Goal: Task Accomplishment & Management: Manage account settings

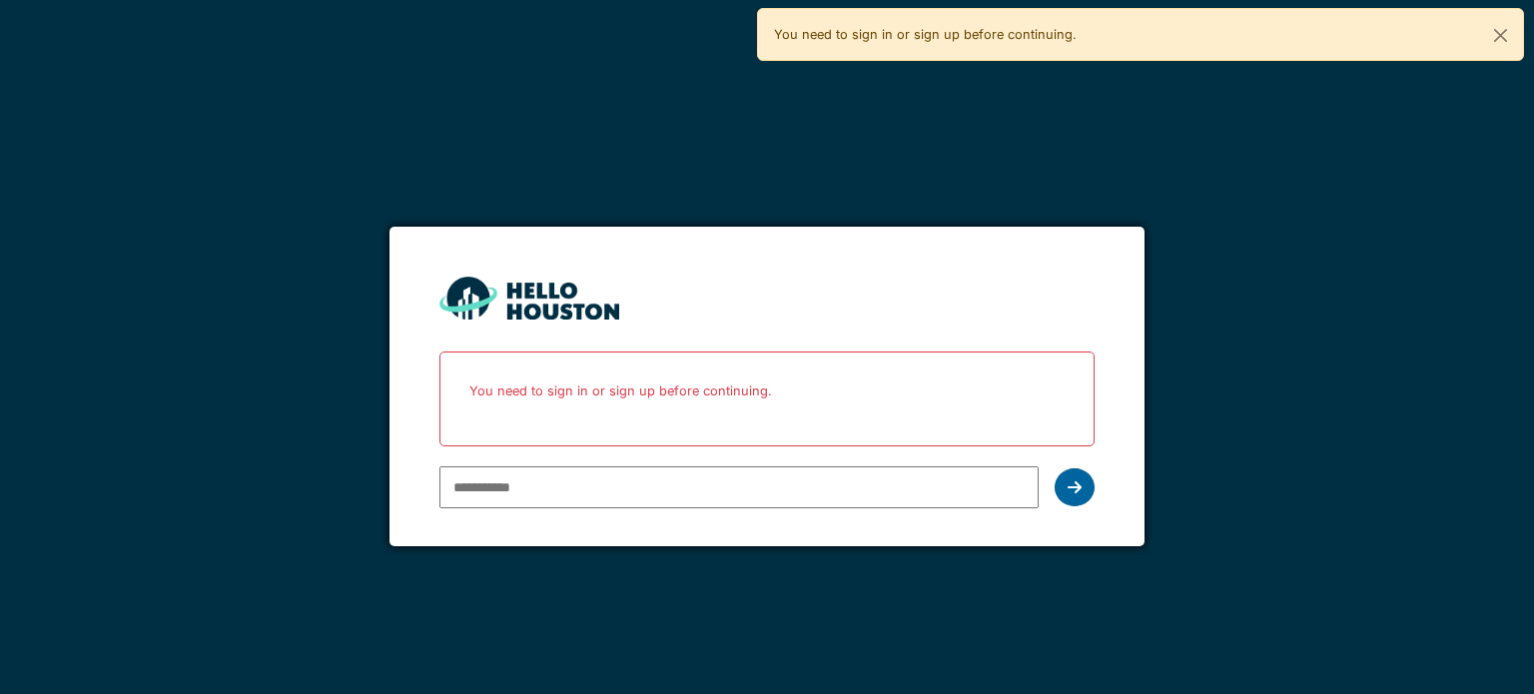
type input "**********"
click at [1075, 480] on icon at bounding box center [1075, 488] width 14 height 16
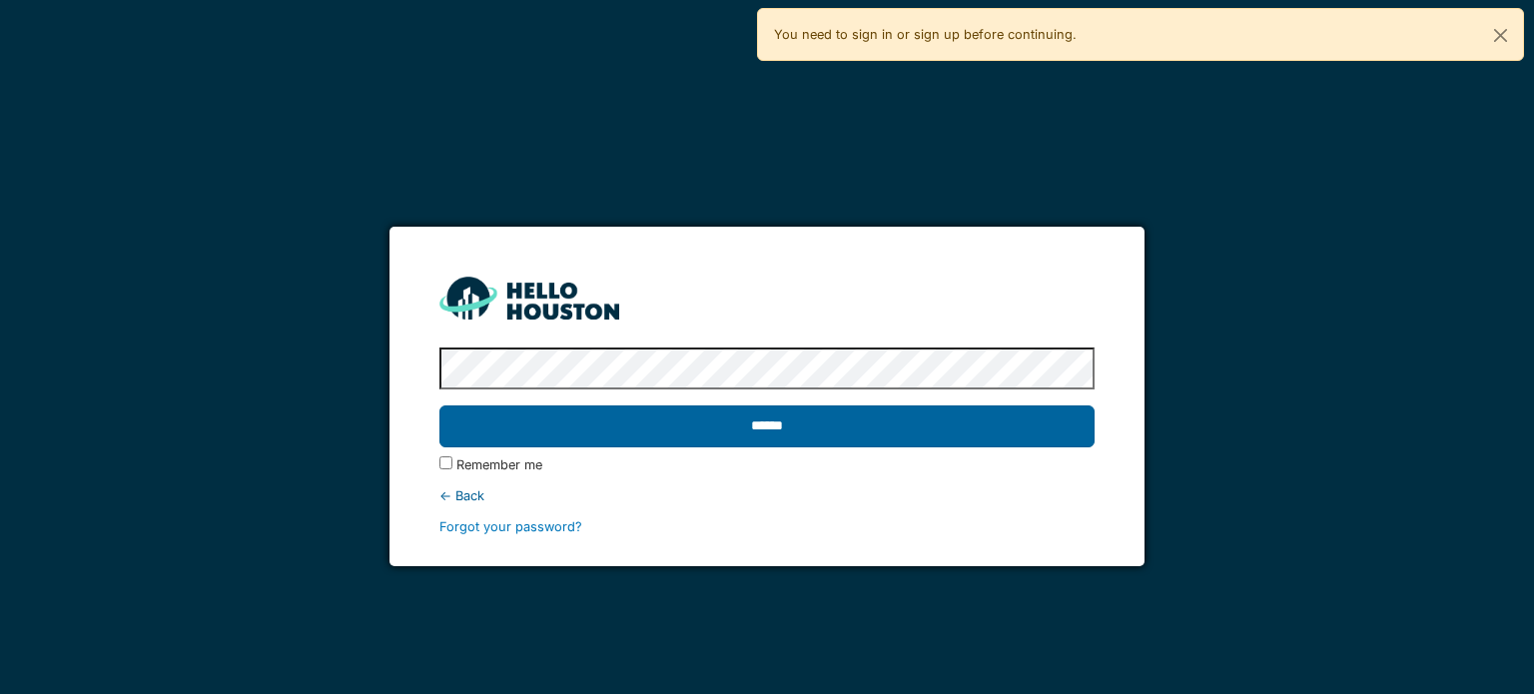
click at [972, 431] on input "******" at bounding box center [767, 427] width 654 height 42
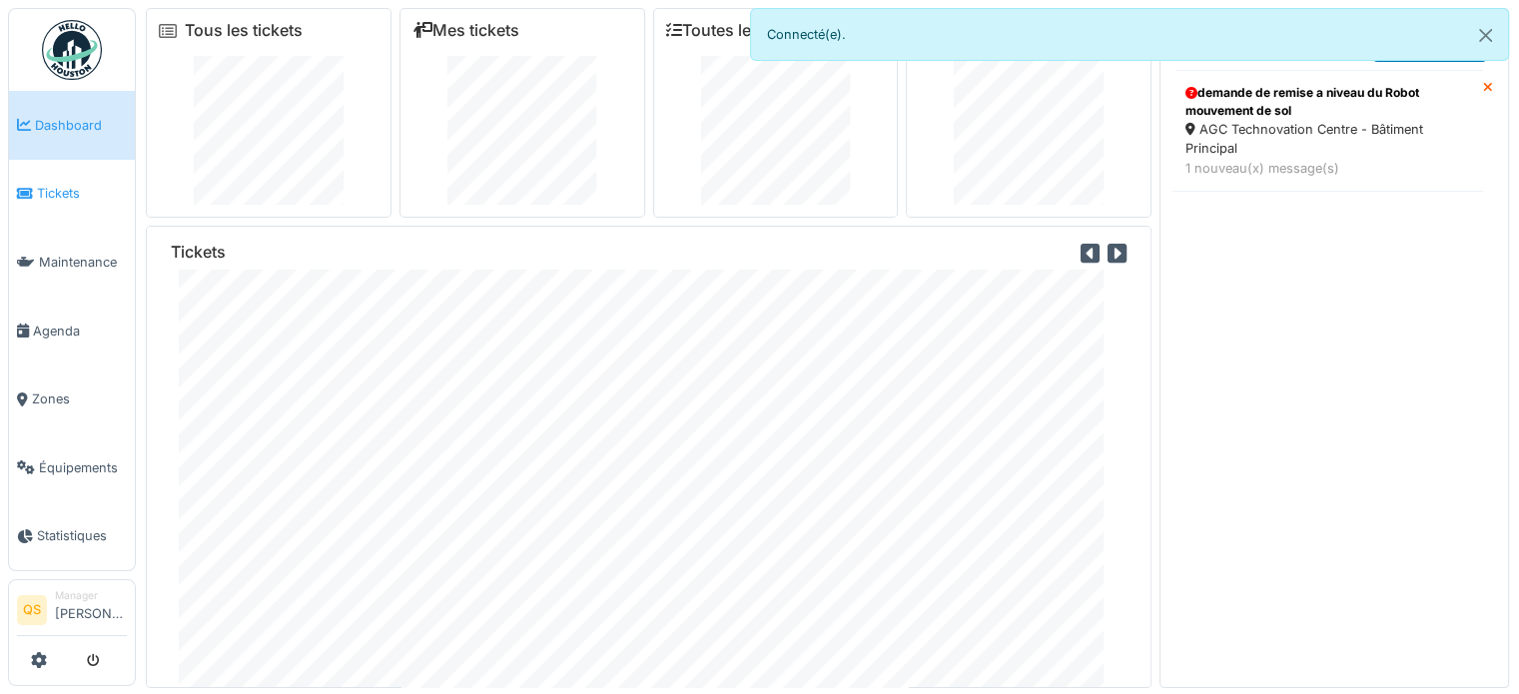
click at [60, 187] on span "Tickets" at bounding box center [82, 193] width 90 height 19
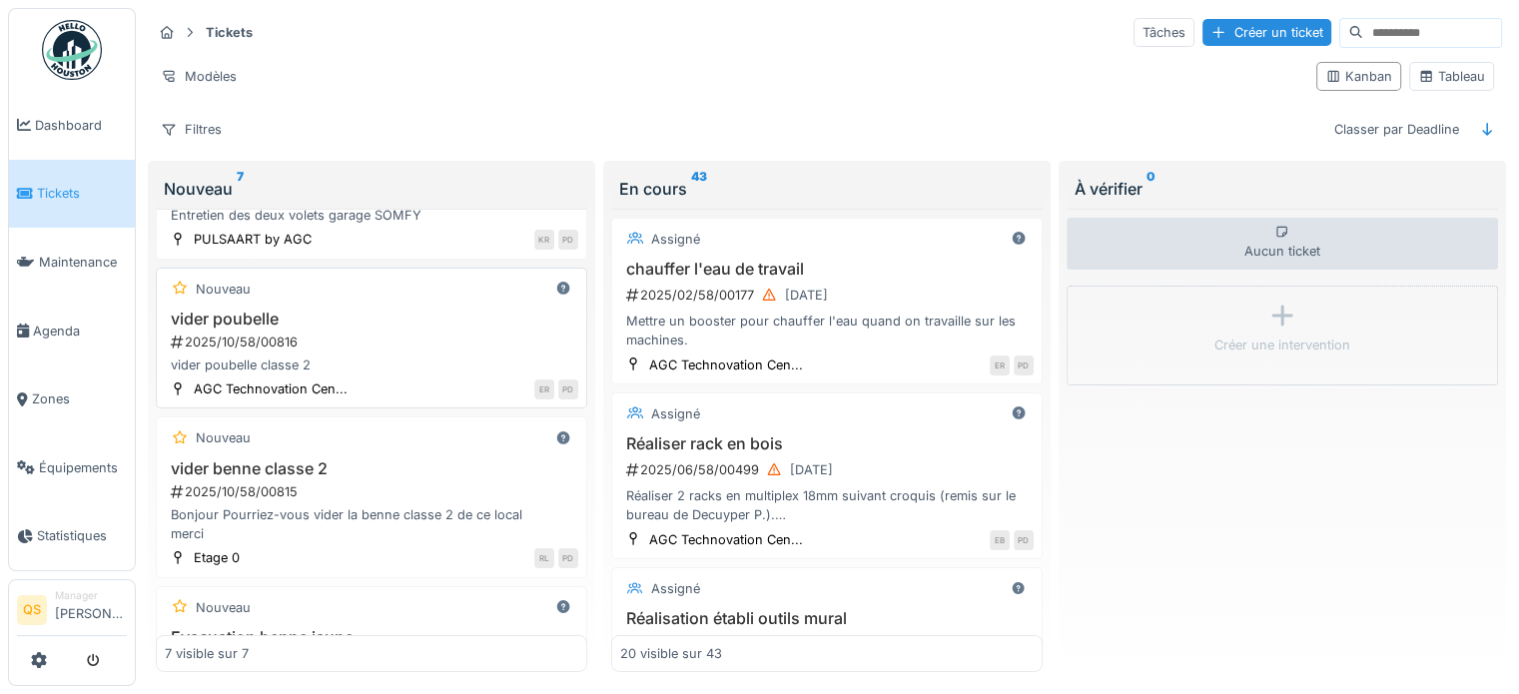
click at [371, 348] on div "2025/10/58/00816" at bounding box center [374, 342] width 410 height 19
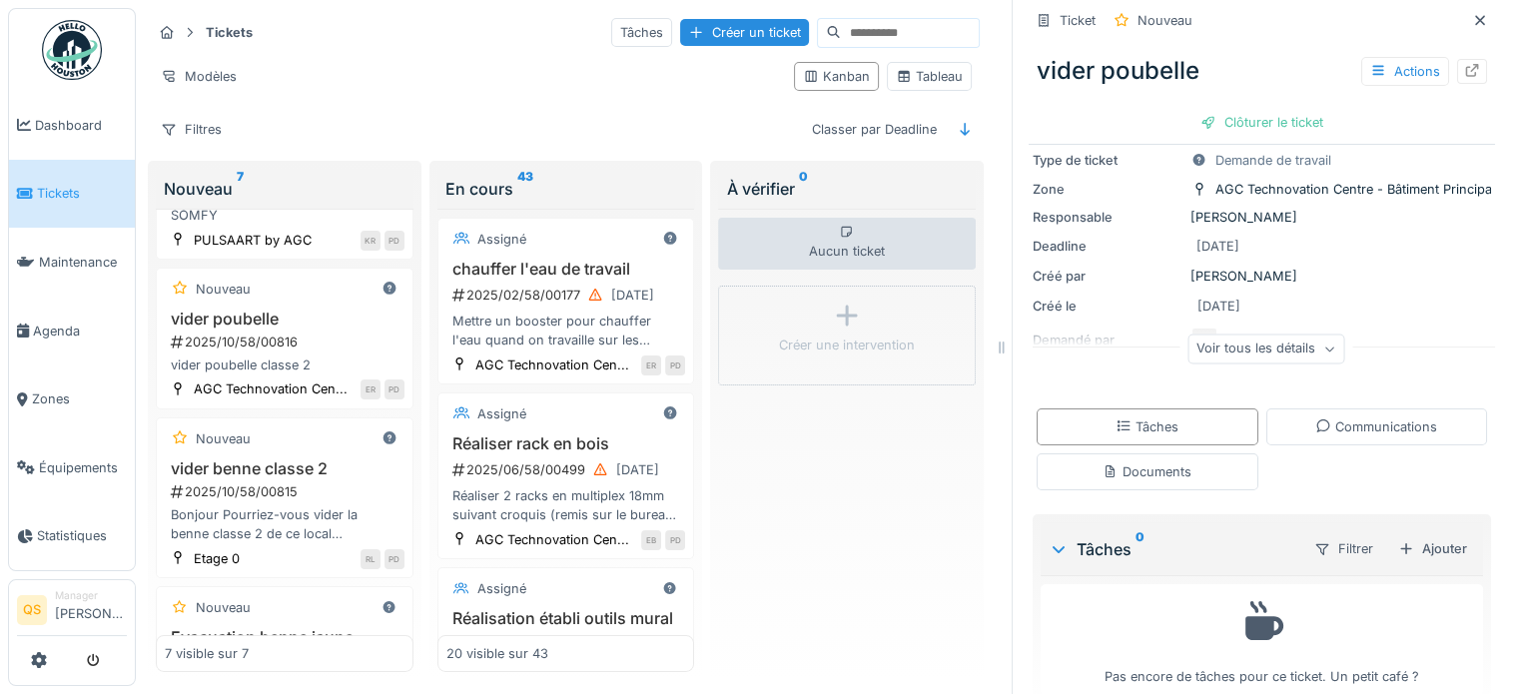
click at [1273, 350] on div "Voir tous les détails" at bounding box center [1266, 349] width 157 height 29
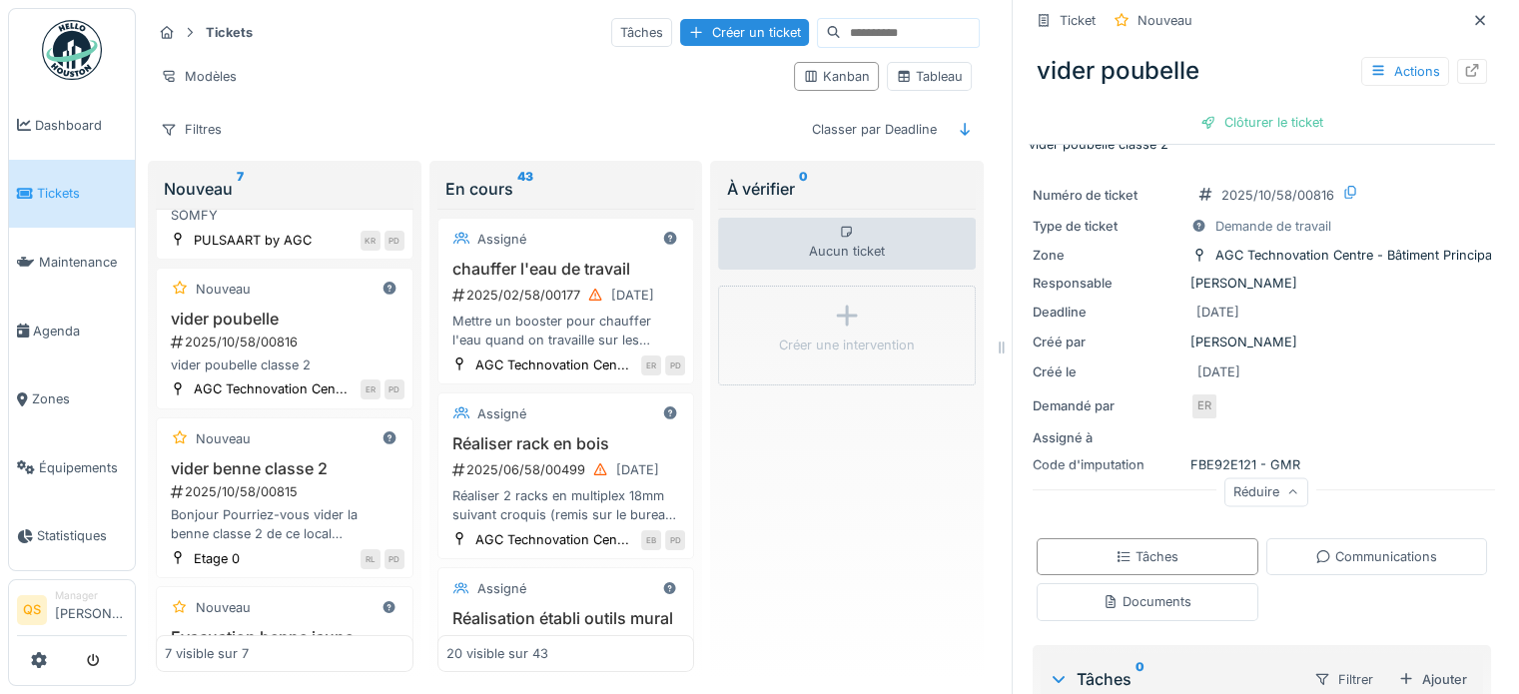
scroll to position [0, 0]
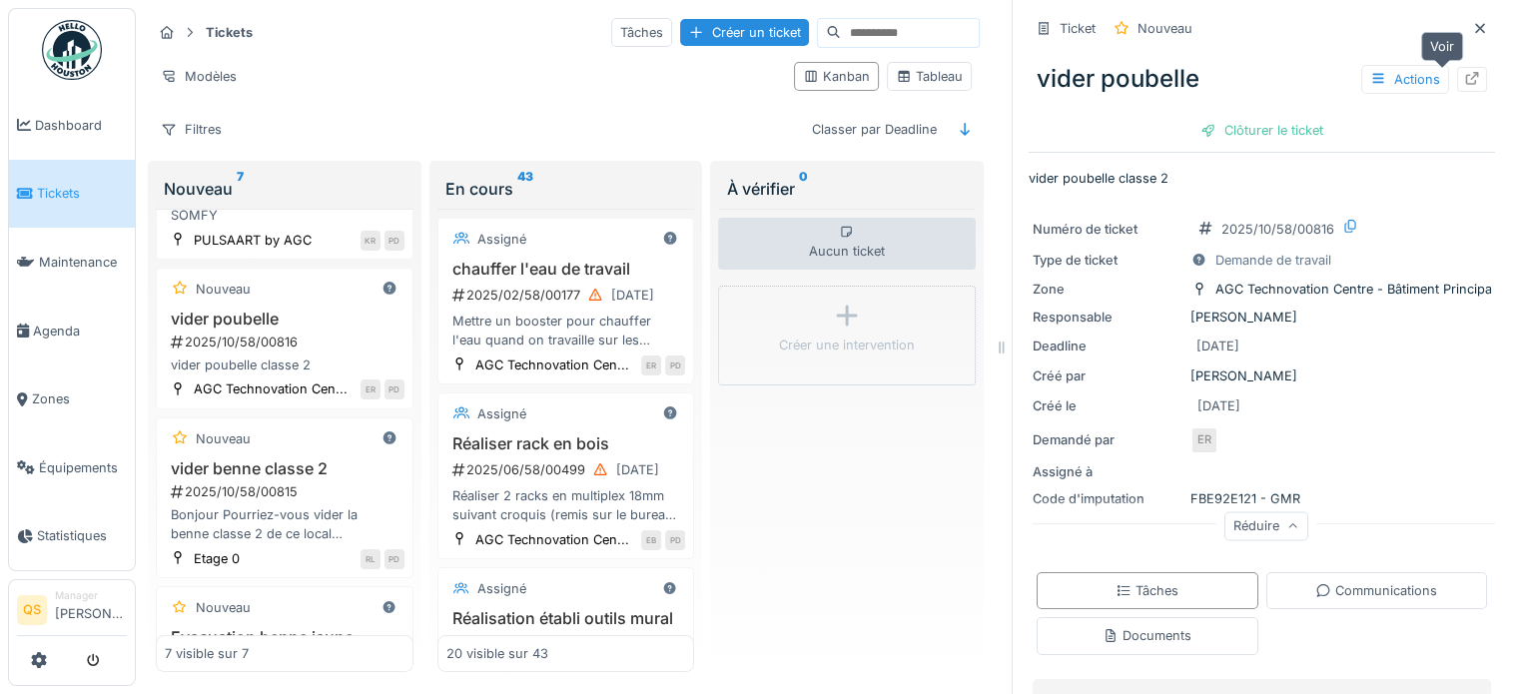
click at [1464, 79] on icon at bounding box center [1472, 78] width 16 height 13
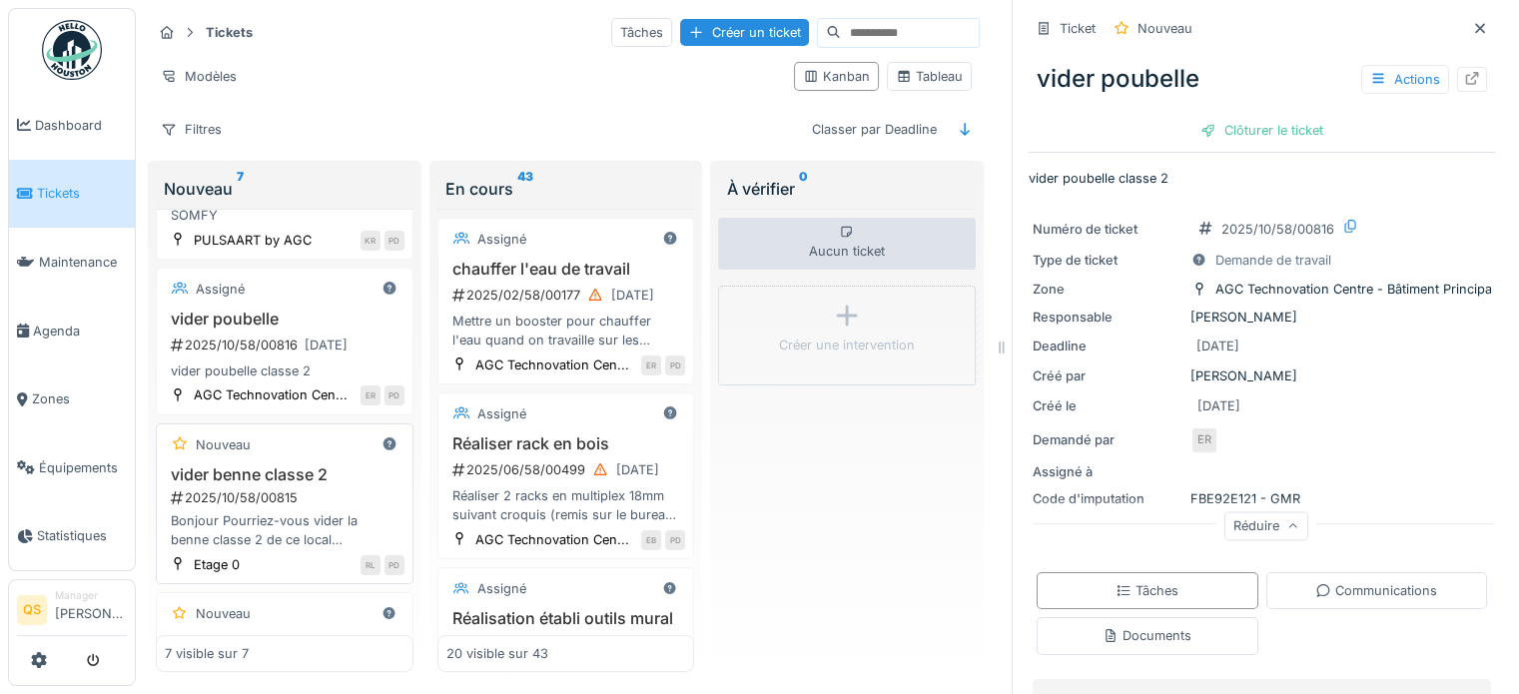
click at [276, 484] on h3 "vider benne classe 2" at bounding box center [285, 475] width 240 height 19
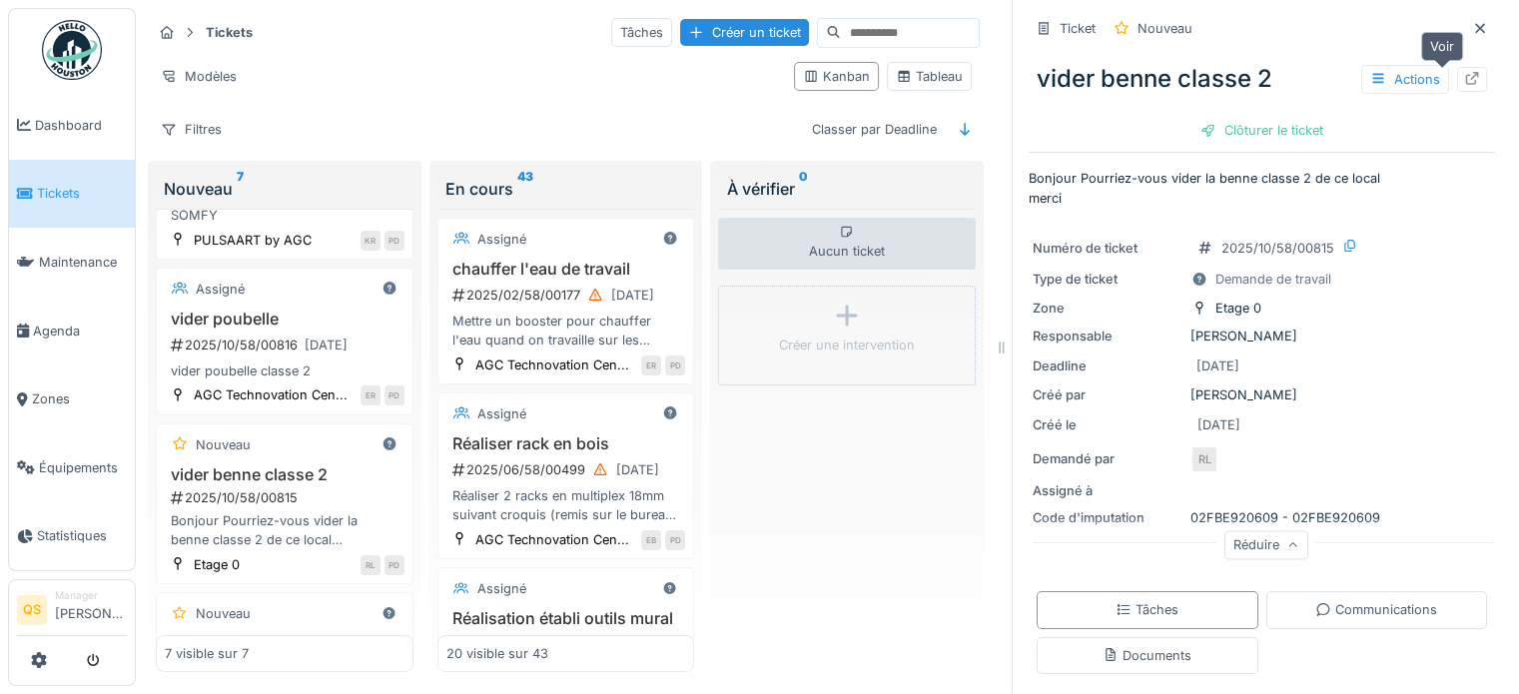
click at [1466, 78] on icon at bounding box center [1472, 78] width 13 height 13
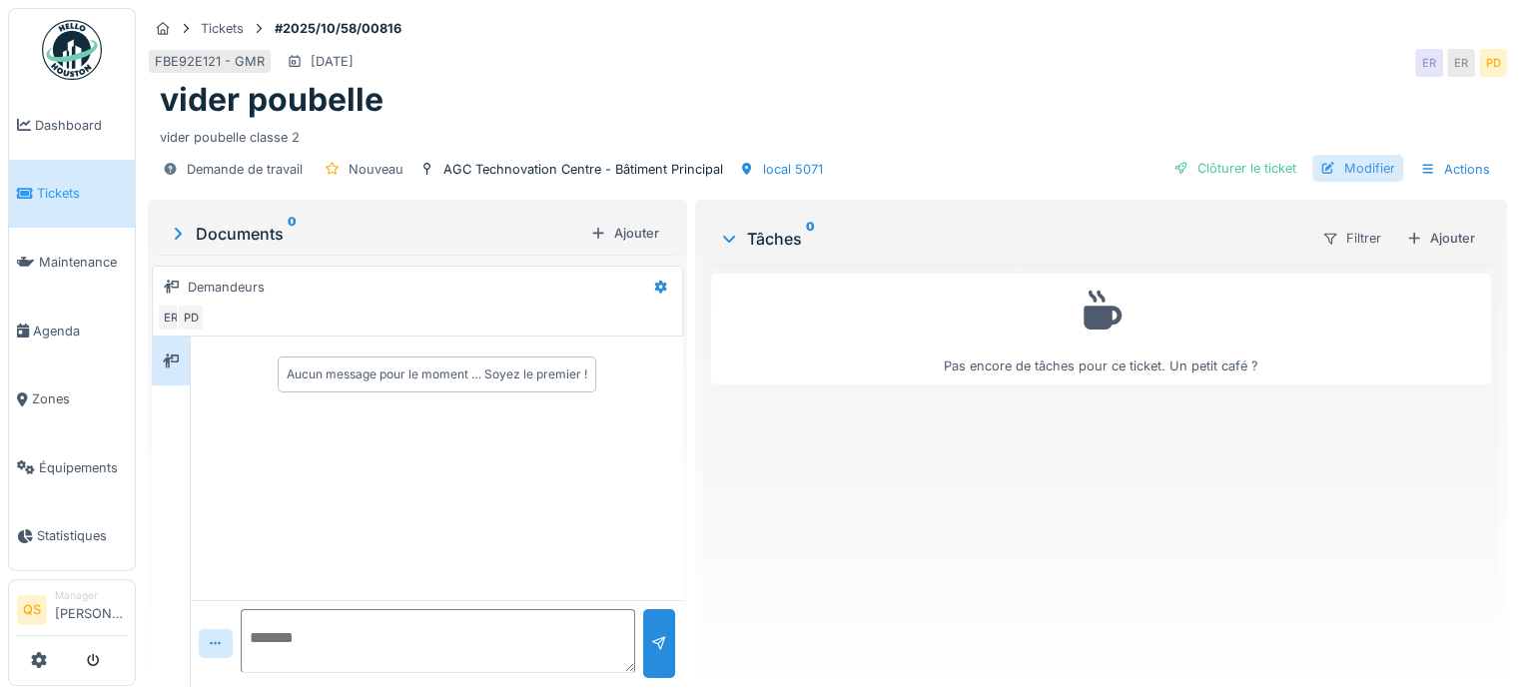
click at [1359, 167] on div "Modifier" at bounding box center [1358, 168] width 91 height 27
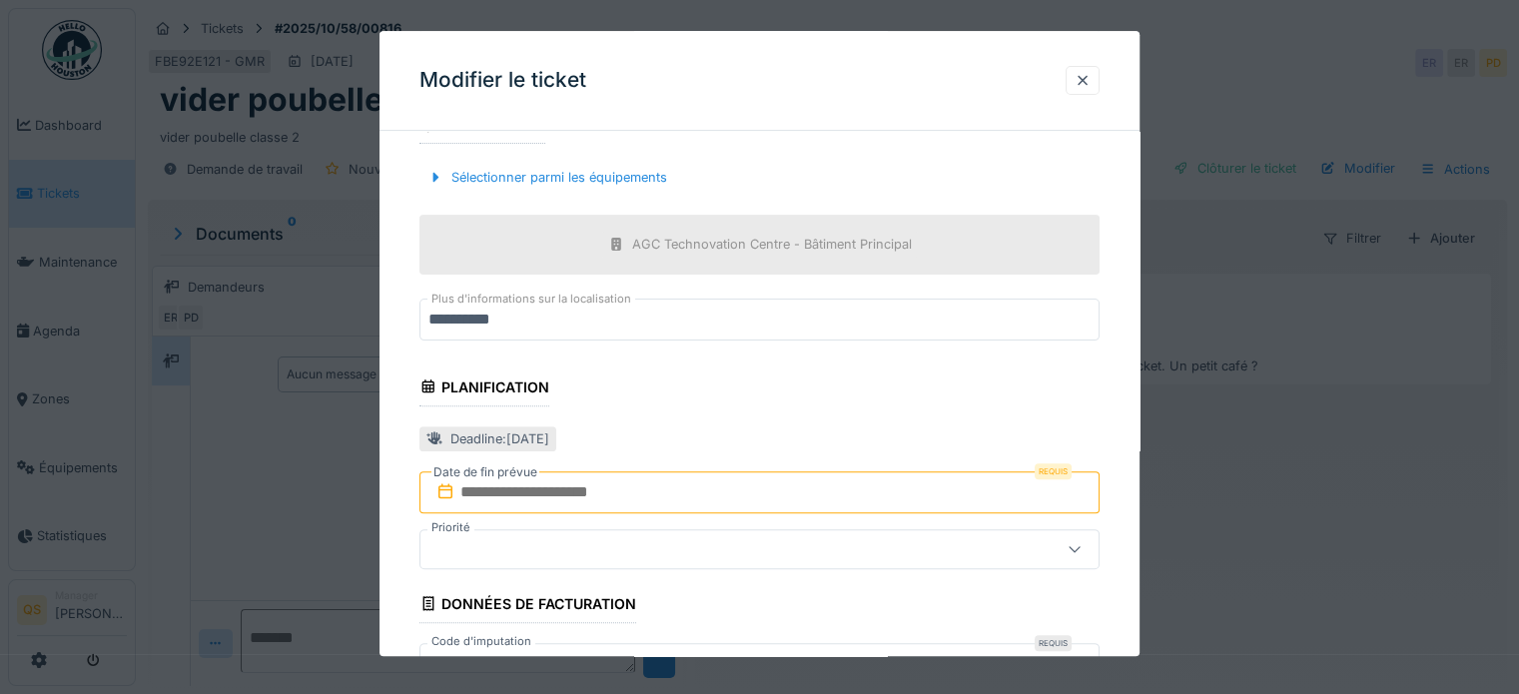
scroll to position [599, 0]
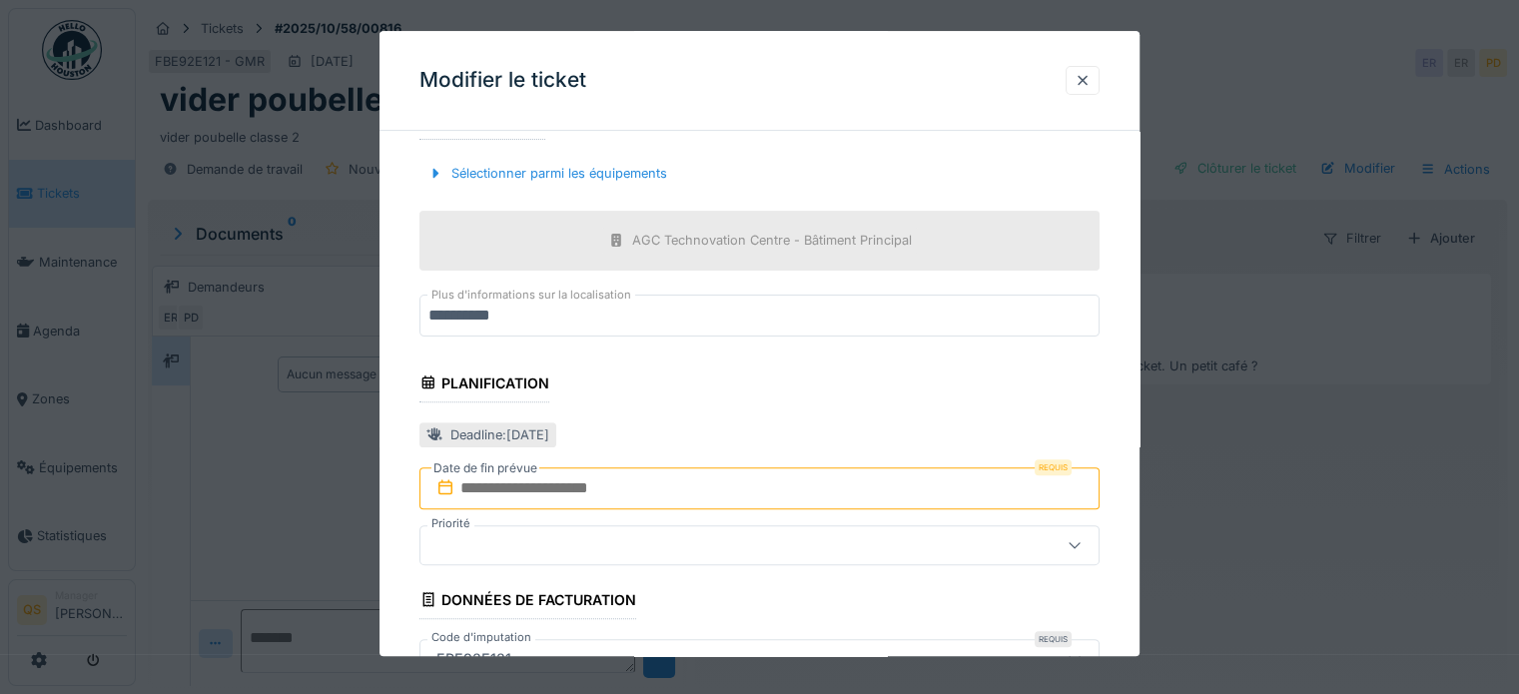
click at [491, 488] on input "text" at bounding box center [760, 489] width 680 height 42
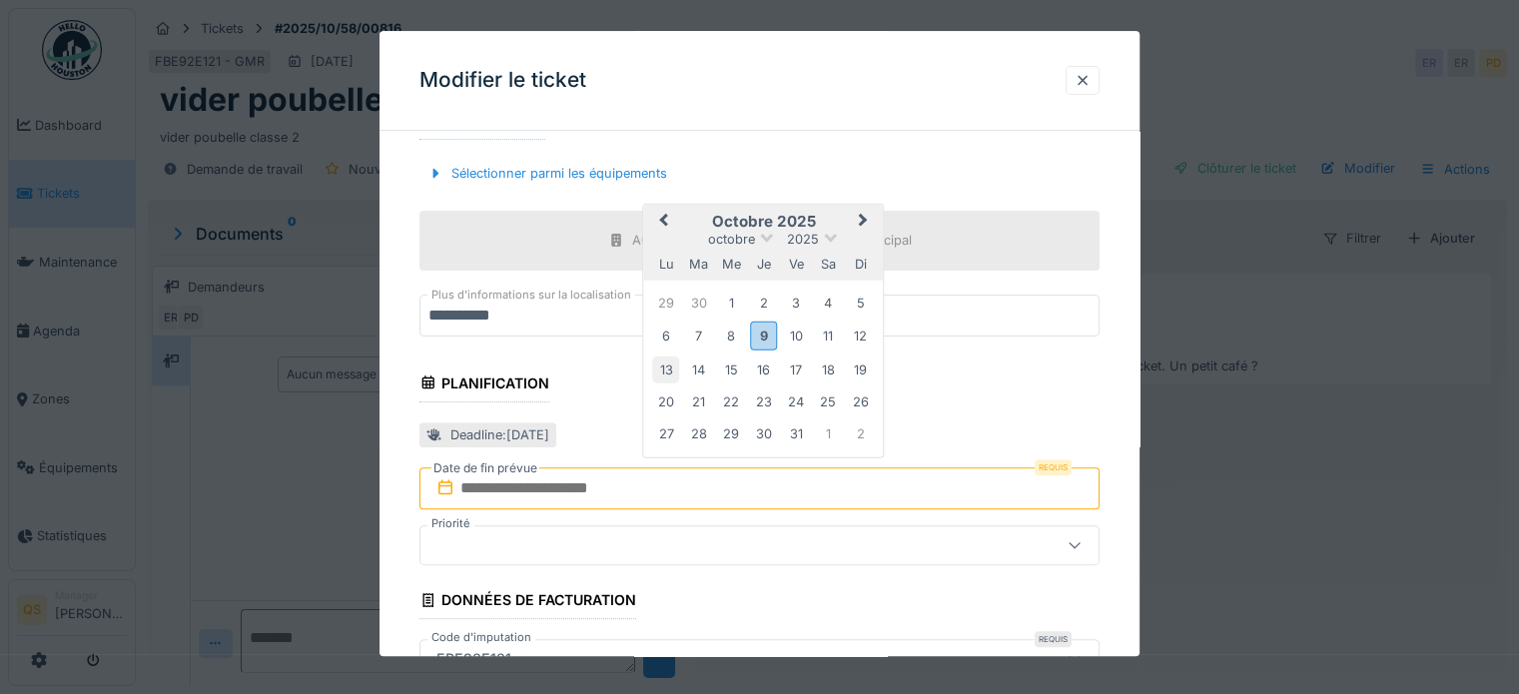
click at [669, 369] on div "13" at bounding box center [665, 369] width 27 height 27
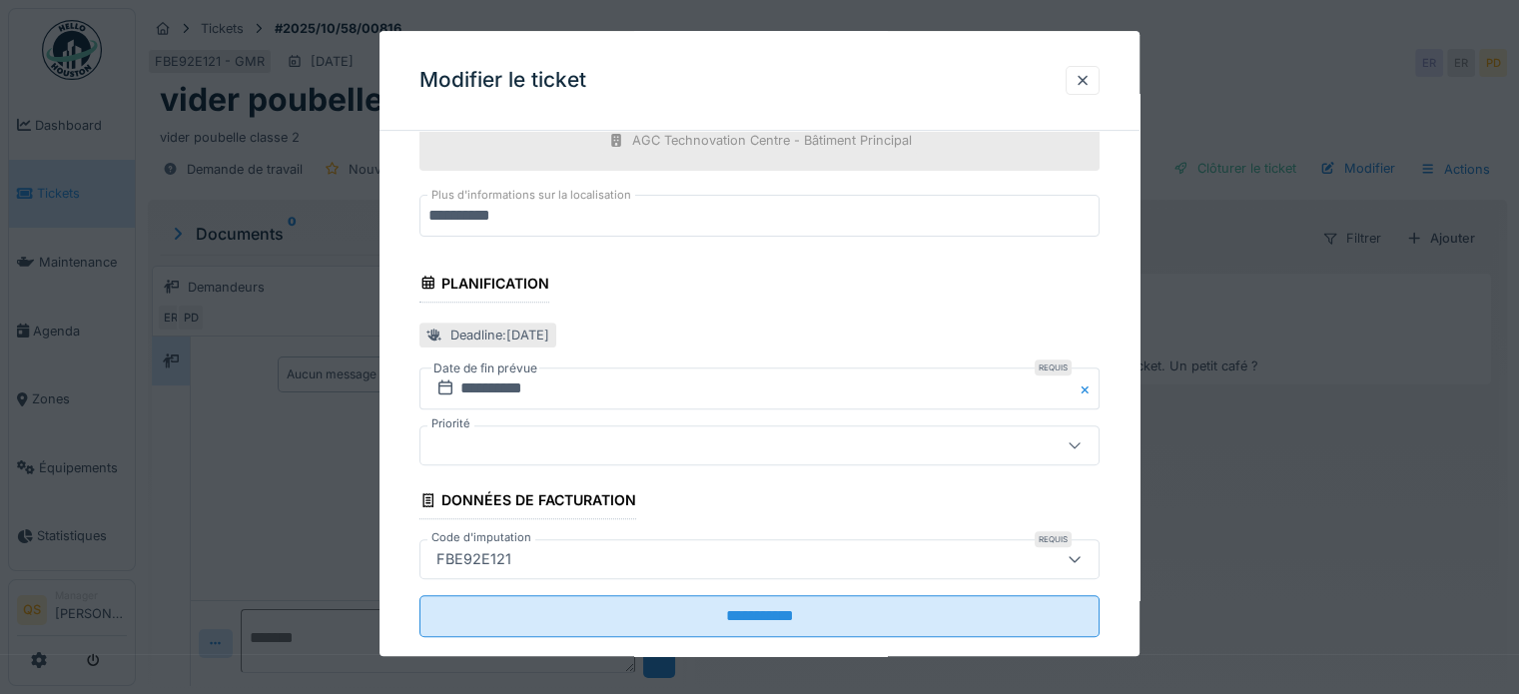
scroll to position [731, 0]
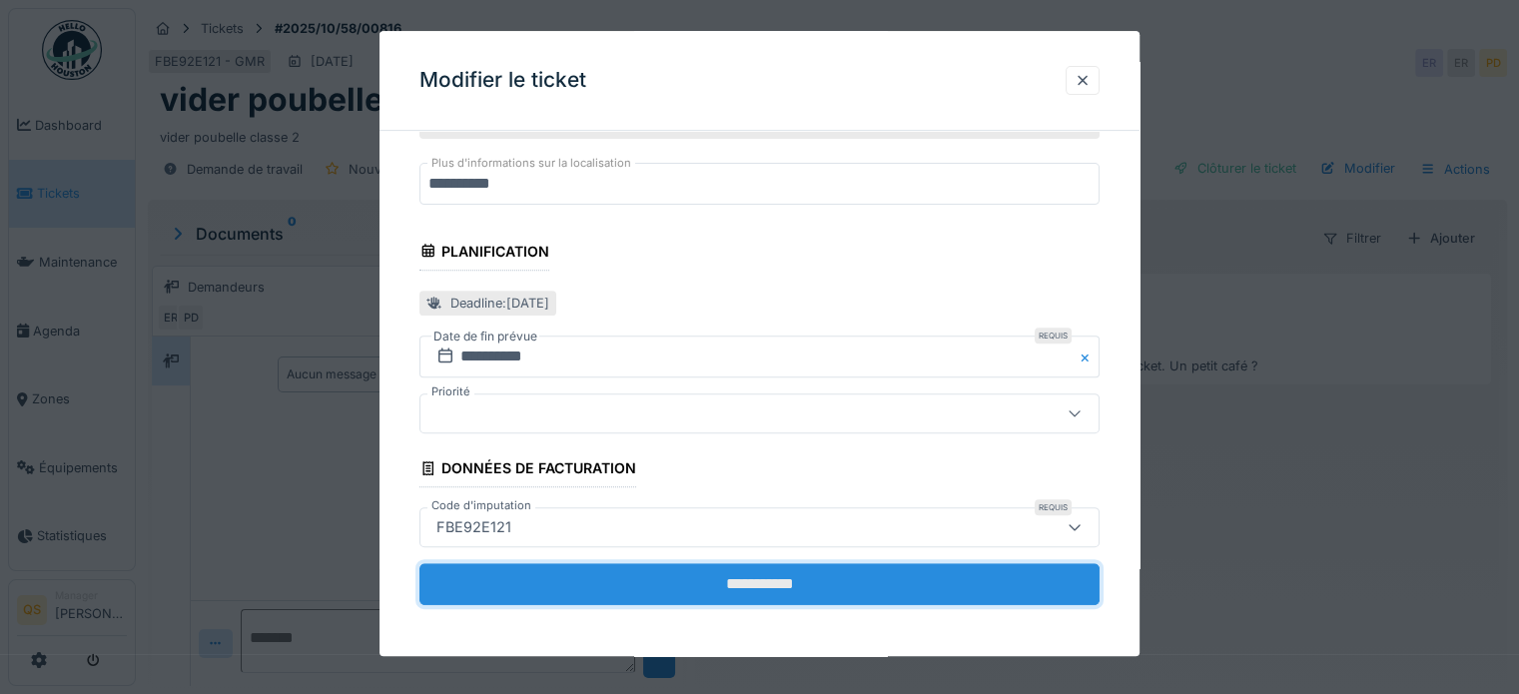
click at [680, 581] on input "**********" at bounding box center [760, 584] width 680 height 42
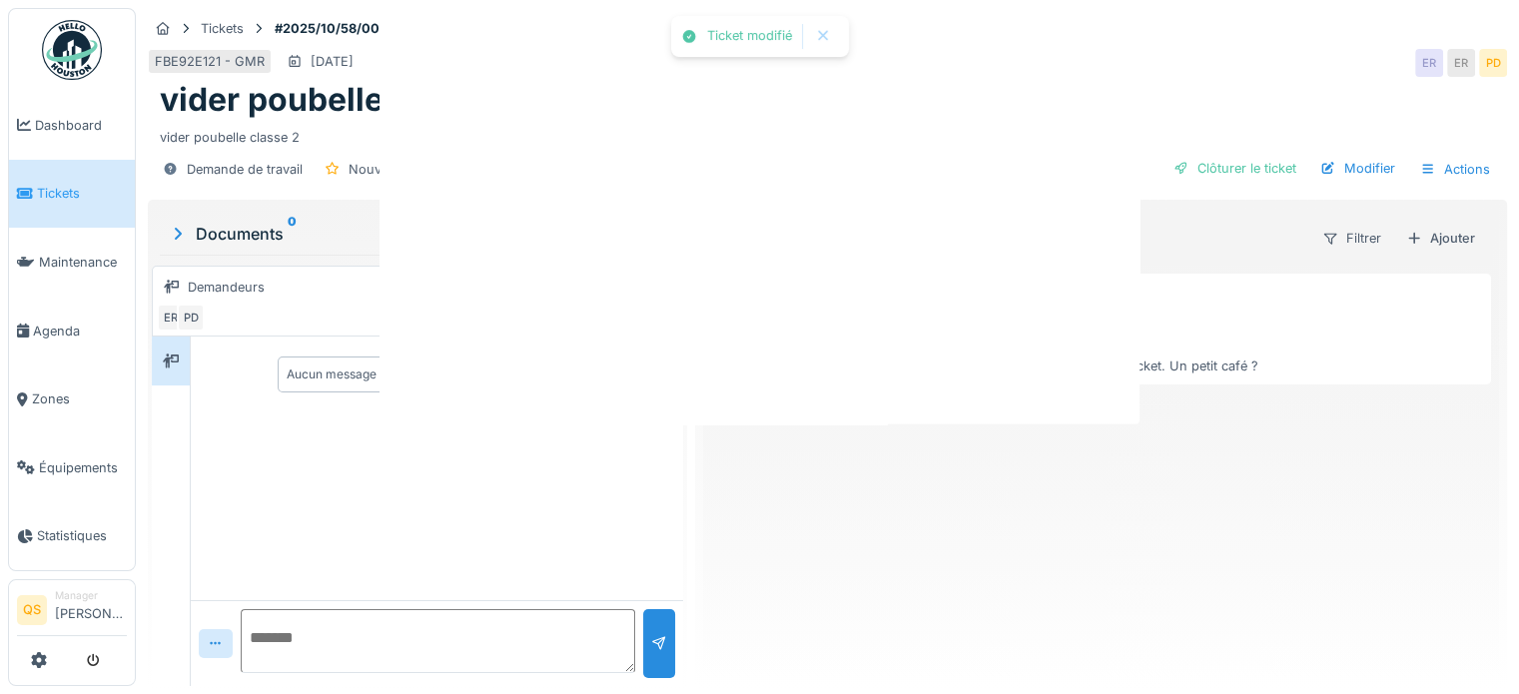
scroll to position [0, 0]
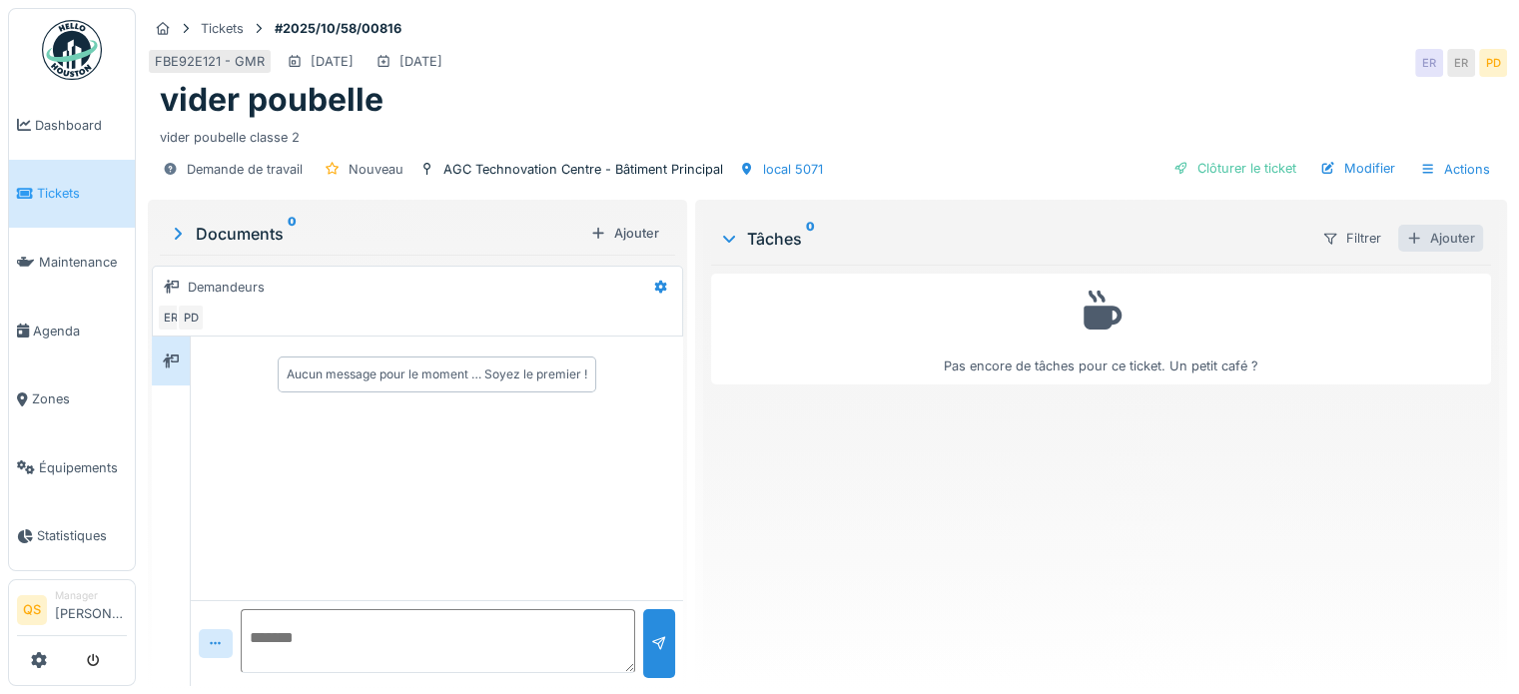
click at [1453, 235] on div "Ajouter" at bounding box center [1441, 238] width 85 height 27
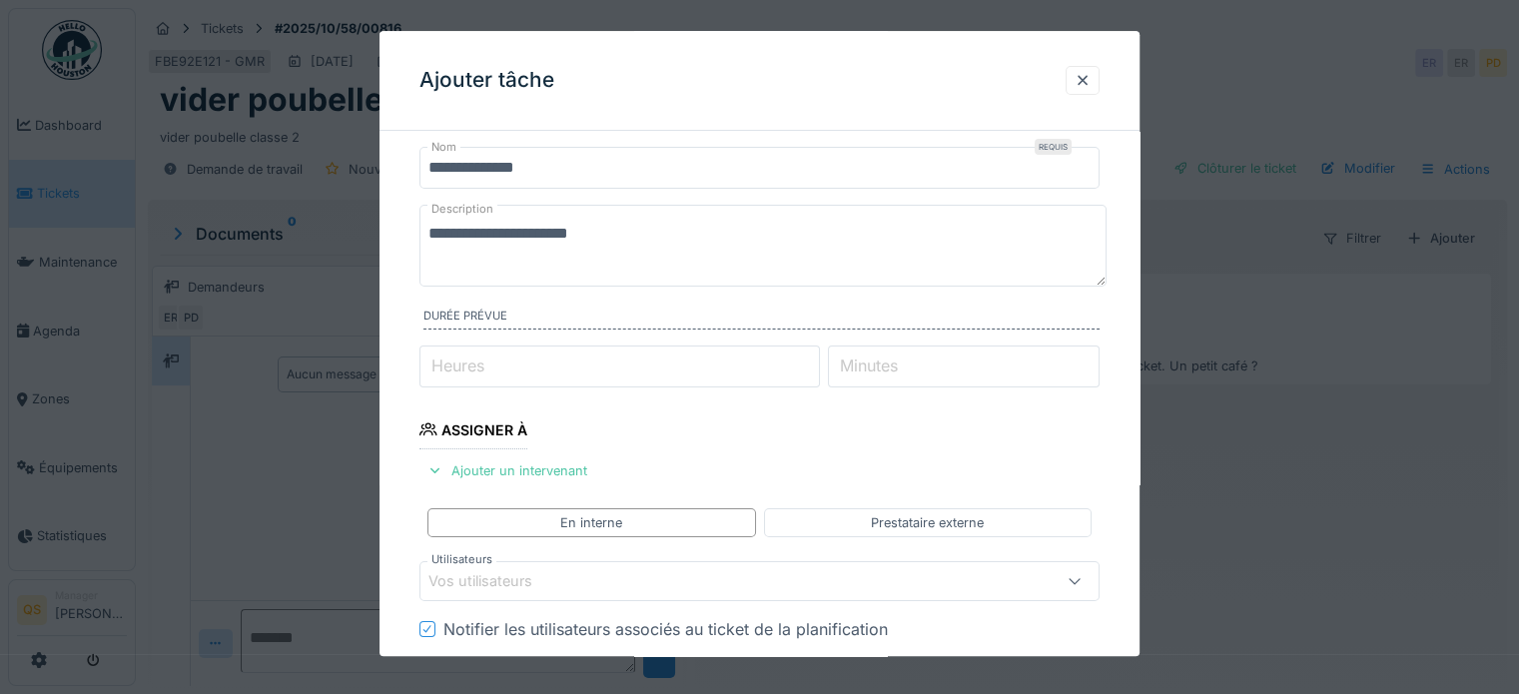
scroll to position [100, 0]
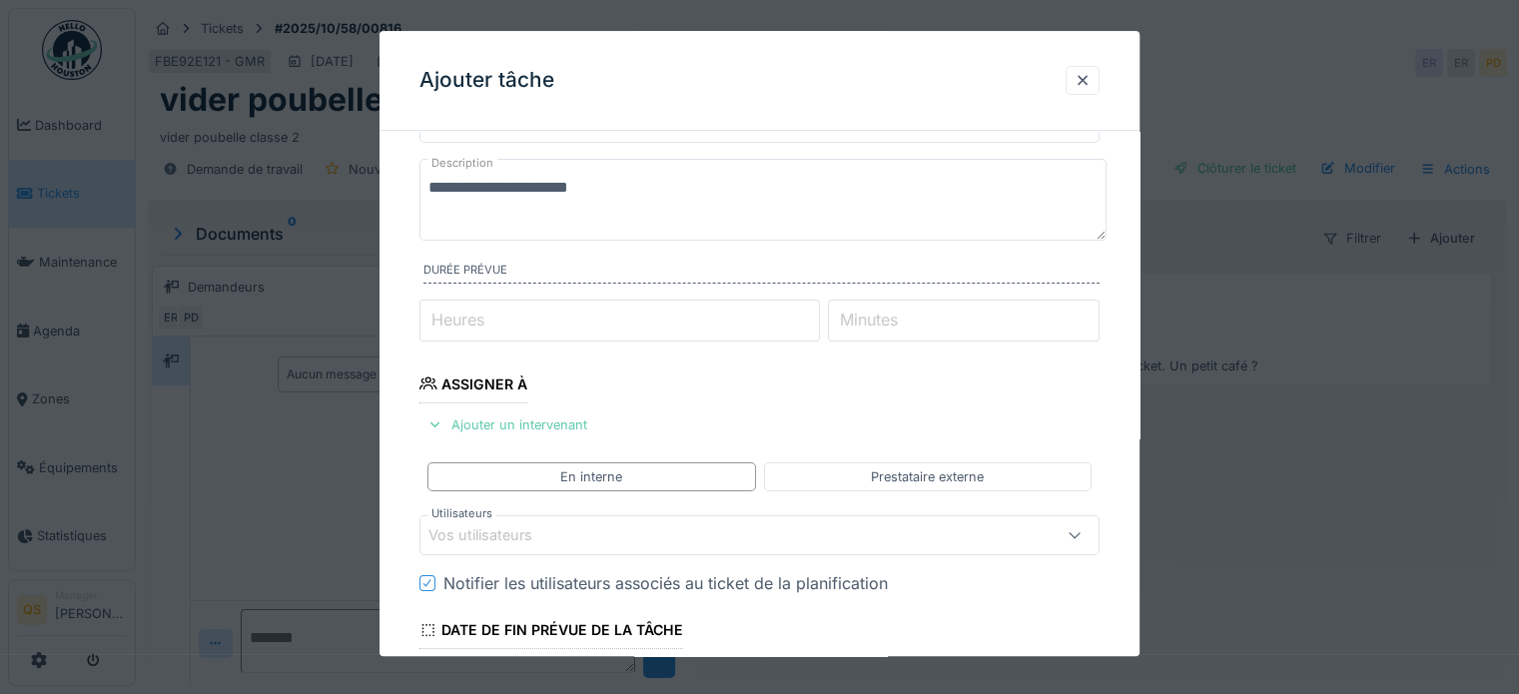
click at [514, 428] on div "Ajouter un intervenant" at bounding box center [508, 425] width 176 height 27
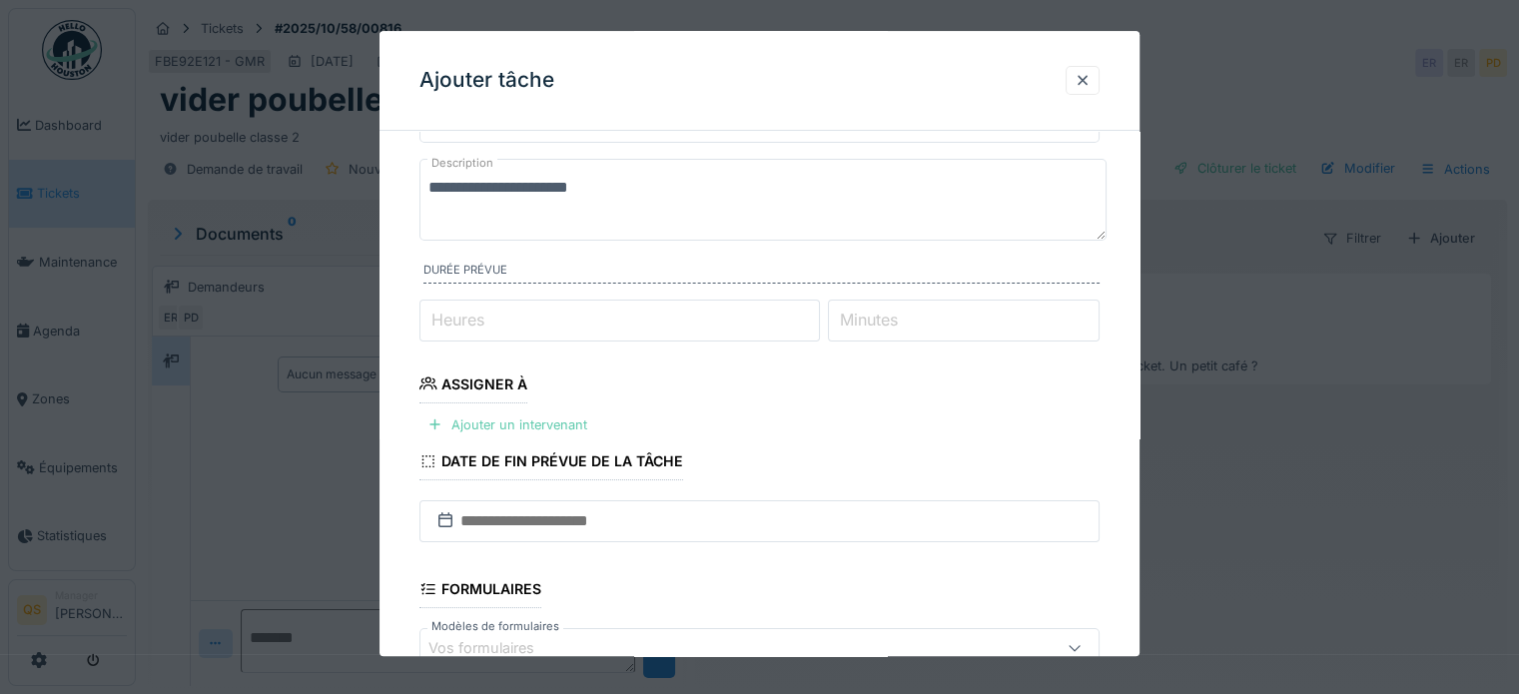
click at [517, 415] on div "Ajouter un intervenant" at bounding box center [508, 425] width 176 height 27
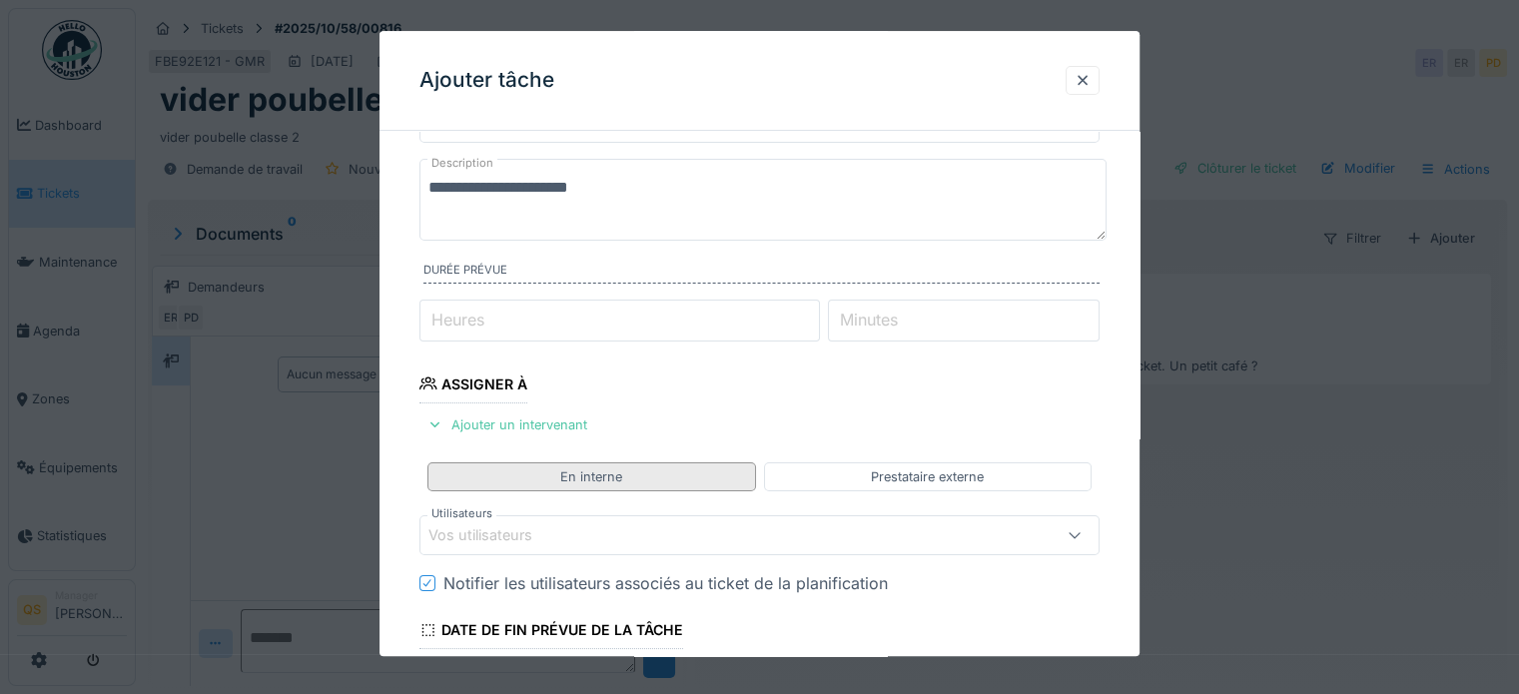
click at [535, 477] on div "En interne" at bounding box center [592, 477] width 328 height 29
click at [541, 530] on div "Vos utilisateurs" at bounding box center [495, 536] width 132 height 22
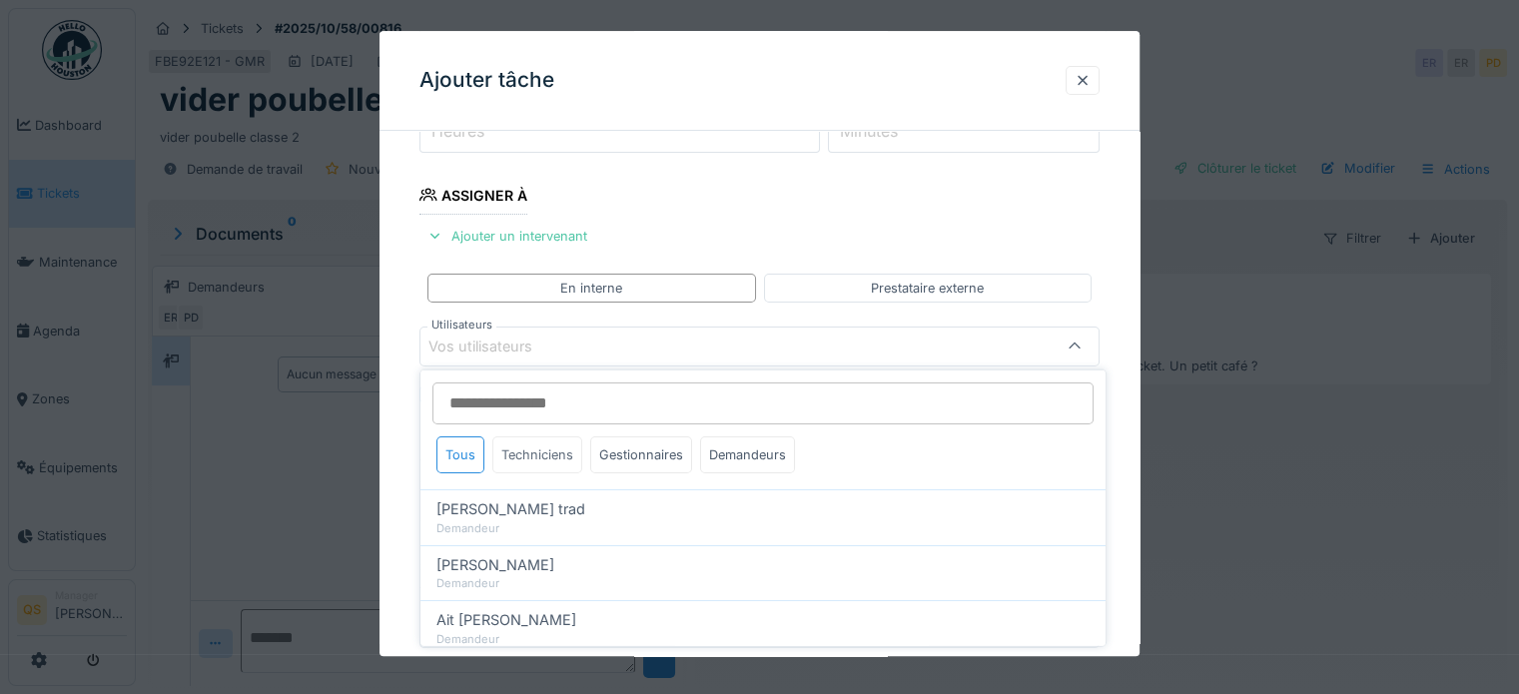
scroll to position [290, 0]
click at [546, 460] on div "Techniciens" at bounding box center [537, 455] width 90 height 37
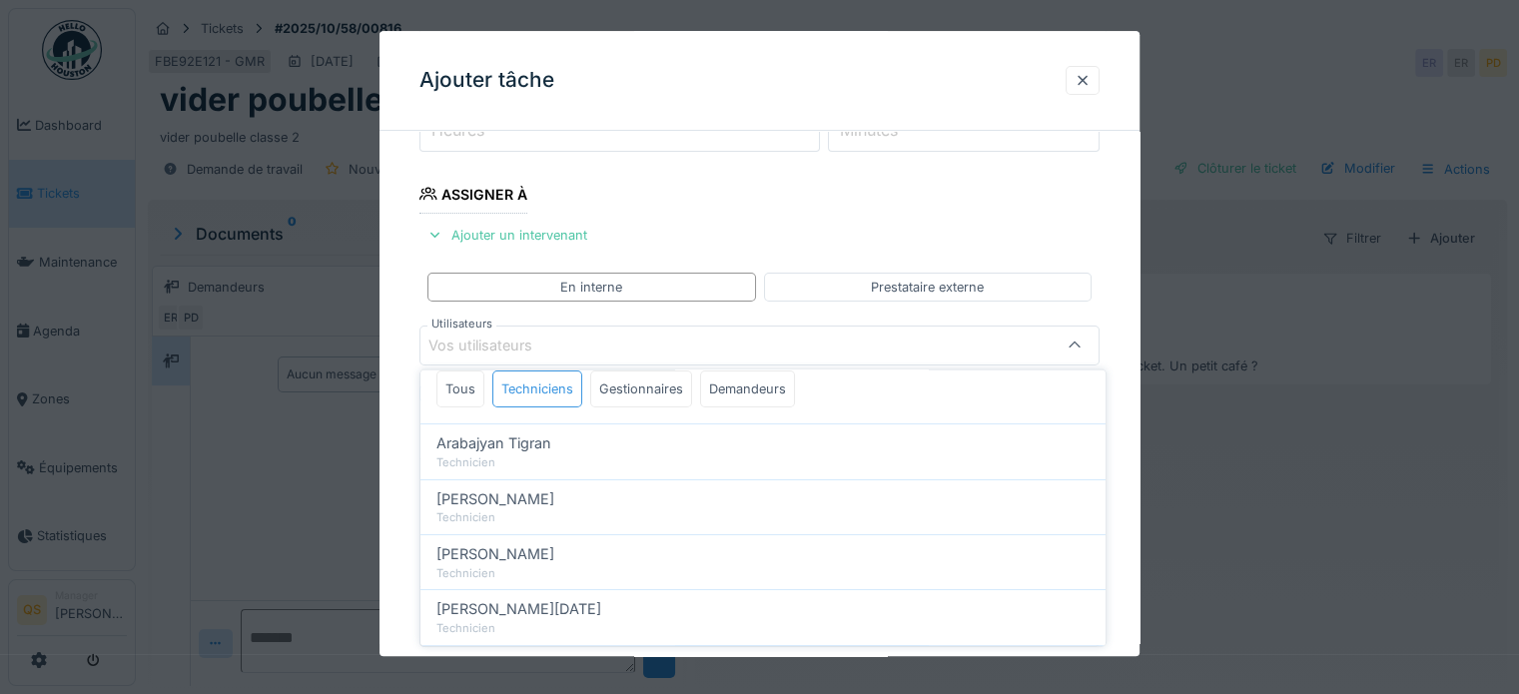
scroll to position [100, 0]
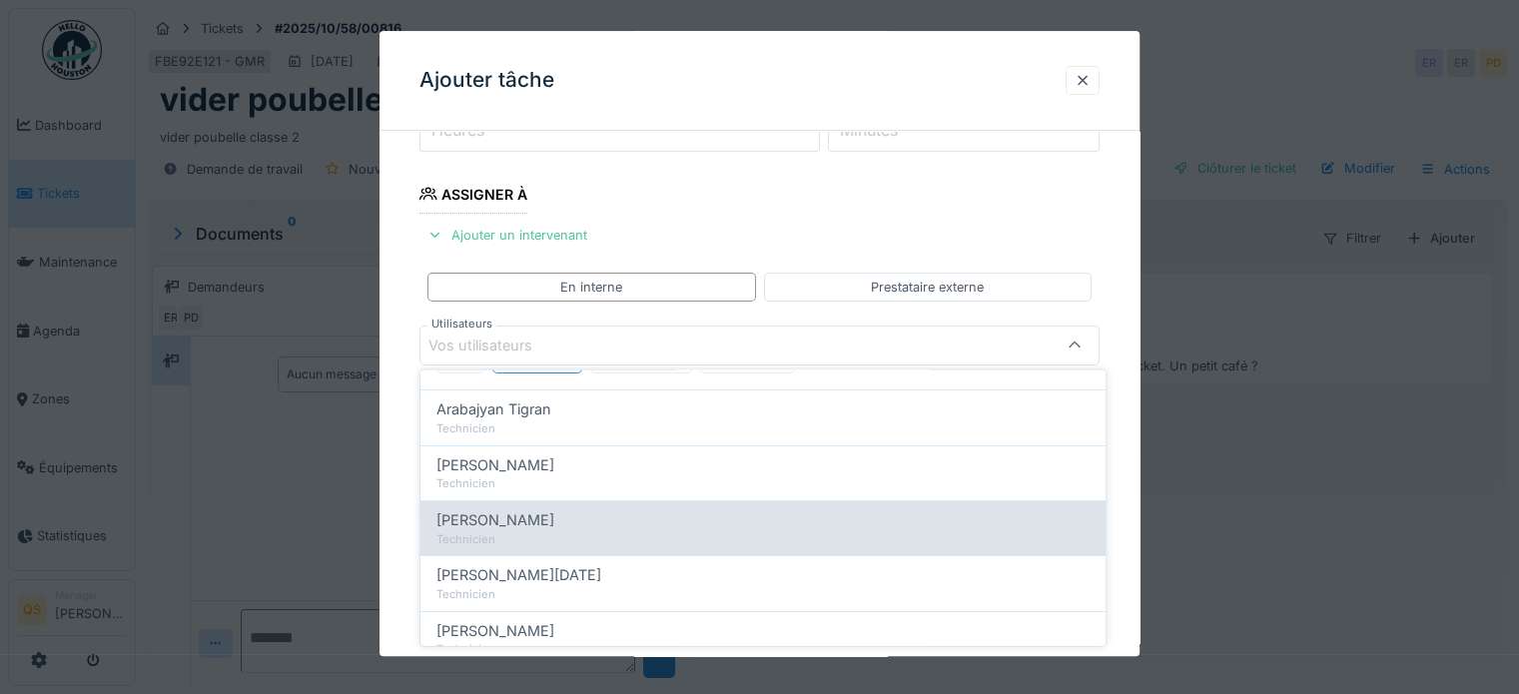
click at [551, 532] on div "Technicien" at bounding box center [763, 538] width 653 height 17
type input "****"
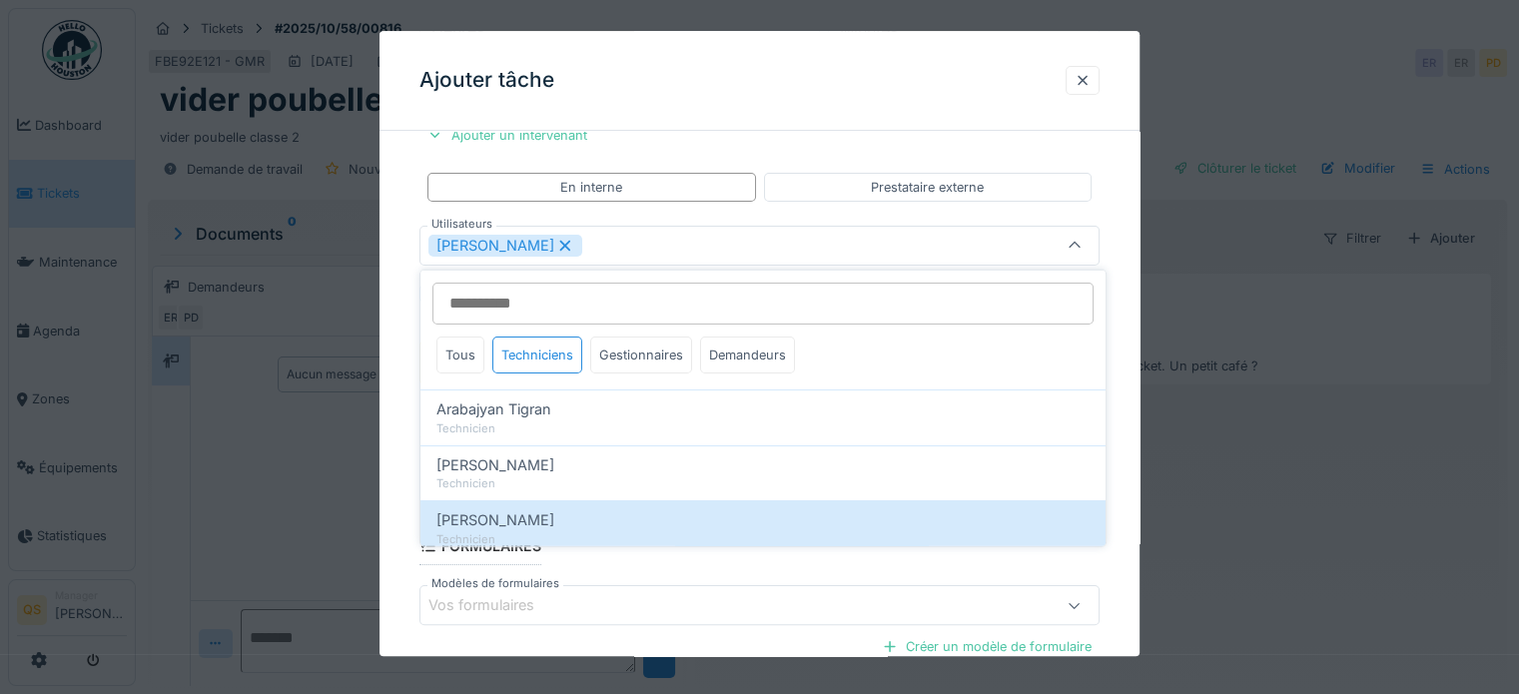
click at [408, 431] on div "**********" at bounding box center [760, 317] width 760 height 1120
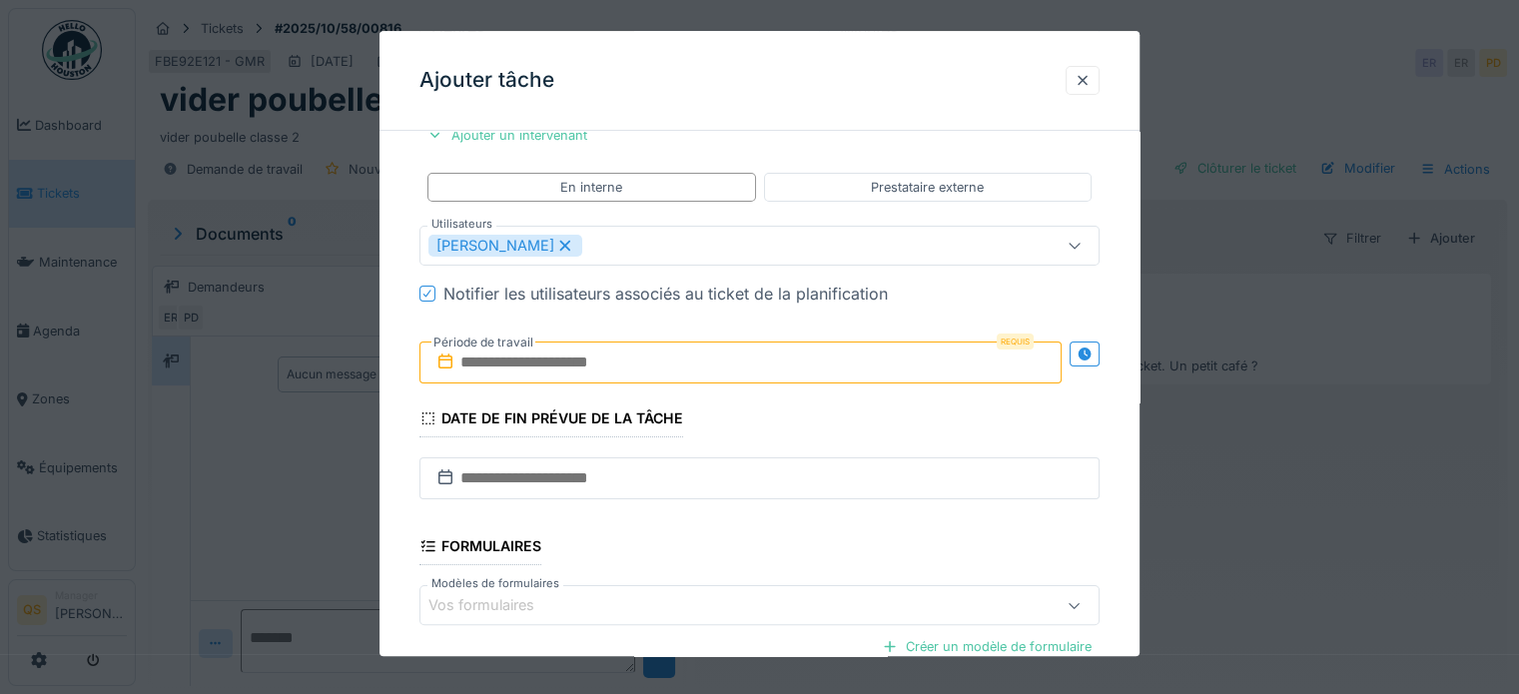
scroll to position [489, 0]
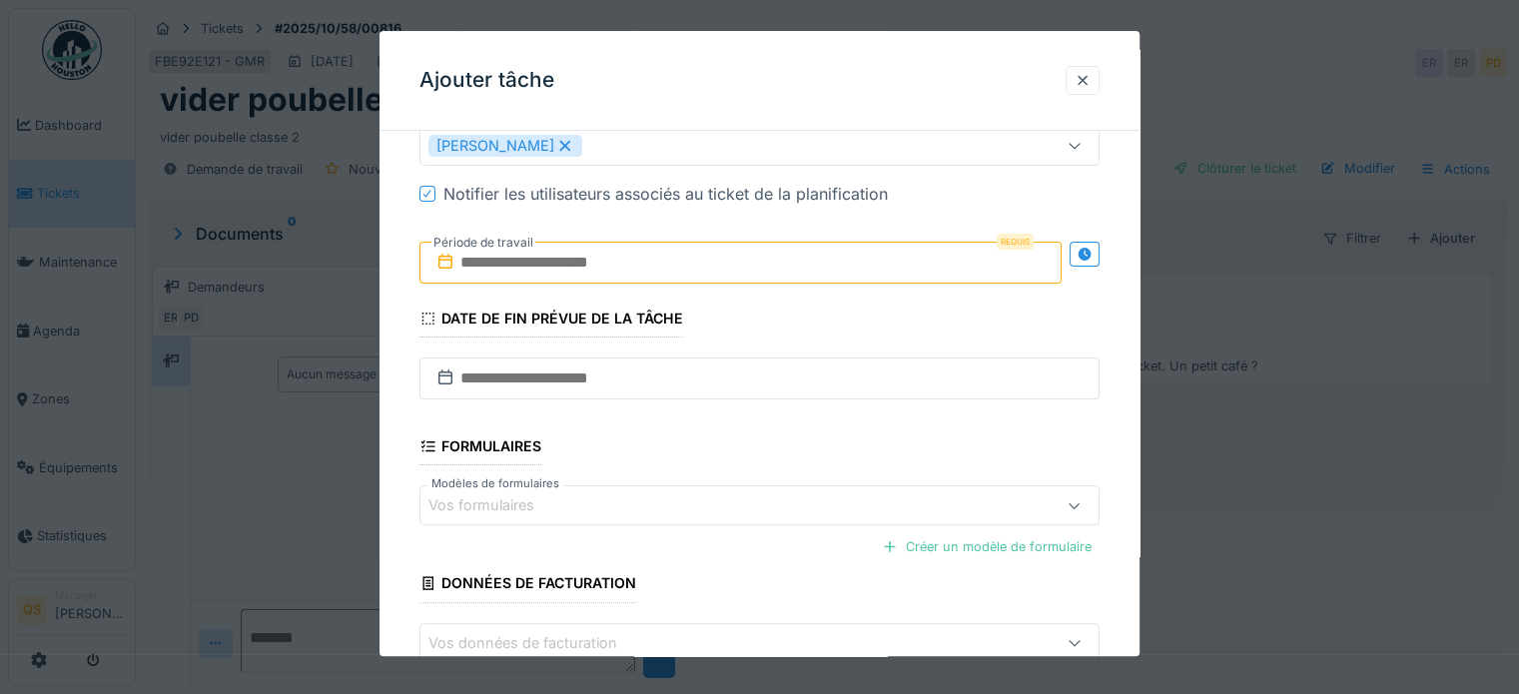
click at [531, 263] on input "text" at bounding box center [741, 263] width 642 height 42
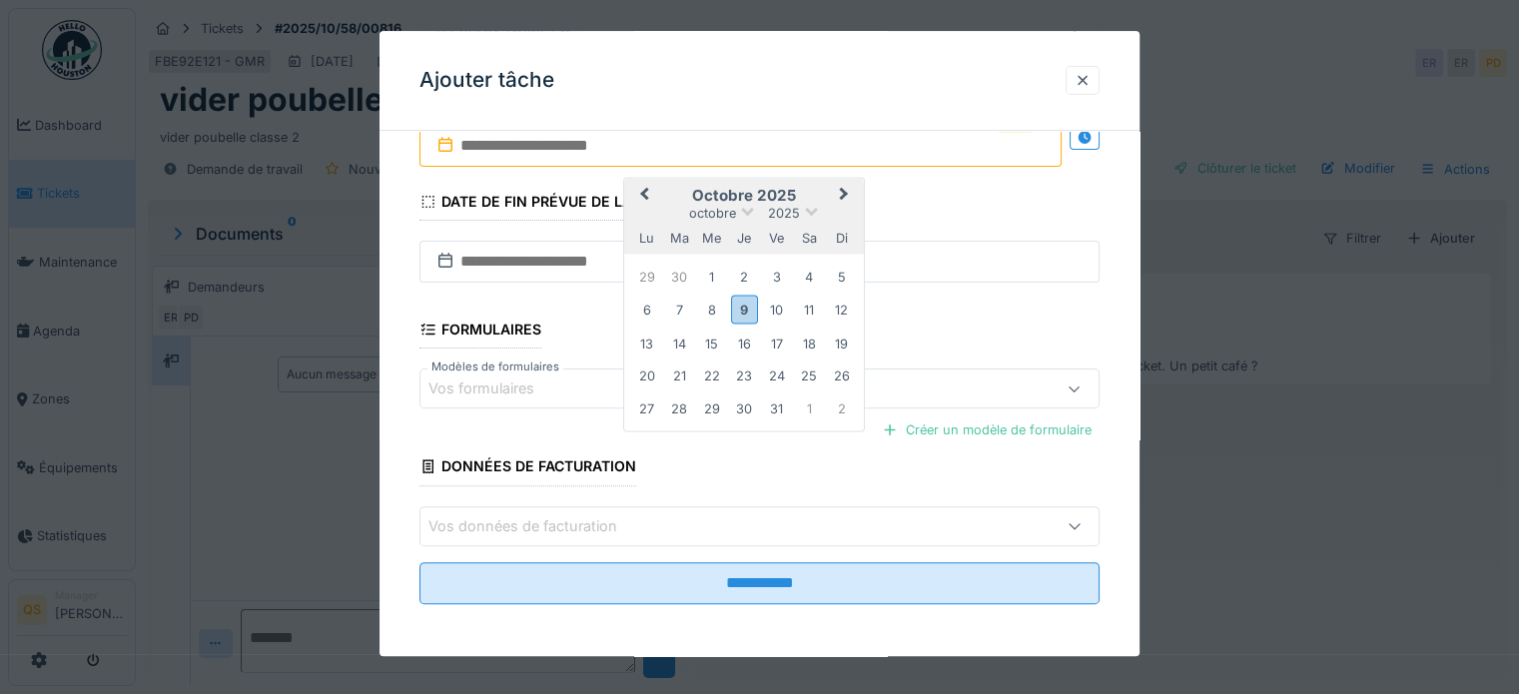
scroll to position [15, 0]
click at [647, 346] on div "13" at bounding box center [646, 343] width 27 height 27
click at [577, 323] on fieldset "**********" at bounding box center [760, 80] width 680 height 1080
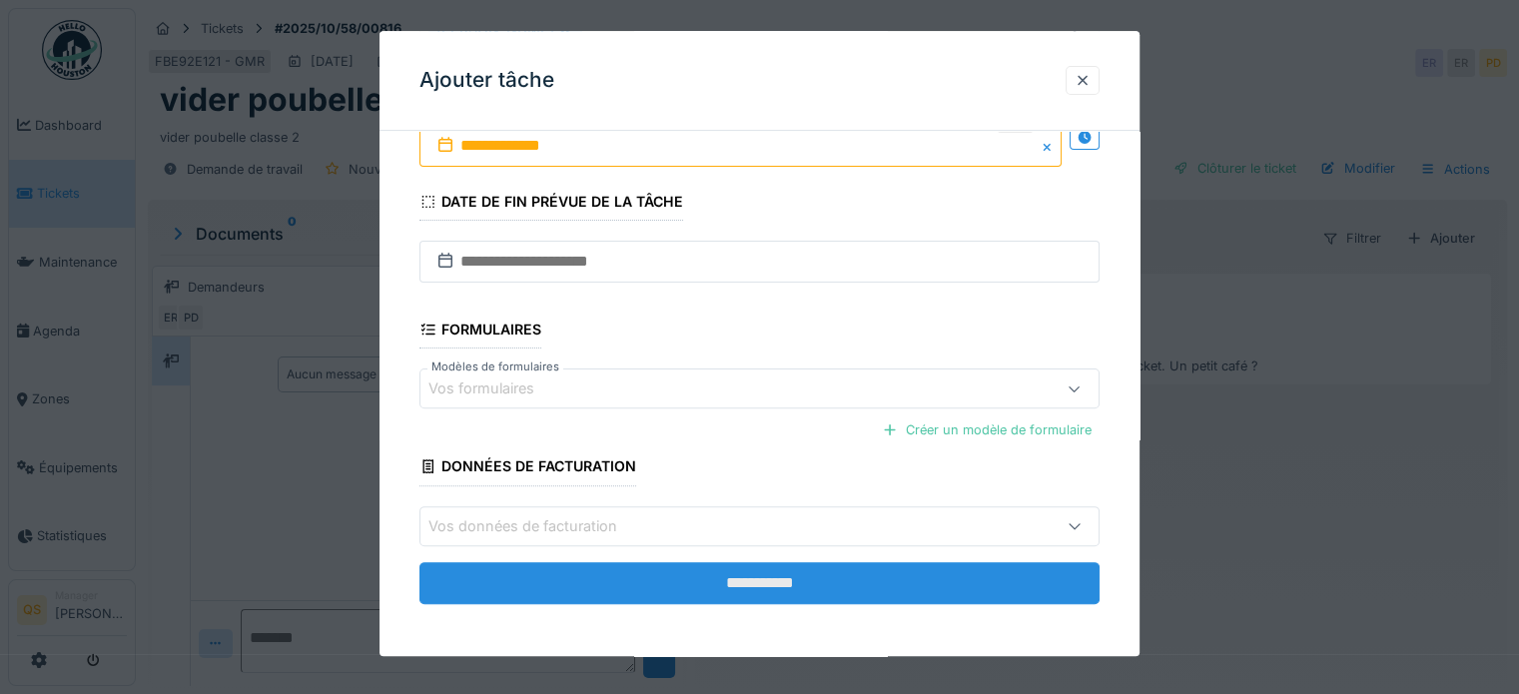
click at [665, 595] on input "**********" at bounding box center [760, 583] width 680 height 42
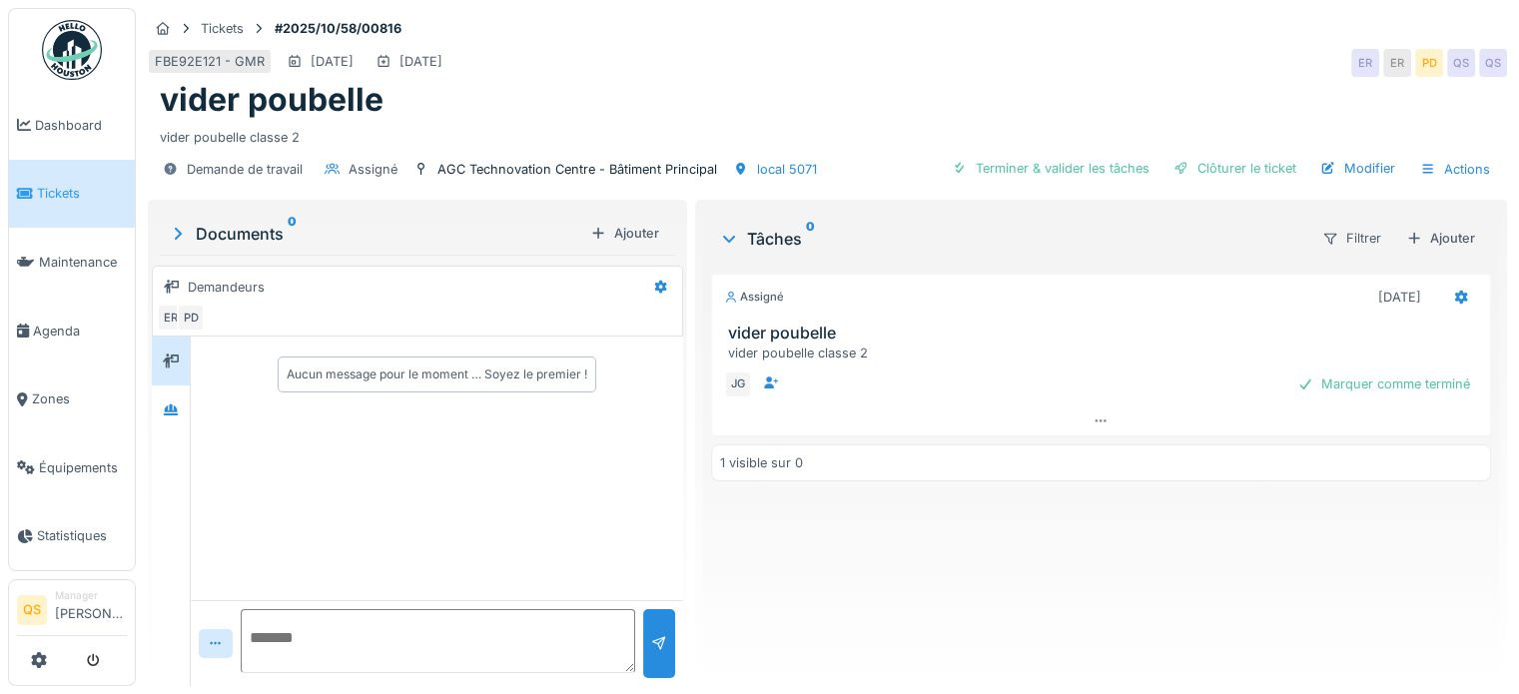
scroll to position [0, 0]
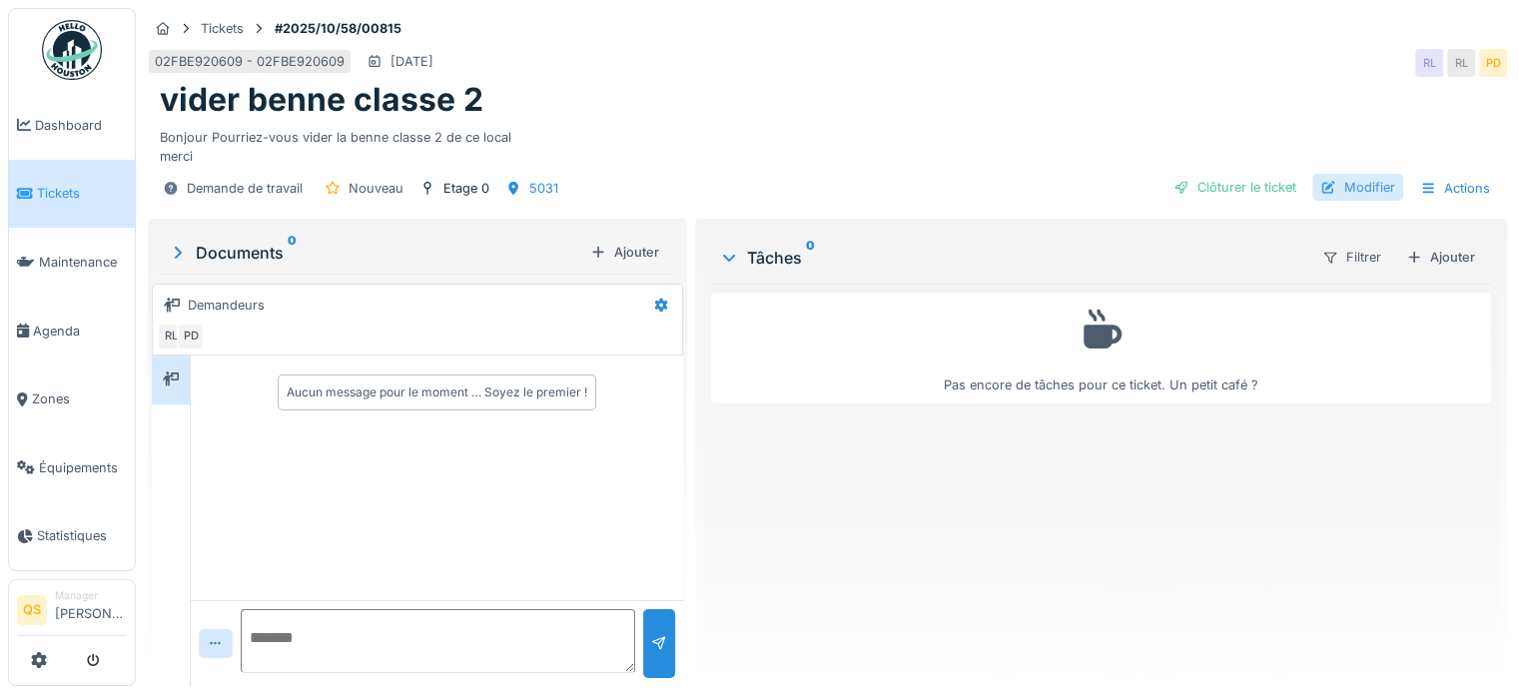
click at [1368, 181] on div "Modifier" at bounding box center [1358, 187] width 91 height 27
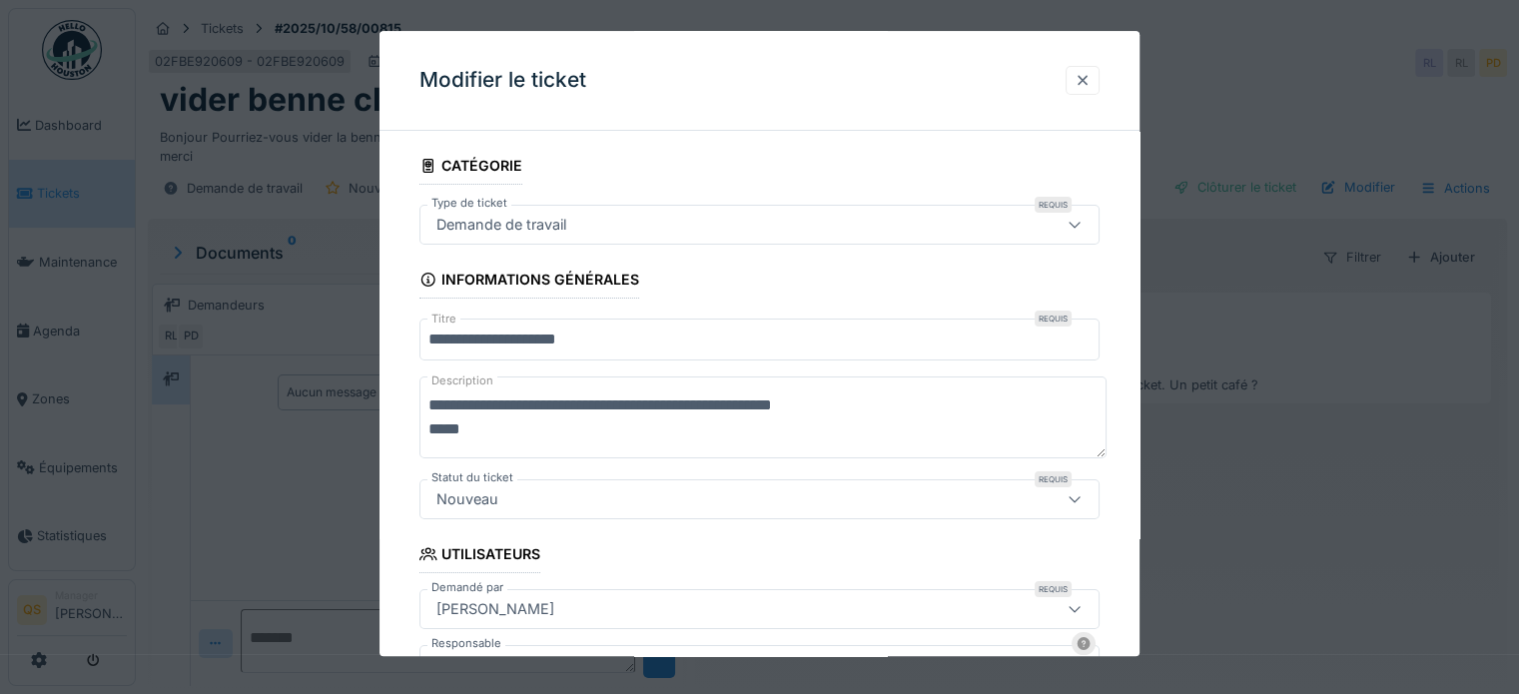
click at [1091, 78] on div at bounding box center [1083, 80] width 16 height 19
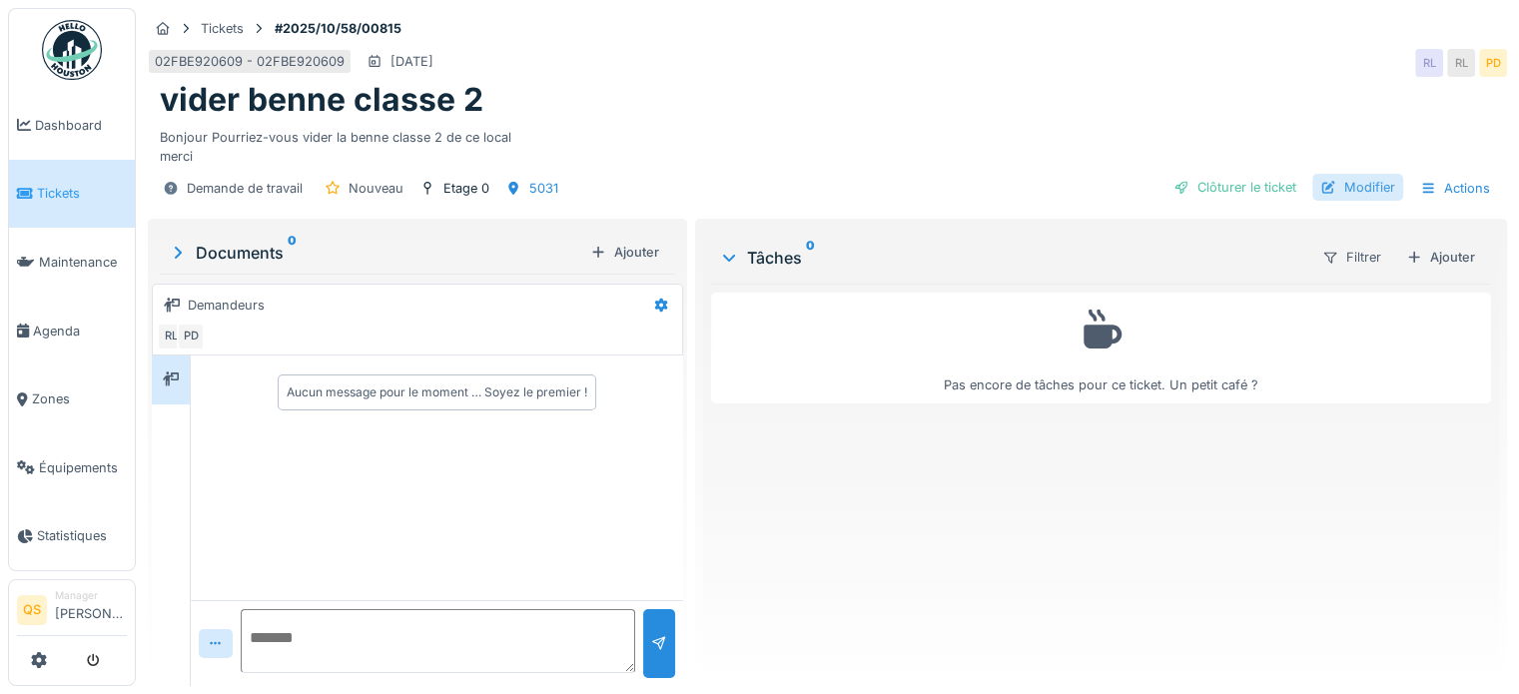
click at [1343, 187] on div "Modifier" at bounding box center [1358, 187] width 91 height 27
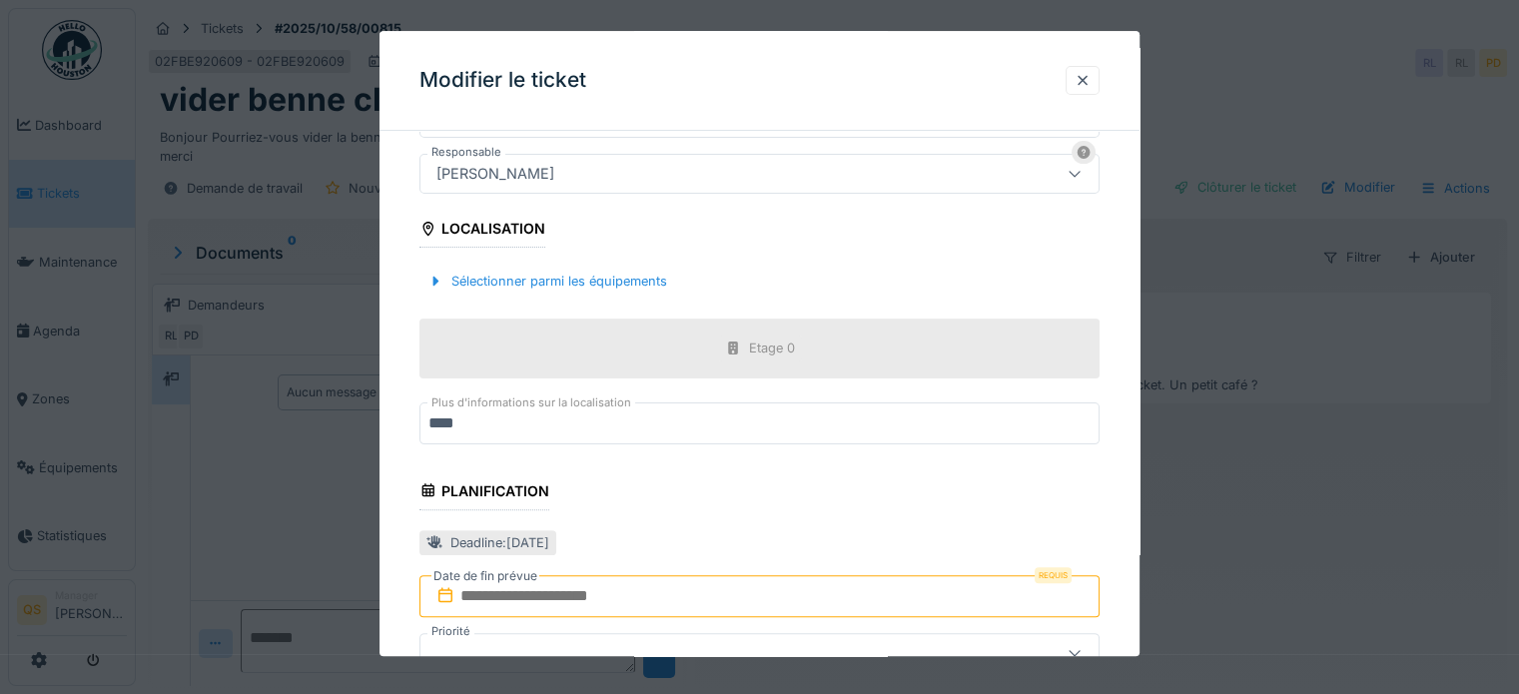
scroll to position [599, 0]
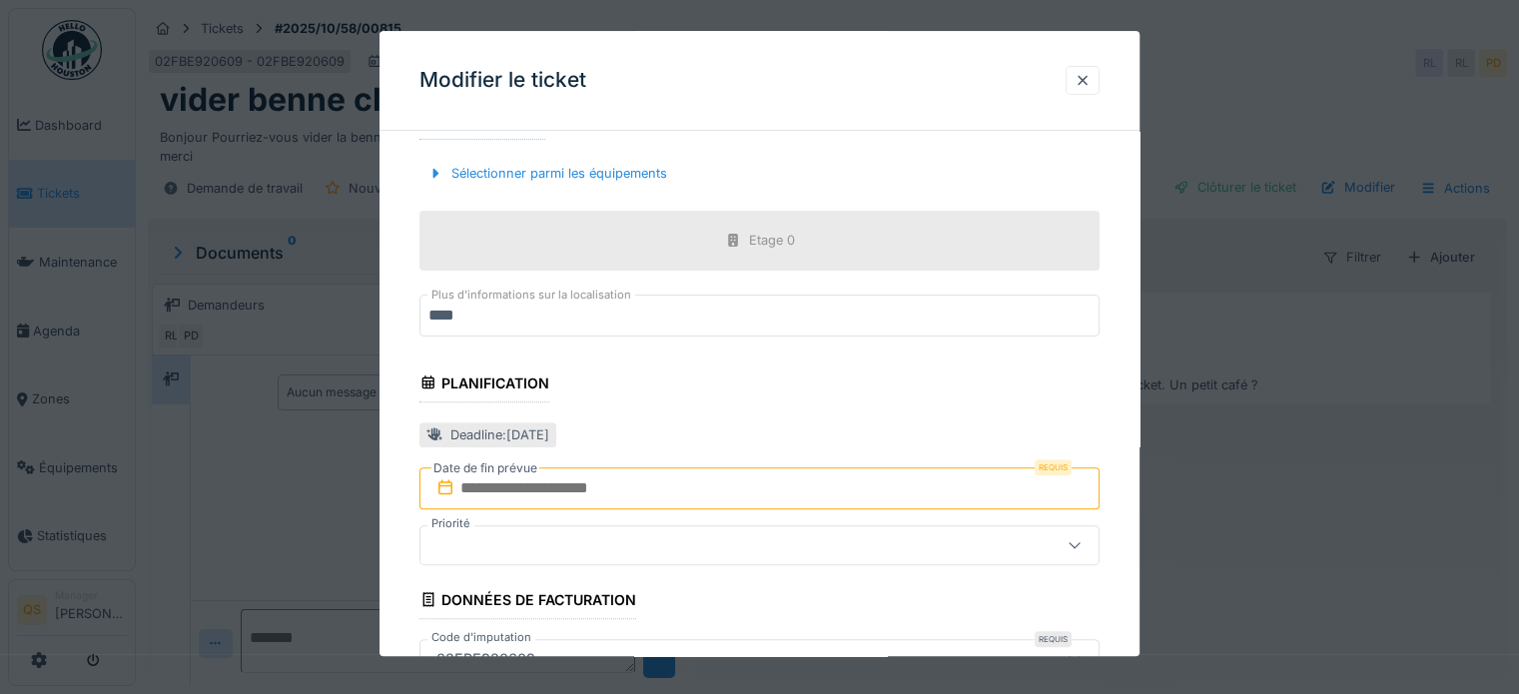
click at [569, 484] on input "text" at bounding box center [760, 489] width 680 height 42
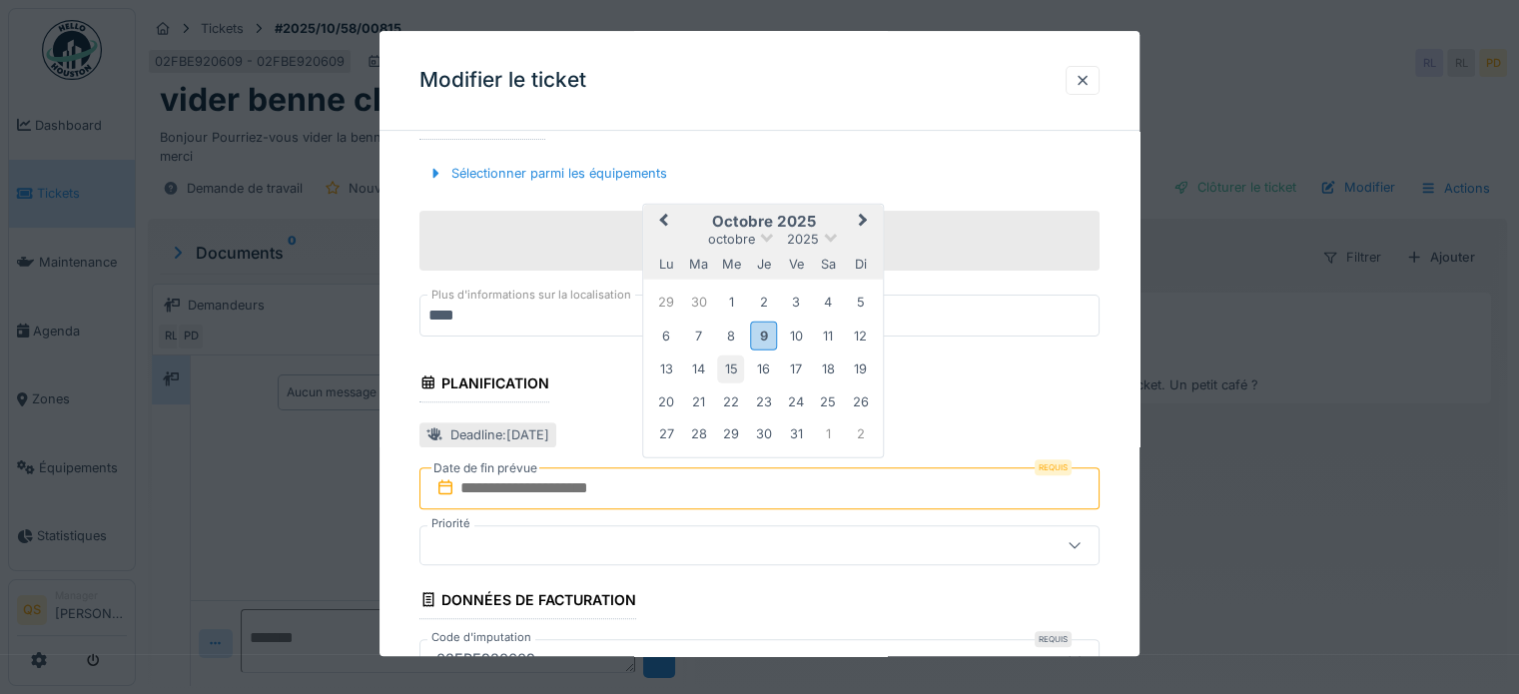
click at [727, 375] on div "15" at bounding box center [730, 369] width 27 height 27
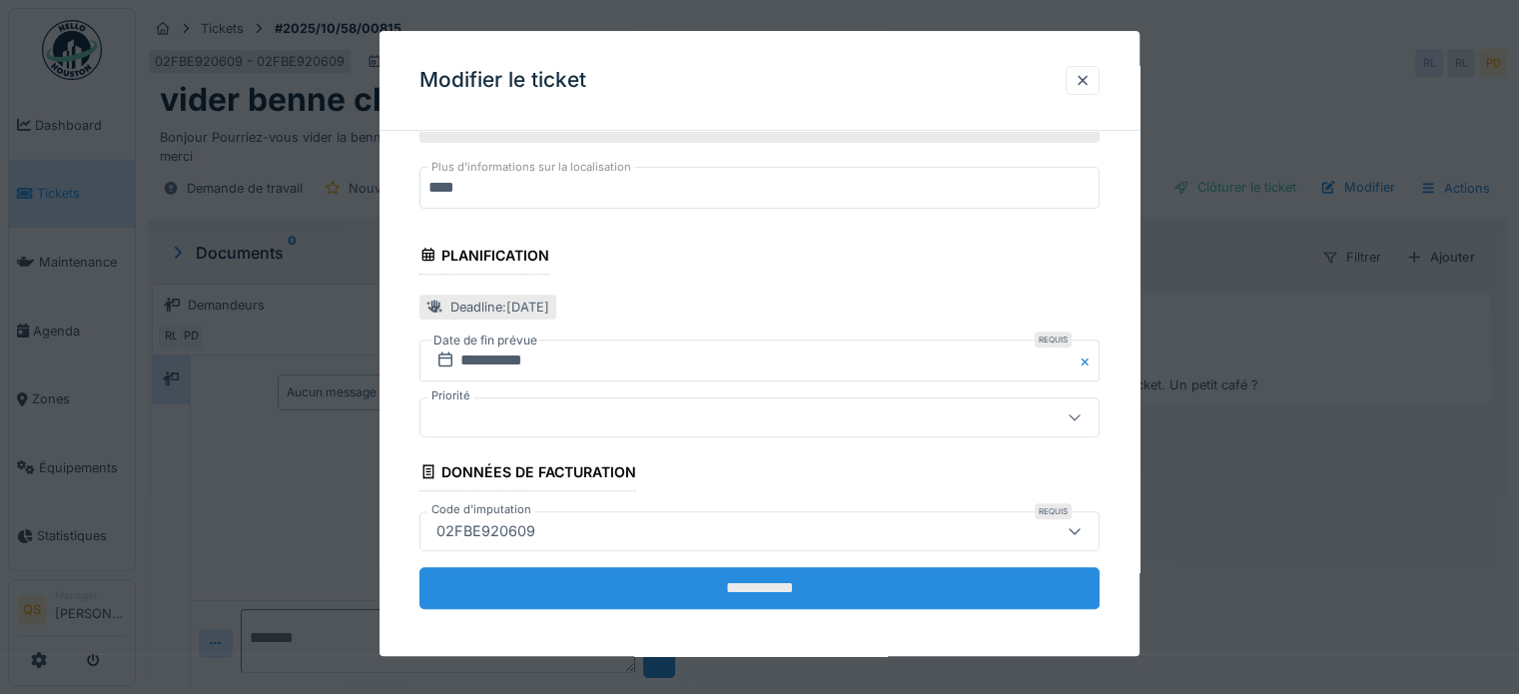
scroll to position [731, 0]
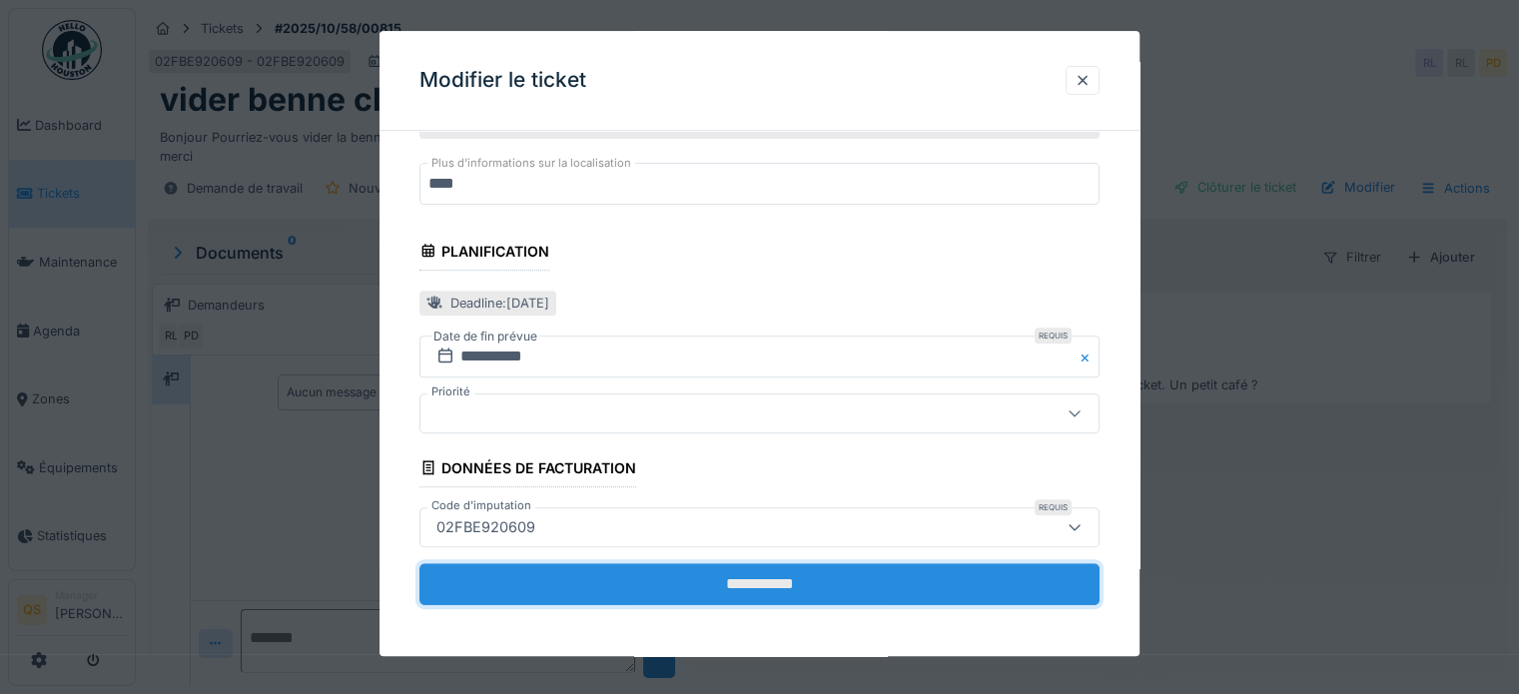
click at [703, 572] on input "**********" at bounding box center [760, 584] width 680 height 42
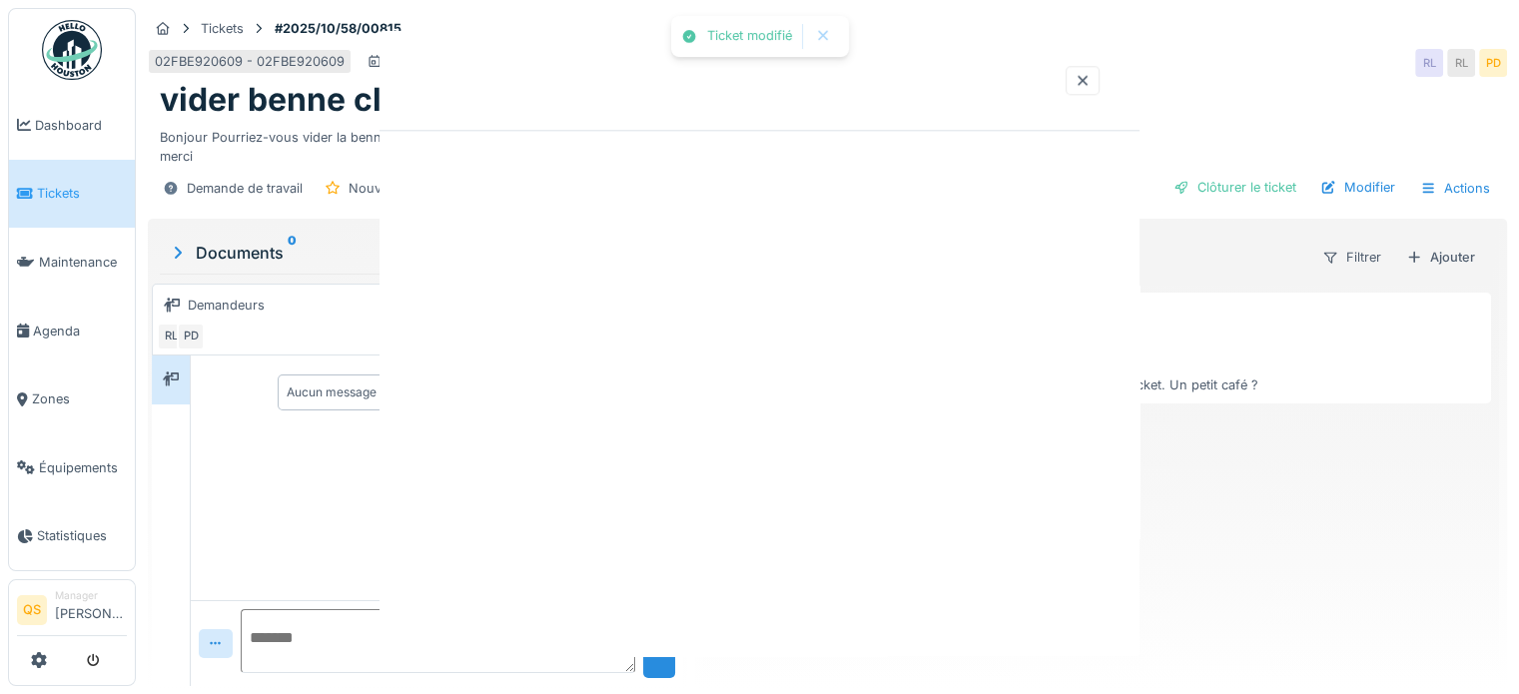
scroll to position [0, 0]
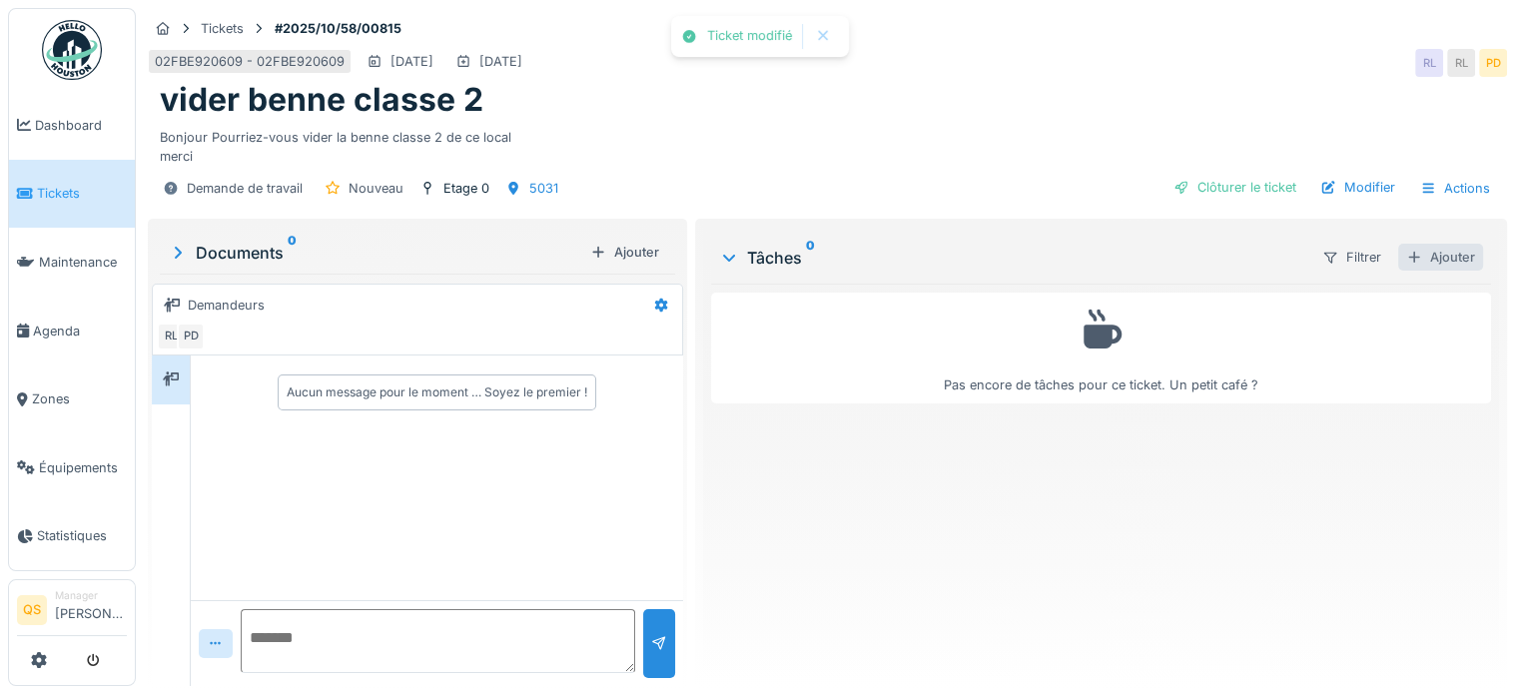
click at [1440, 248] on div "Ajouter" at bounding box center [1441, 257] width 85 height 27
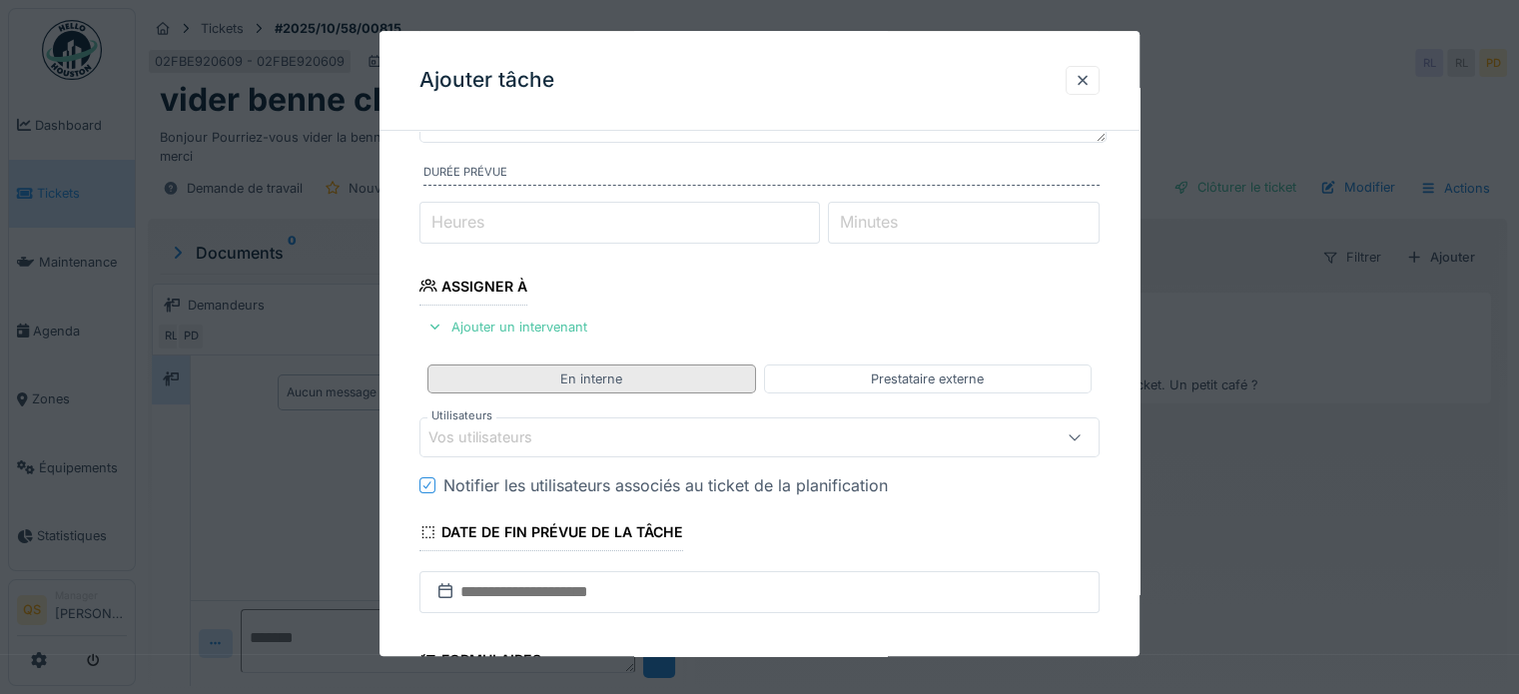
scroll to position [200, 0]
click at [567, 432] on div "Vos utilisateurs" at bounding box center [718, 436] width 579 height 22
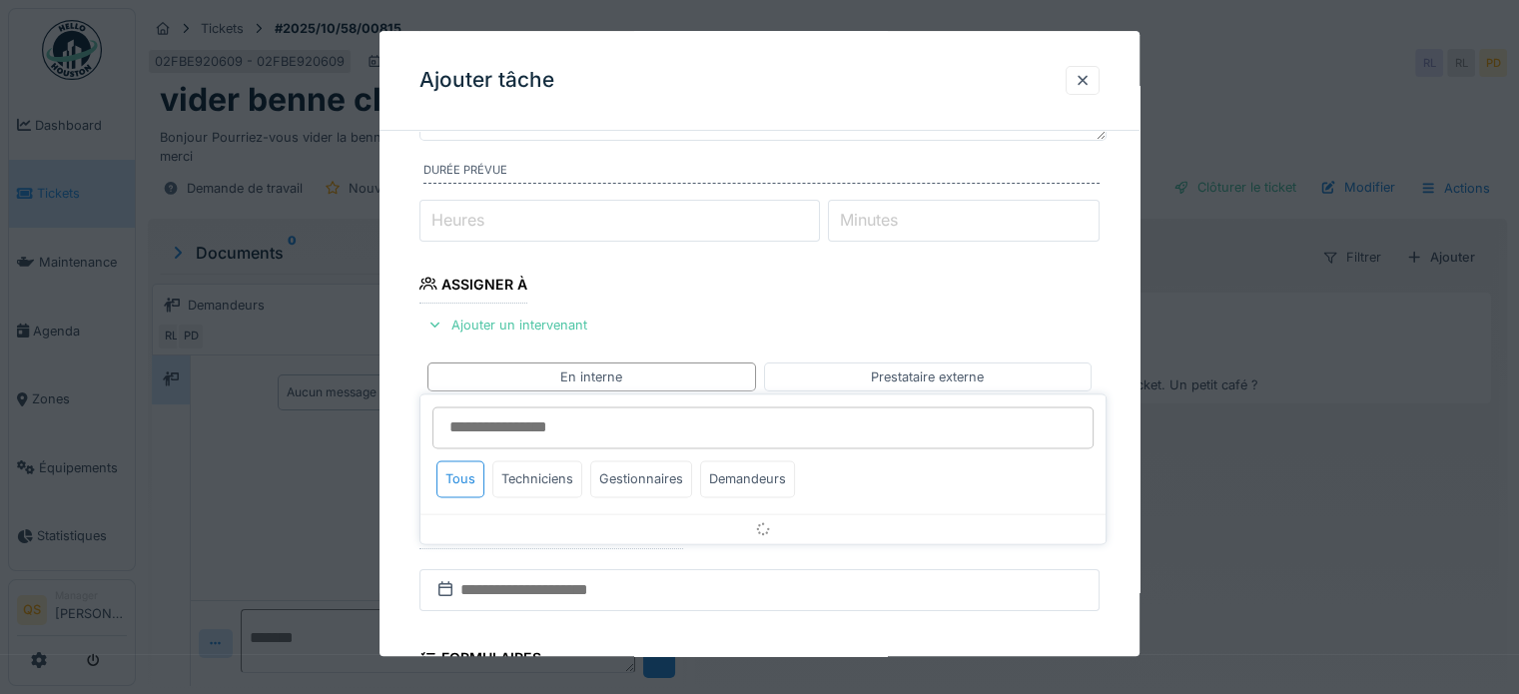
scroll to position [290, 0]
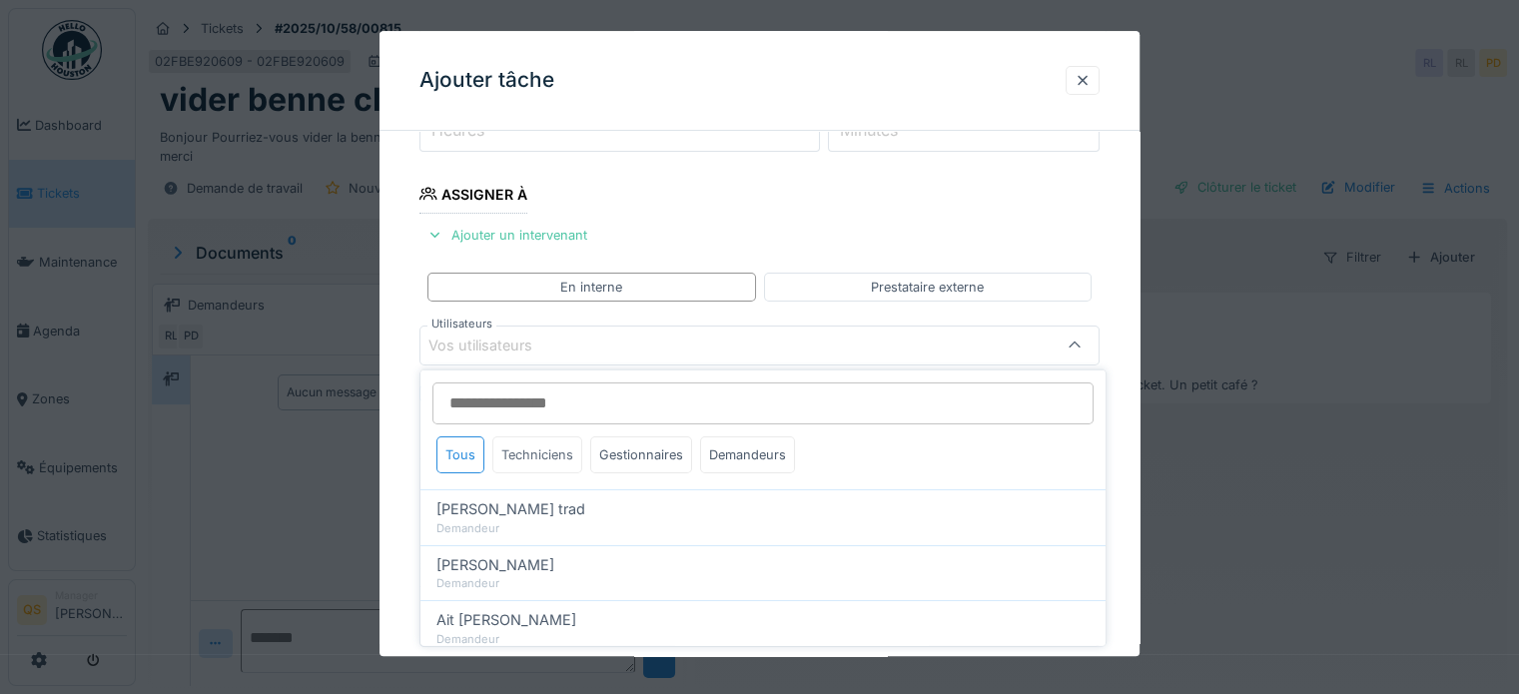
click at [546, 447] on div "Techniciens" at bounding box center [537, 455] width 90 height 37
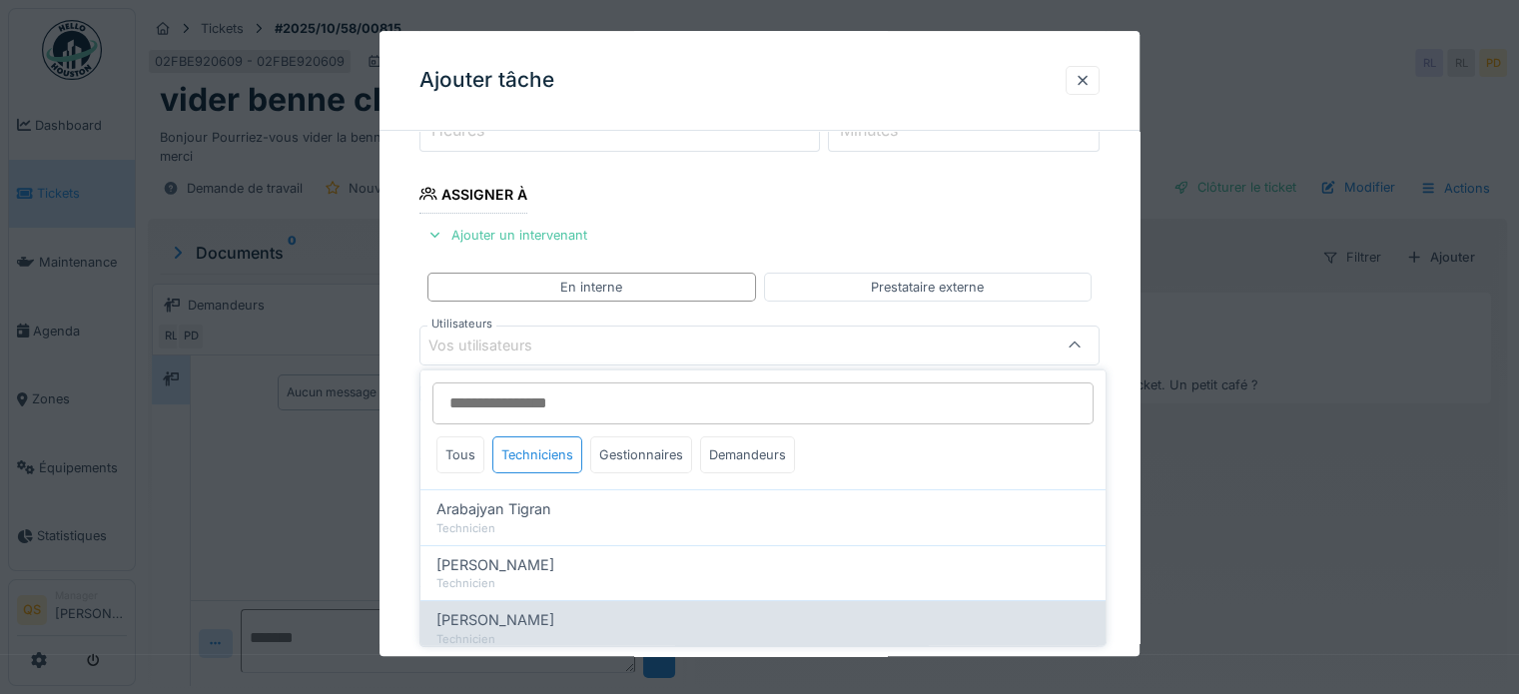
click at [528, 624] on span "Jean-marc Gérardy" at bounding box center [496, 620] width 118 height 22
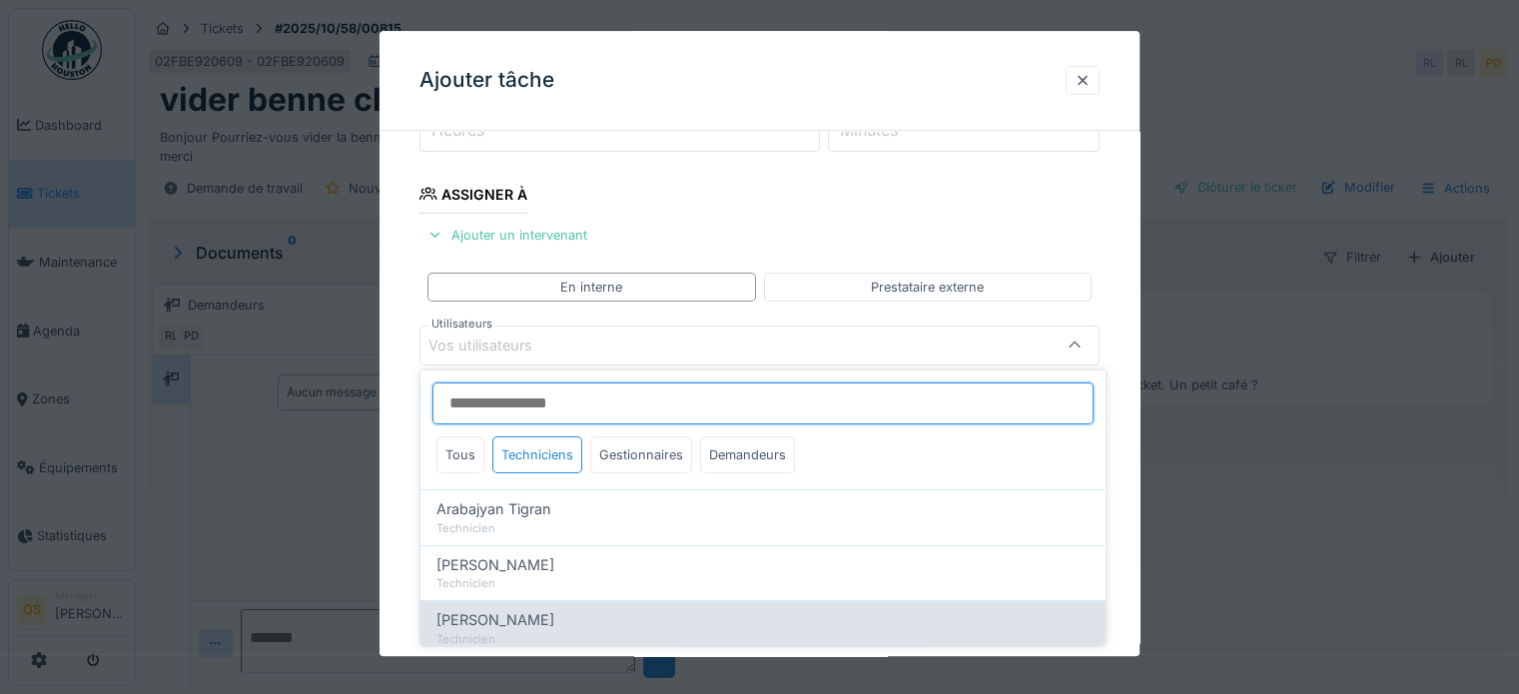
type input "****"
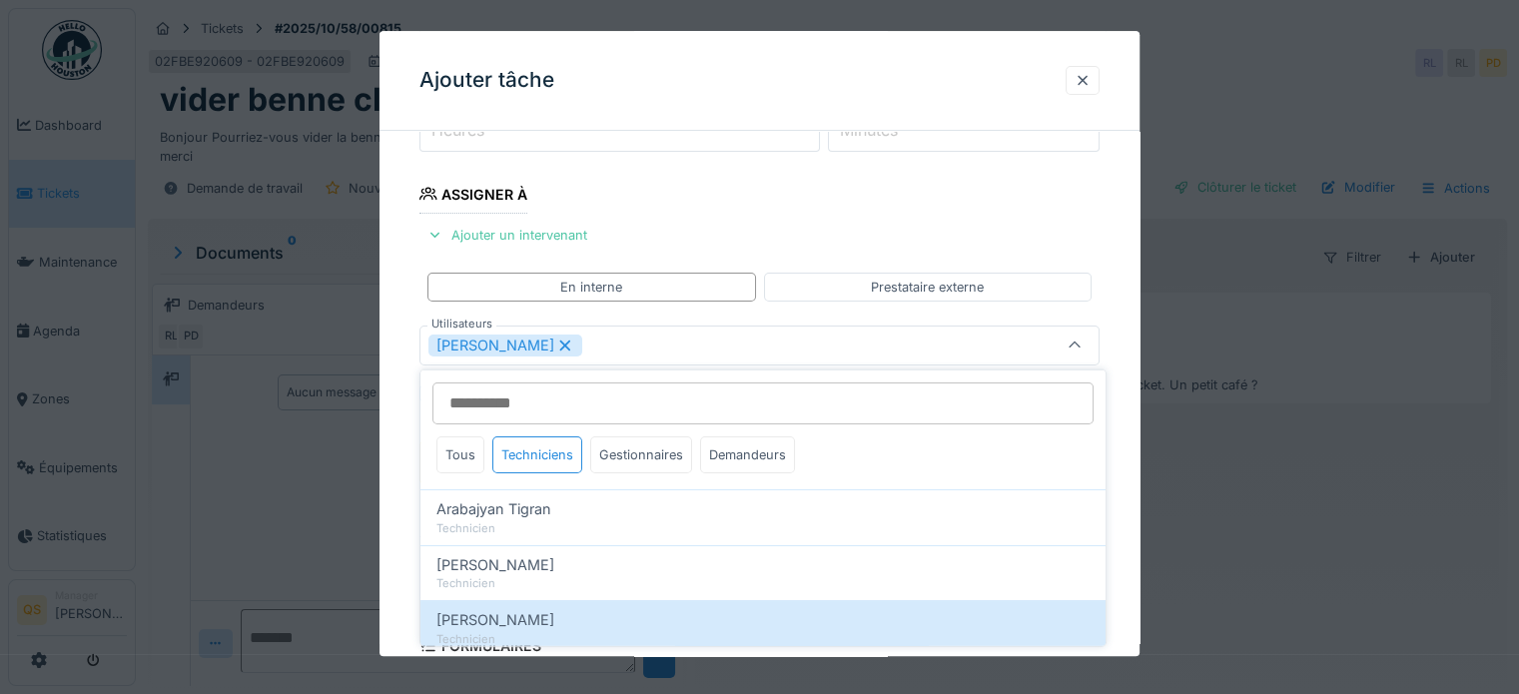
click at [406, 505] on div "**********" at bounding box center [760, 417] width 760 height 1120
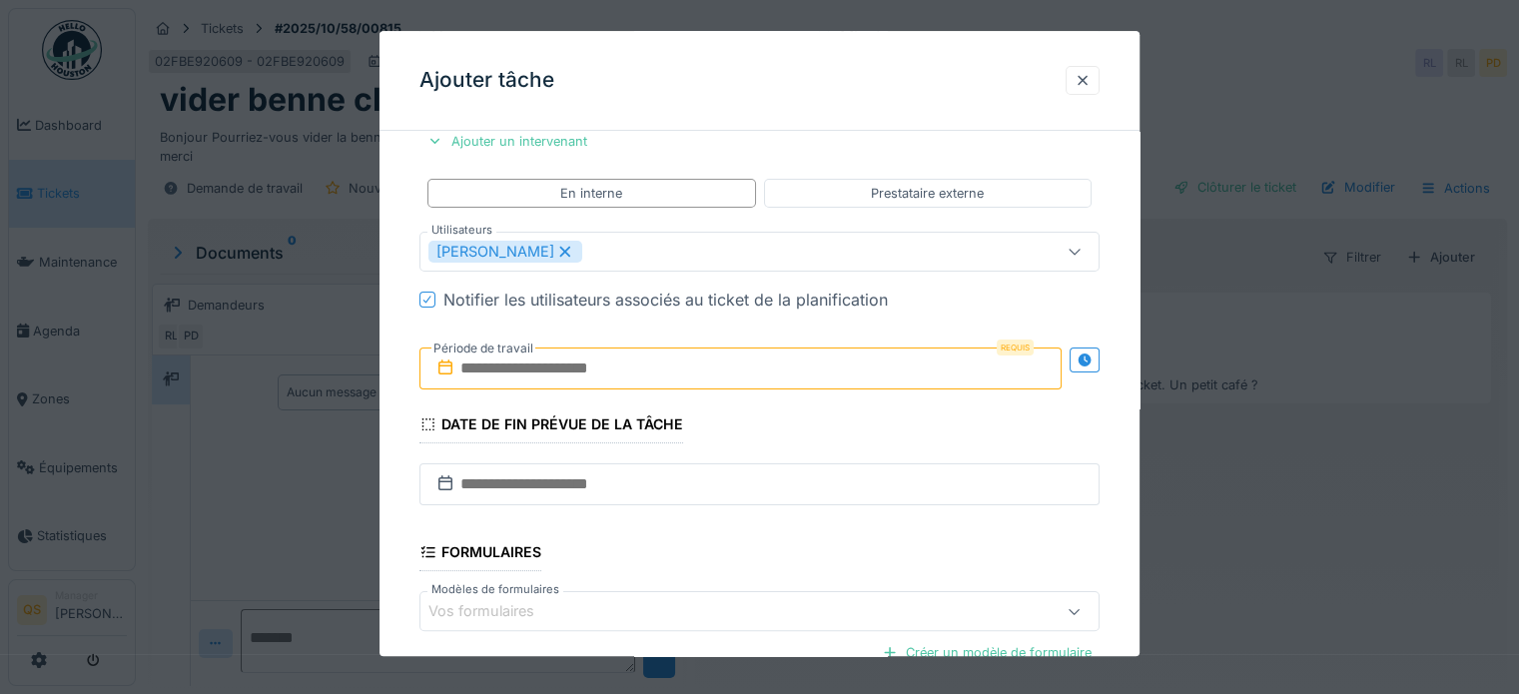
scroll to position [489, 0]
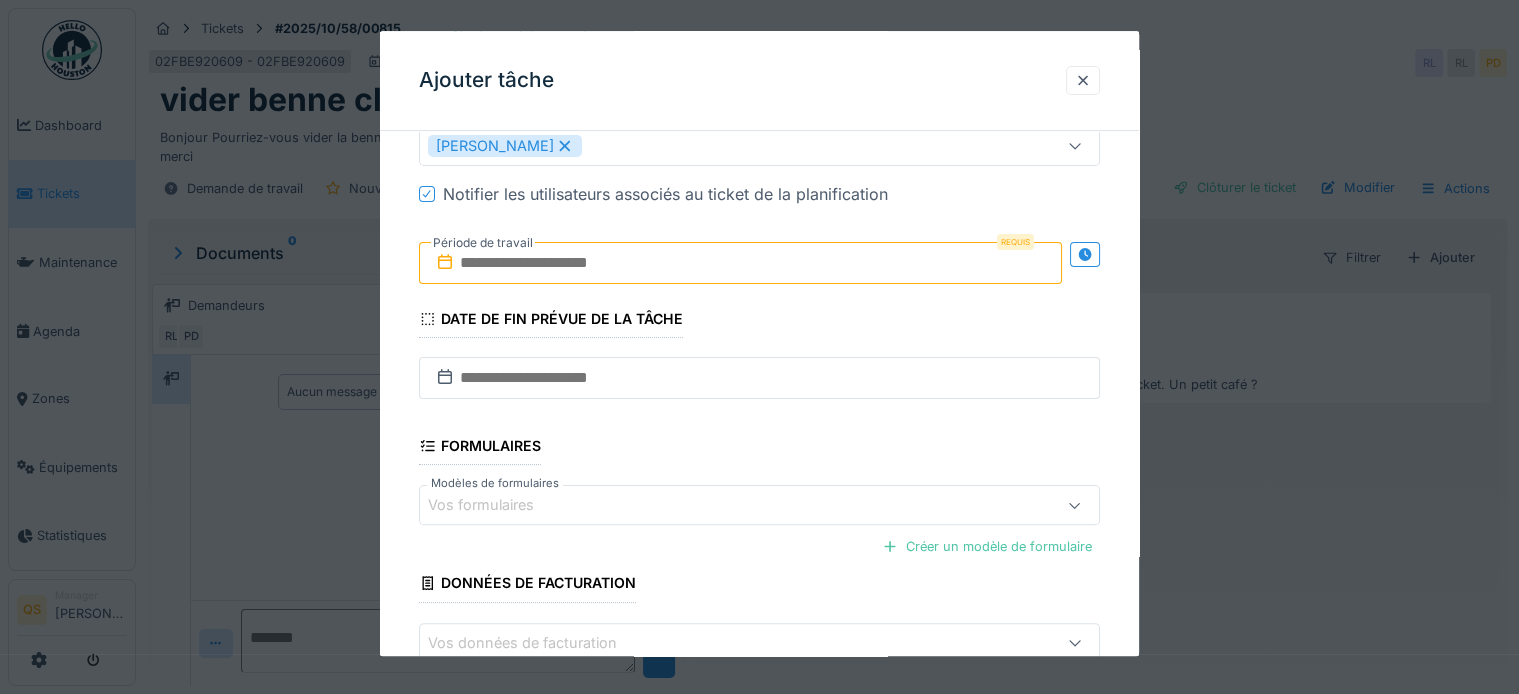
click at [531, 264] on input "text" at bounding box center [741, 263] width 642 height 42
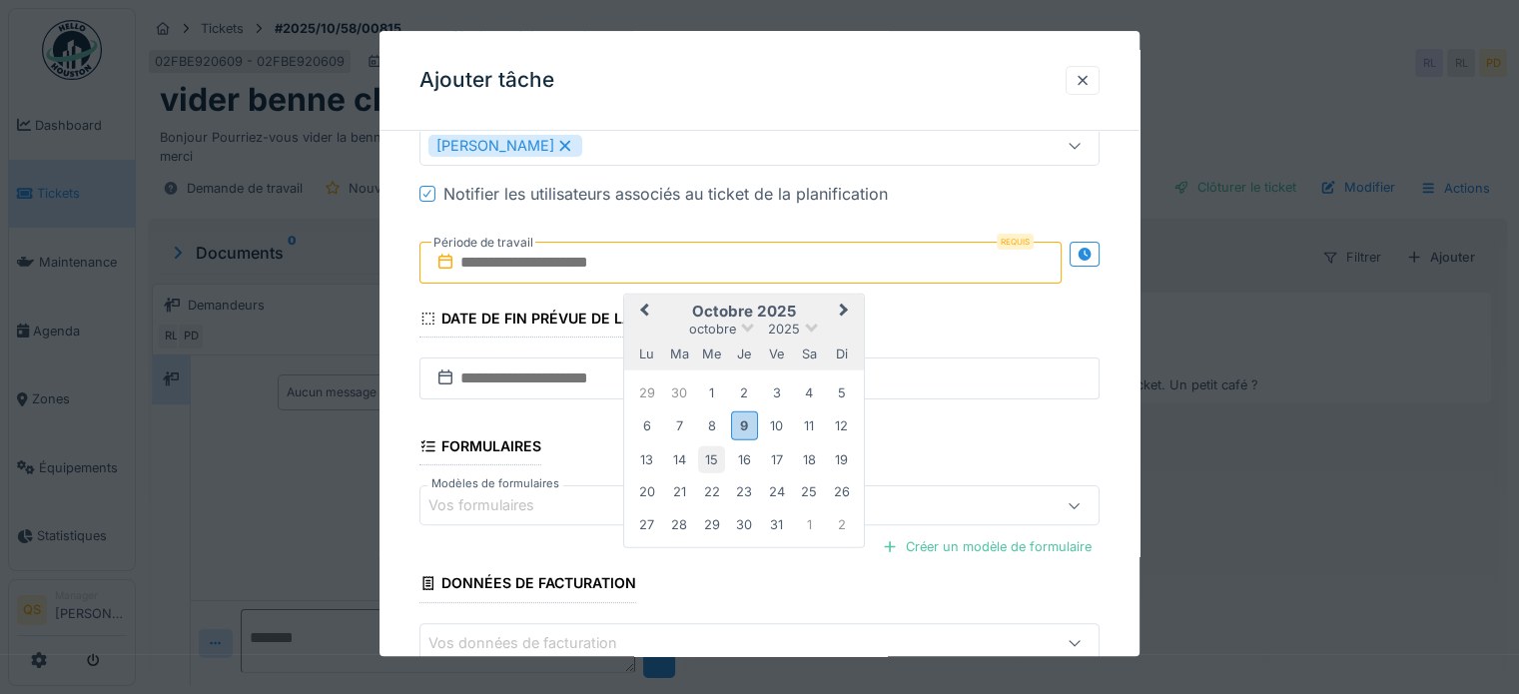
click at [716, 456] on div "15" at bounding box center [711, 460] width 27 height 27
click at [403, 445] on div "**********" at bounding box center [760, 217] width 760 height 1120
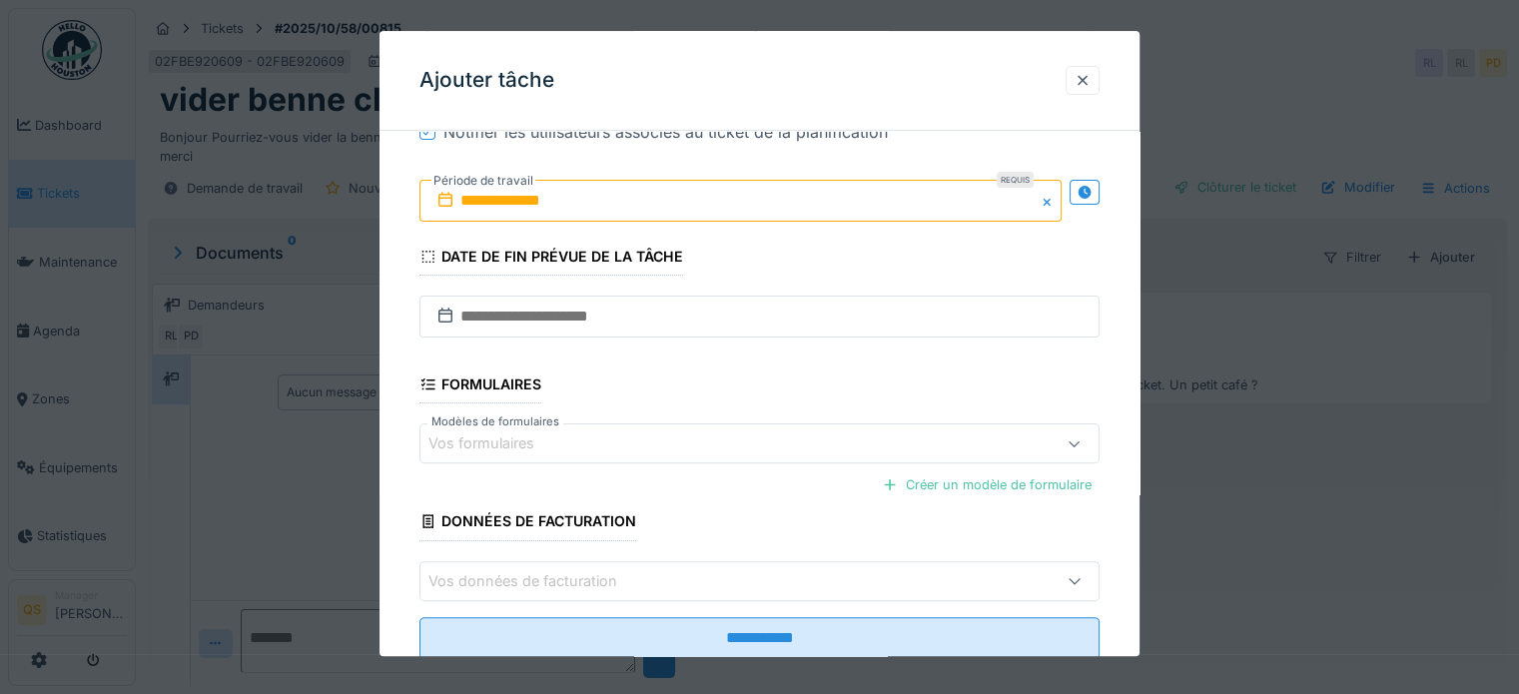
scroll to position [606, 0]
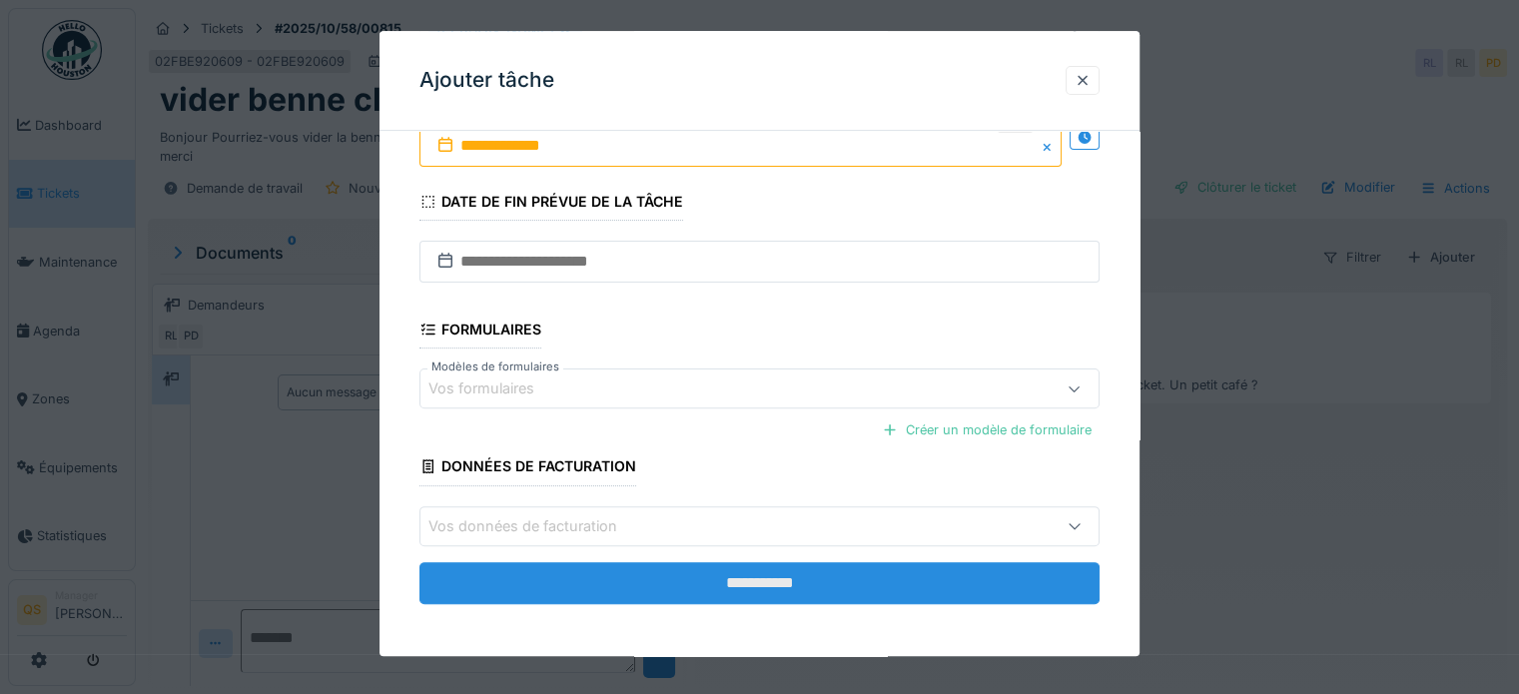
click at [604, 574] on input "**********" at bounding box center [760, 583] width 680 height 42
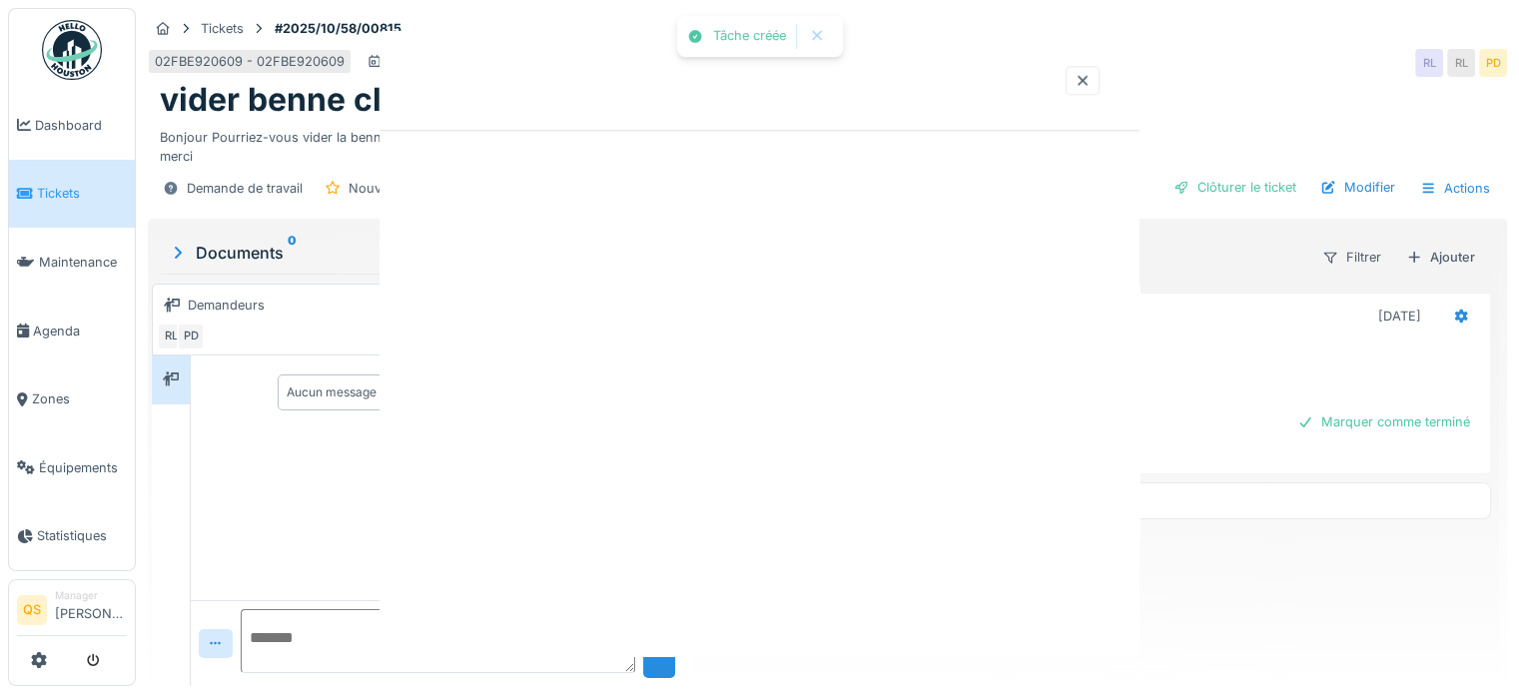
scroll to position [0, 0]
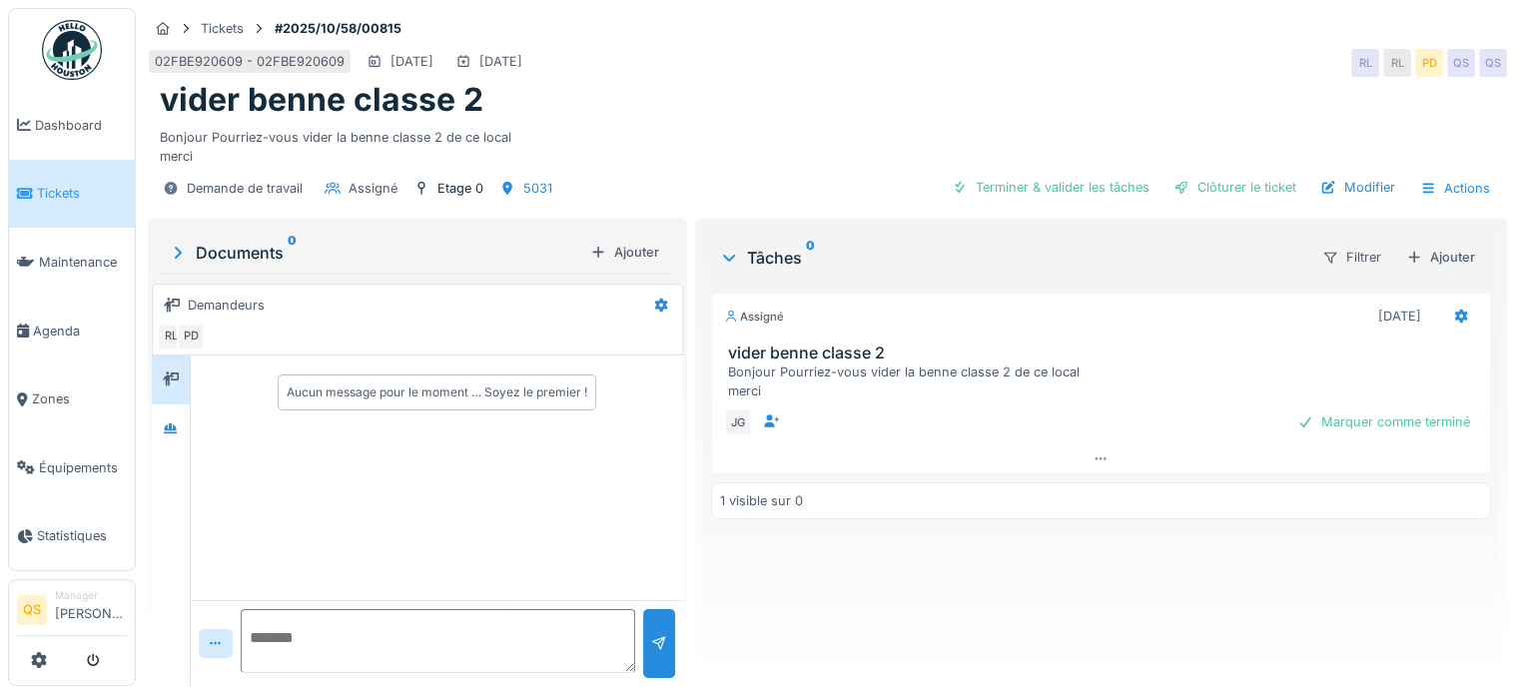
click at [64, 184] on span "Tickets" at bounding box center [82, 193] width 90 height 19
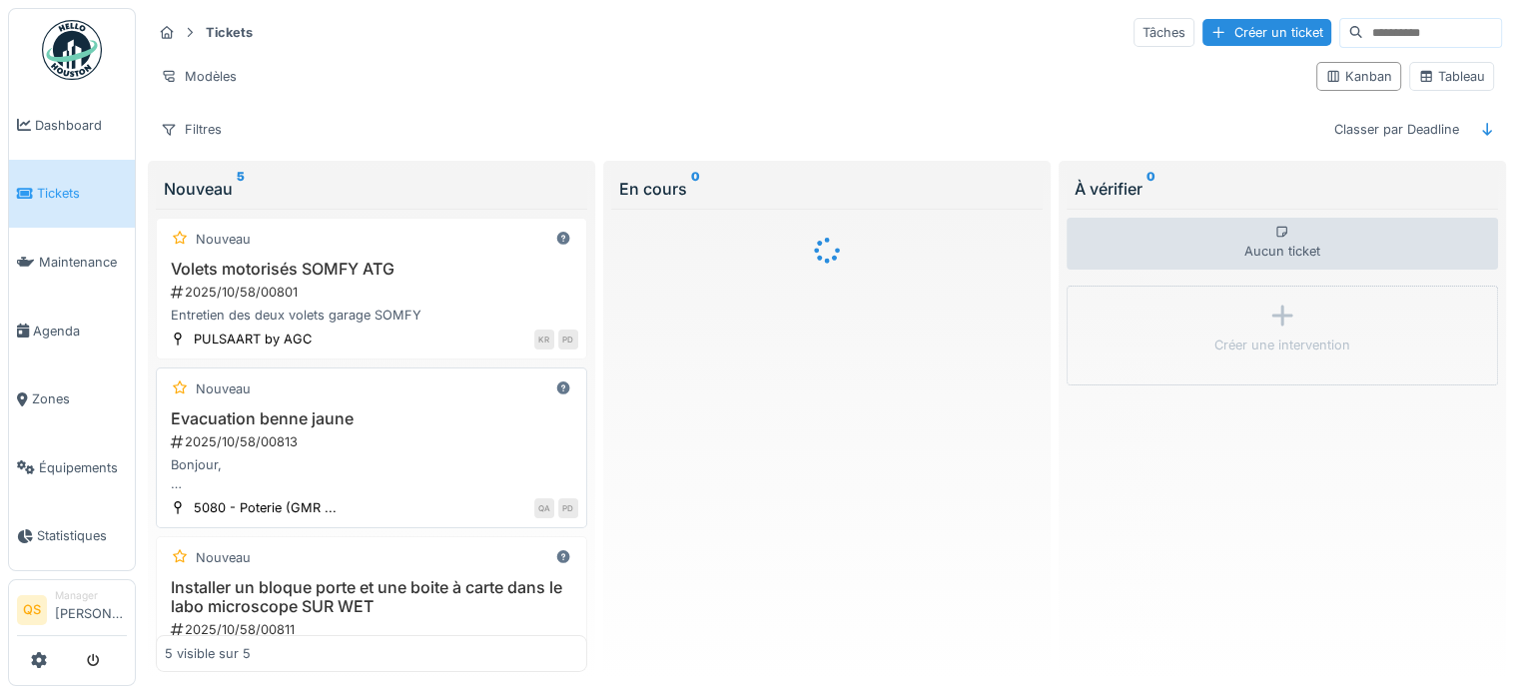
click at [371, 456] on div "Bonjour, Serait-il possible d'évacuer la benne jaune près du local 5080 svp? Me…" at bounding box center [372, 475] width 414 height 38
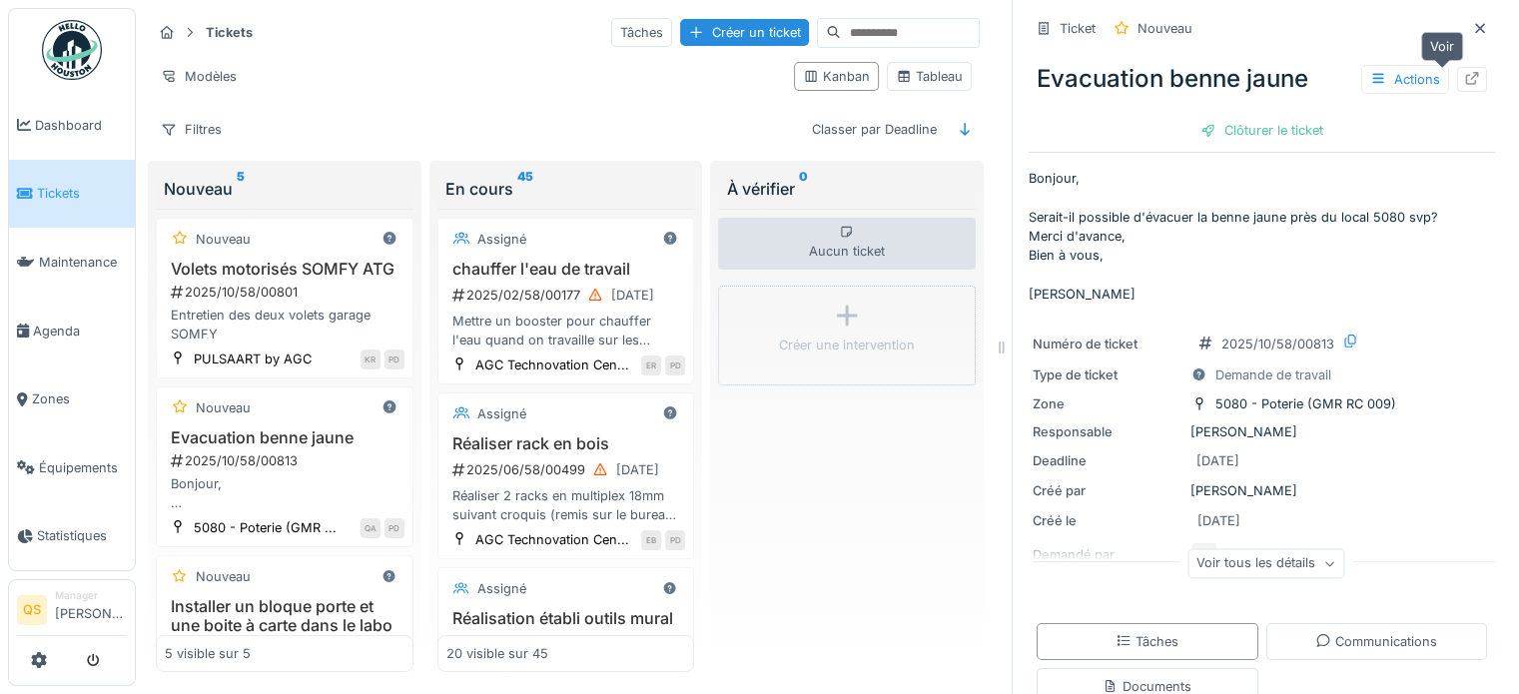
click at [1464, 80] on icon at bounding box center [1472, 78] width 16 height 13
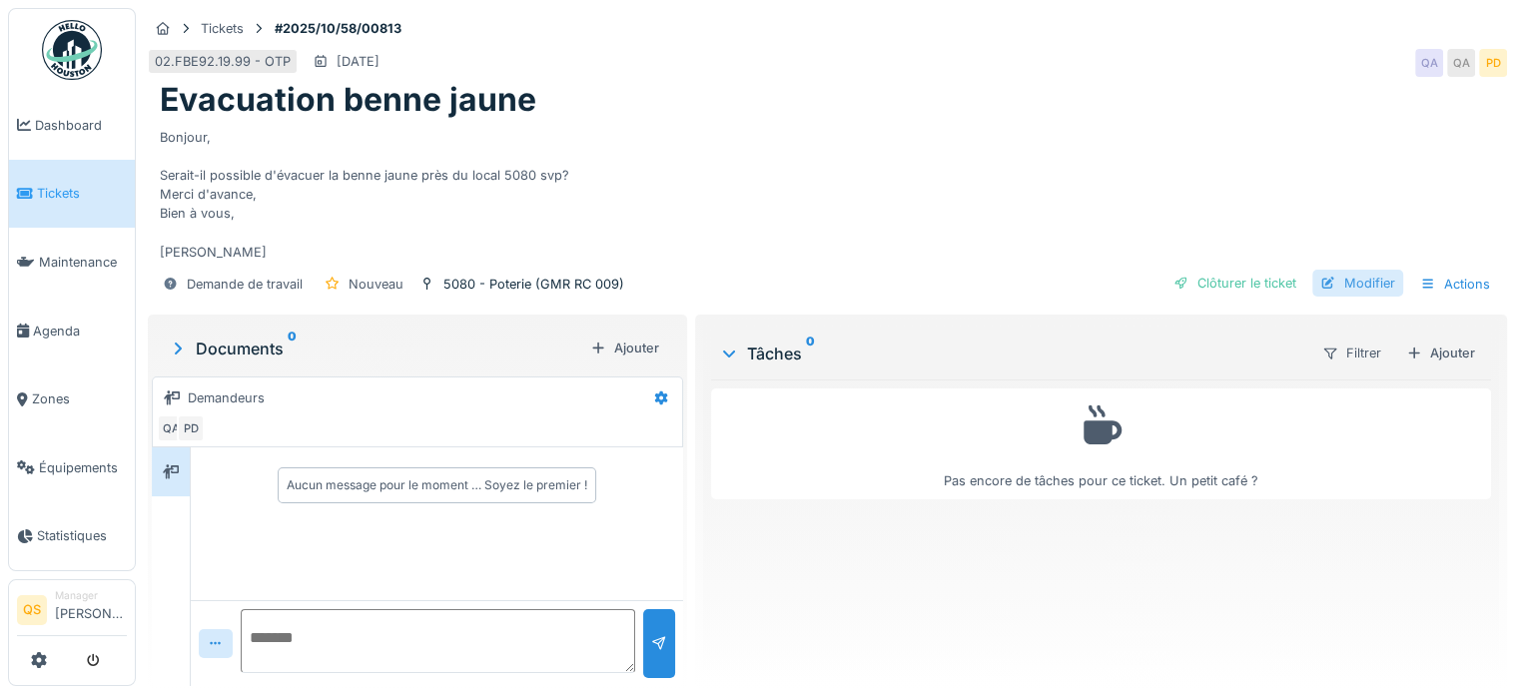
click at [1341, 284] on div "Modifier" at bounding box center [1358, 283] width 91 height 27
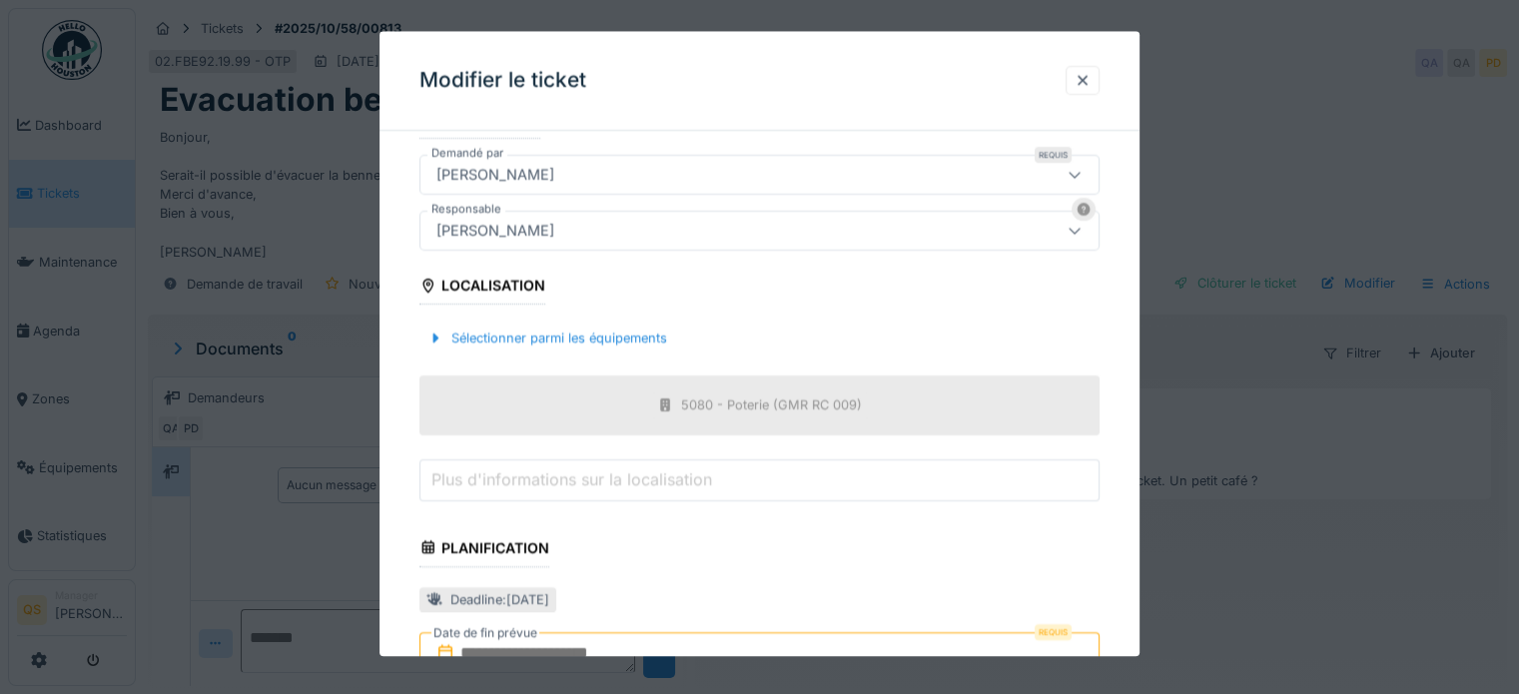
scroll to position [499, 0]
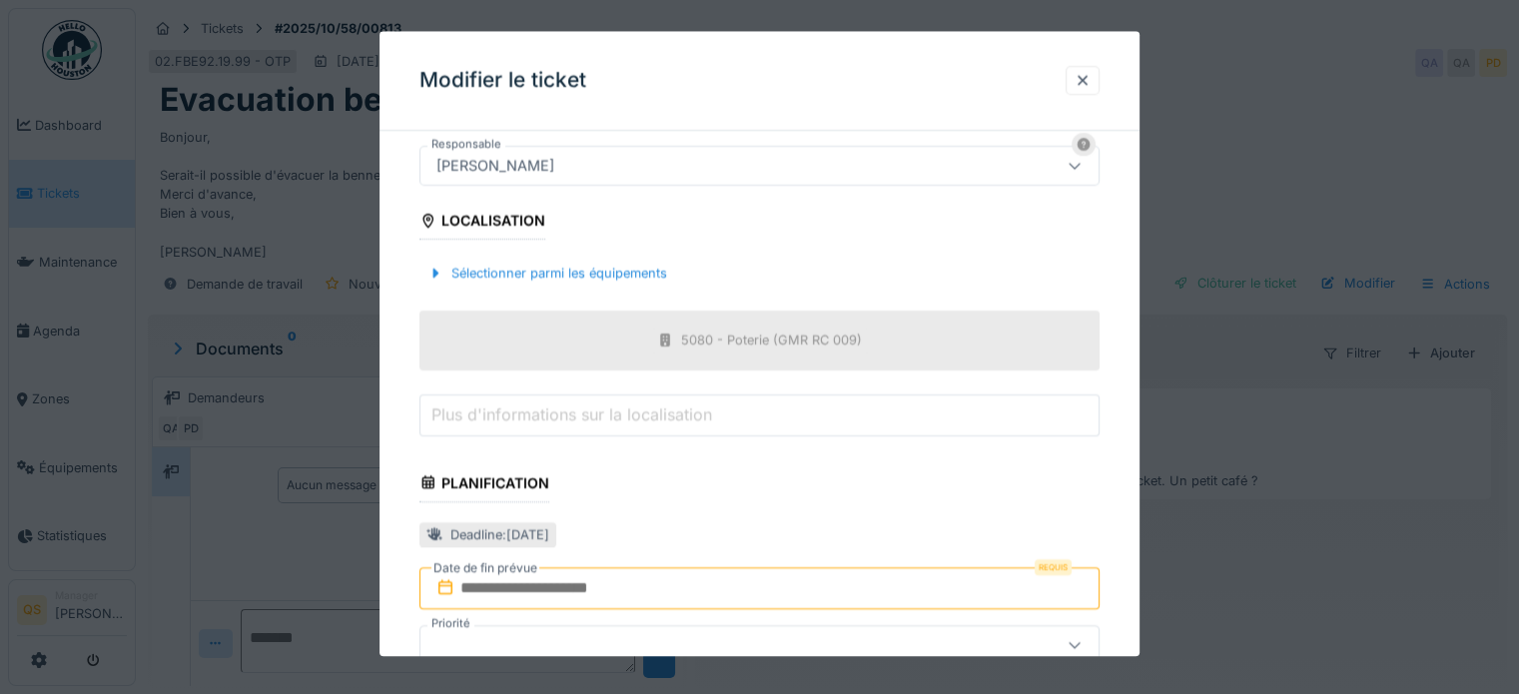
click at [506, 585] on input "text" at bounding box center [760, 588] width 680 height 42
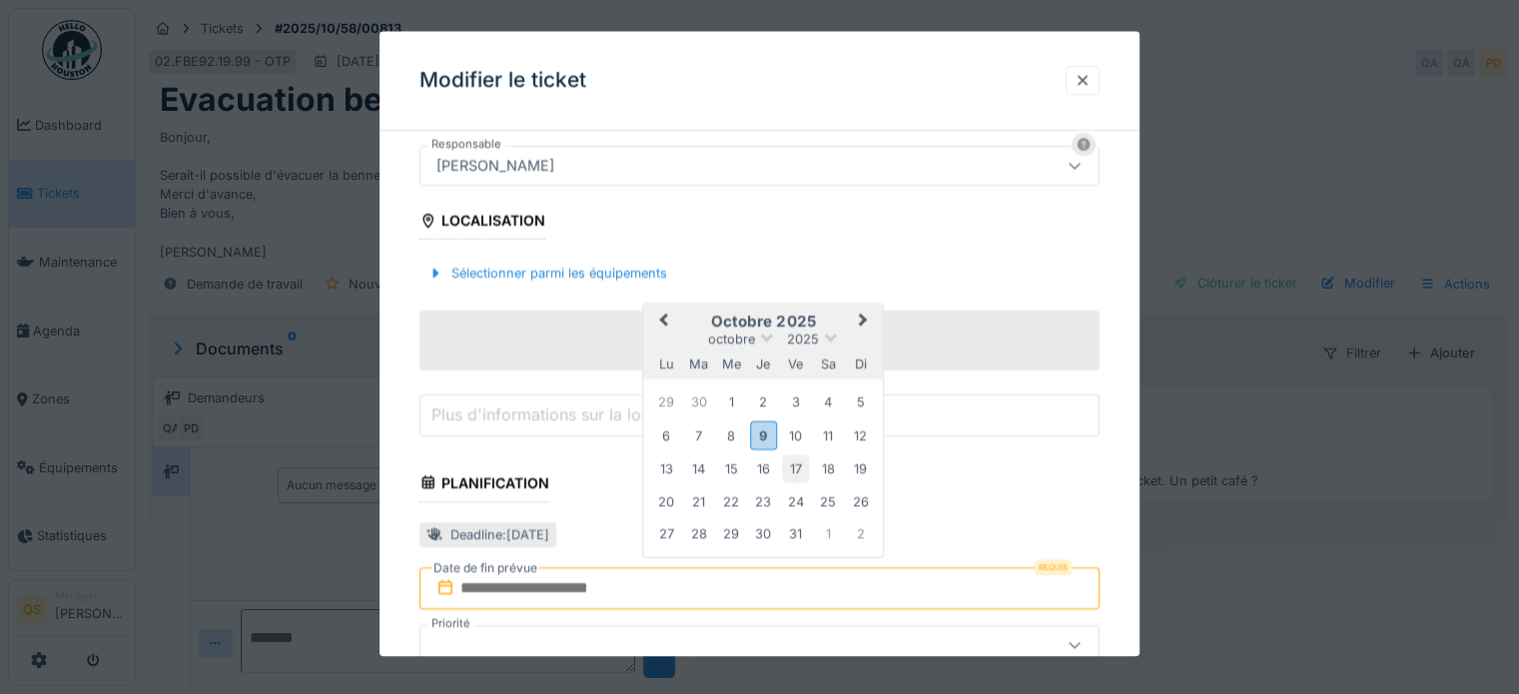
click at [808, 467] on div "17" at bounding box center [795, 469] width 27 height 27
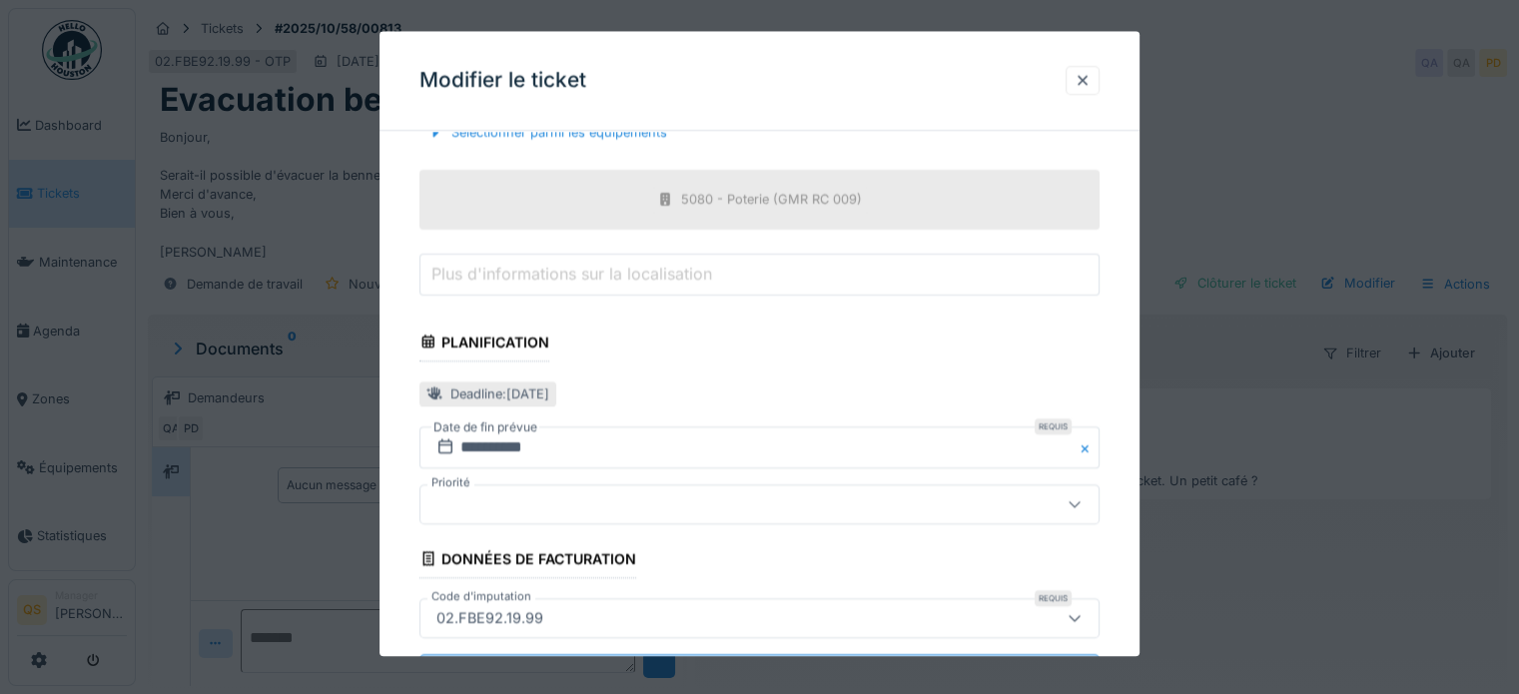
scroll to position [731, 0]
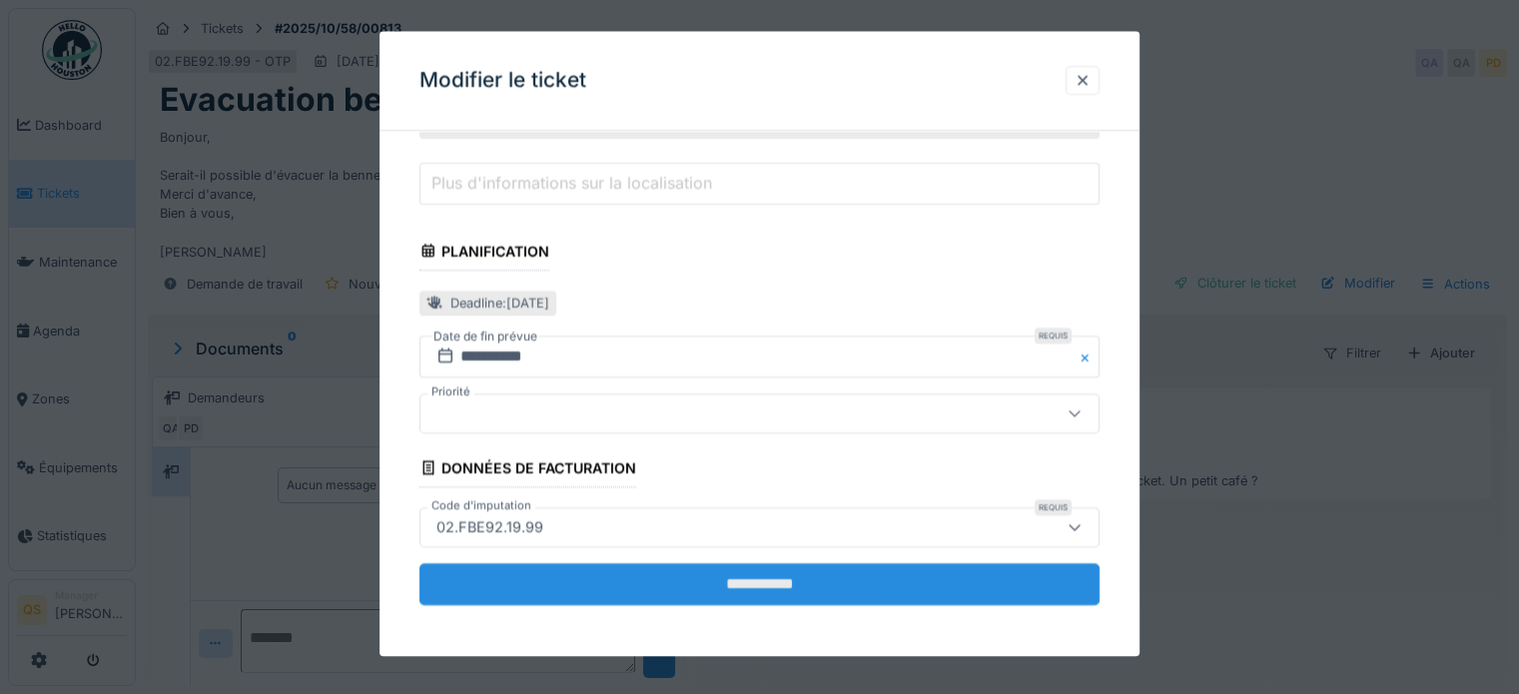
click at [781, 596] on input "**********" at bounding box center [760, 584] width 680 height 42
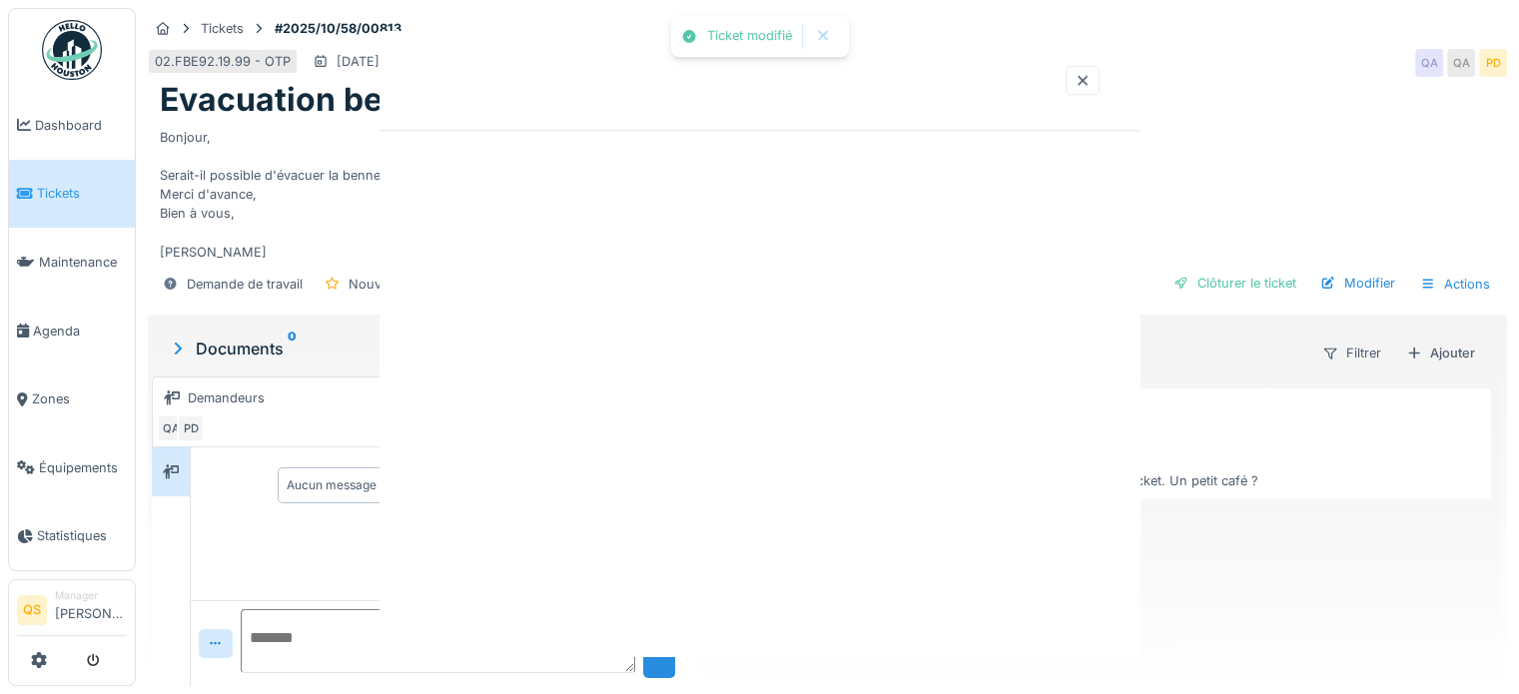
scroll to position [0, 0]
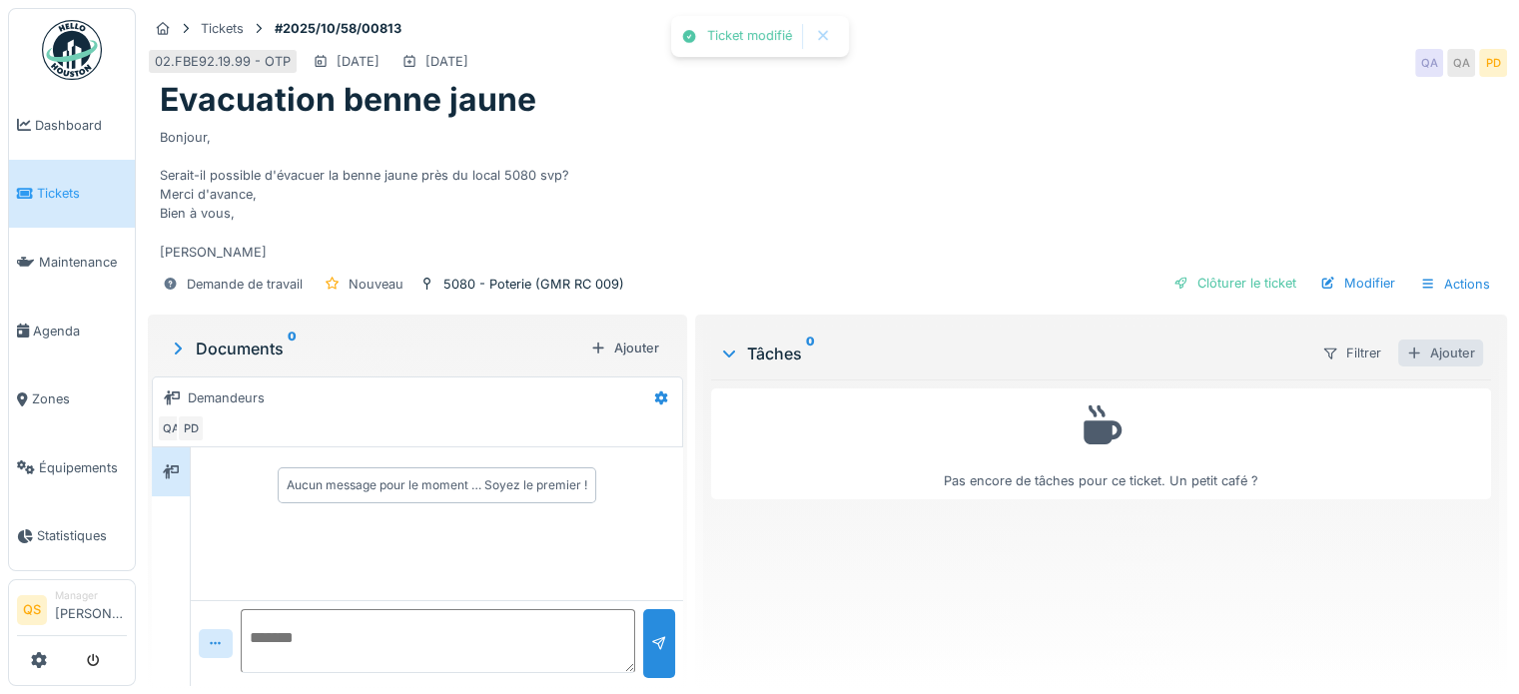
click at [1442, 356] on div "Ajouter" at bounding box center [1441, 353] width 85 height 27
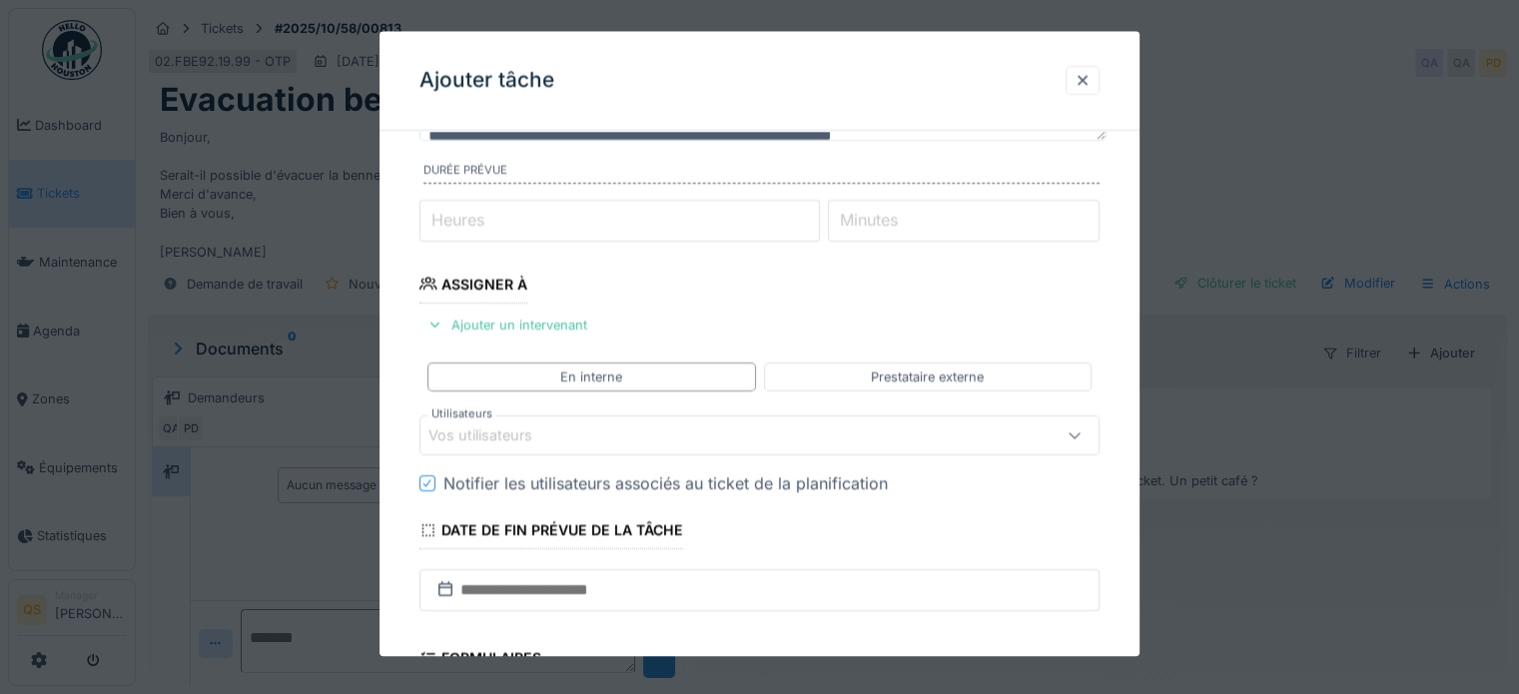
click at [580, 431] on div "Vos utilisateurs" at bounding box center [718, 436] width 579 height 22
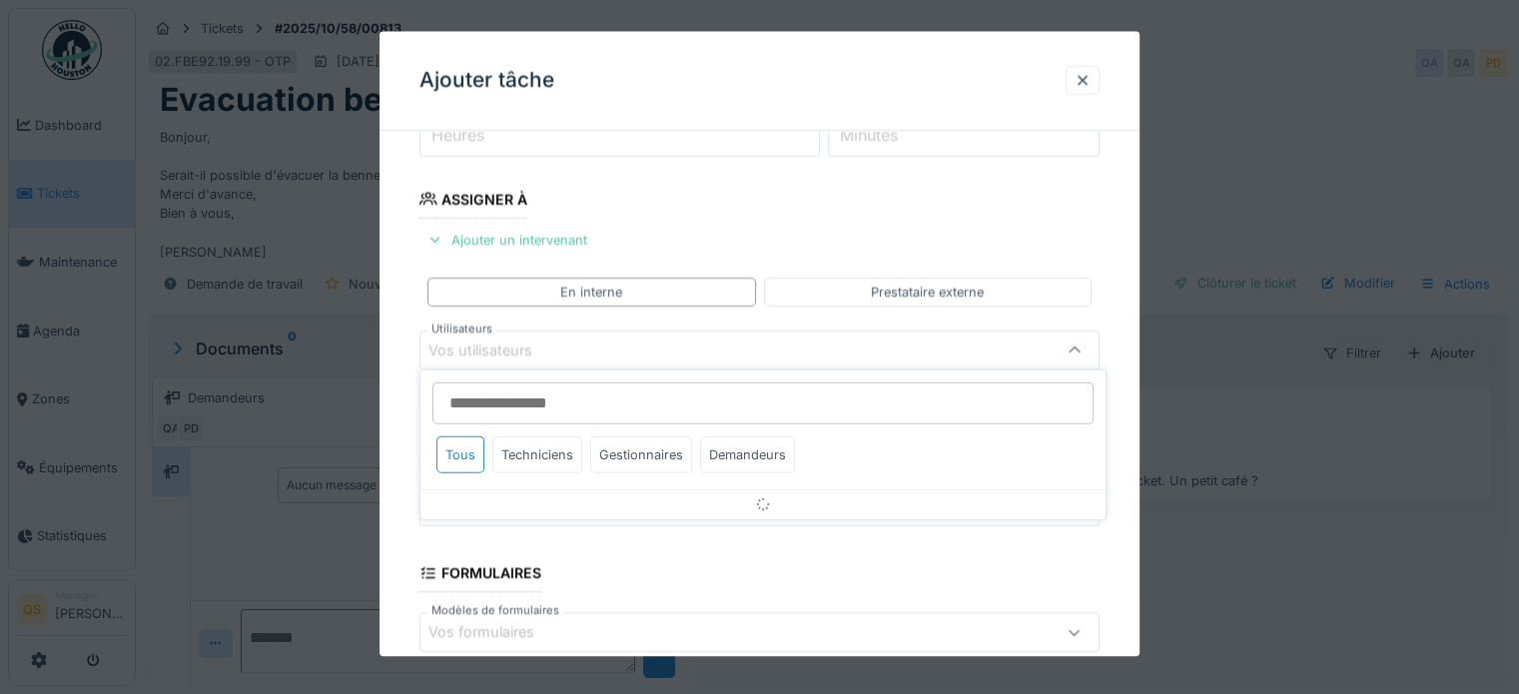
scroll to position [290, 0]
click at [560, 449] on div "Techniciens" at bounding box center [537, 455] width 90 height 37
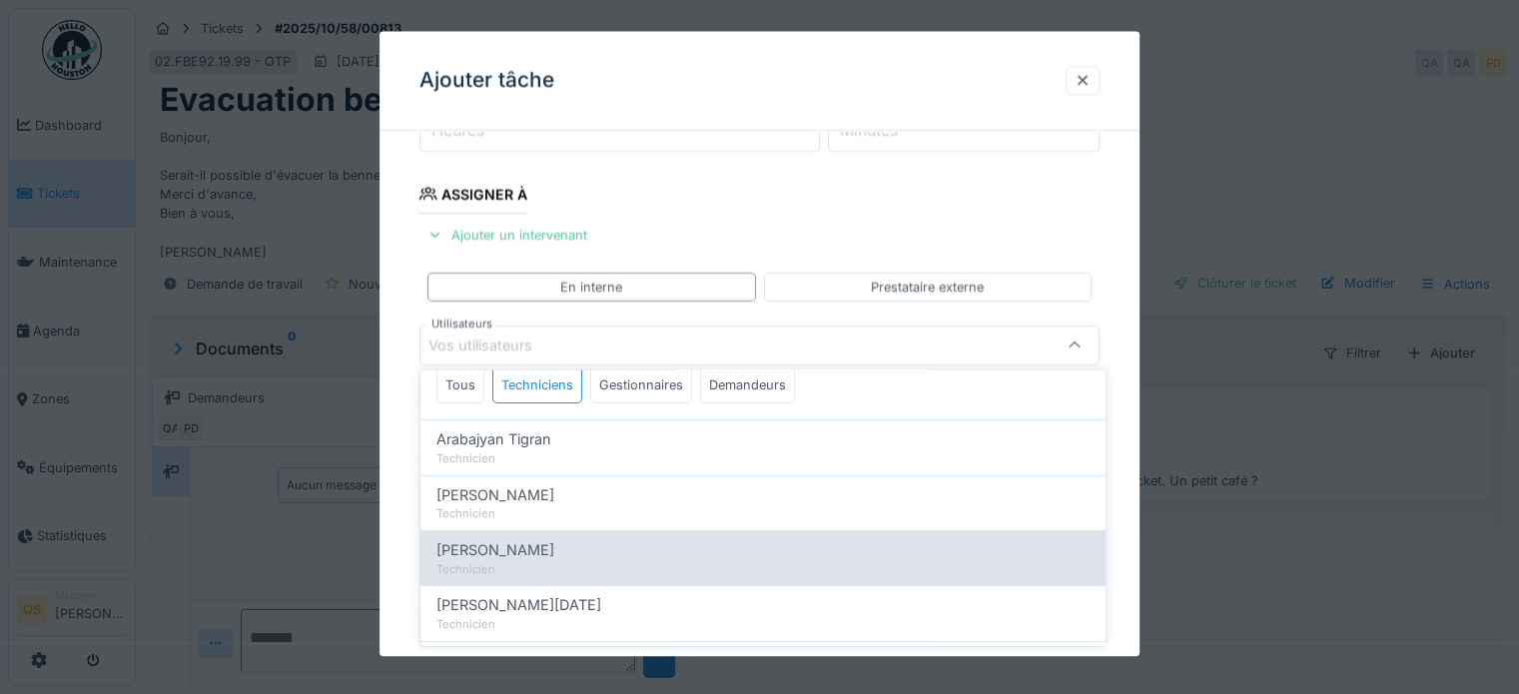
scroll to position [100, 0]
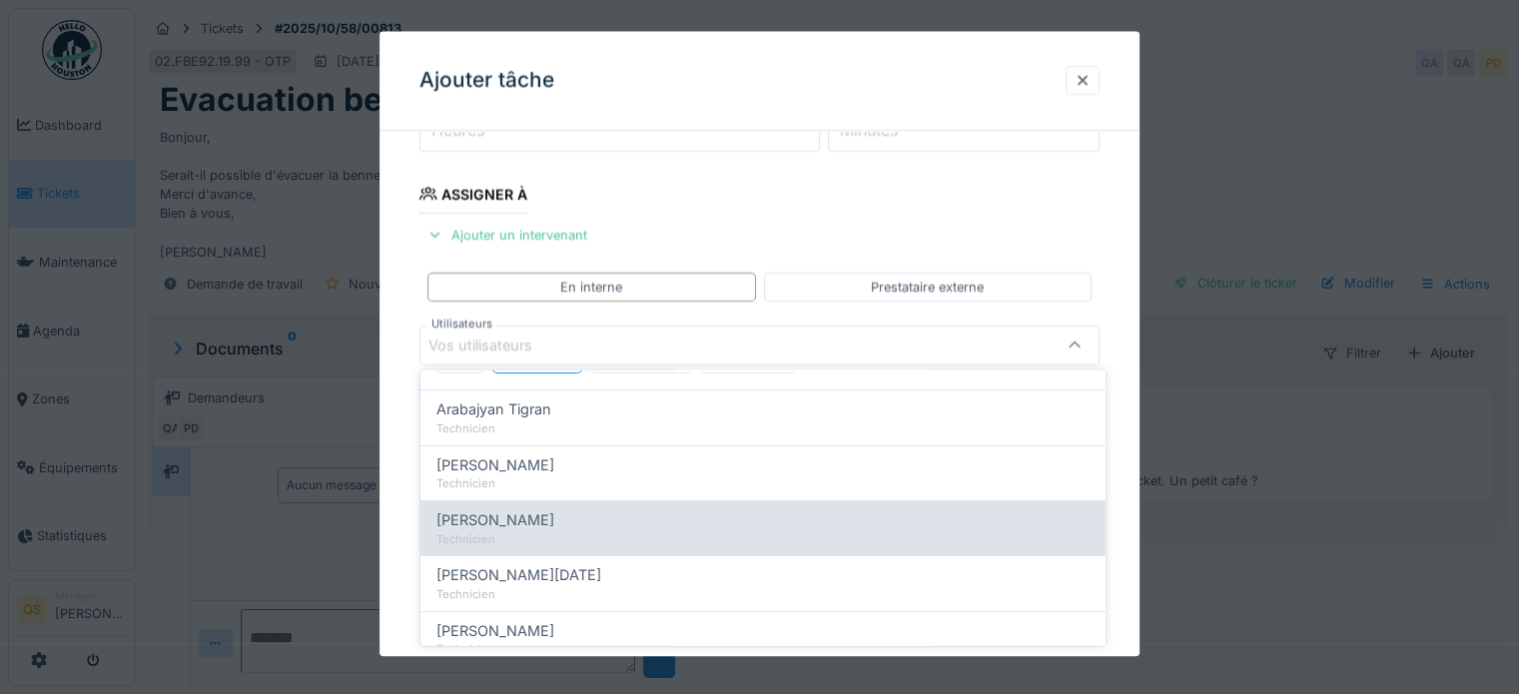
click at [527, 531] on div "Technicien" at bounding box center [763, 538] width 653 height 17
type input "****"
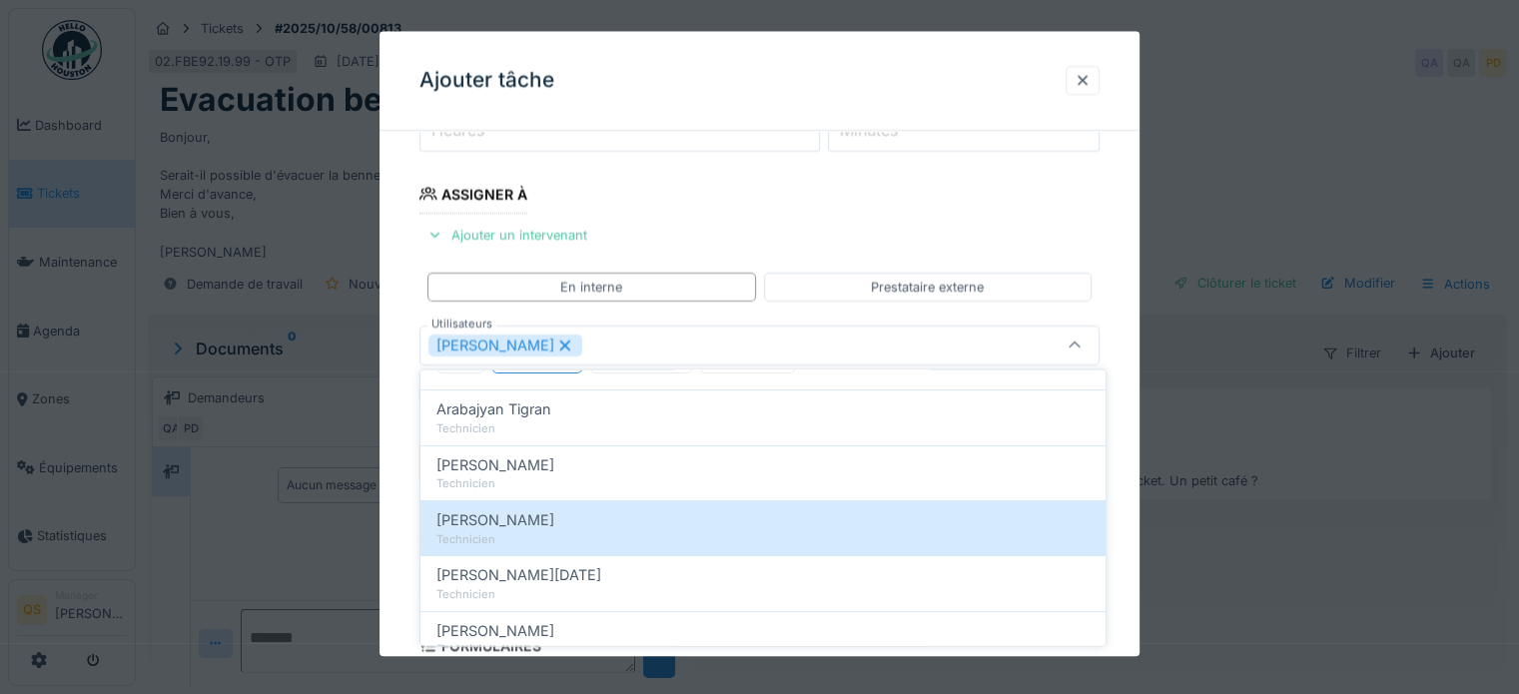
click at [392, 482] on div "**********" at bounding box center [760, 417] width 760 height 1120
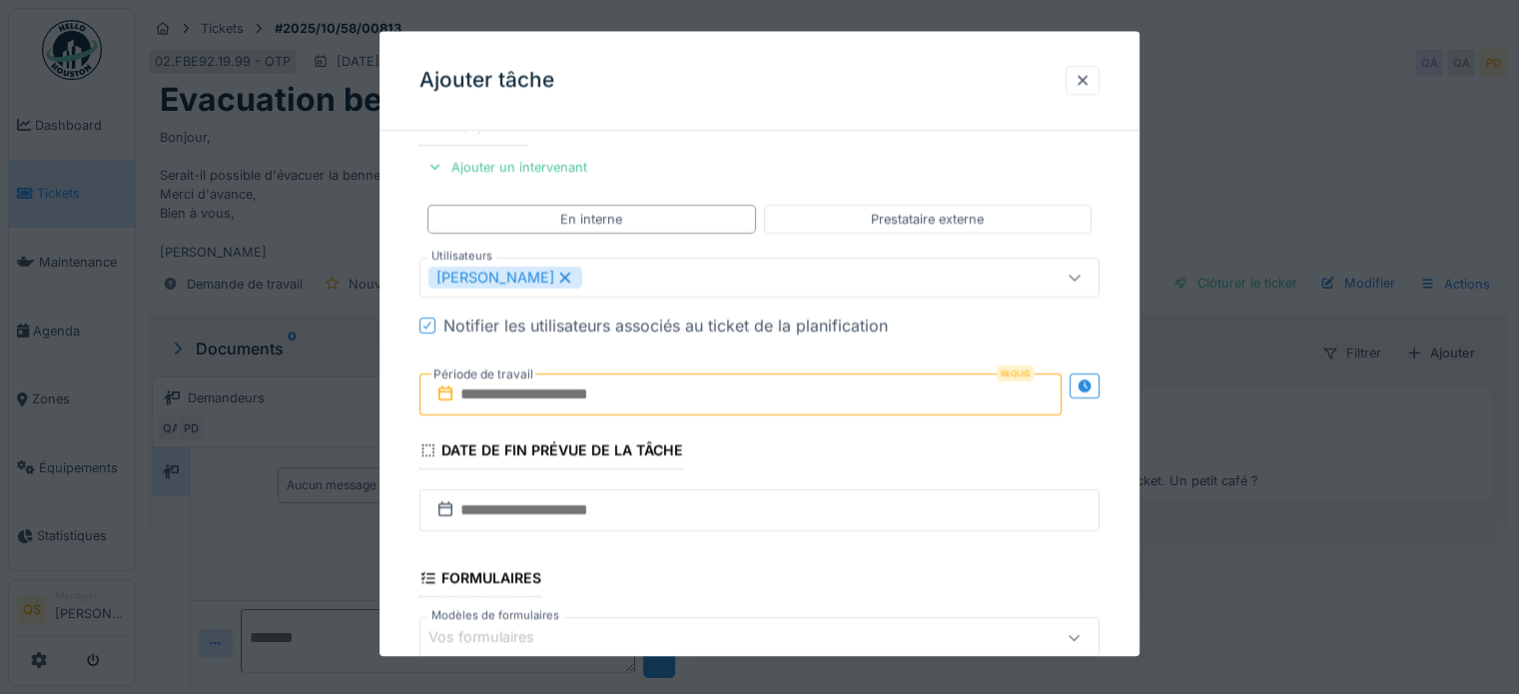
scroll to position [390, 0]
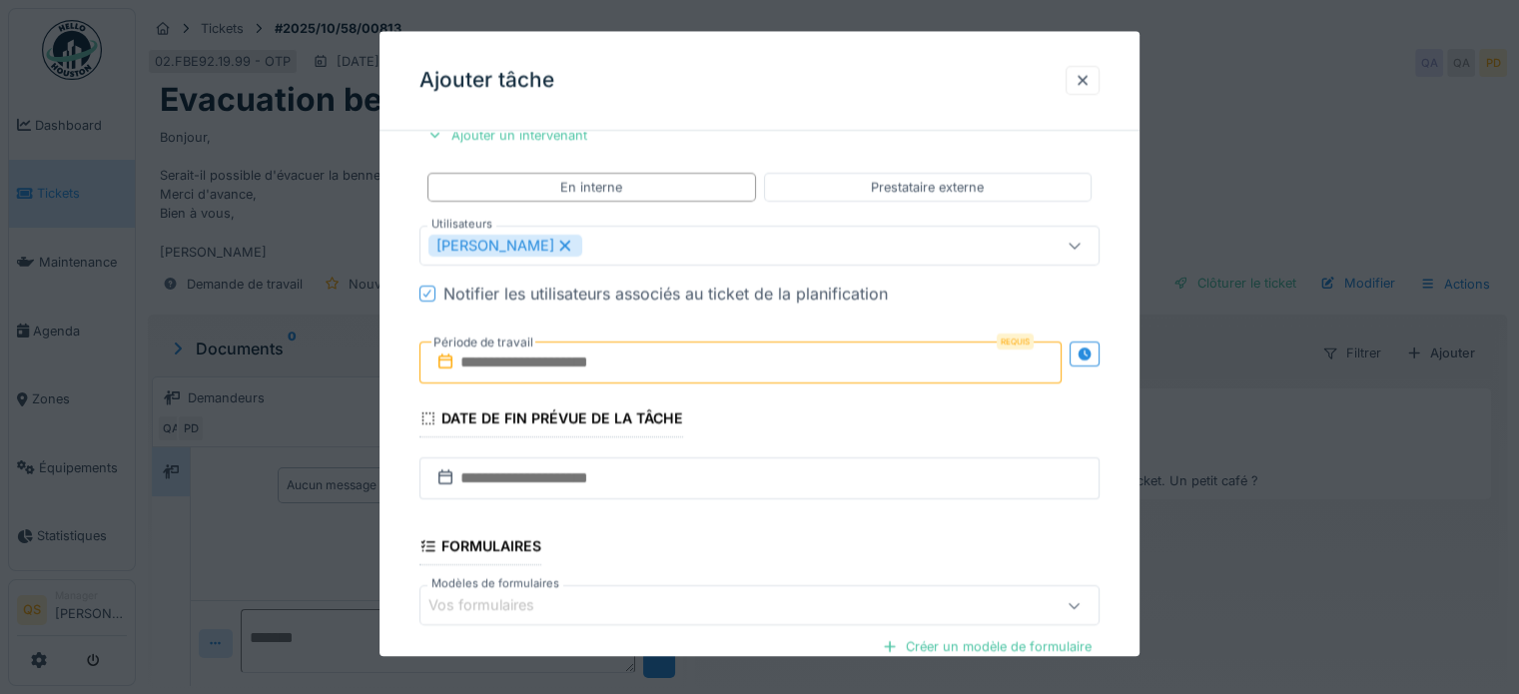
click at [572, 376] on input "text" at bounding box center [741, 363] width 642 height 42
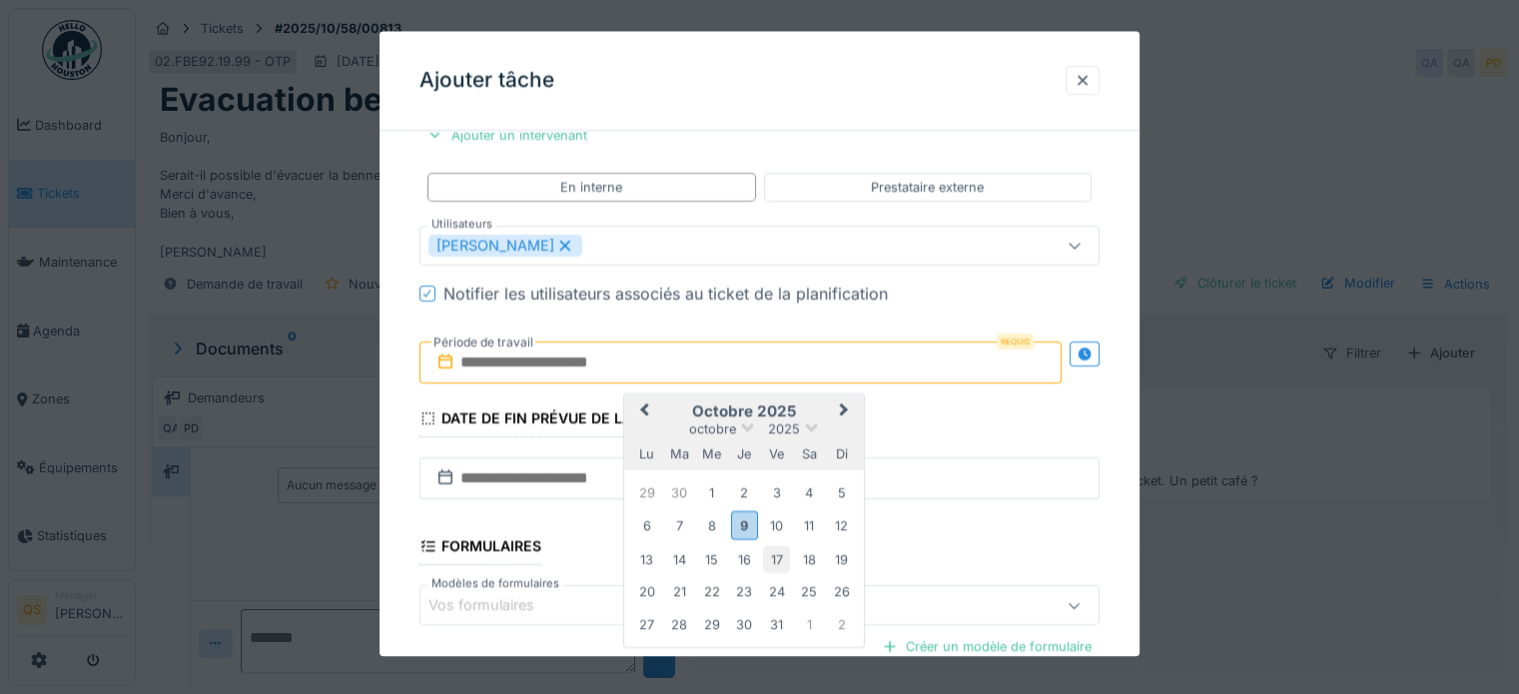
click at [772, 554] on div "17" at bounding box center [776, 559] width 27 height 27
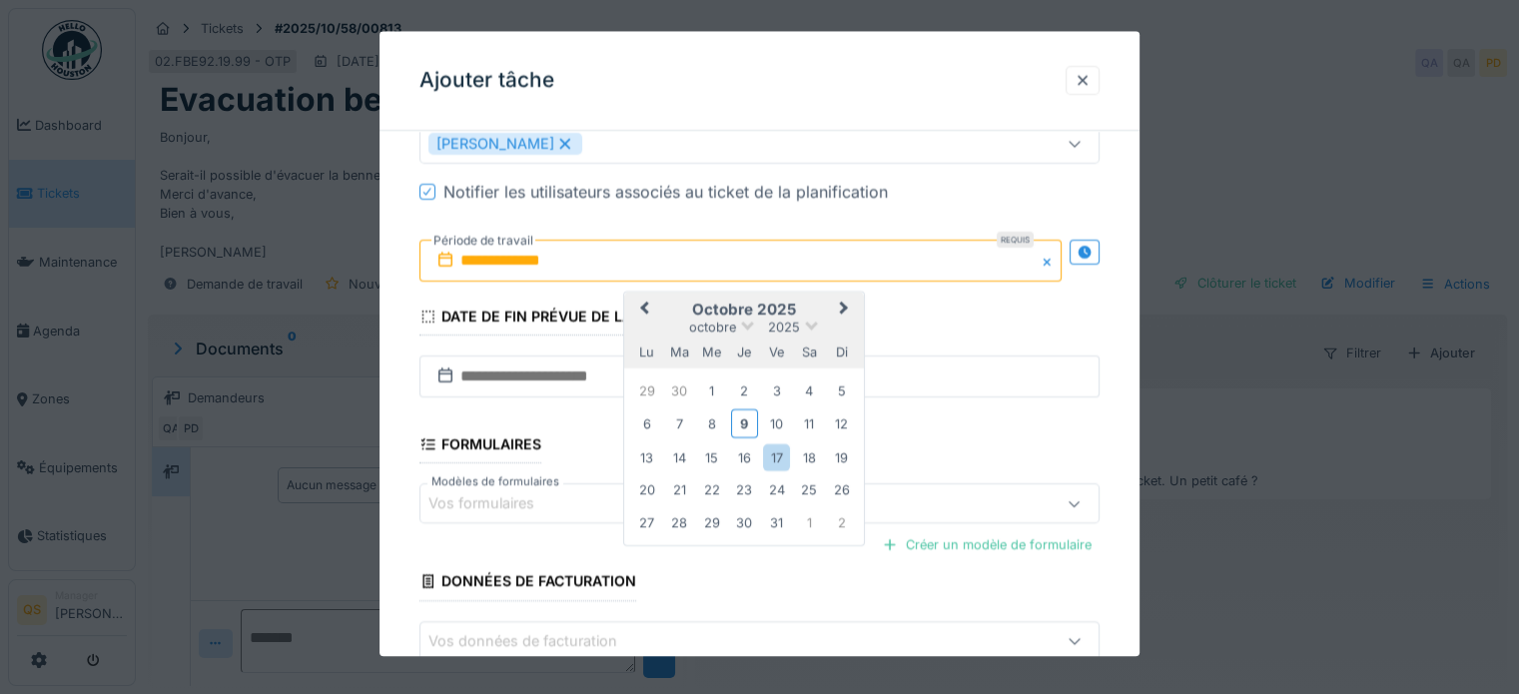
scroll to position [589, 0]
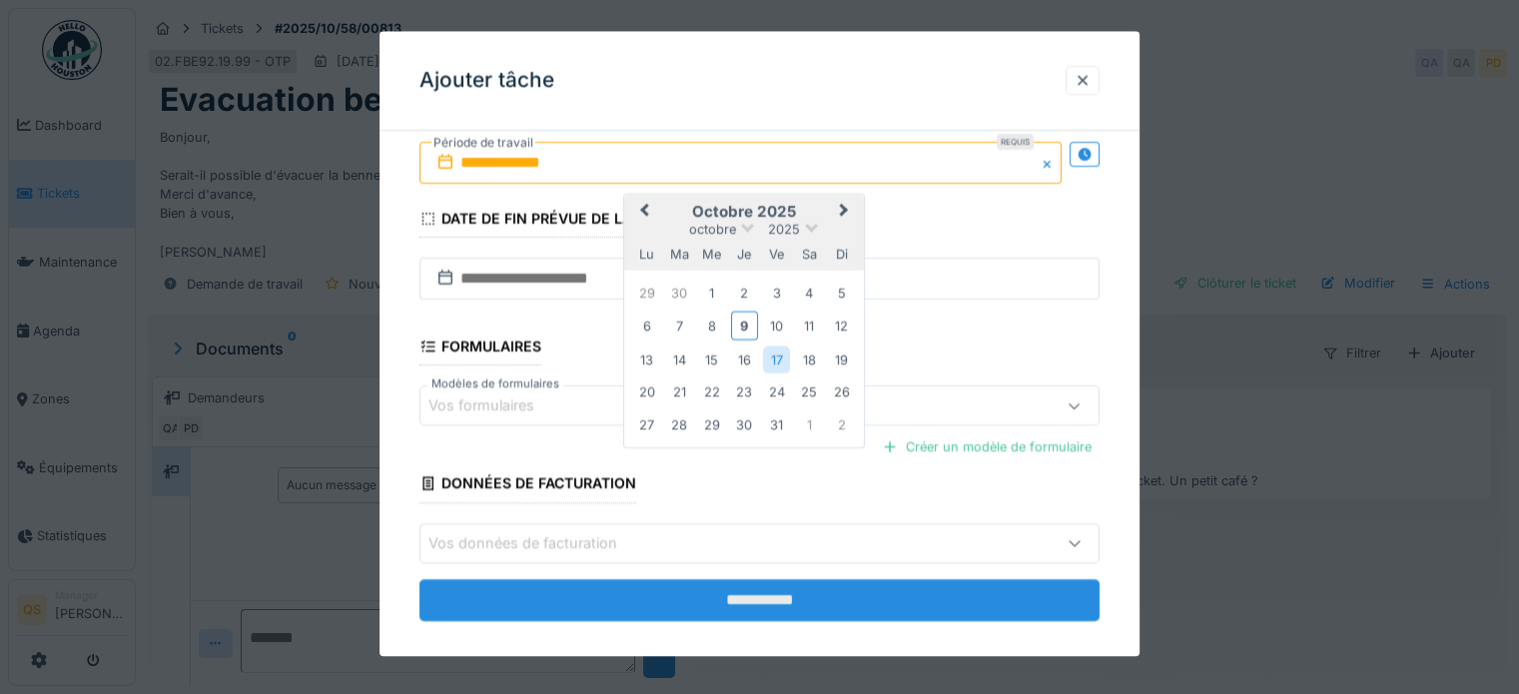
click at [704, 590] on input "**********" at bounding box center [760, 600] width 680 height 42
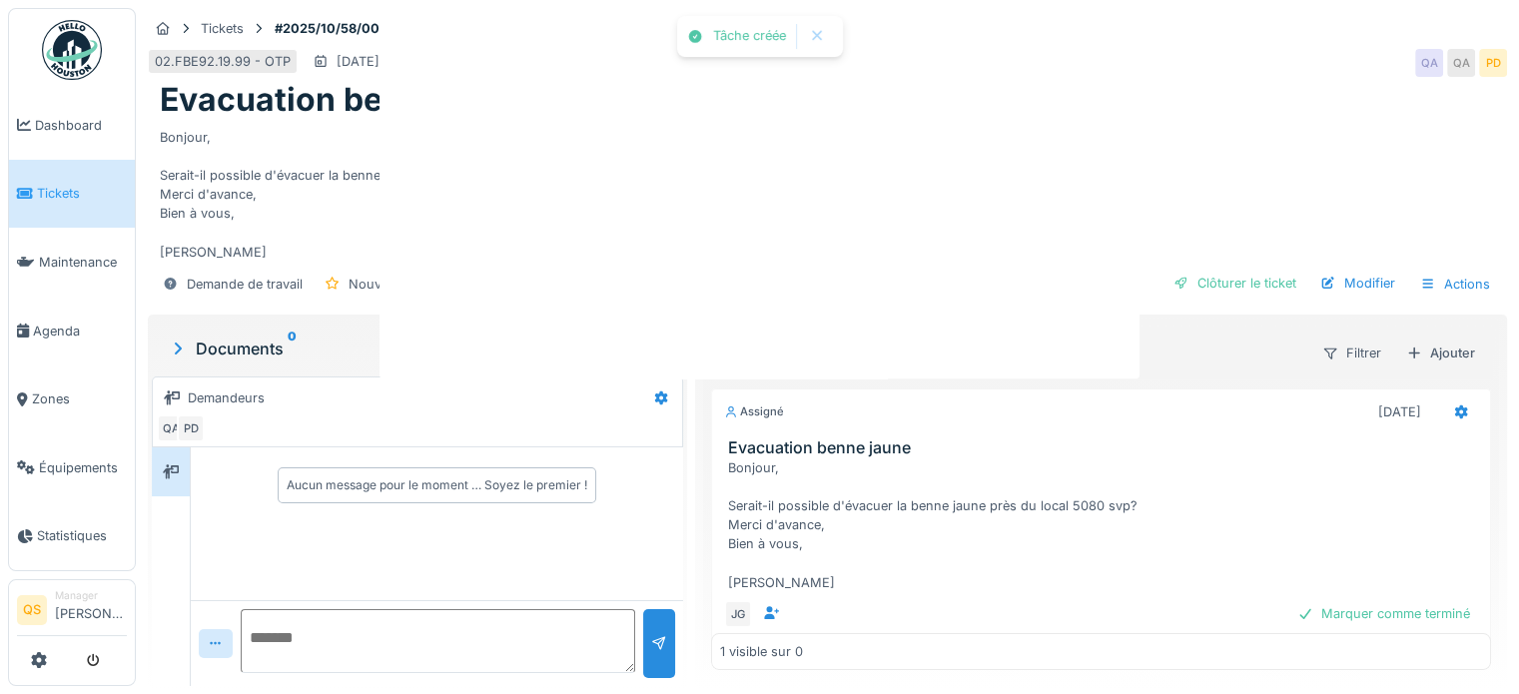
scroll to position [0, 0]
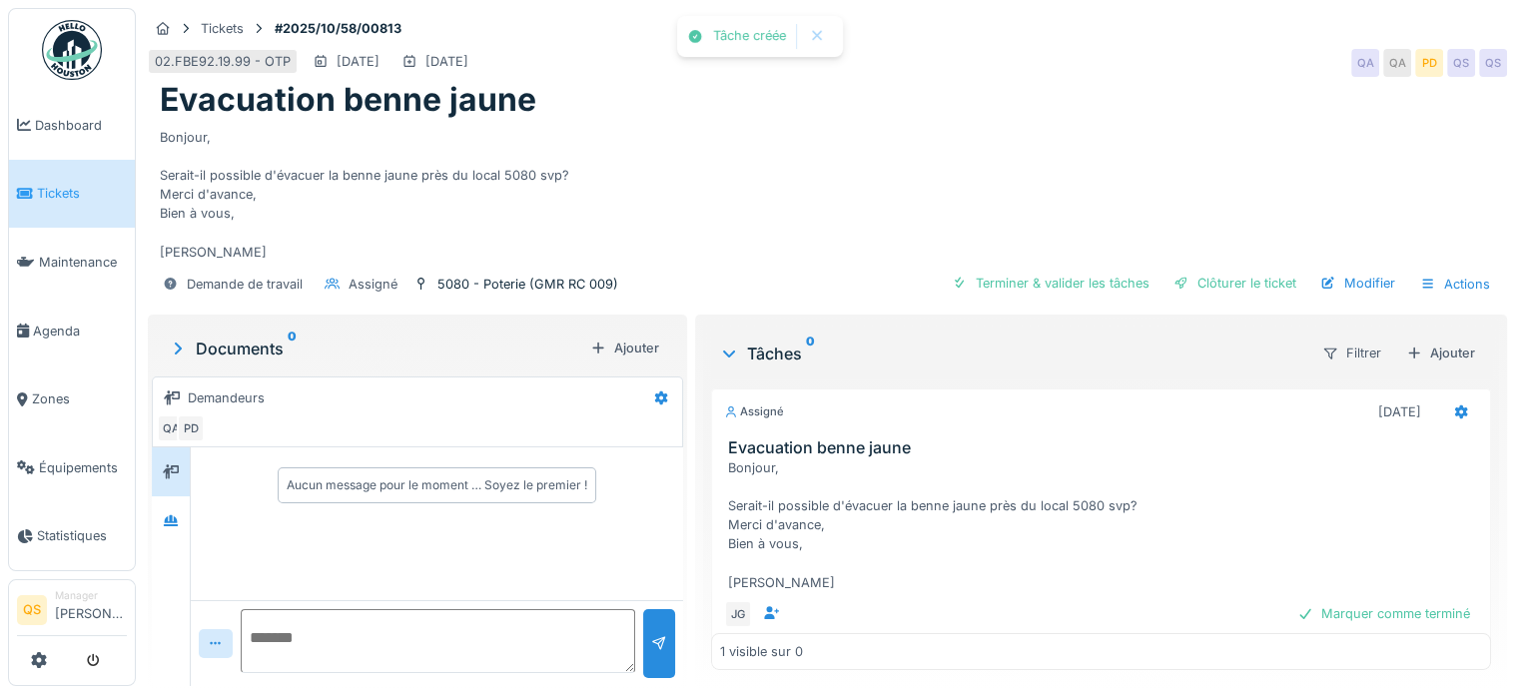
drag, startPoint x: 45, startPoint y: 183, endPoint x: 180, endPoint y: 105, distance: 155.8
click at [45, 184] on span "Tickets" at bounding box center [82, 193] width 90 height 19
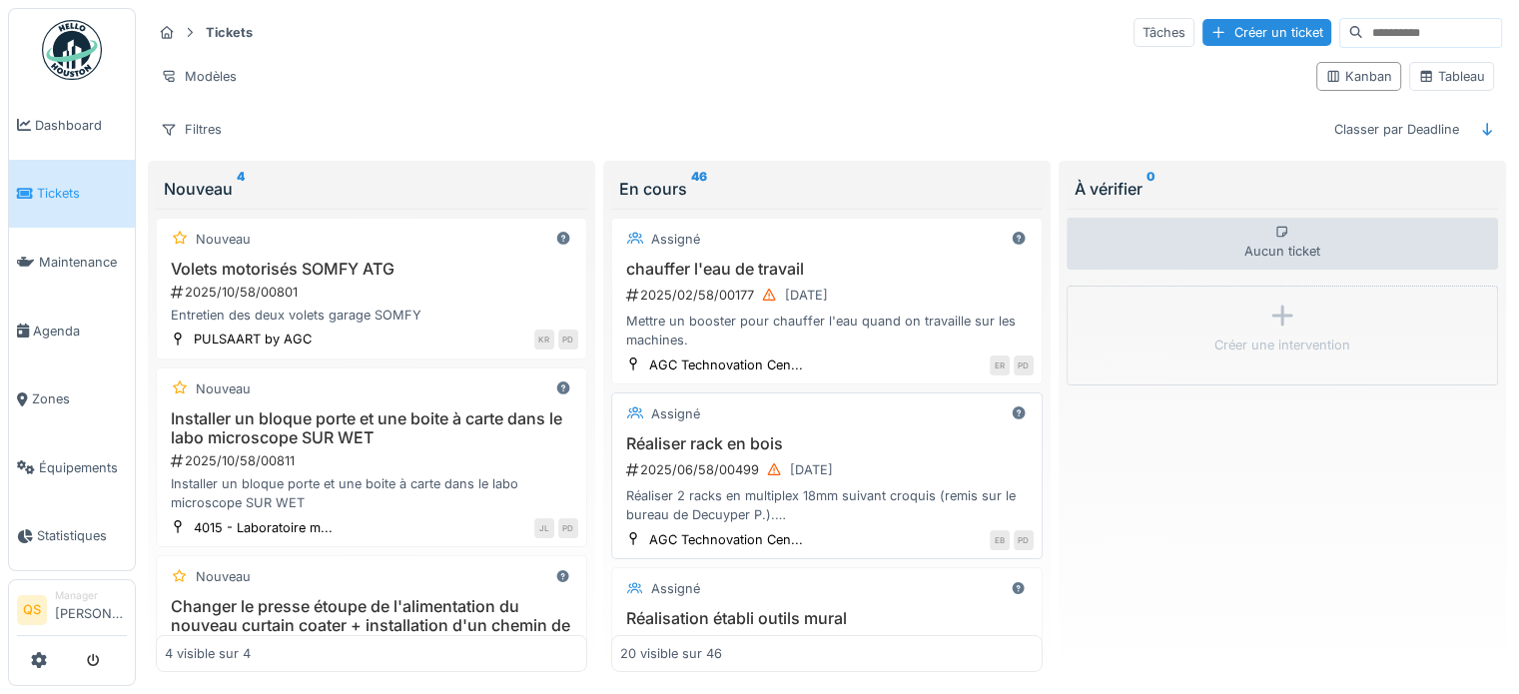
click at [434, 446] on div "Installer un bloque porte et une boite à carte dans le labo microscope SUR WET …" at bounding box center [372, 462] width 414 height 104
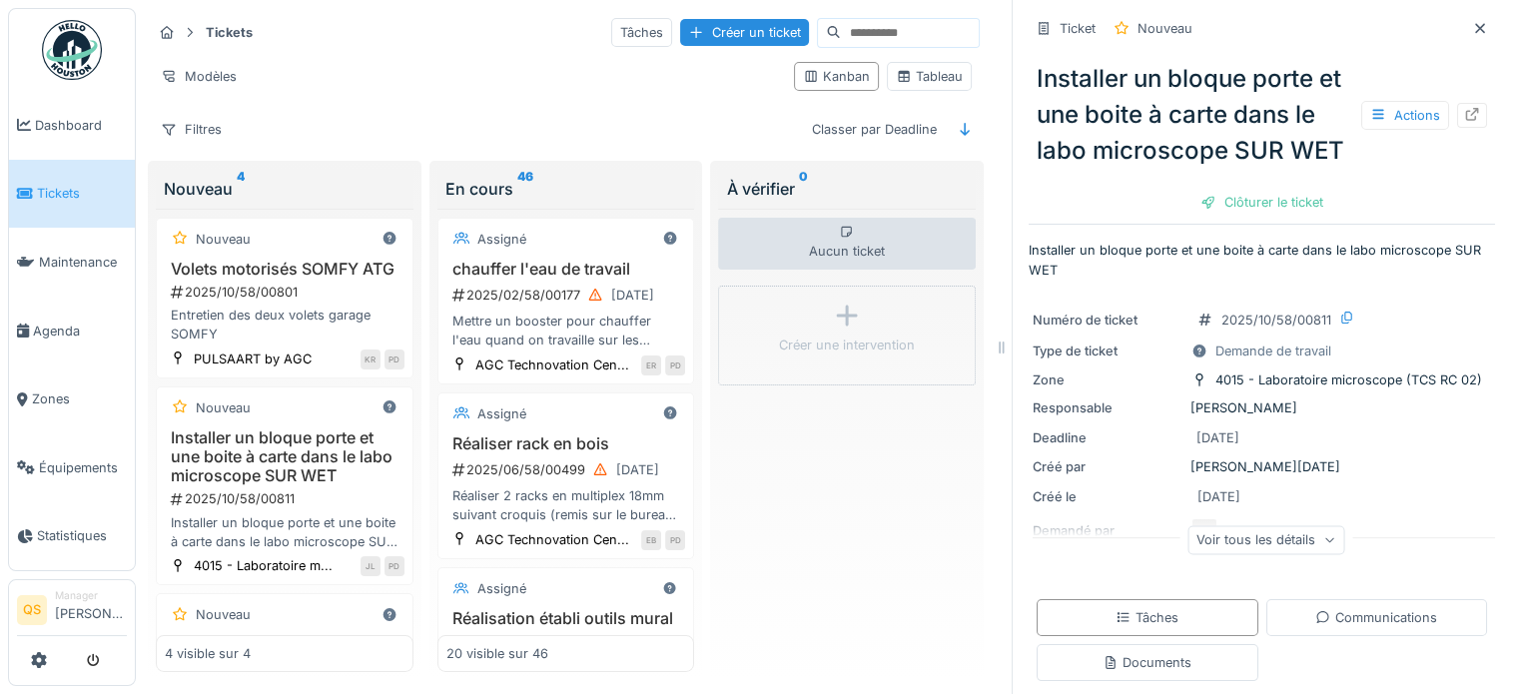
click at [1246, 554] on div "Voir tous les détails" at bounding box center [1266, 539] width 157 height 29
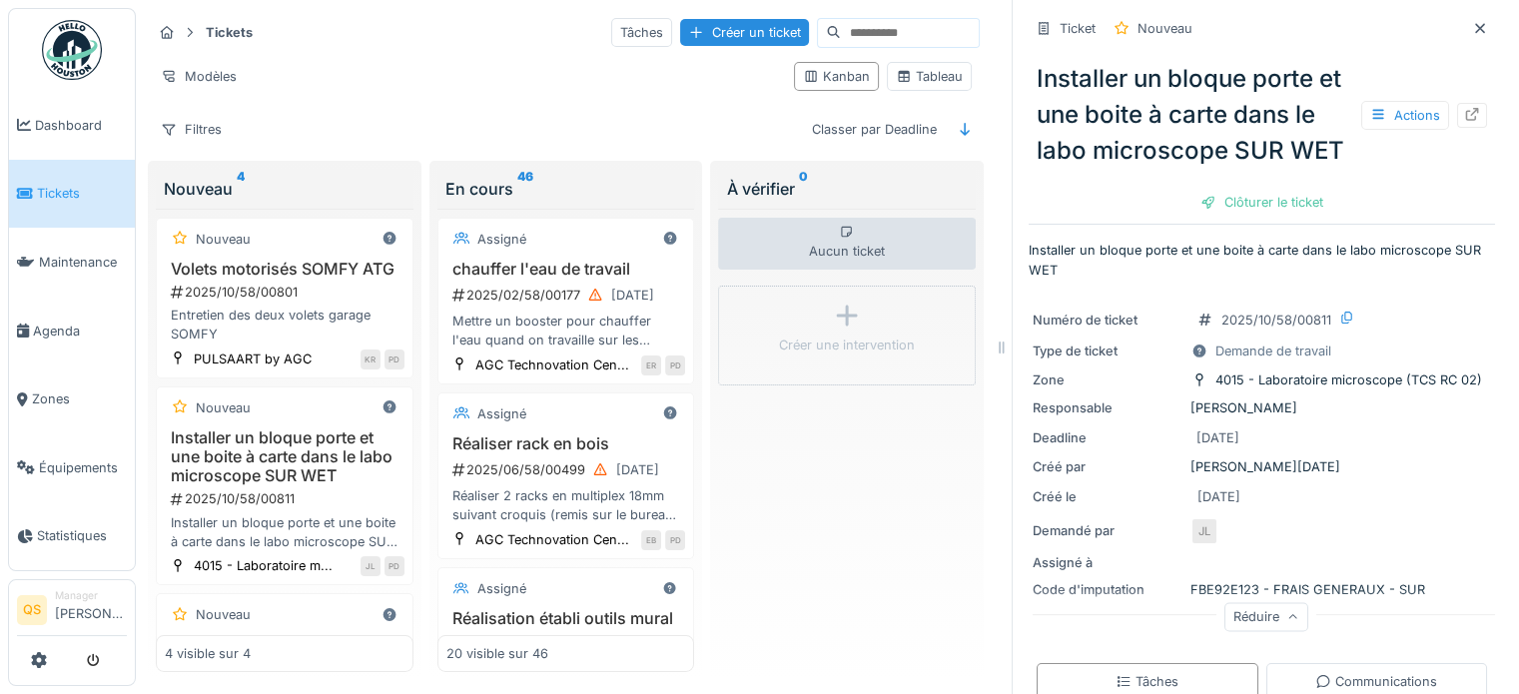
click at [1464, 121] on icon at bounding box center [1472, 114] width 16 height 13
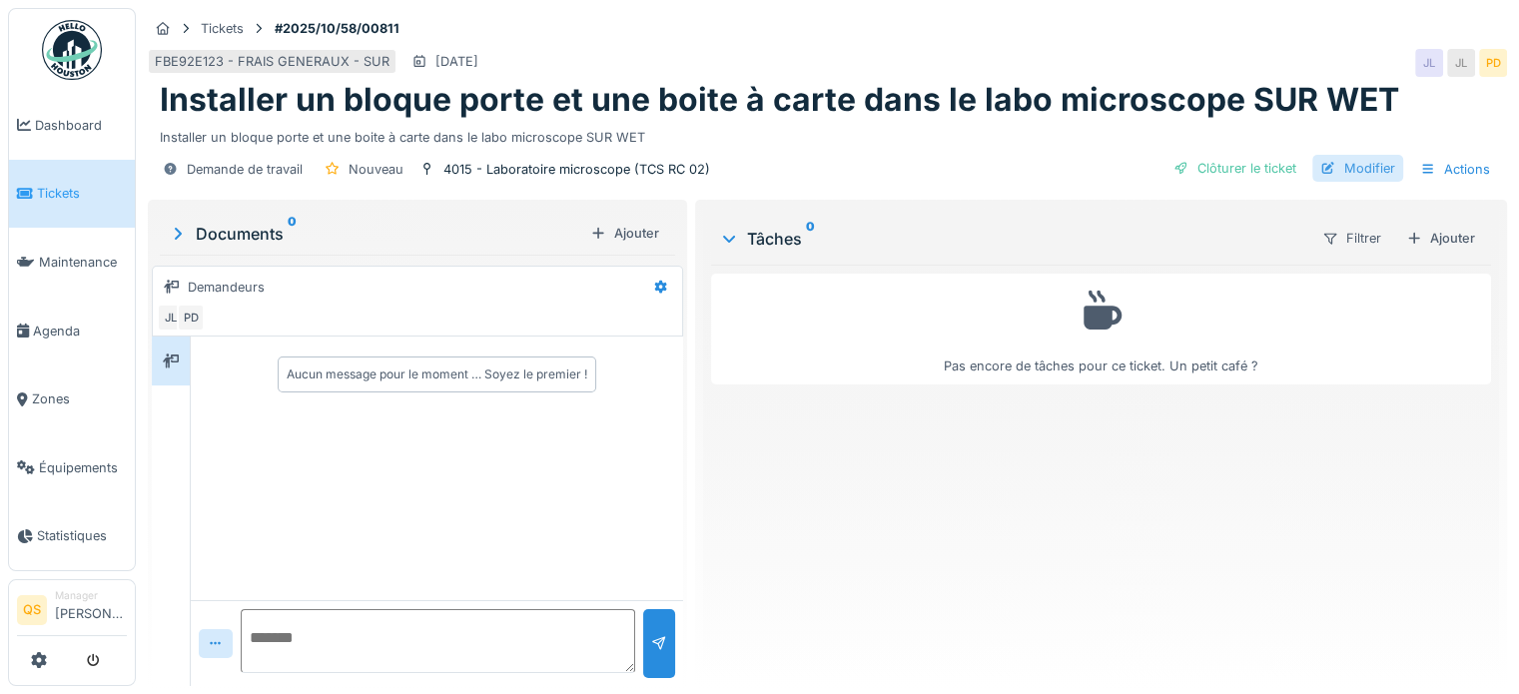
click at [1321, 164] on div at bounding box center [1329, 168] width 16 height 19
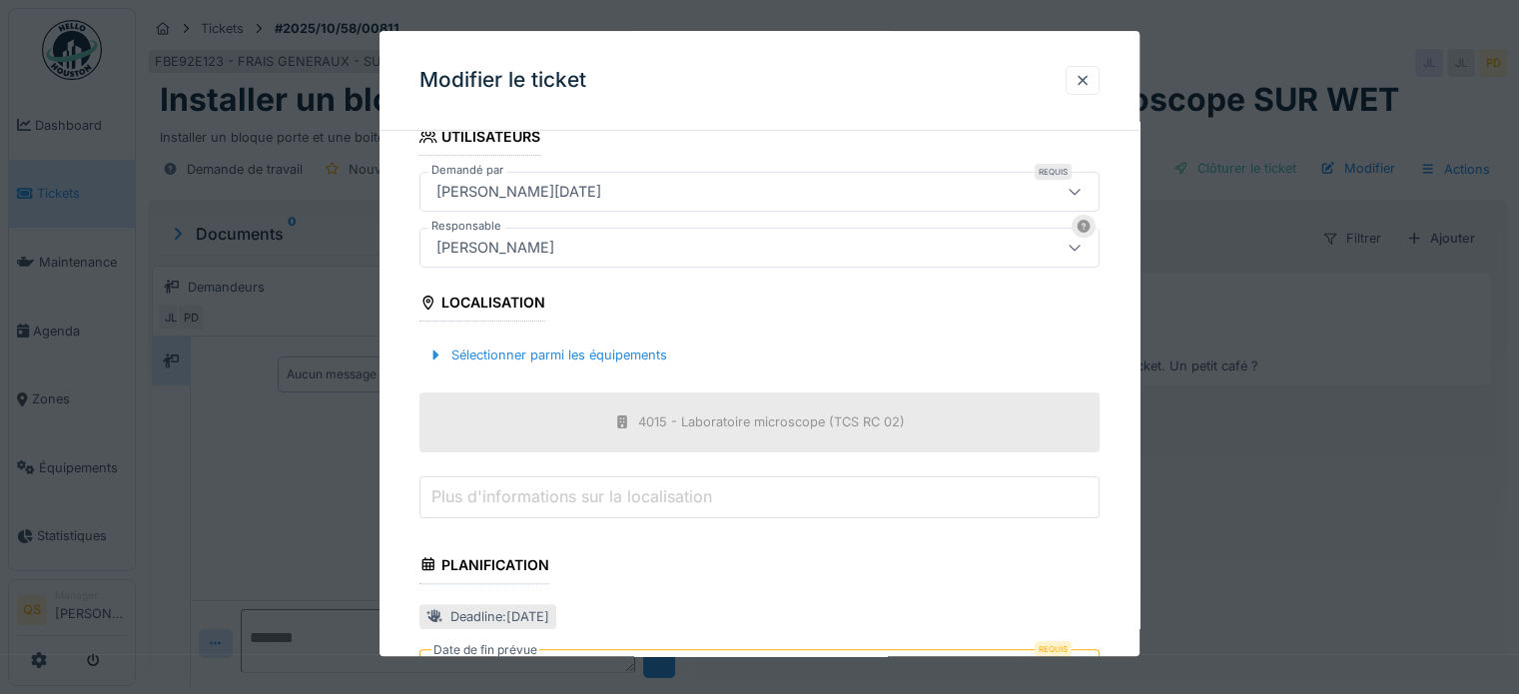
scroll to position [699, 0]
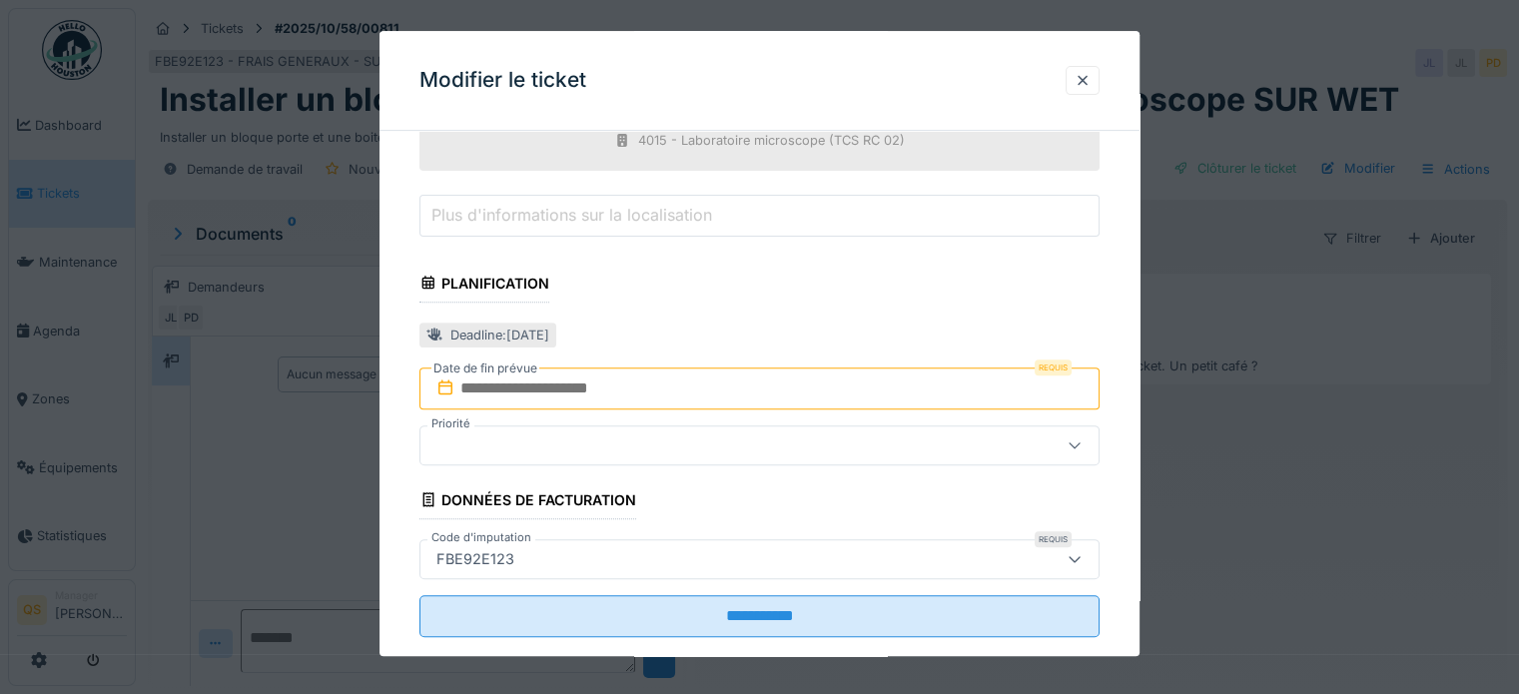
click at [558, 383] on input "text" at bounding box center [760, 389] width 680 height 42
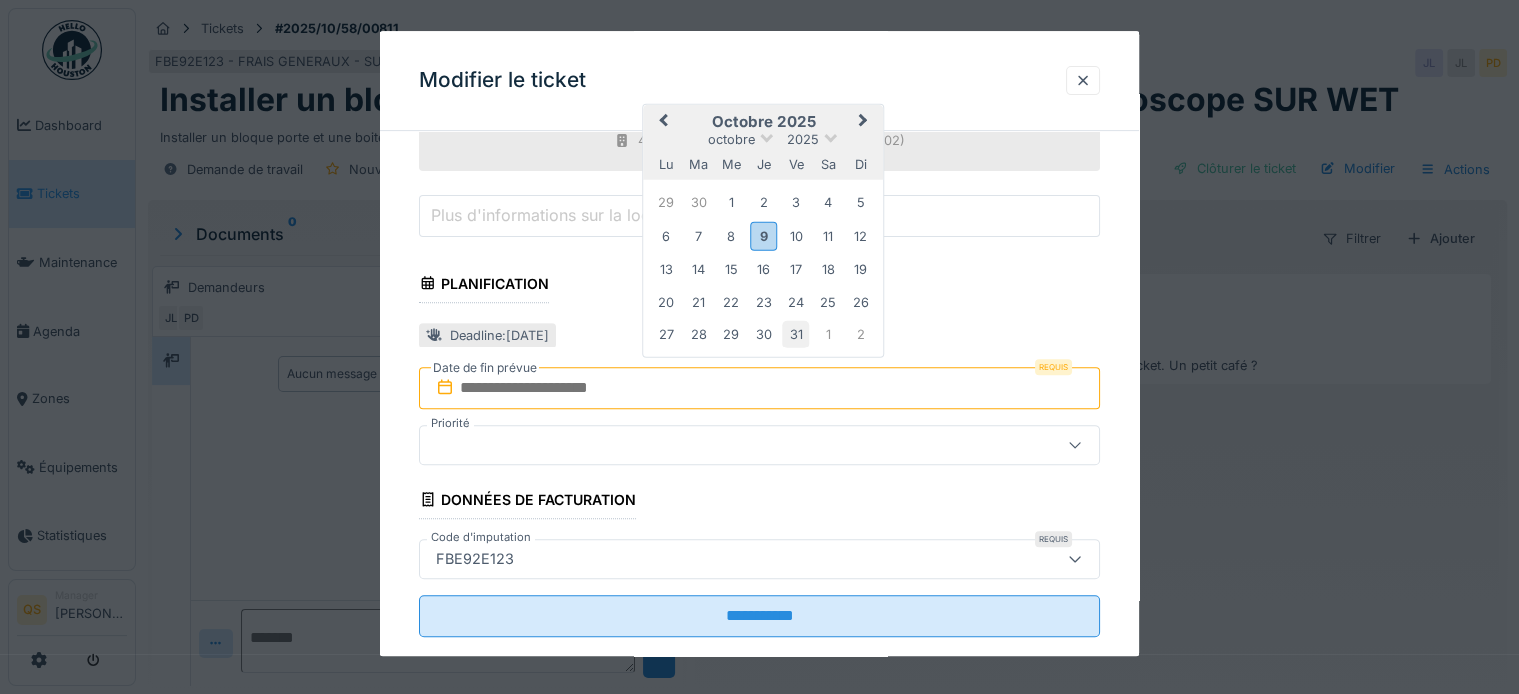
click at [795, 327] on div "31" at bounding box center [795, 334] width 27 height 27
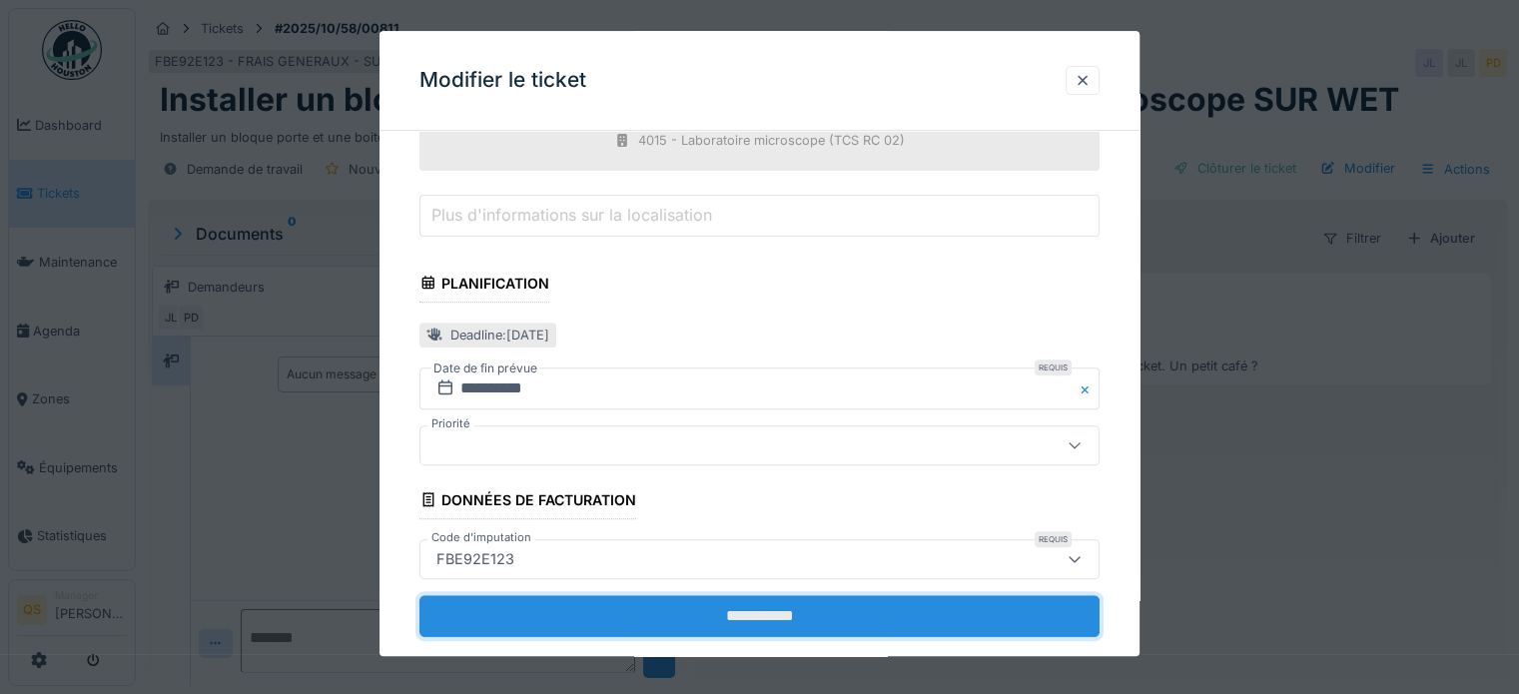
click at [814, 606] on input "**********" at bounding box center [760, 616] width 680 height 42
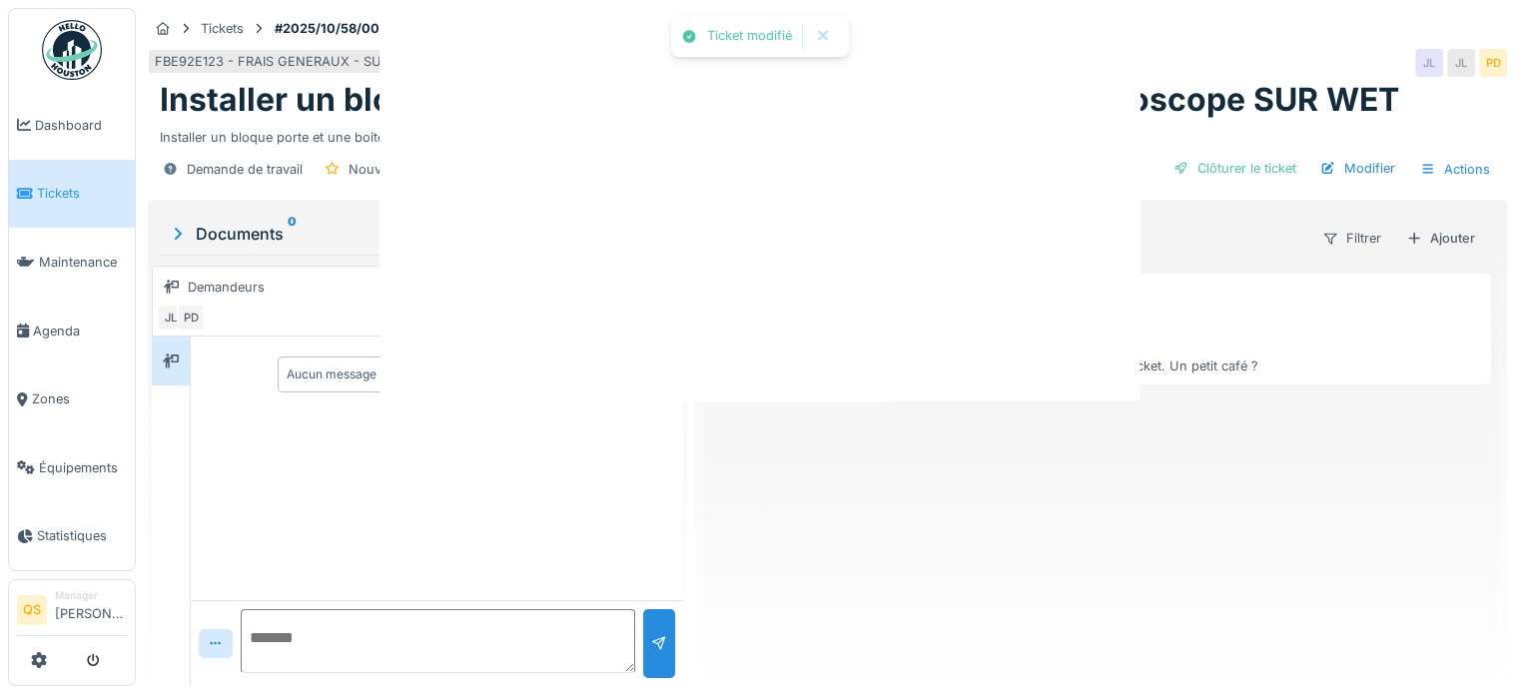
scroll to position [0, 0]
click at [699, 580] on div at bounding box center [759, 347] width 1519 height 694
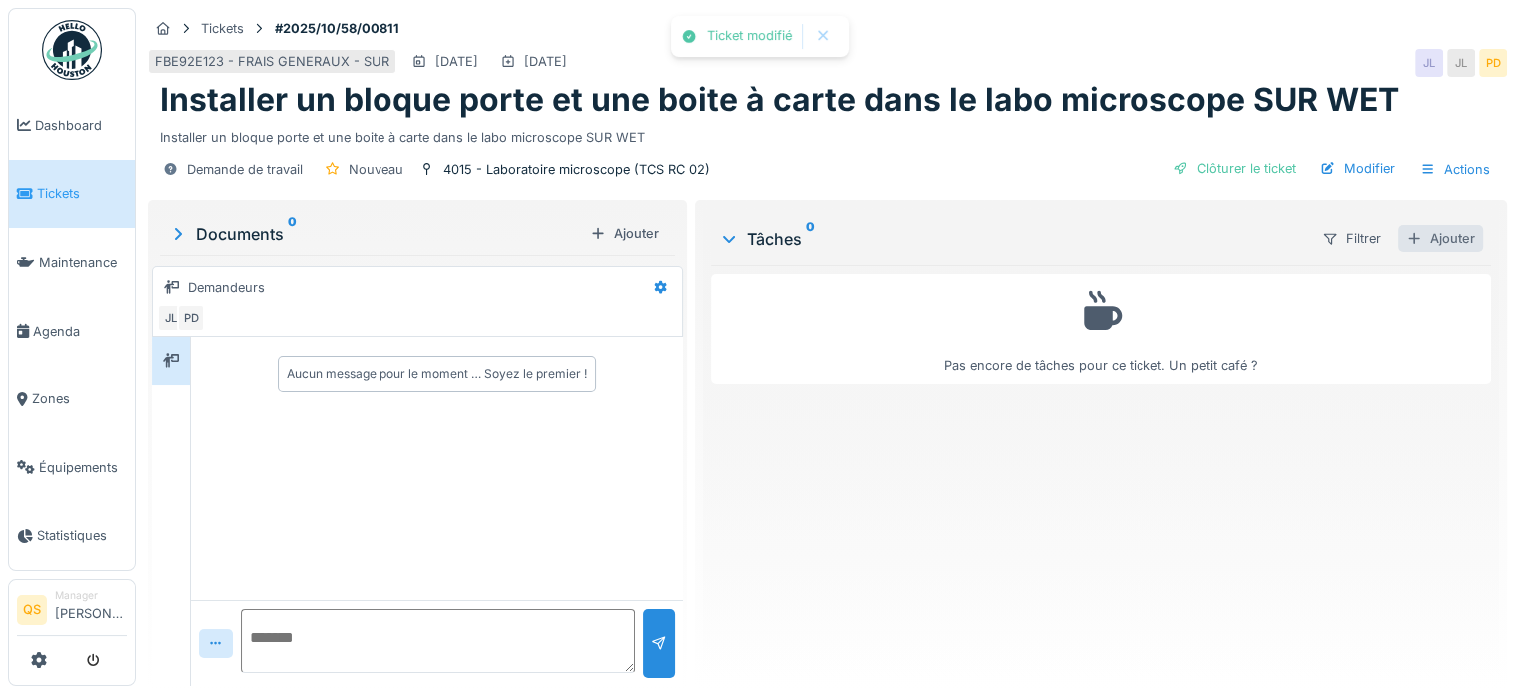
click at [1450, 236] on div "Ajouter" at bounding box center [1441, 238] width 85 height 27
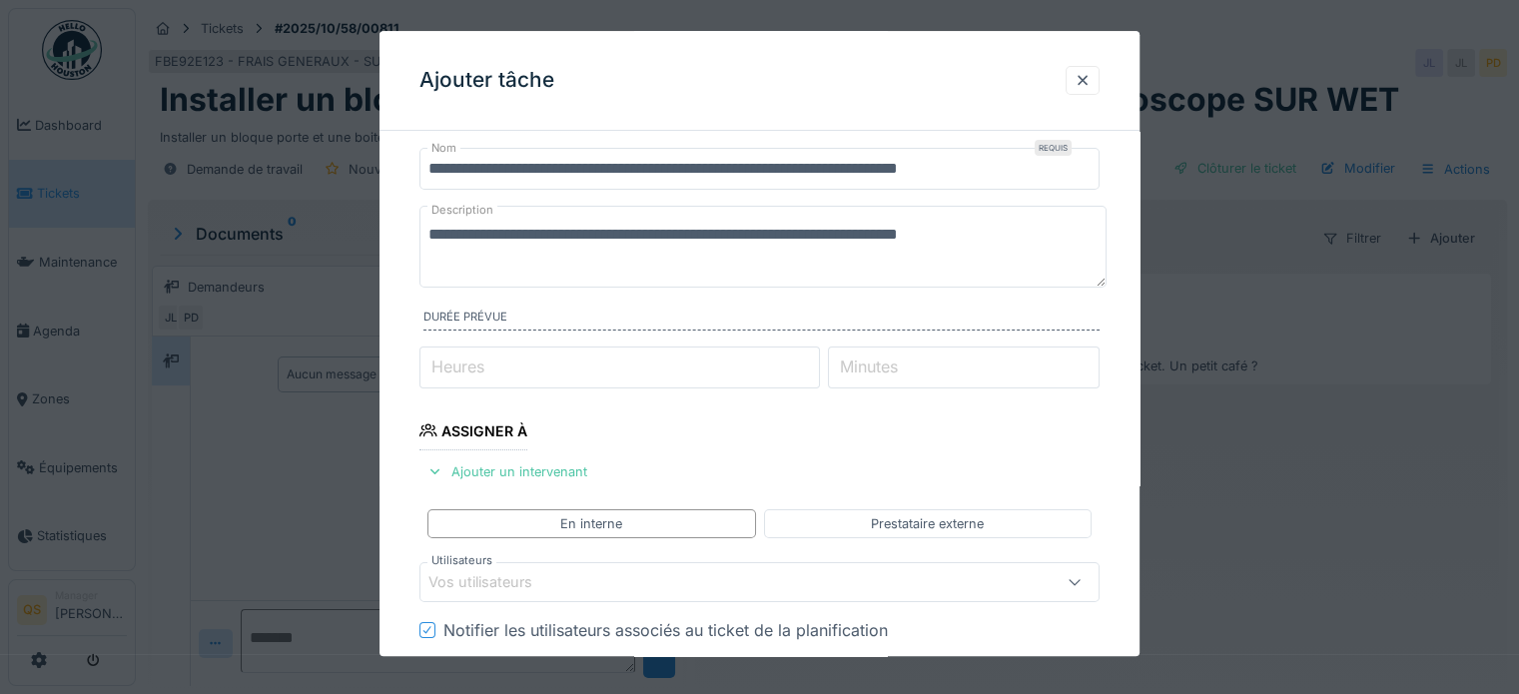
scroll to position [100, 0]
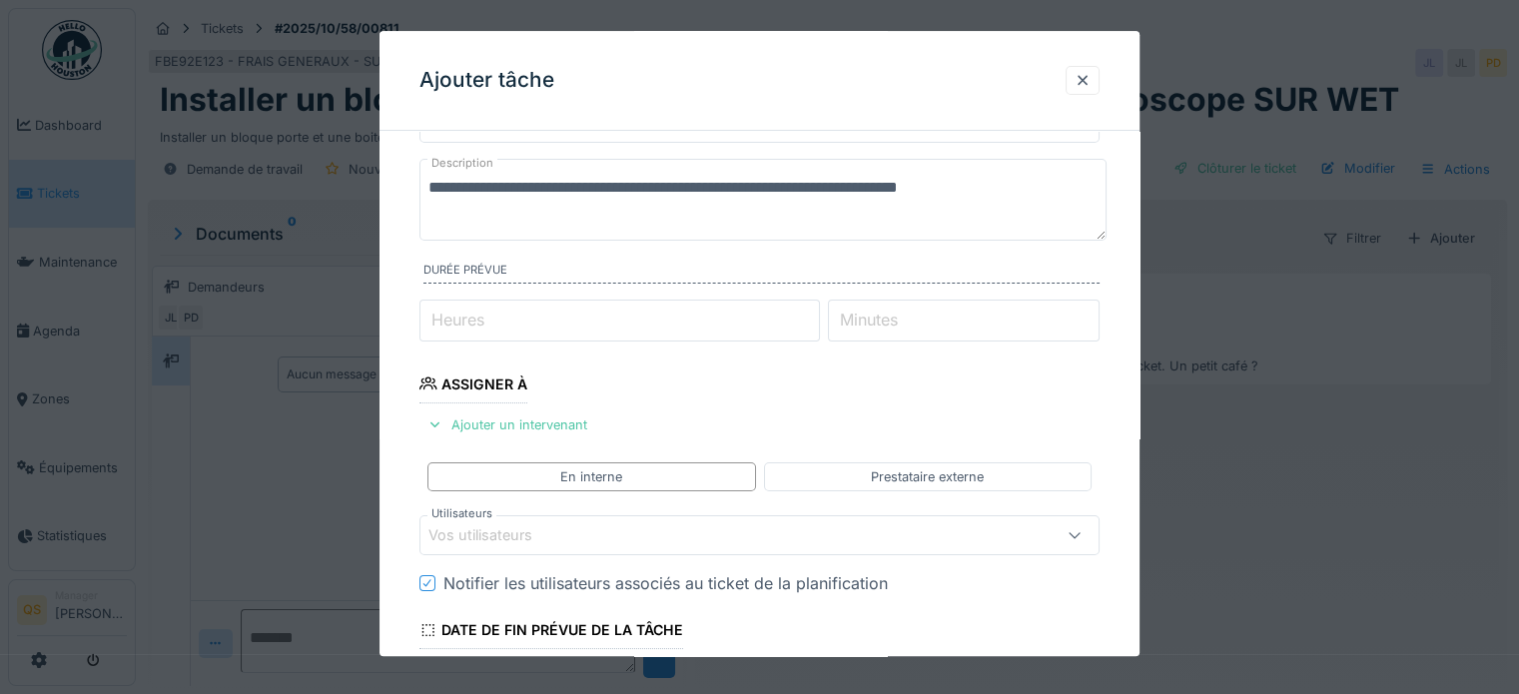
click at [550, 528] on div "Vos utilisateurs" at bounding box center [495, 536] width 132 height 22
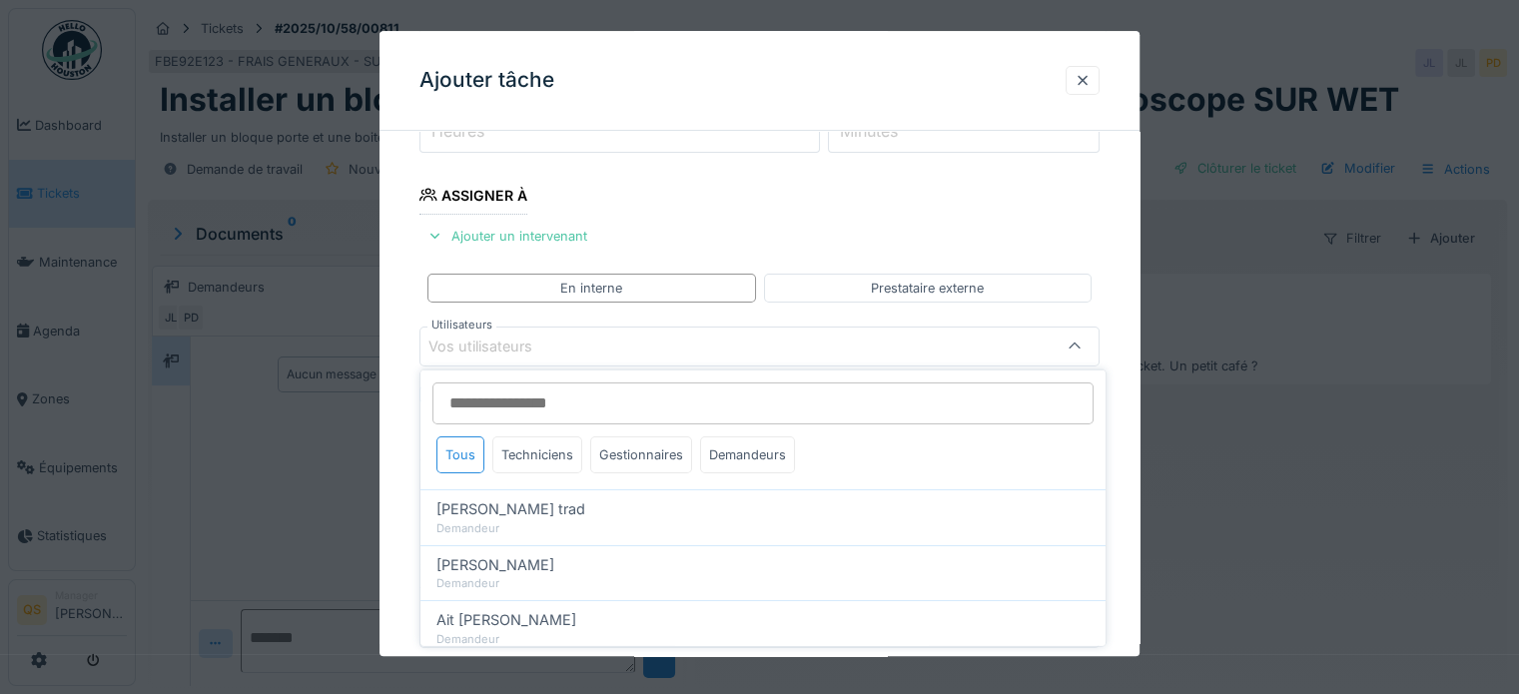
scroll to position [290, 0]
click at [539, 455] on div "Techniciens" at bounding box center [537, 455] width 90 height 37
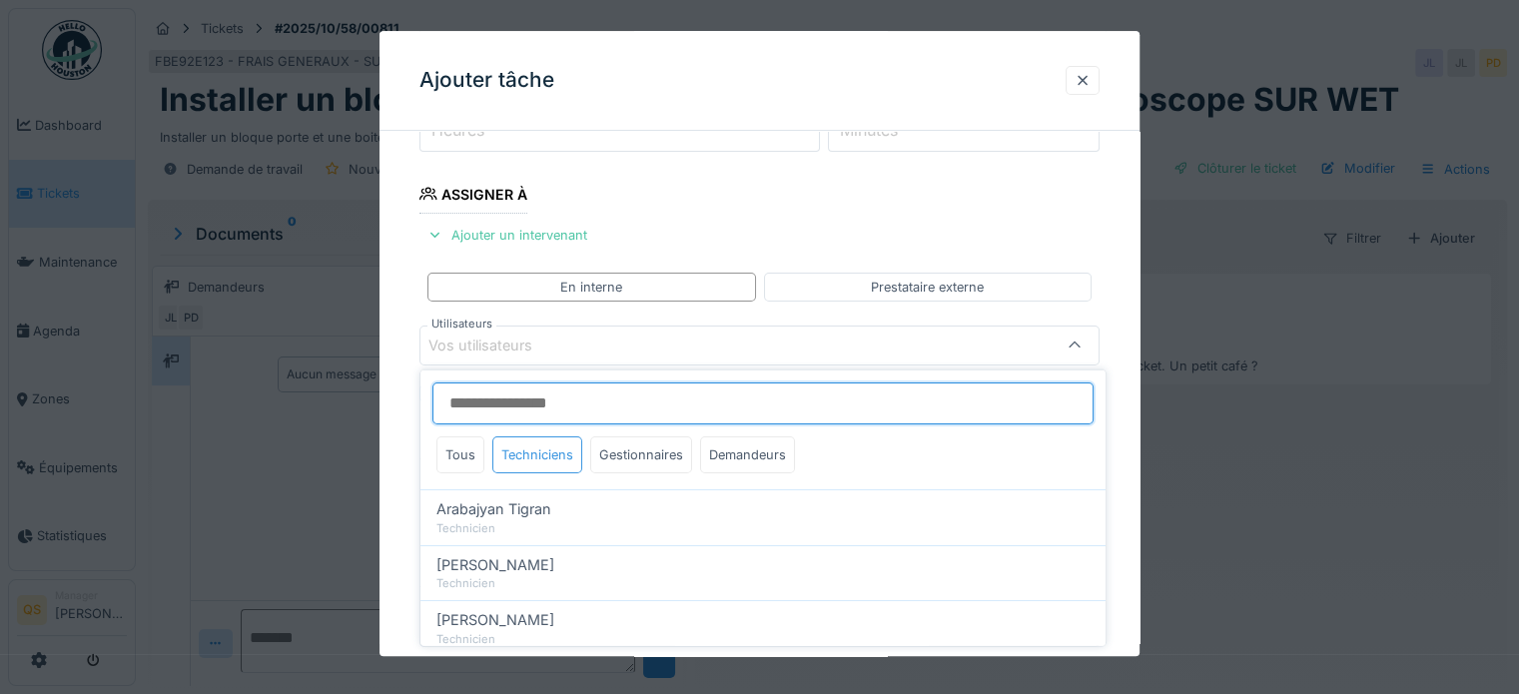
scroll to position [100, 0]
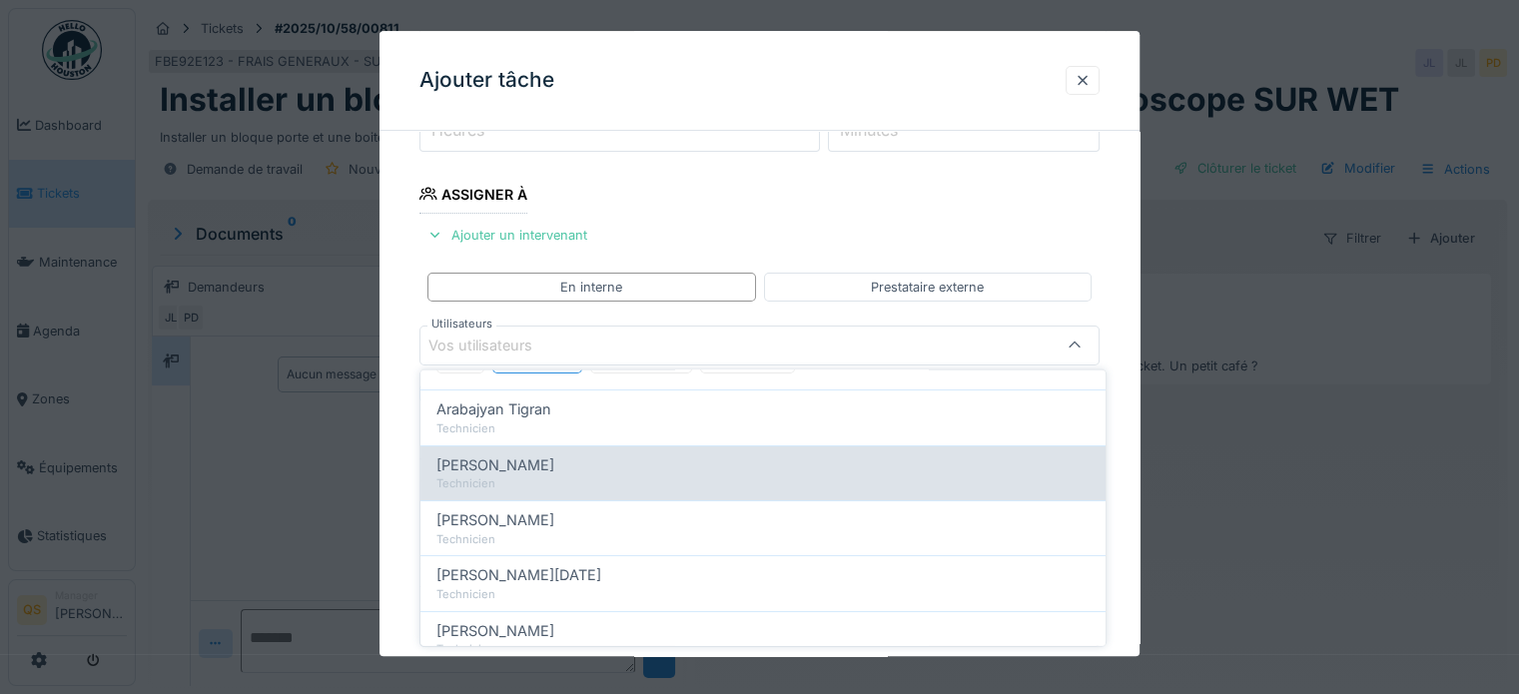
click at [531, 473] on span "Christophe Lorent" at bounding box center [496, 465] width 118 height 22
type input "****"
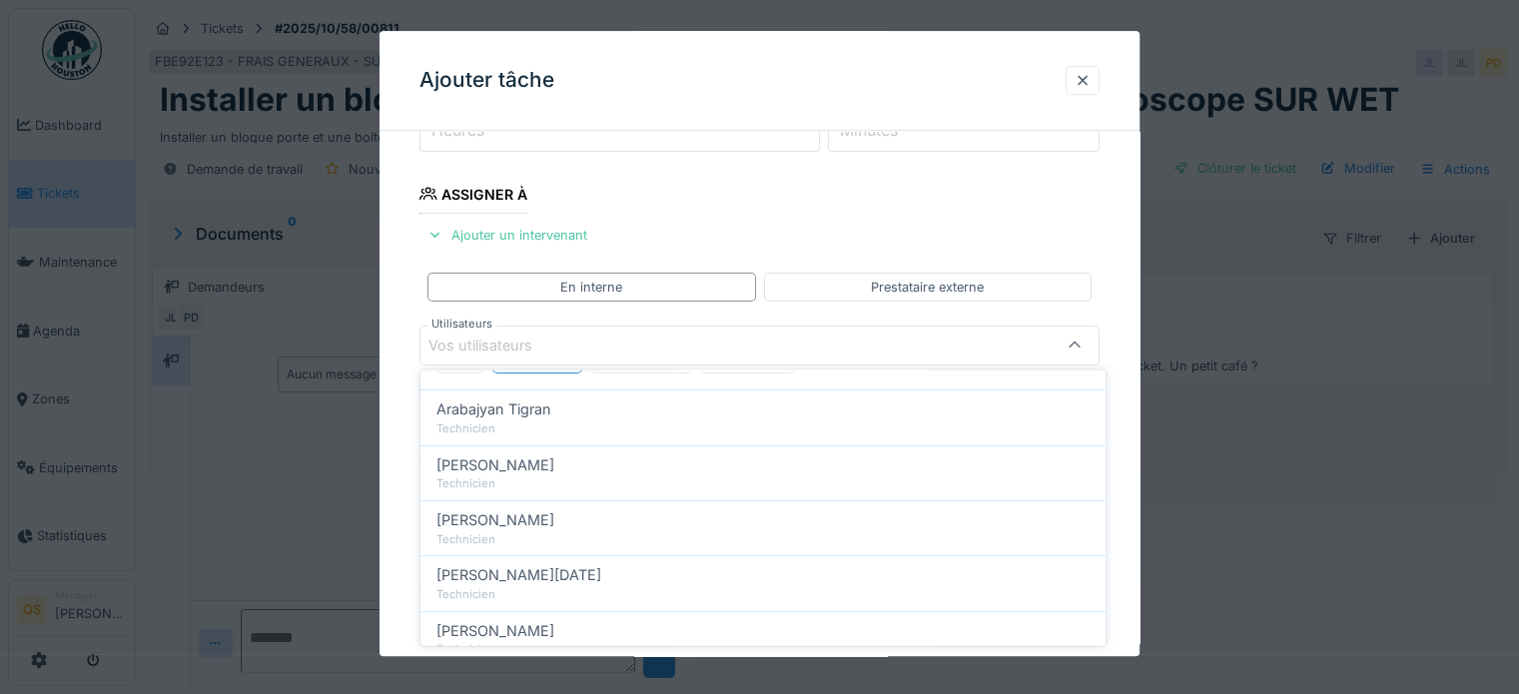
scroll to position [0, 0]
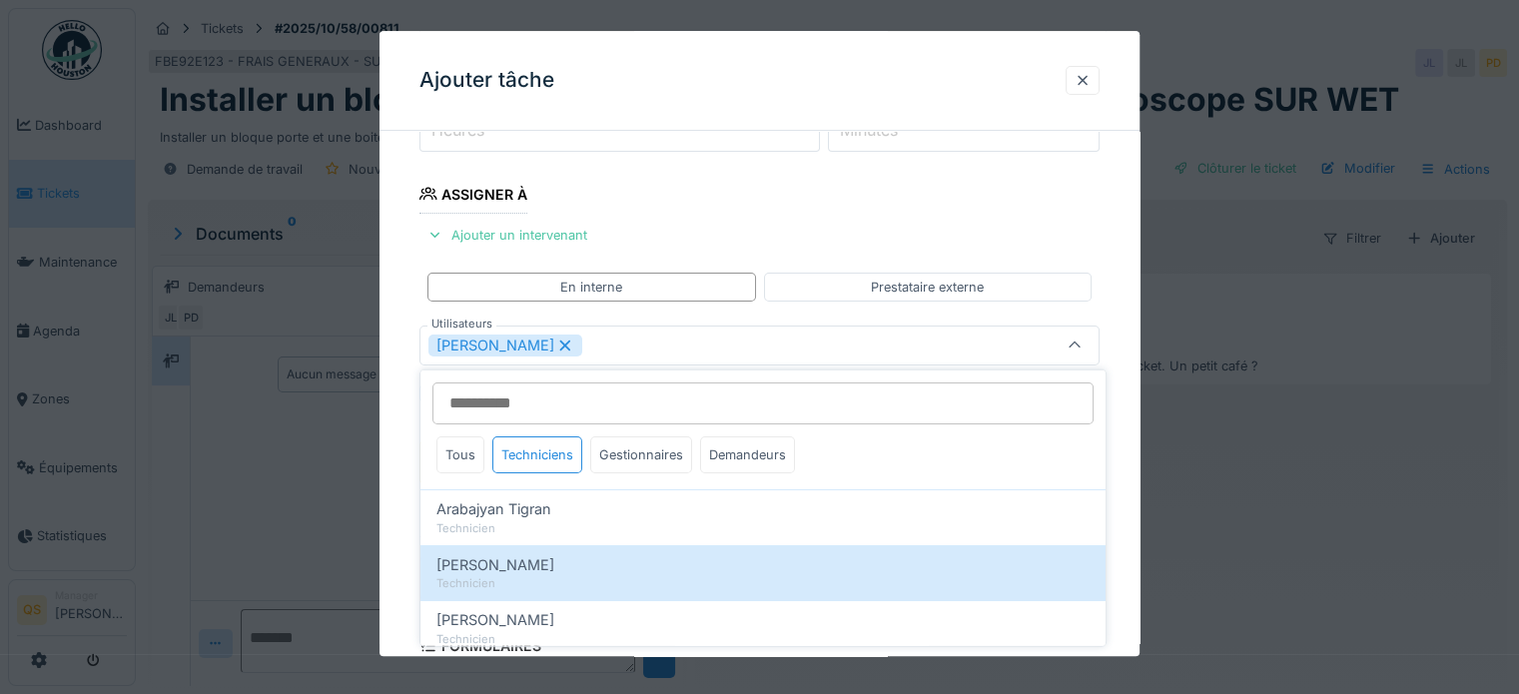
click at [402, 435] on div "**********" at bounding box center [760, 417] width 760 height 1120
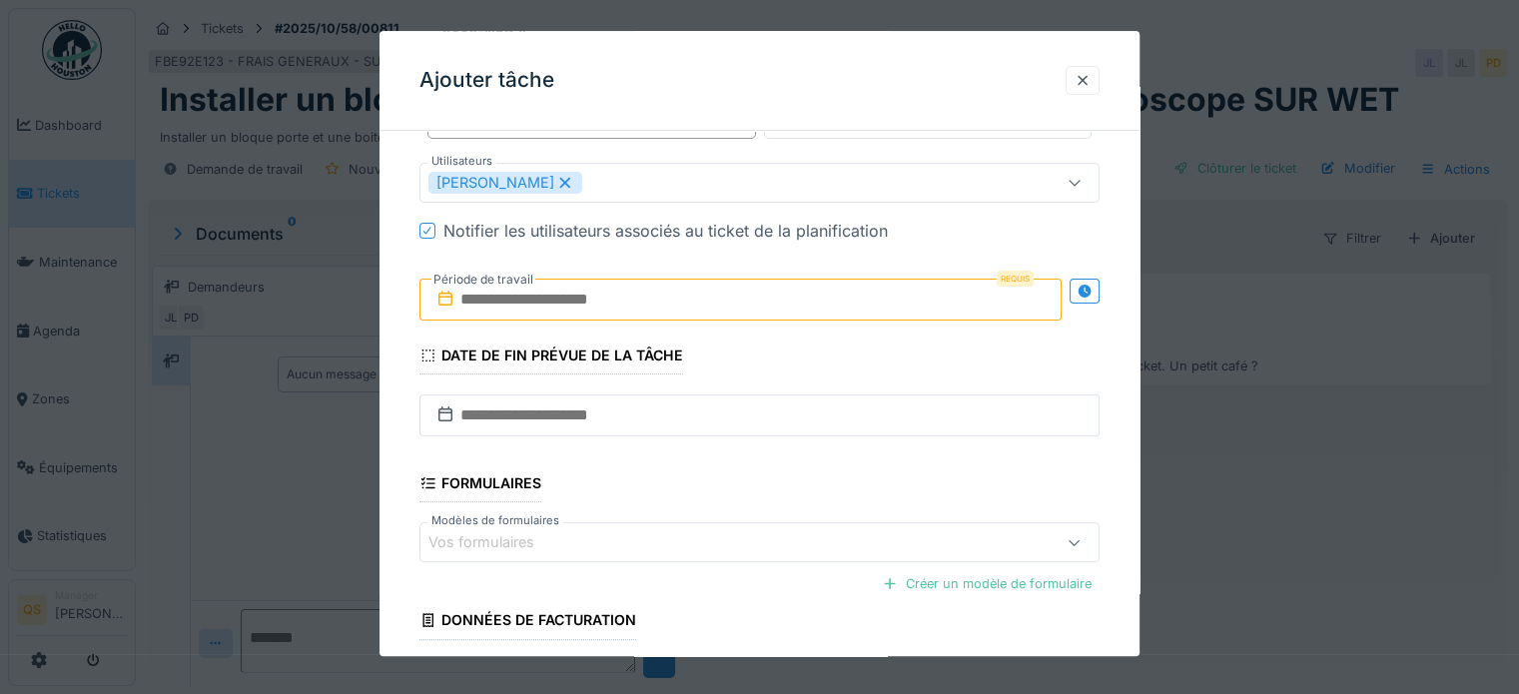
scroll to position [589, 0]
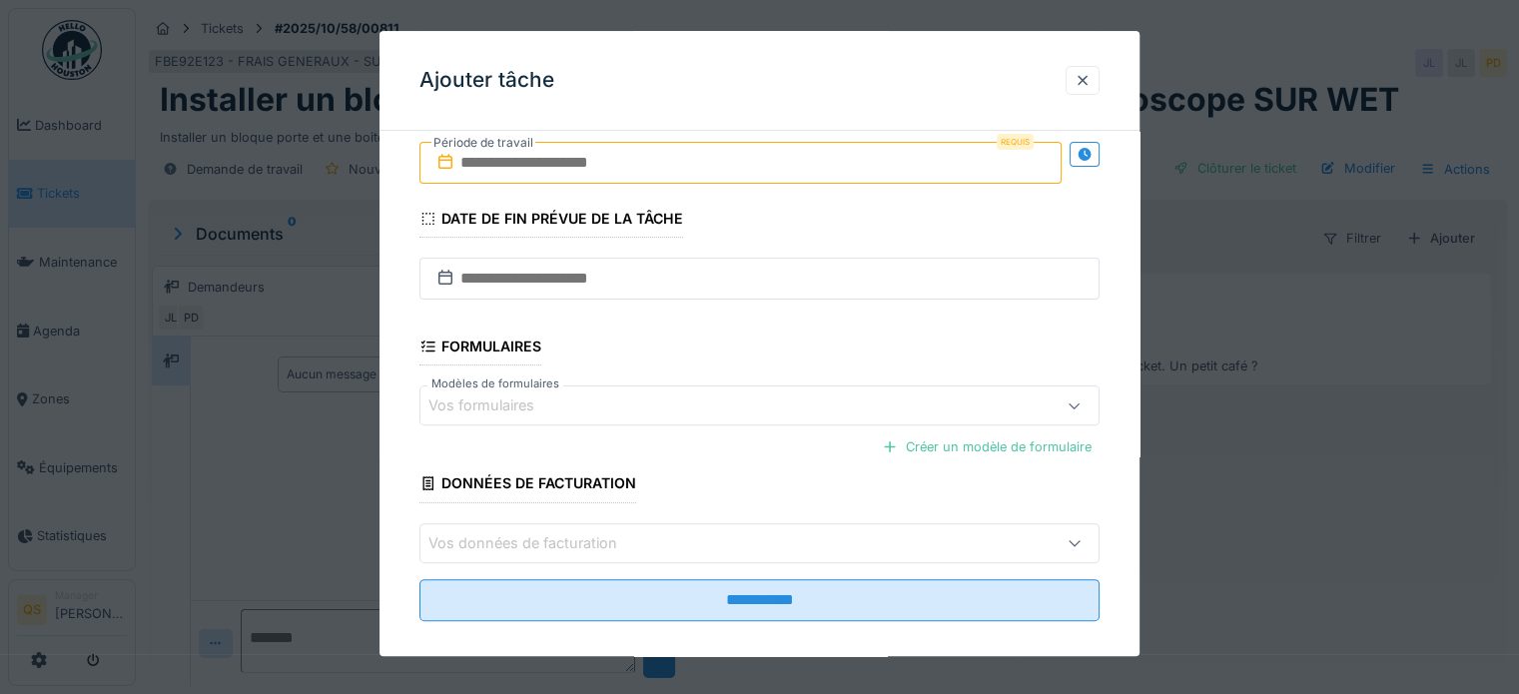
click at [612, 169] on input "text" at bounding box center [741, 163] width 642 height 42
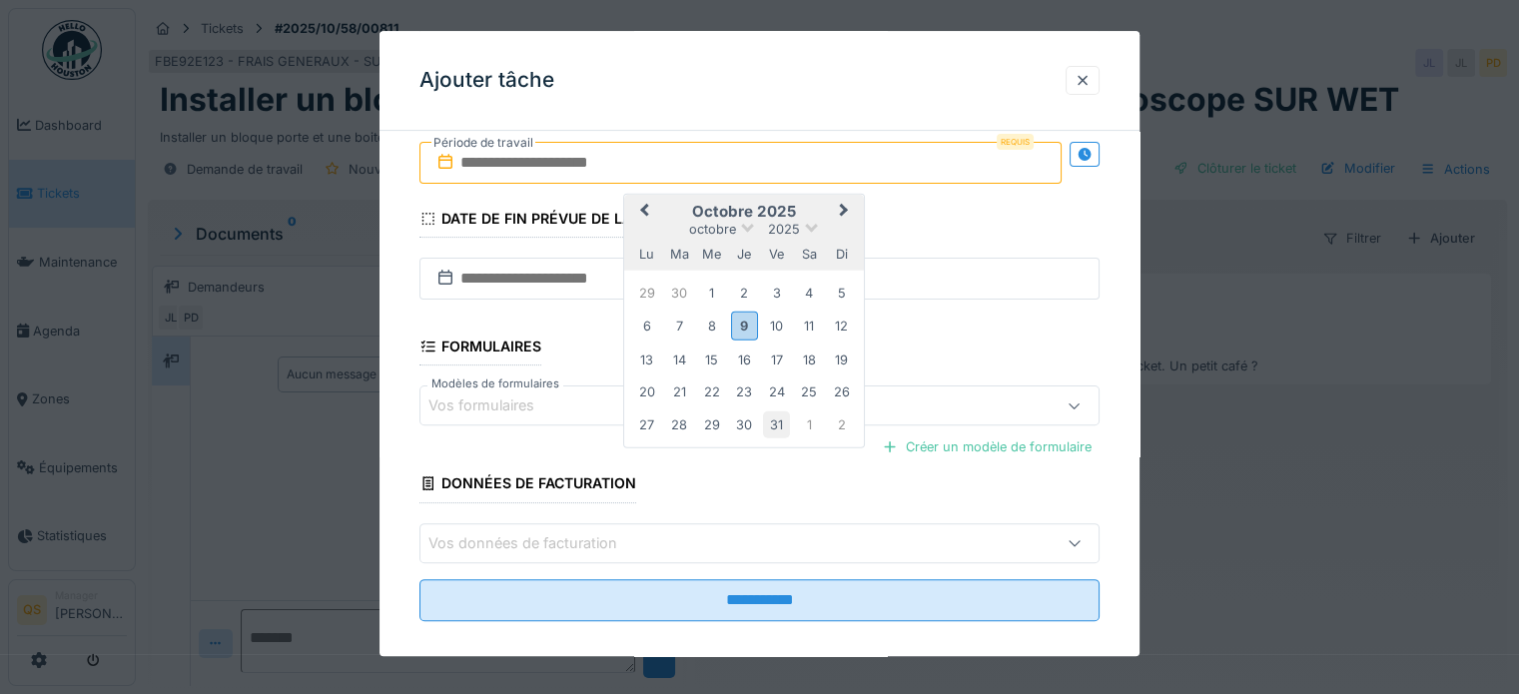
click at [768, 421] on div "31" at bounding box center [776, 425] width 27 height 27
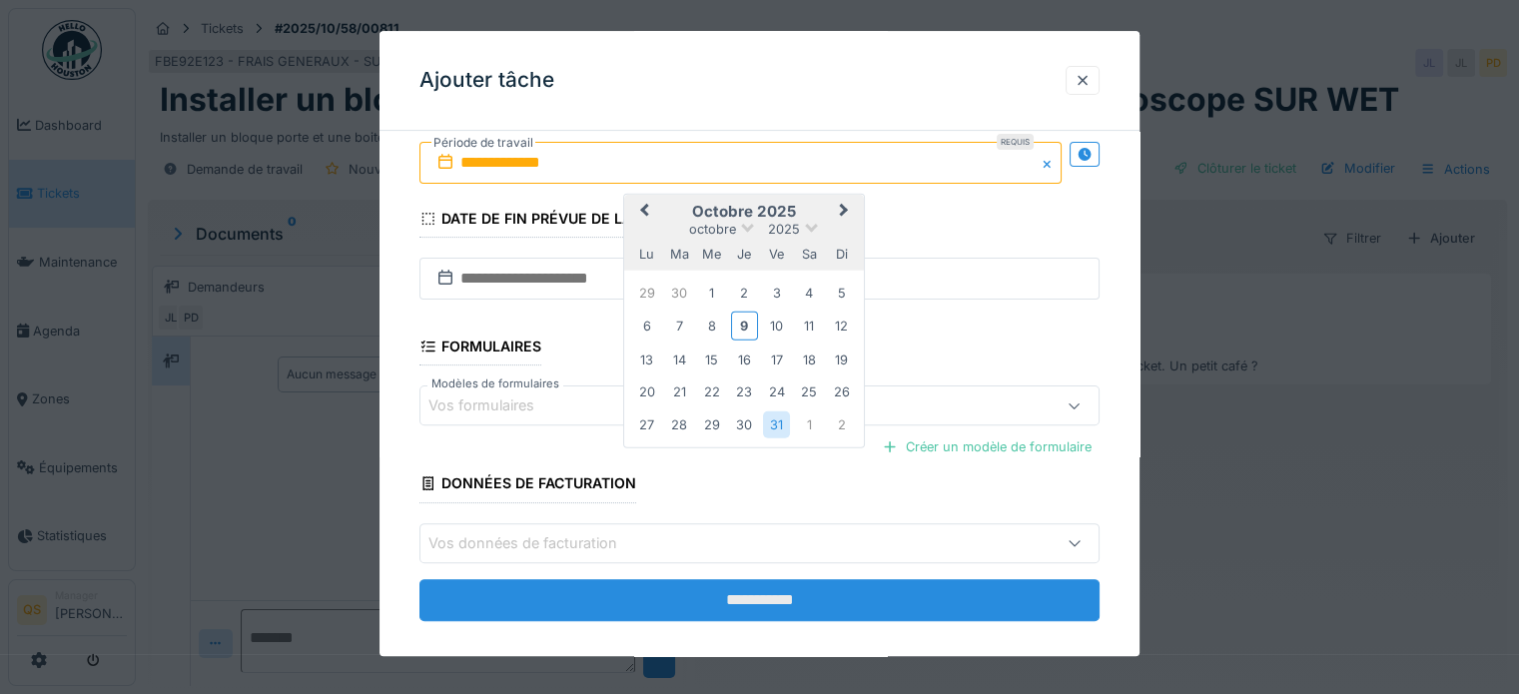
click at [780, 601] on input "**********" at bounding box center [760, 600] width 680 height 42
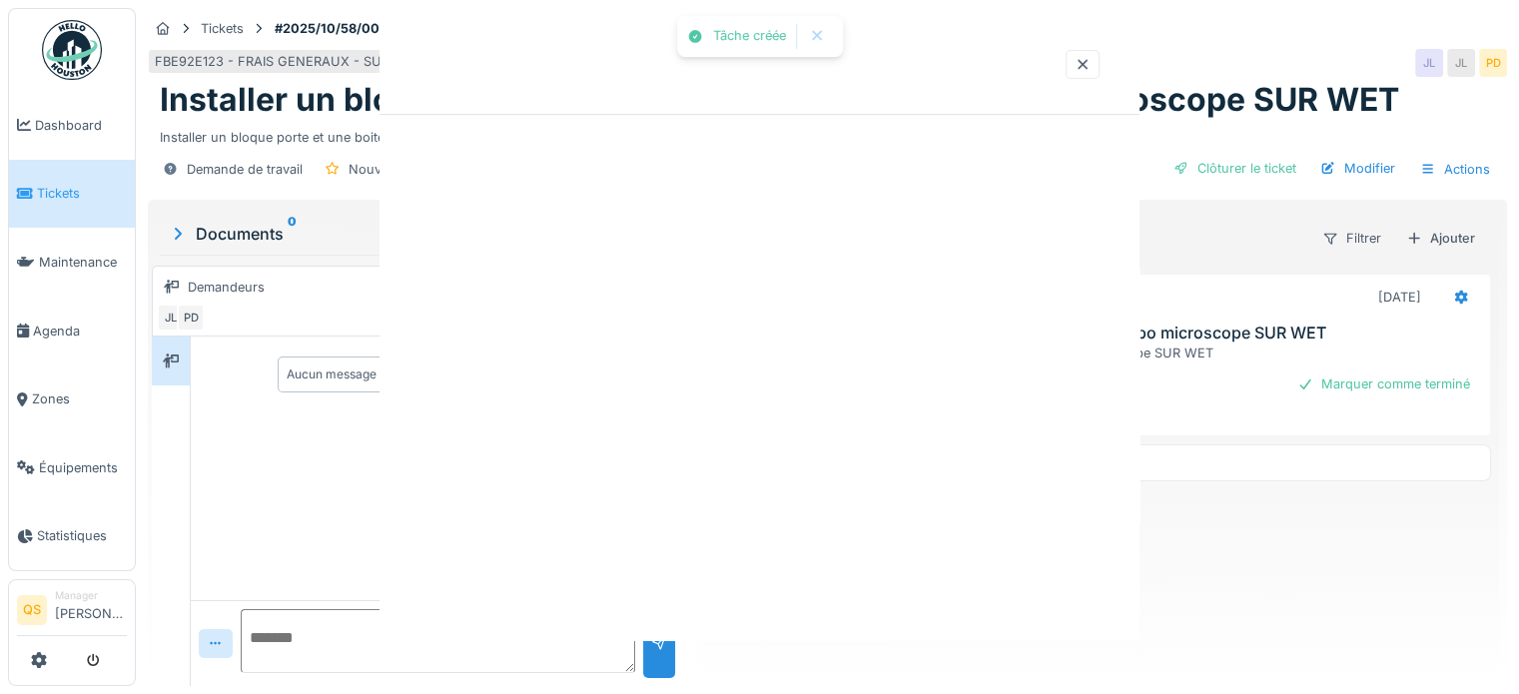
scroll to position [0, 0]
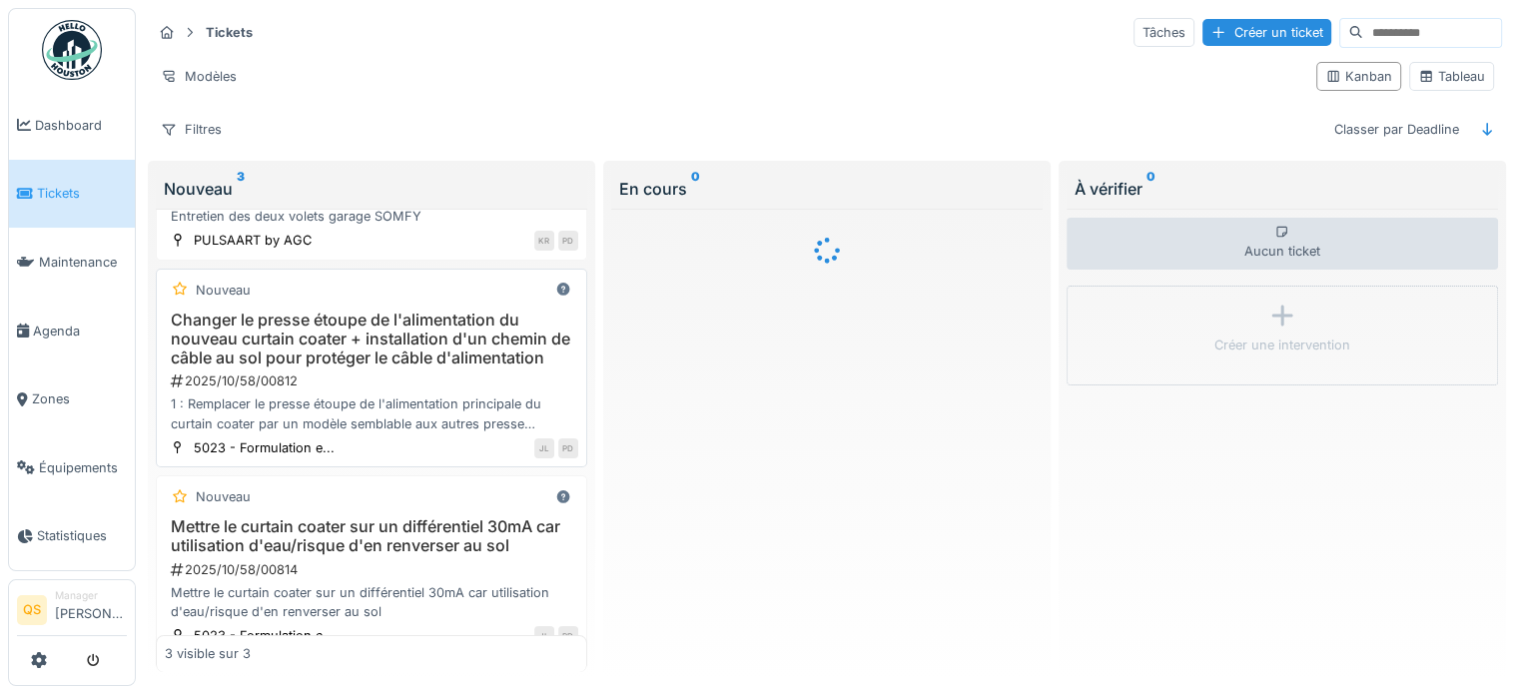
scroll to position [100, 0]
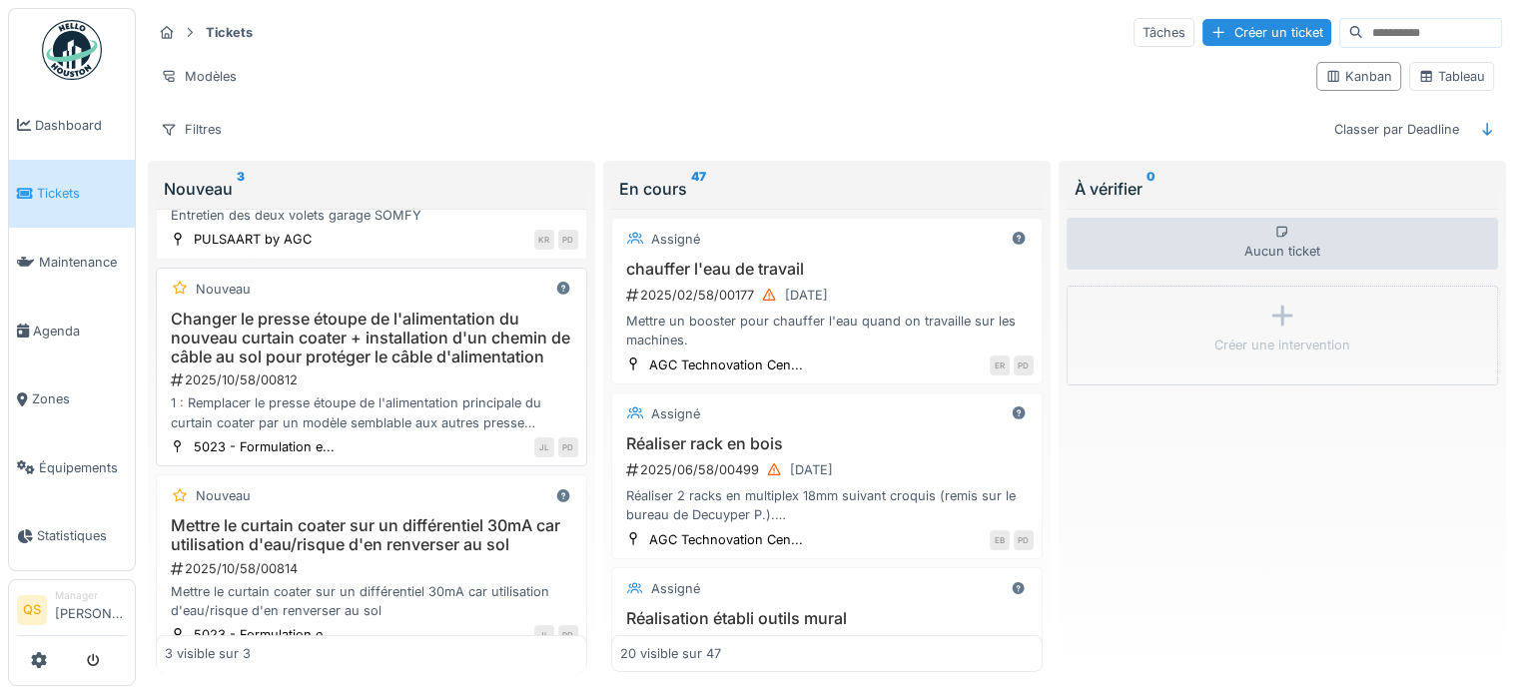
click at [327, 387] on div "Changer le presse étoupe de l'alimentation du nouveau curtain coater + installa…" at bounding box center [372, 371] width 414 height 123
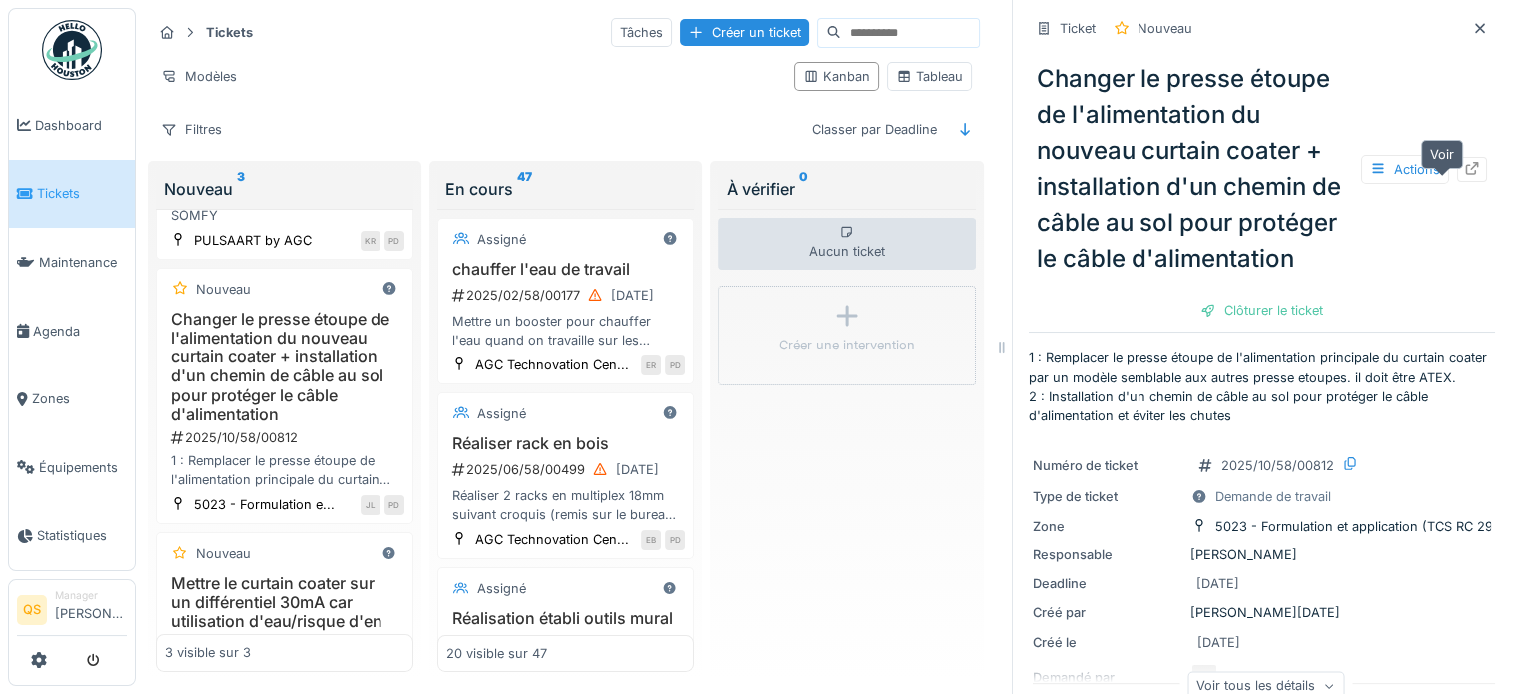
click at [1466, 175] on icon at bounding box center [1472, 168] width 13 height 13
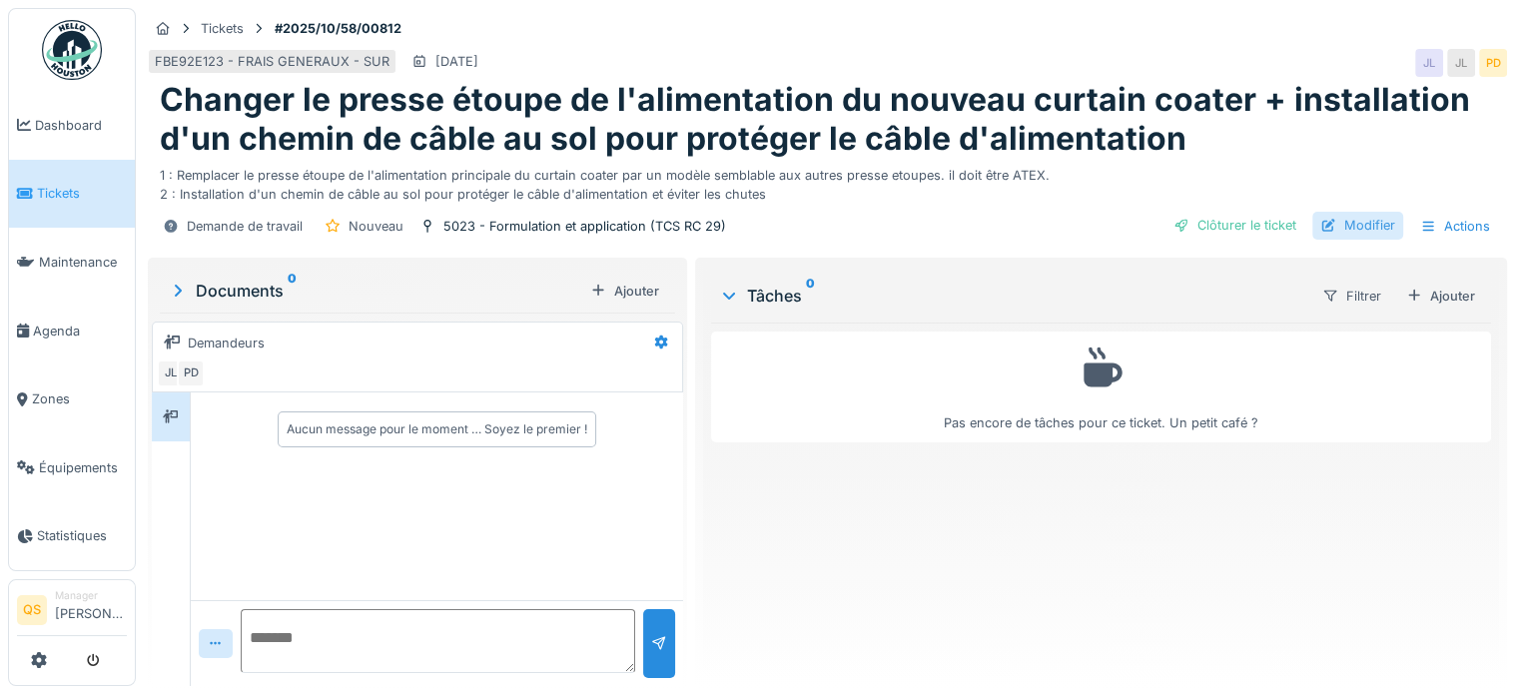
click at [1344, 224] on div "Modifier" at bounding box center [1358, 225] width 91 height 27
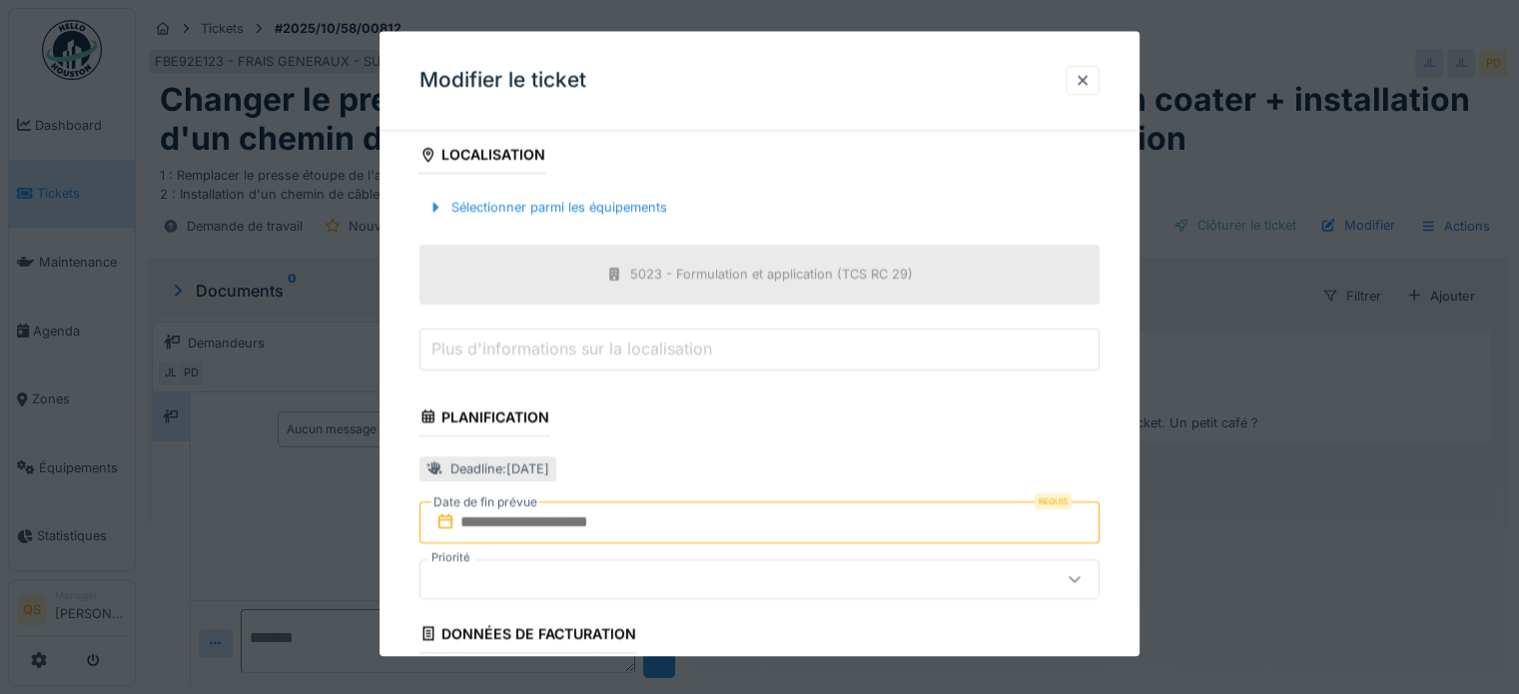
scroll to position [599, 0]
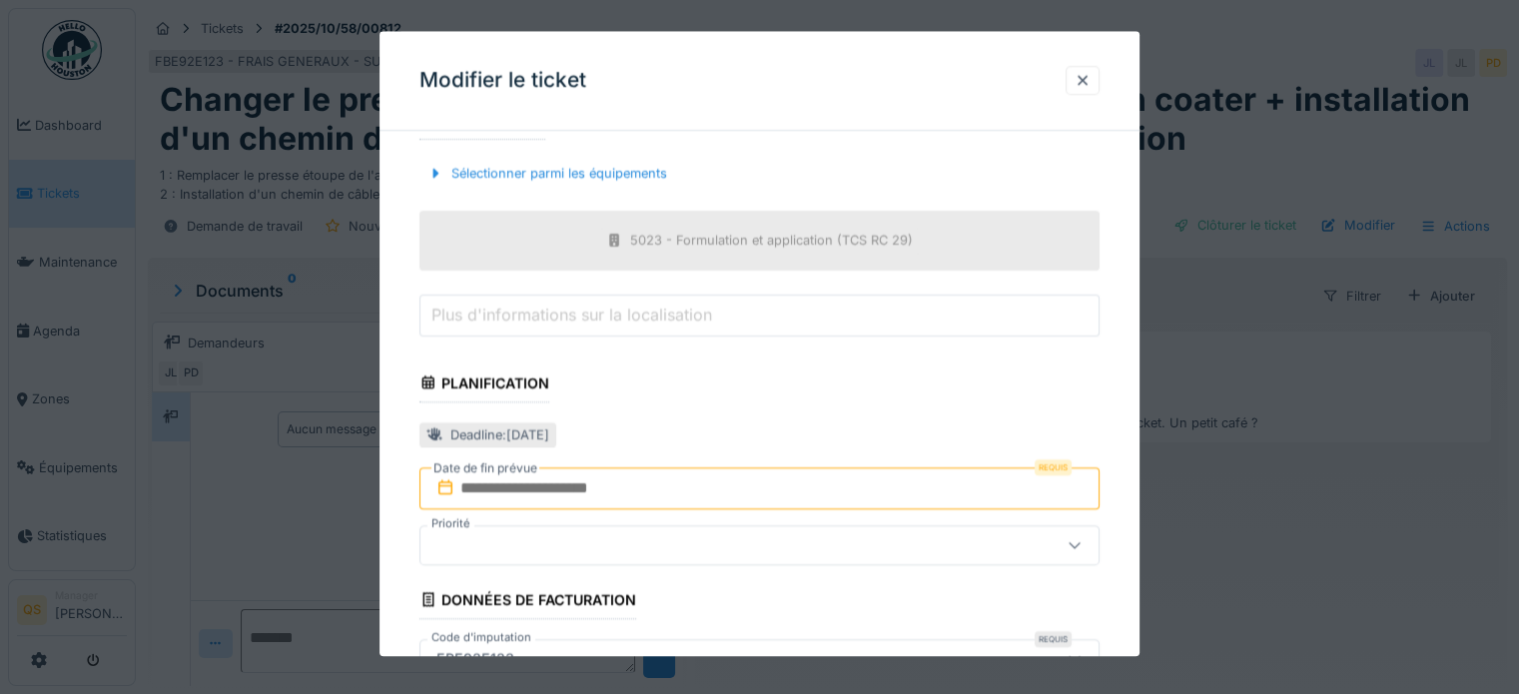
click at [640, 486] on input "text" at bounding box center [760, 489] width 680 height 42
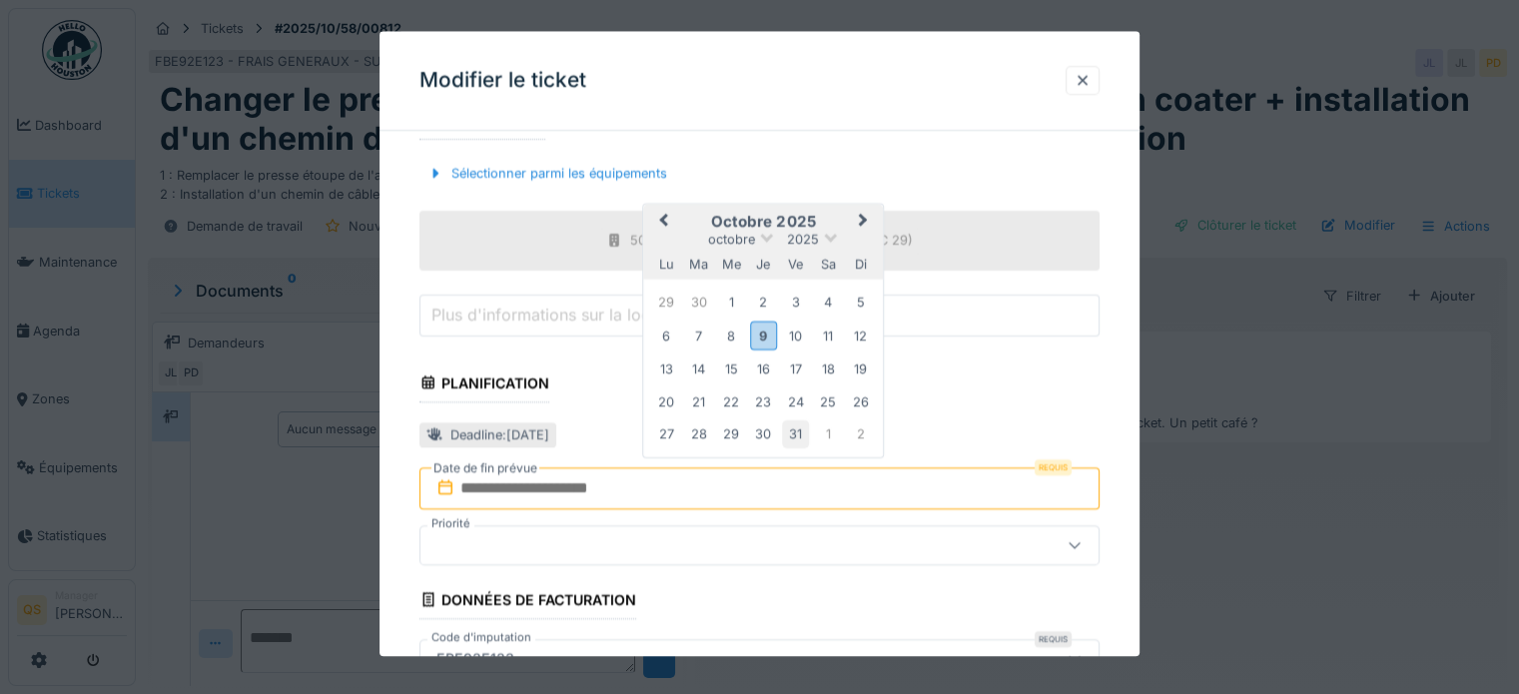
click at [790, 433] on div "31" at bounding box center [795, 434] width 27 height 27
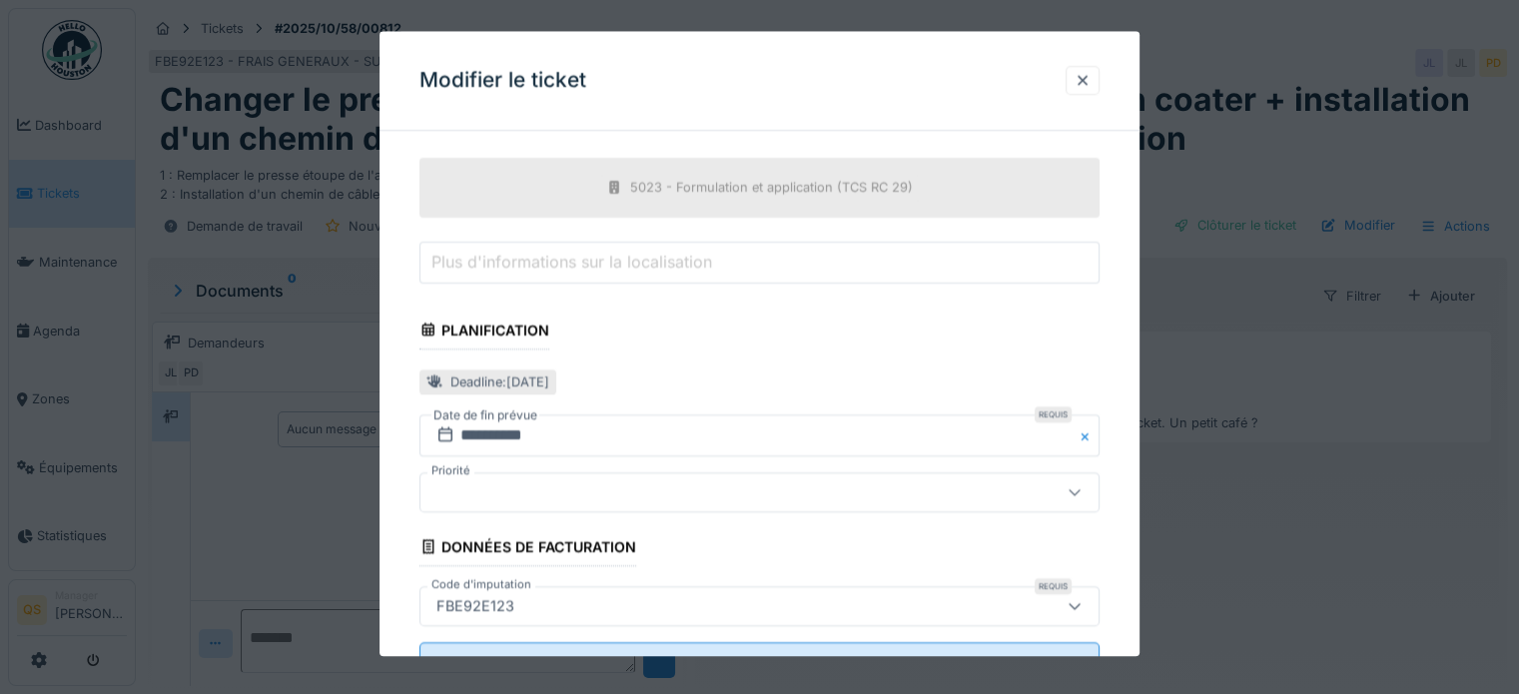
scroll to position [731, 0]
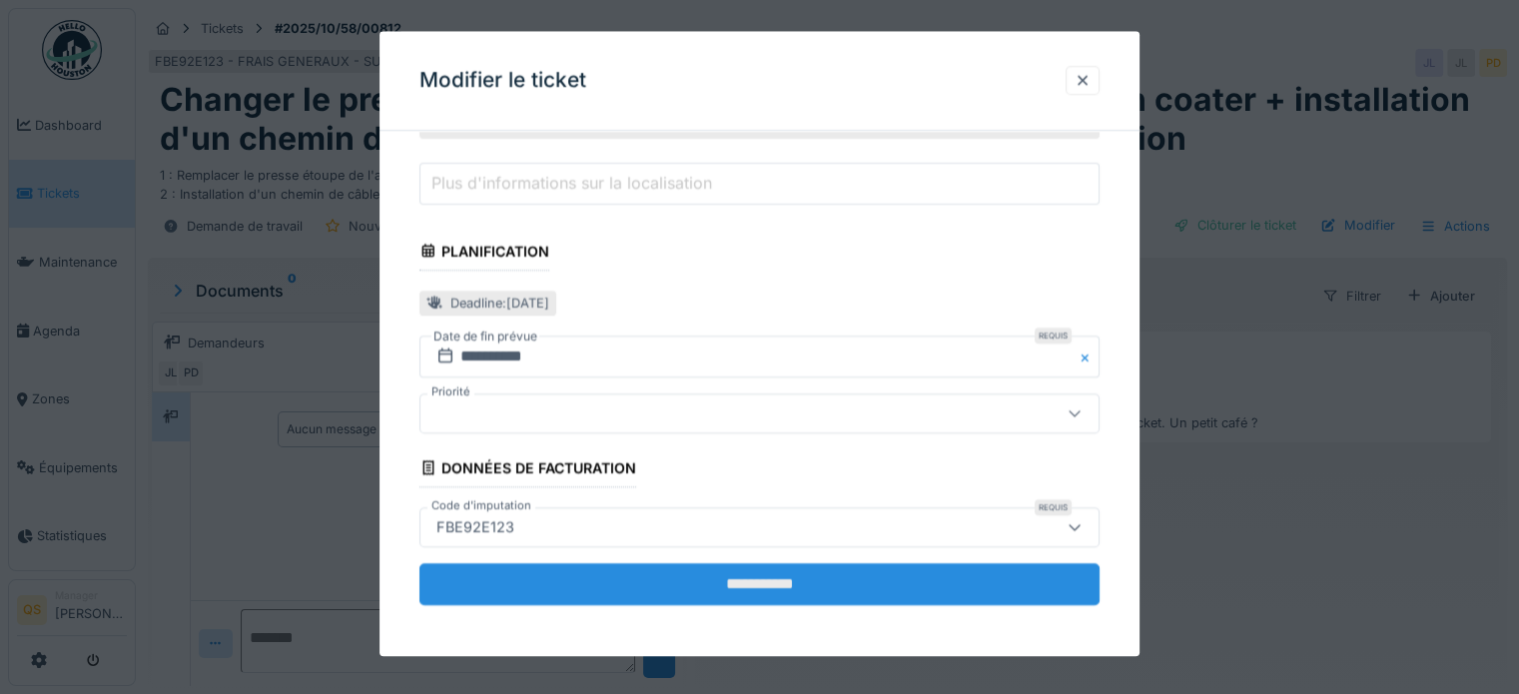
click at [730, 584] on input "**********" at bounding box center [760, 584] width 680 height 42
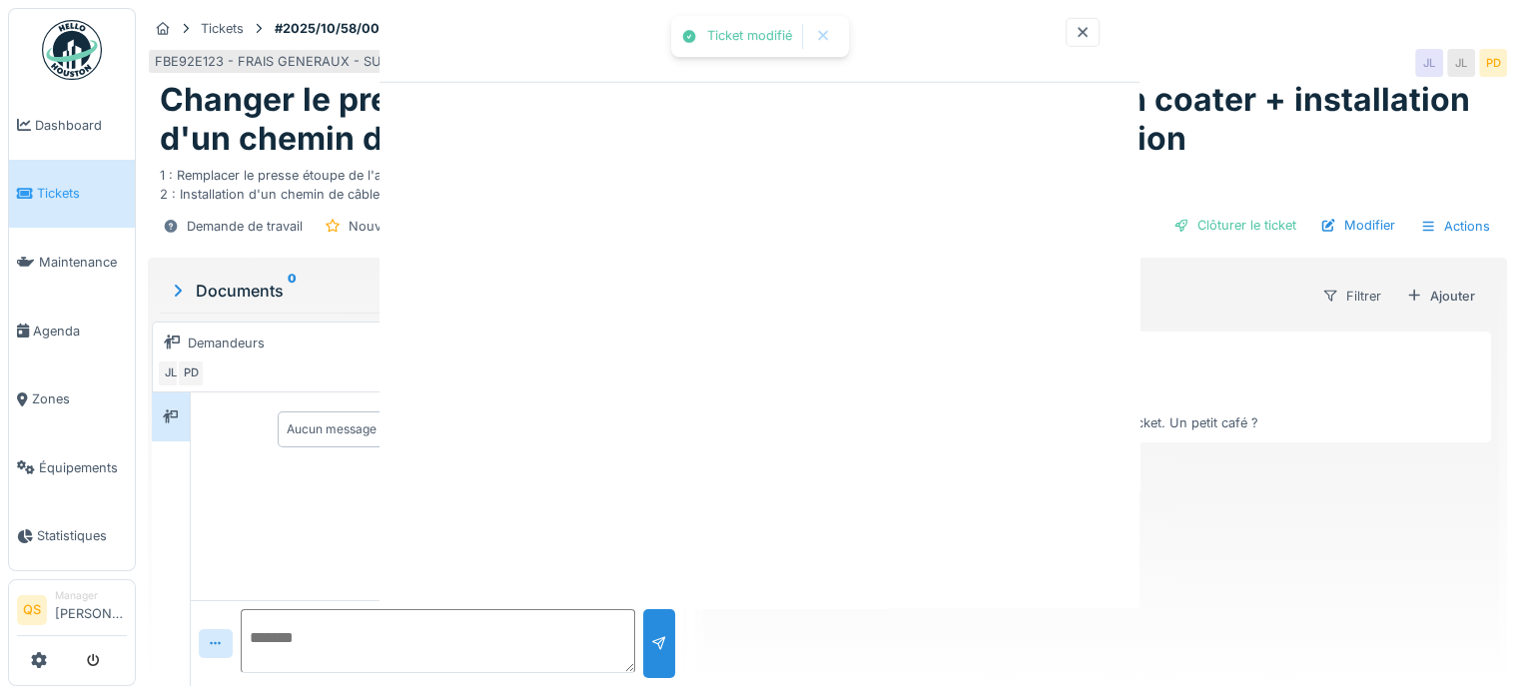
scroll to position [0, 0]
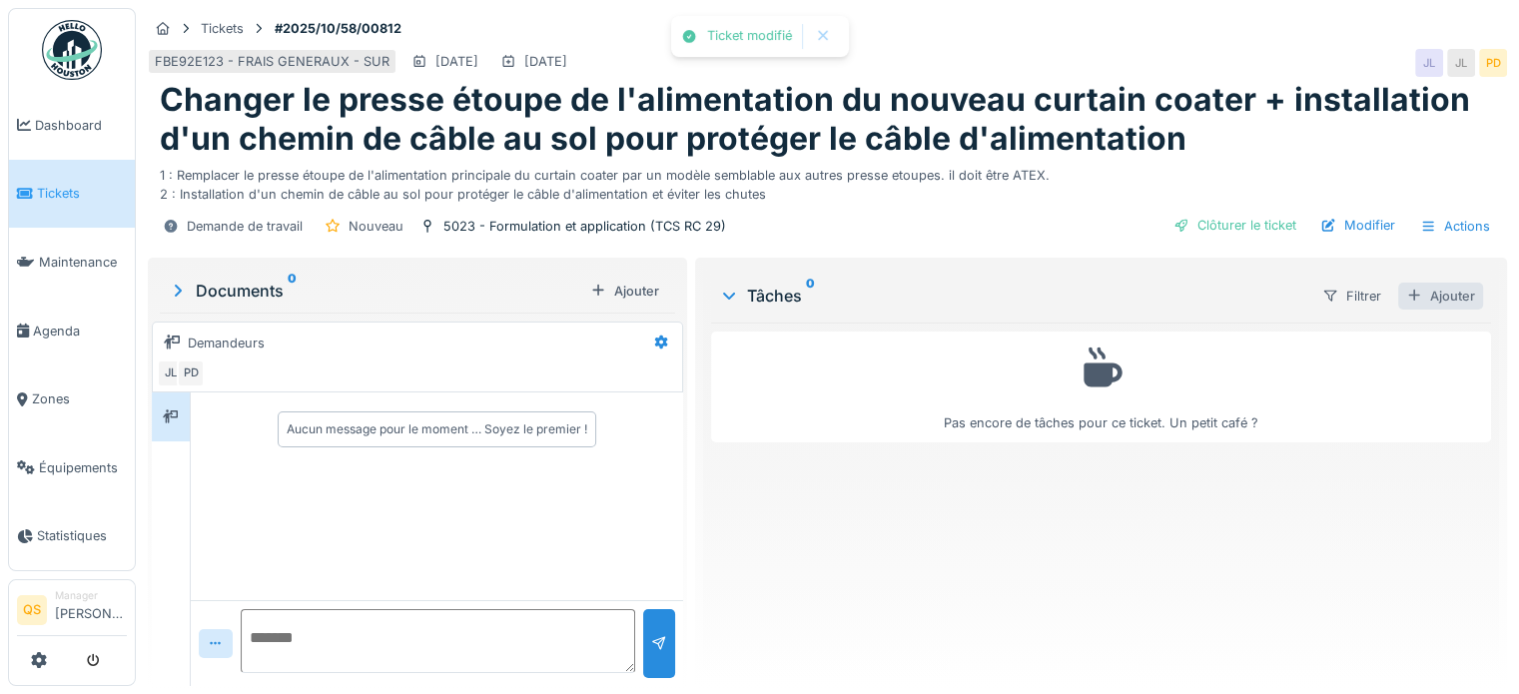
click at [1432, 299] on div "Ajouter" at bounding box center [1441, 296] width 85 height 27
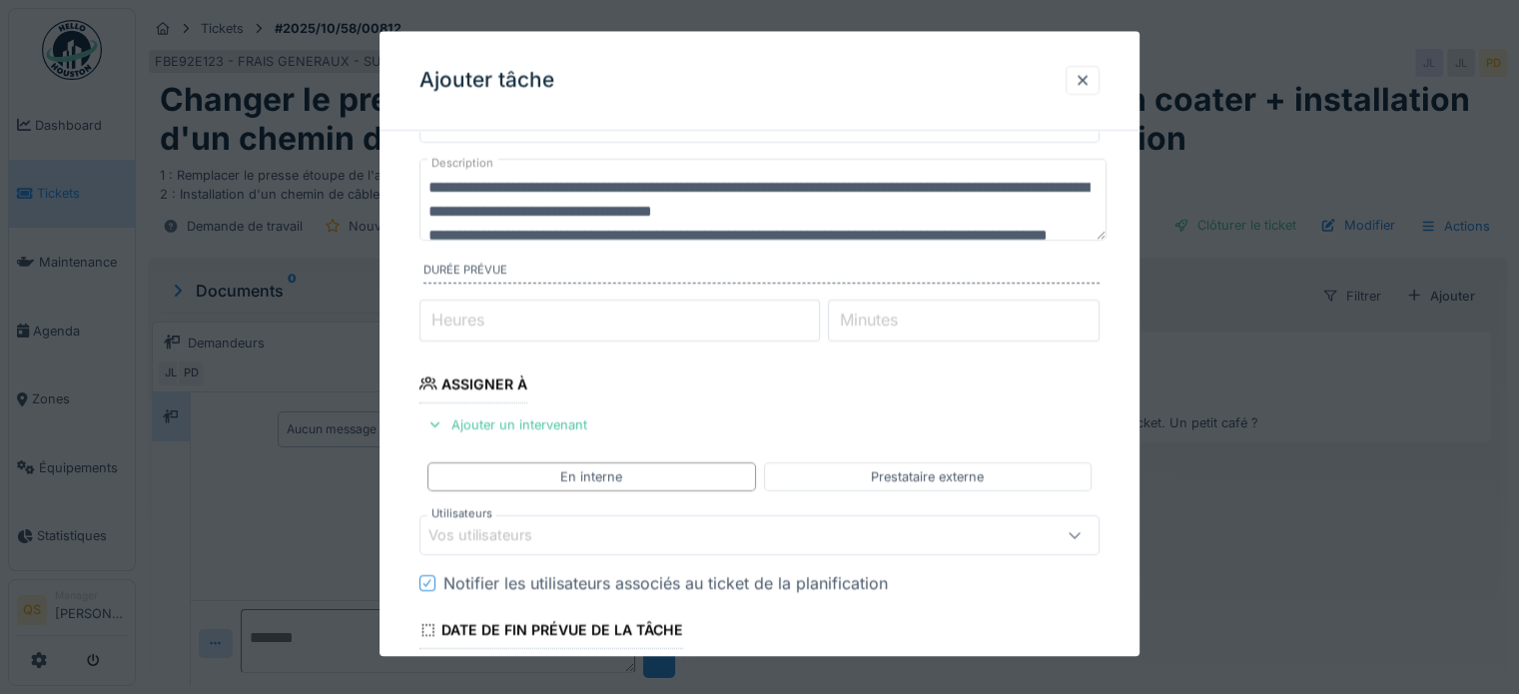
click at [543, 536] on div "Vos utilisateurs" at bounding box center [495, 536] width 132 height 22
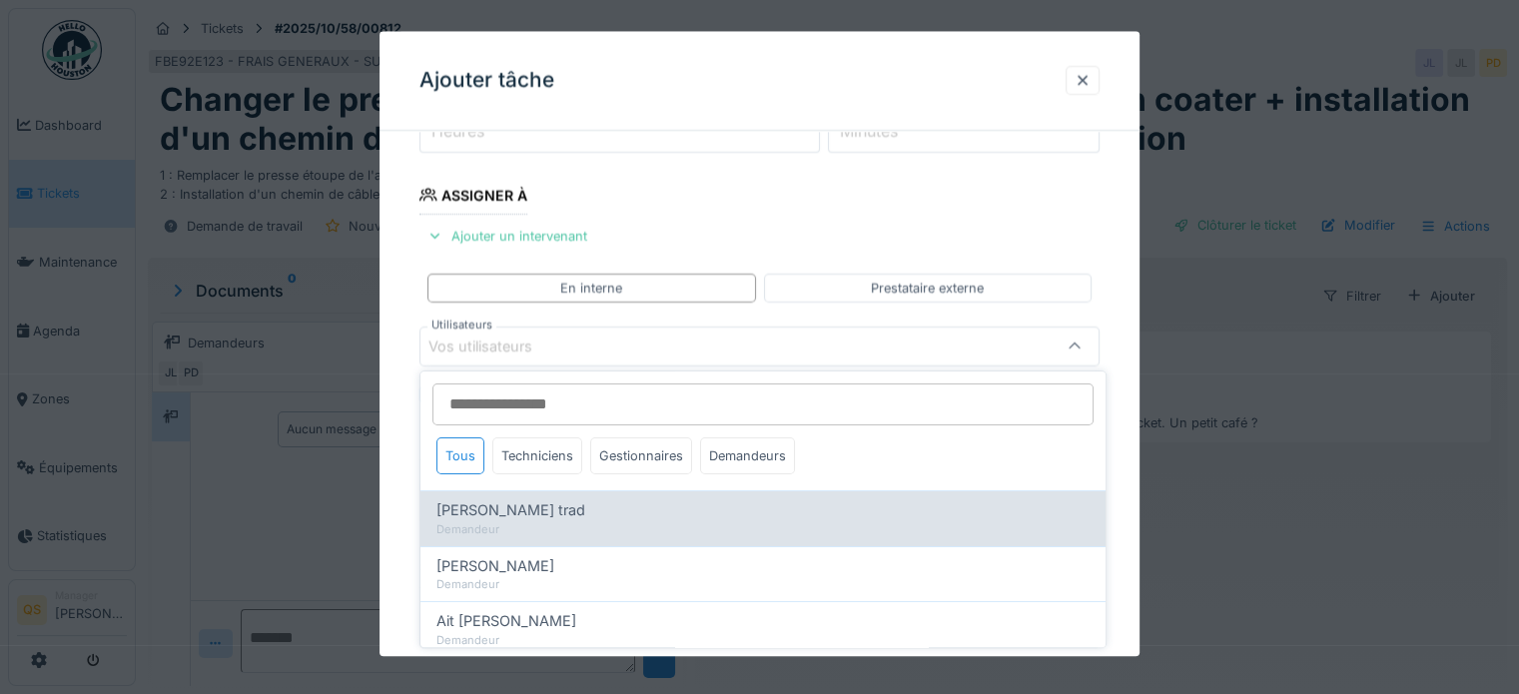
scroll to position [290, 0]
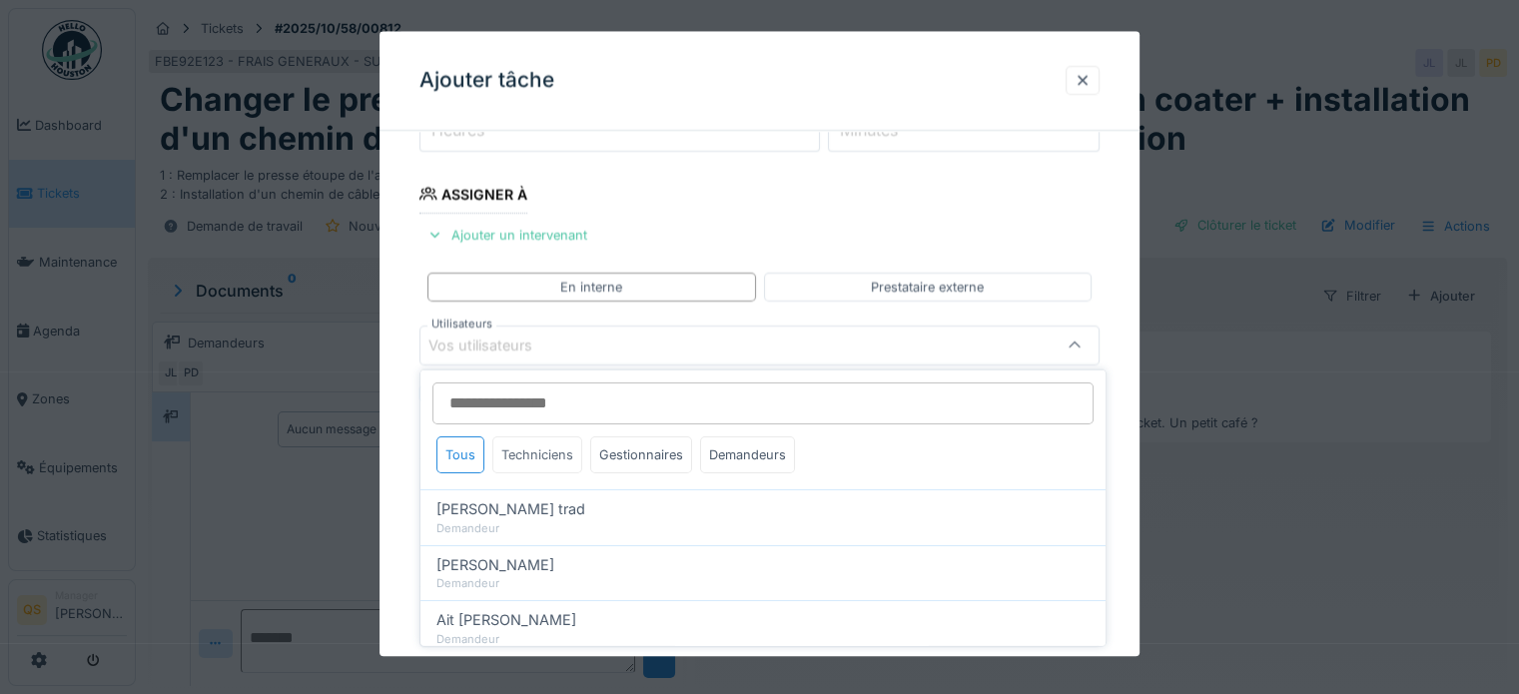
click at [555, 460] on div "Techniciens" at bounding box center [537, 455] width 90 height 37
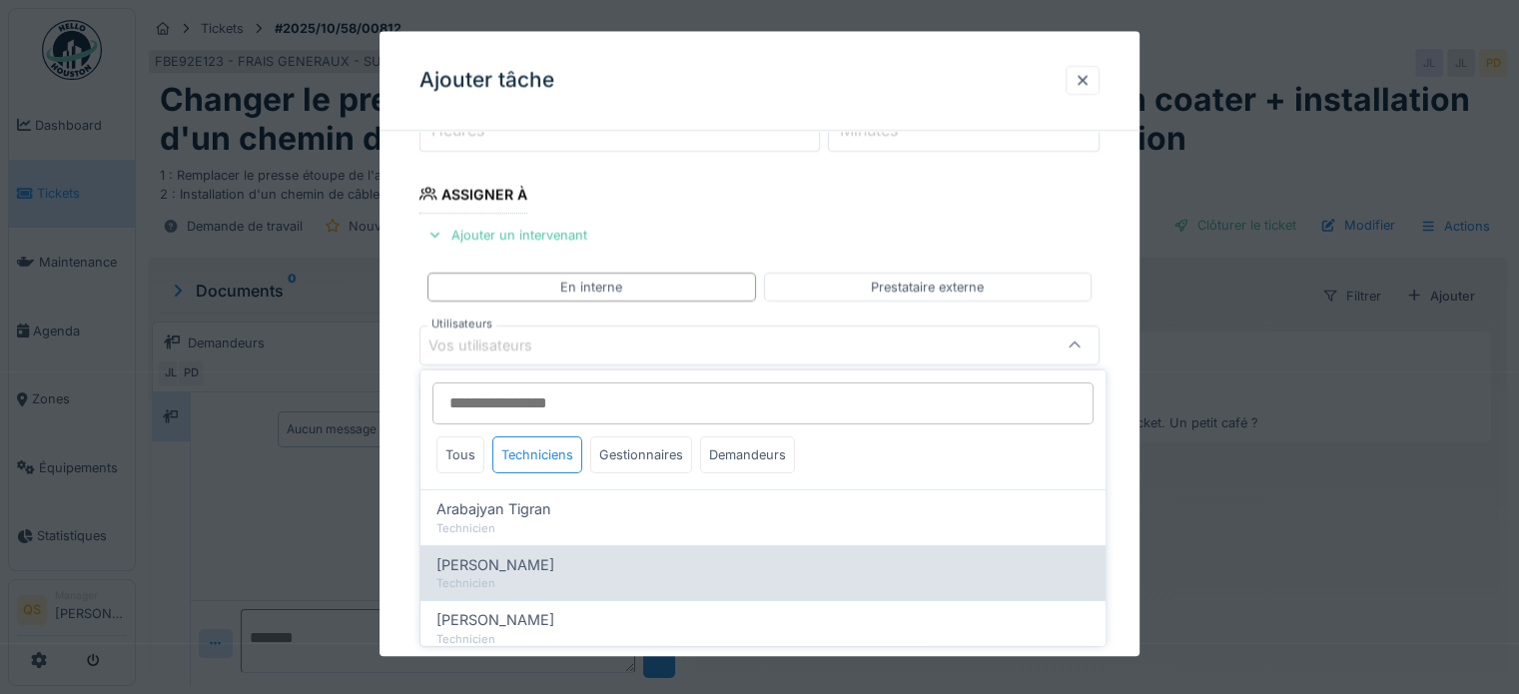
click at [512, 581] on div "Technicien" at bounding box center [763, 583] width 653 height 17
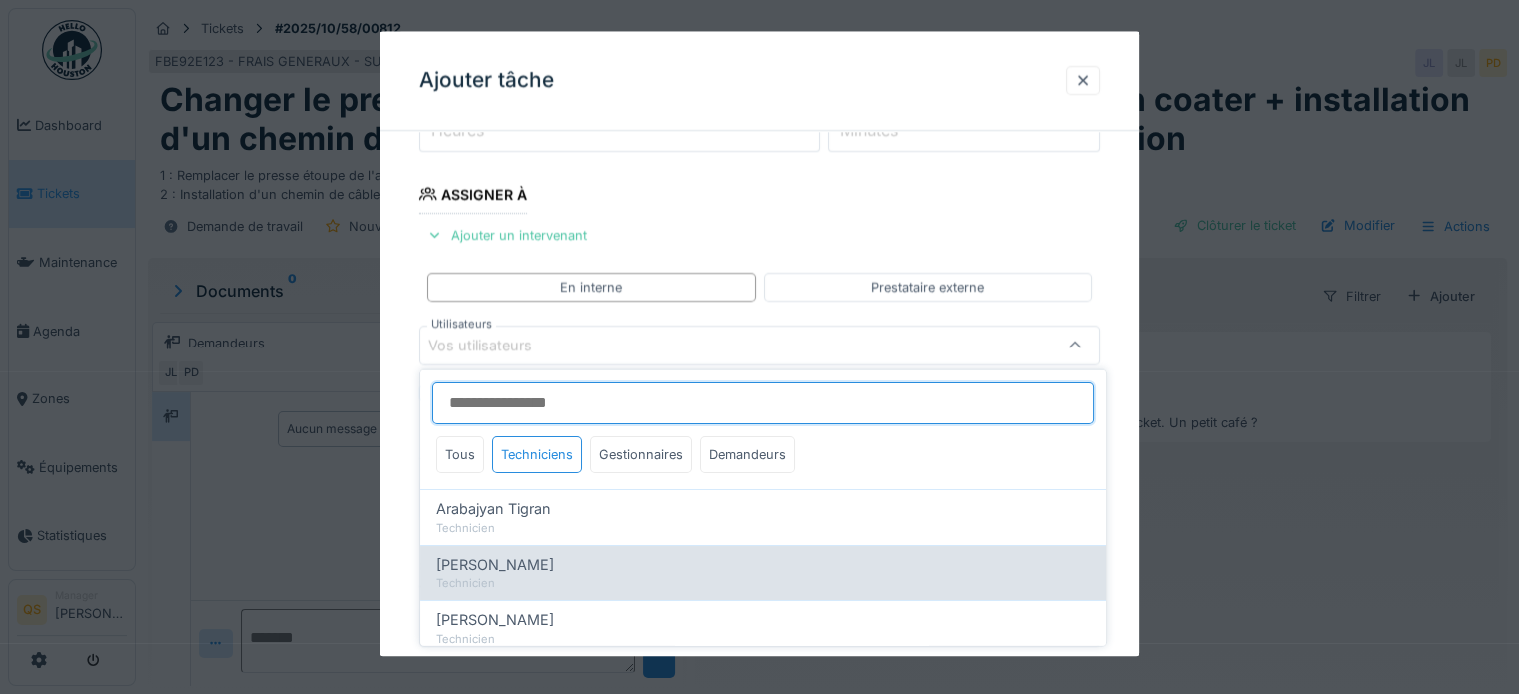
type input "****"
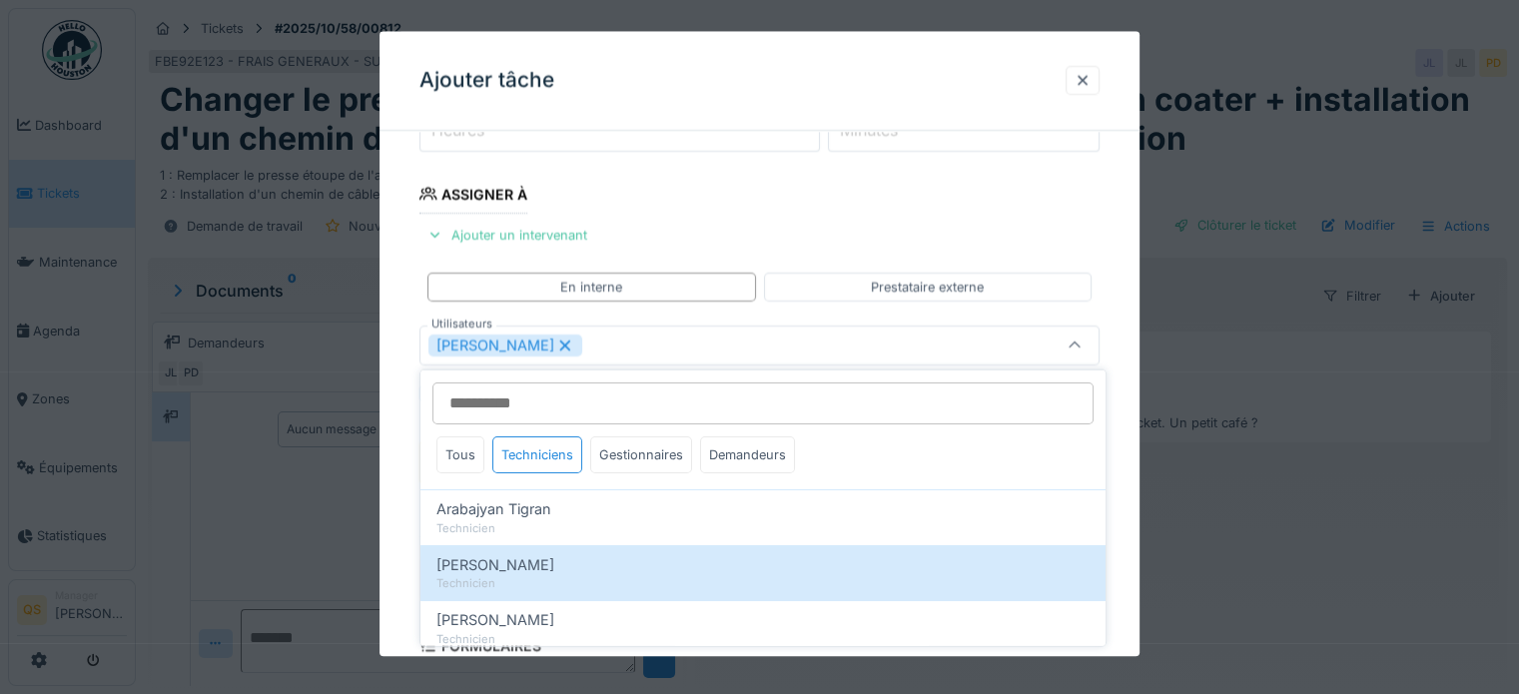
click at [396, 514] on div "**********" at bounding box center [760, 417] width 760 height 1120
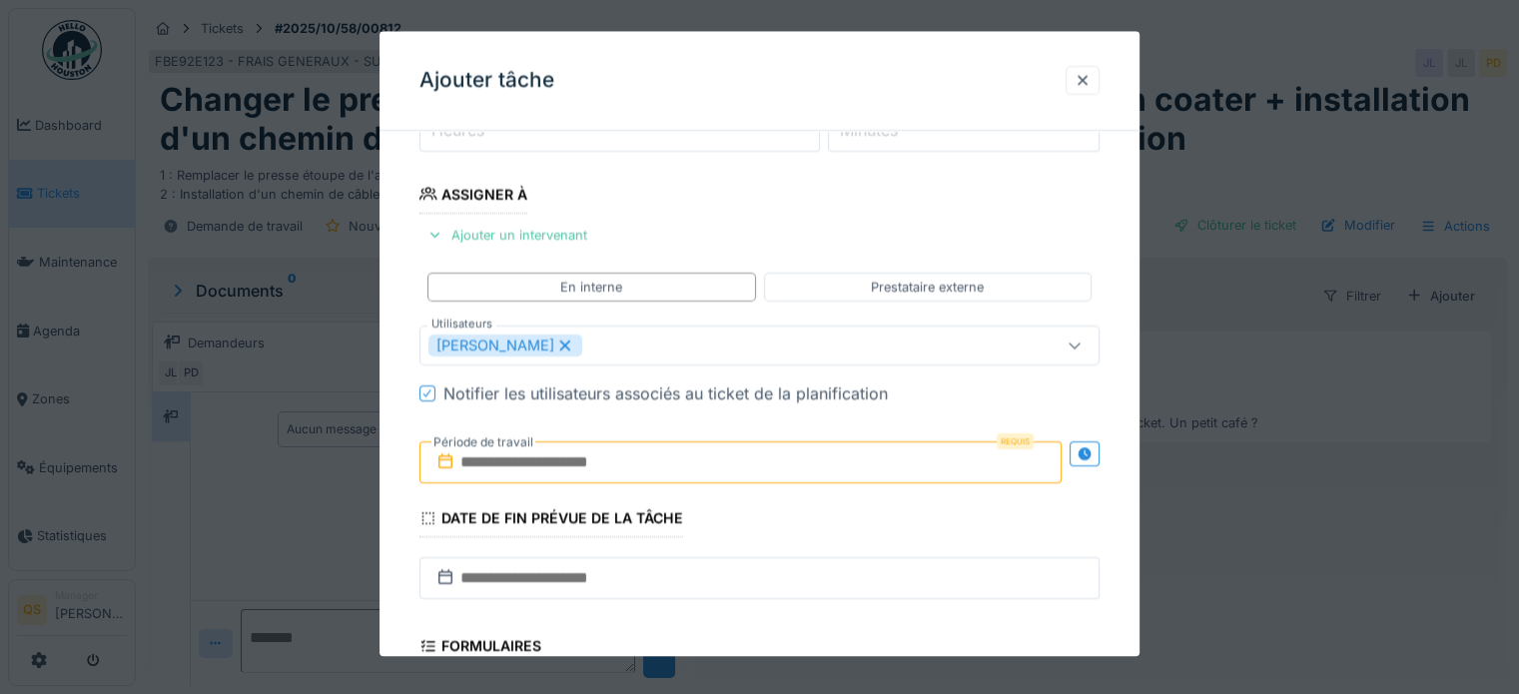
click at [563, 472] on input "text" at bounding box center [741, 463] width 642 height 42
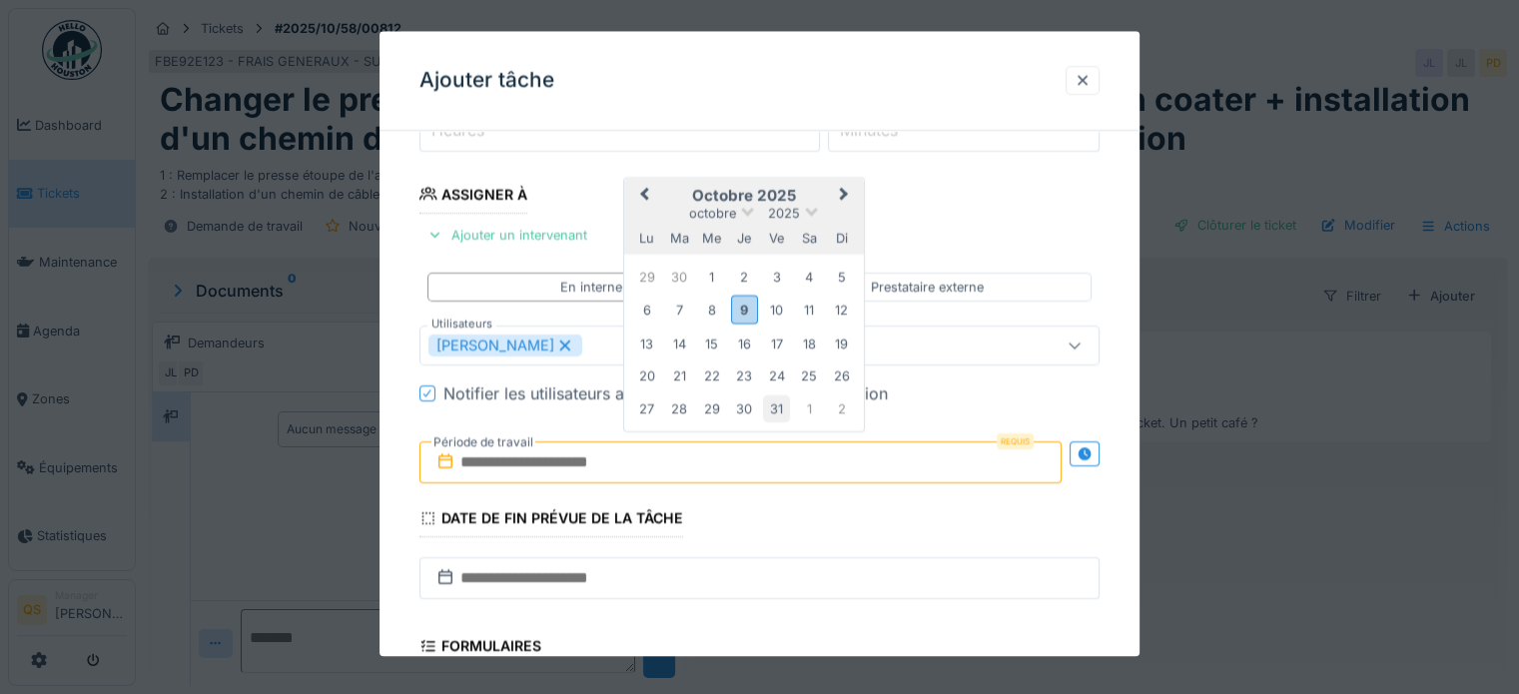
click at [771, 403] on div "31" at bounding box center [776, 409] width 27 height 27
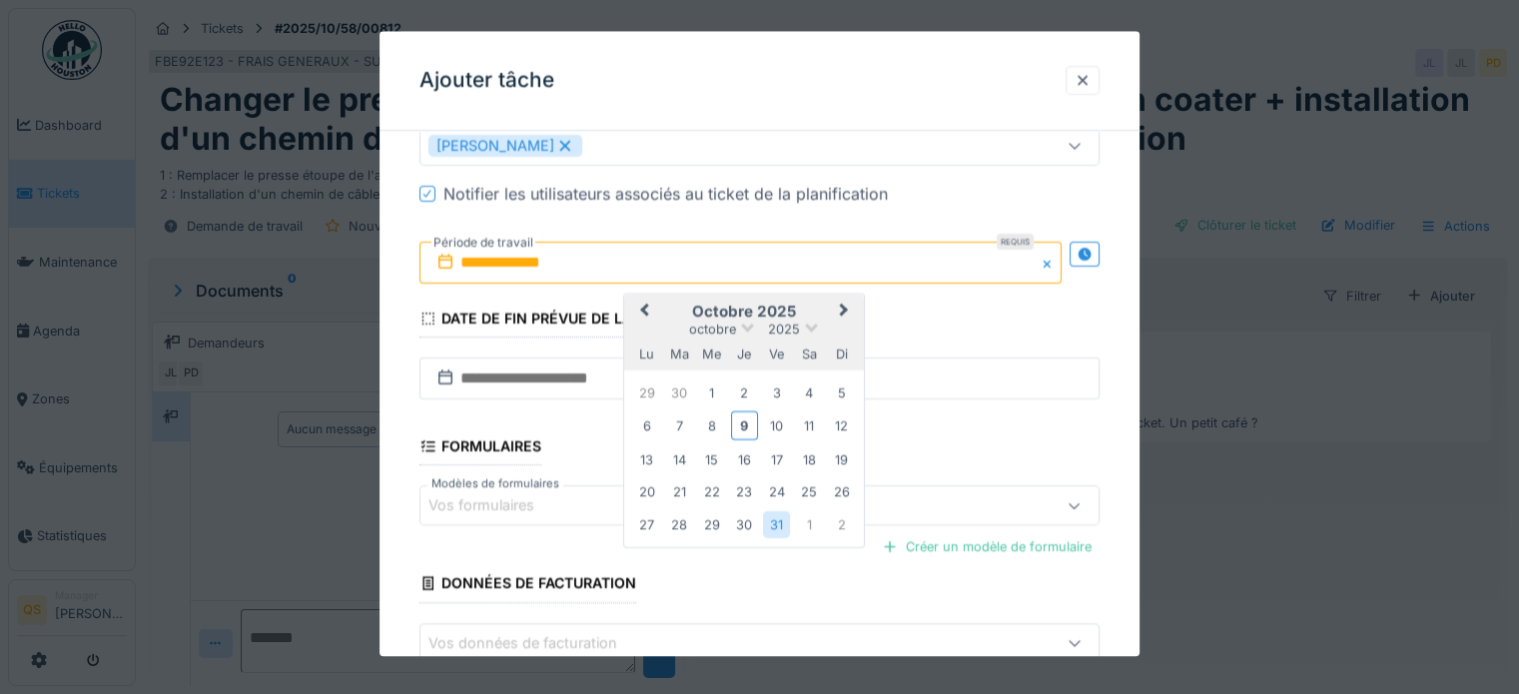
click at [757, 579] on fieldset "**********" at bounding box center [760, 197] width 680 height 1080
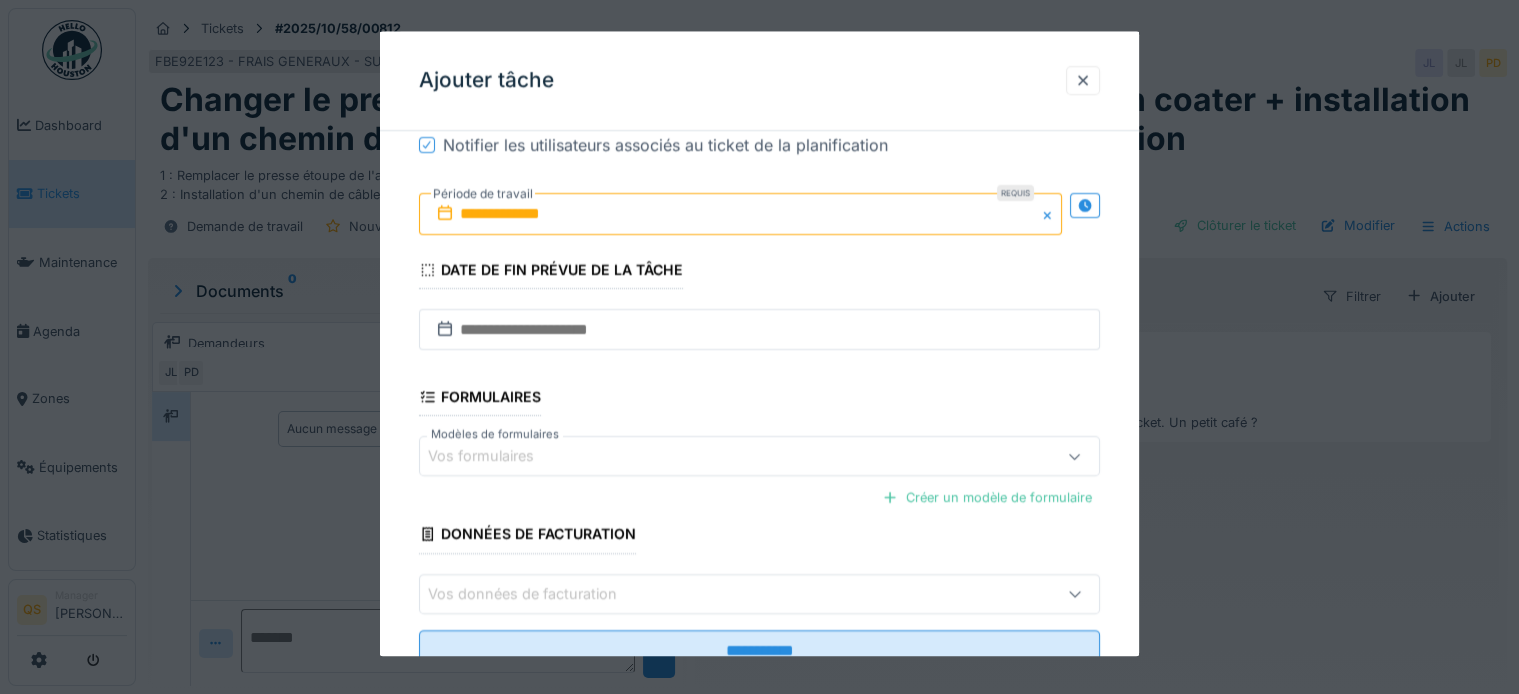
scroll to position [606, 0]
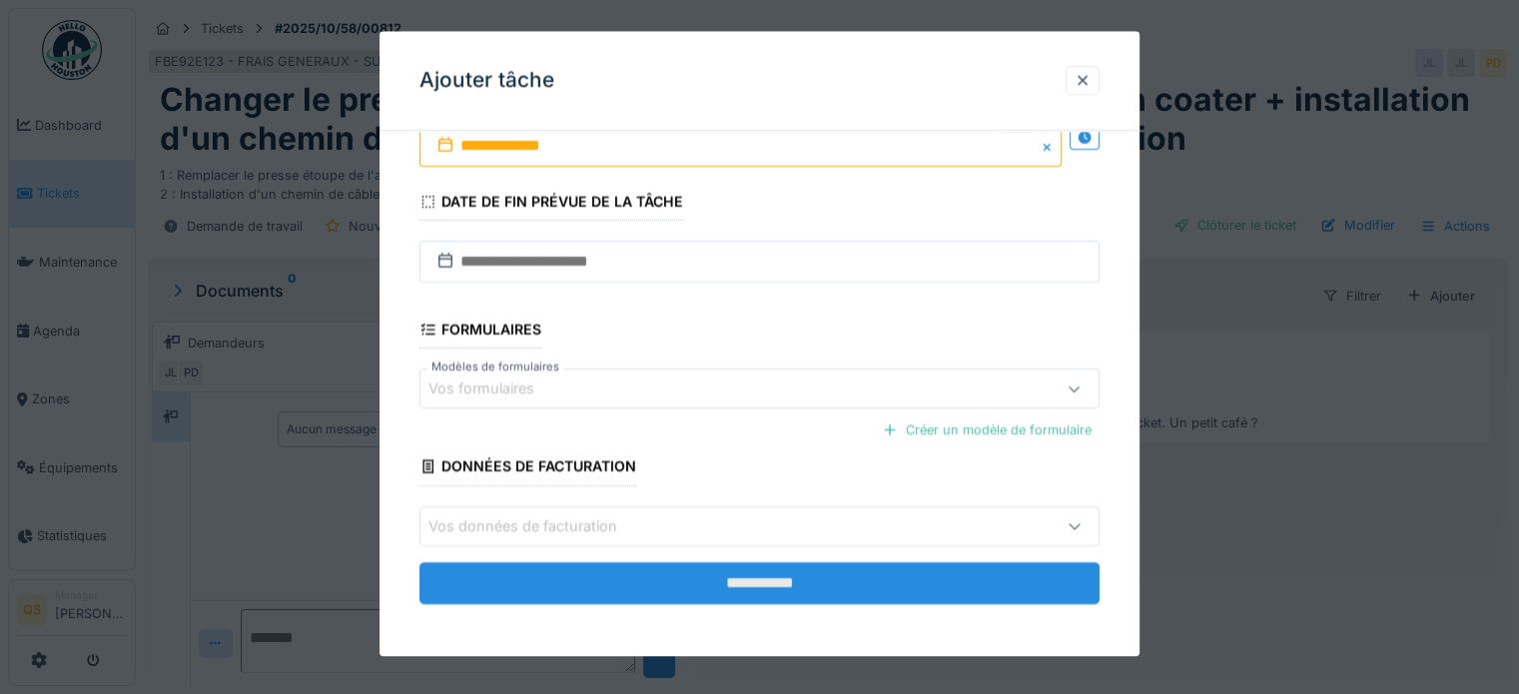
click at [759, 579] on input "**********" at bounding box center [760, 583] width 680 height 42
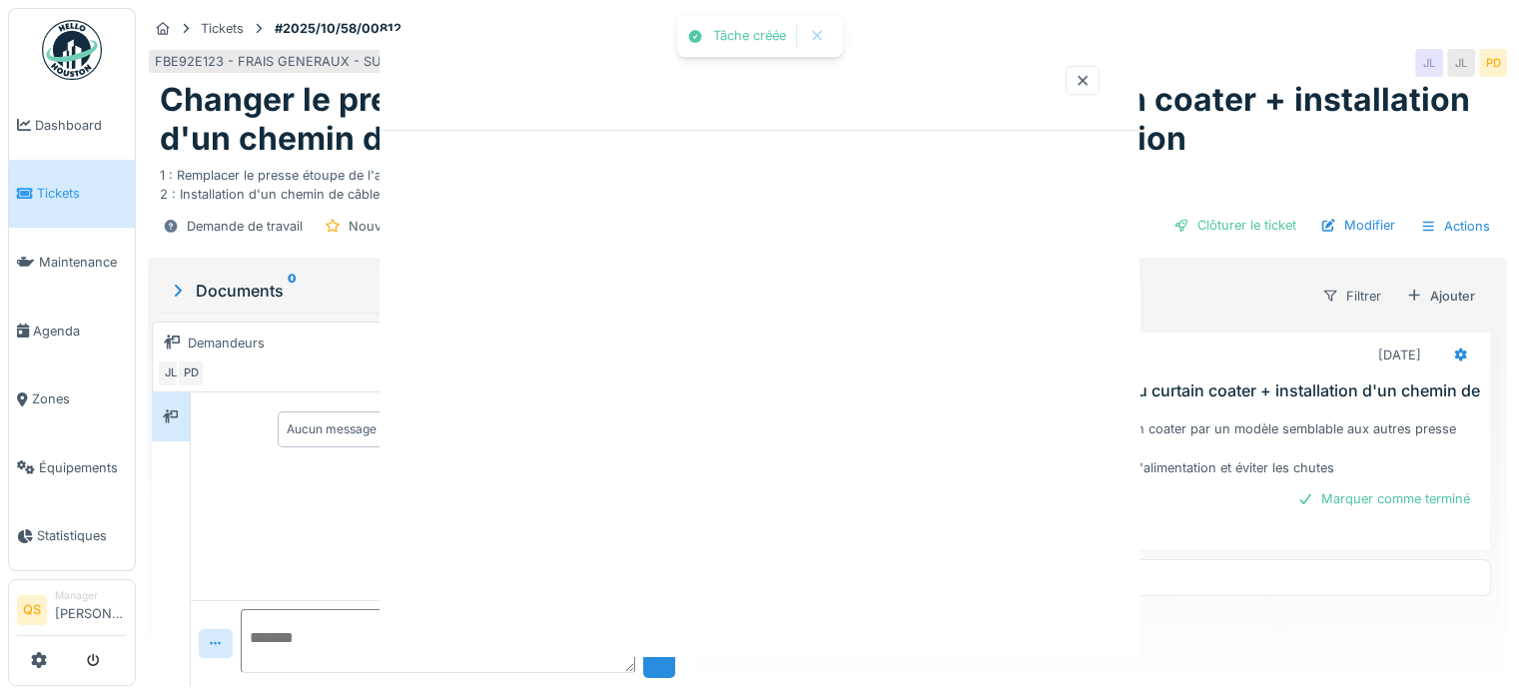
scroll to position [0, 0]
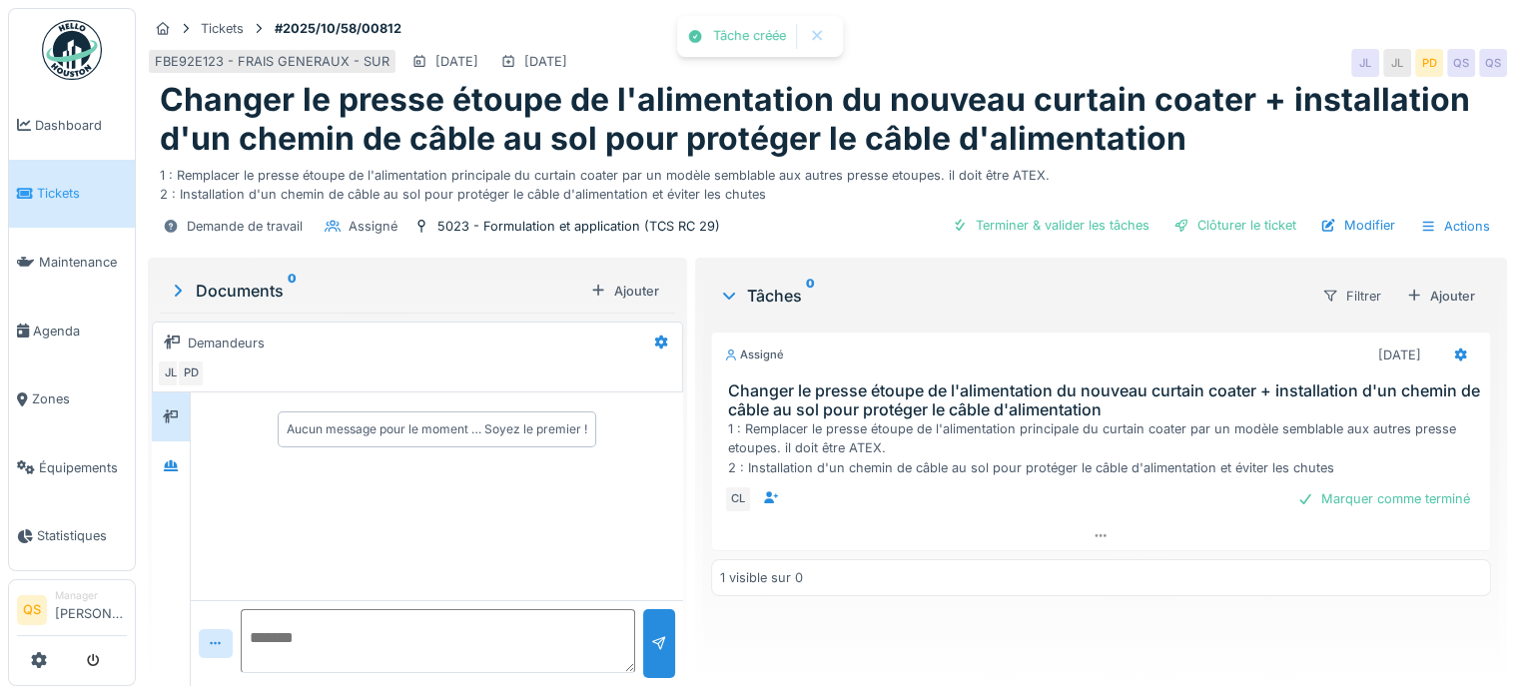
click at [59, 200] on link "Tickets" at bounding box center [72, 194] width 126 height 69
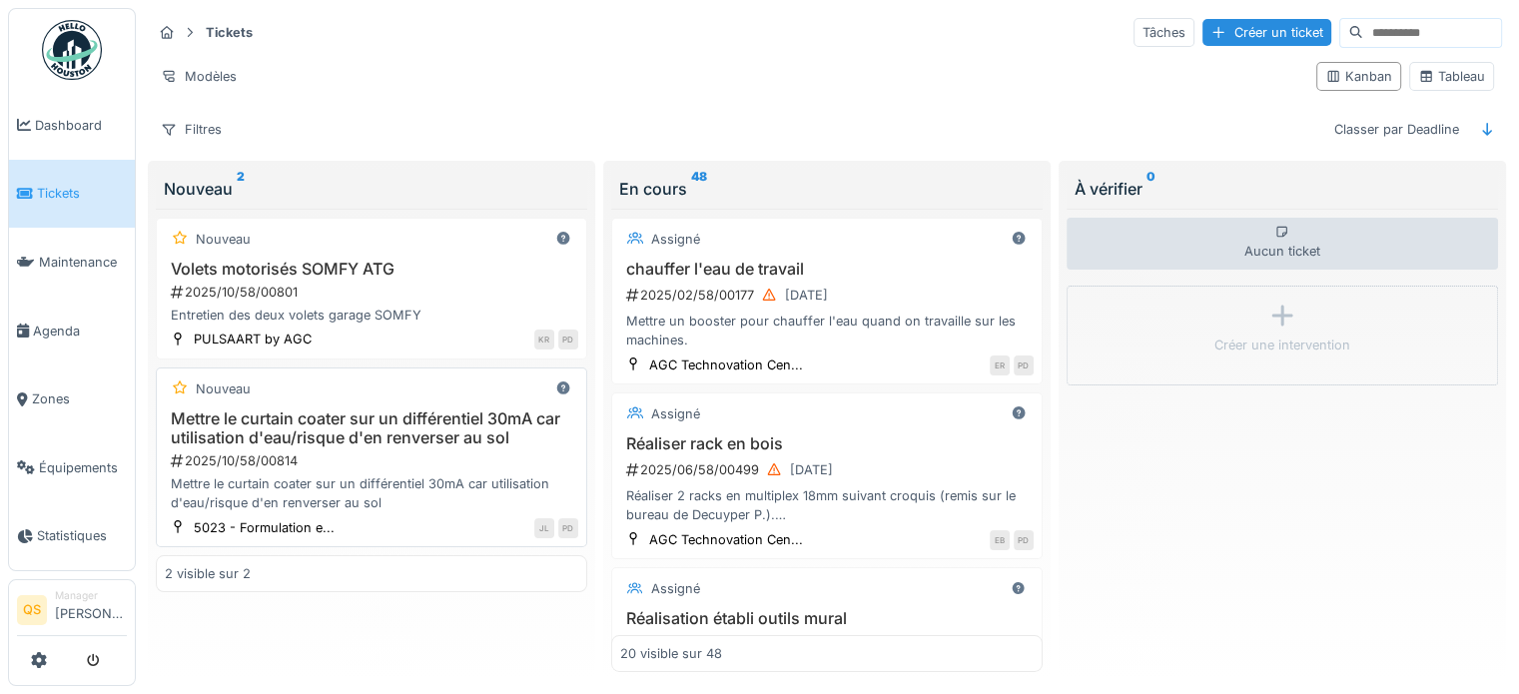
click at [370, 436] on h3 "Mettre le curtain coater sur un différentiel 30mA car utilisation d'eau/risque …" at bounding box center [372, 429] width 414 height 38
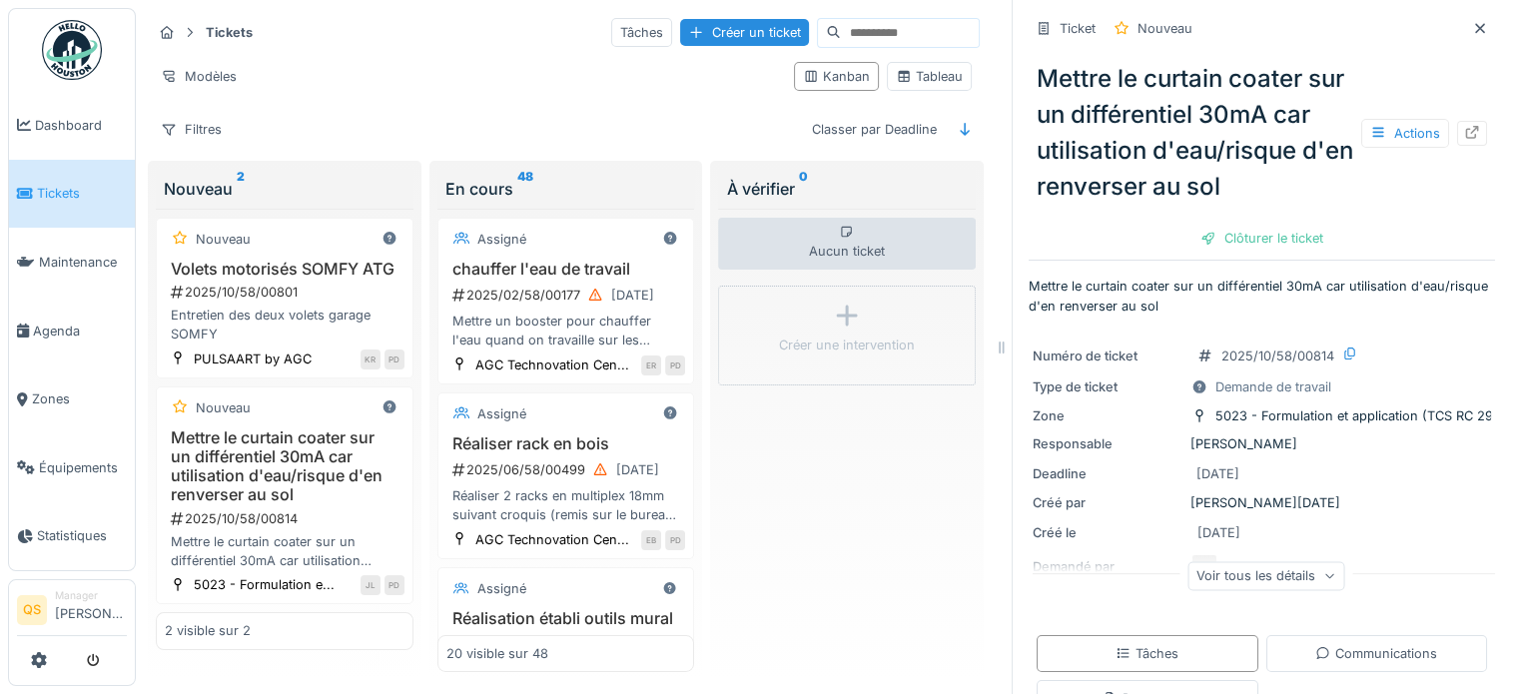
click at [1457, 142] on div at bounding box center [1472, 133] width 30 height 25
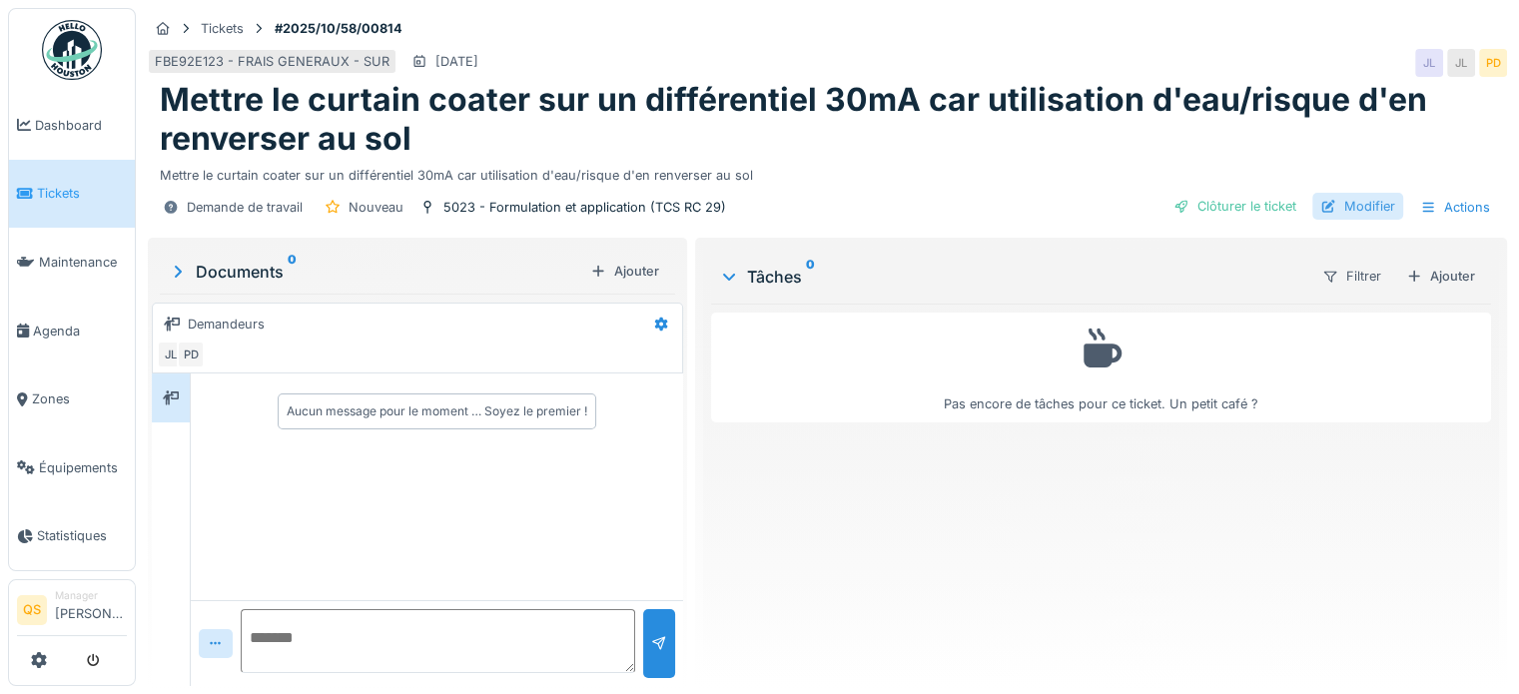
click at [1341, 206] on div "Modifier" at bounding box center [1358, 206] width 91 height 27
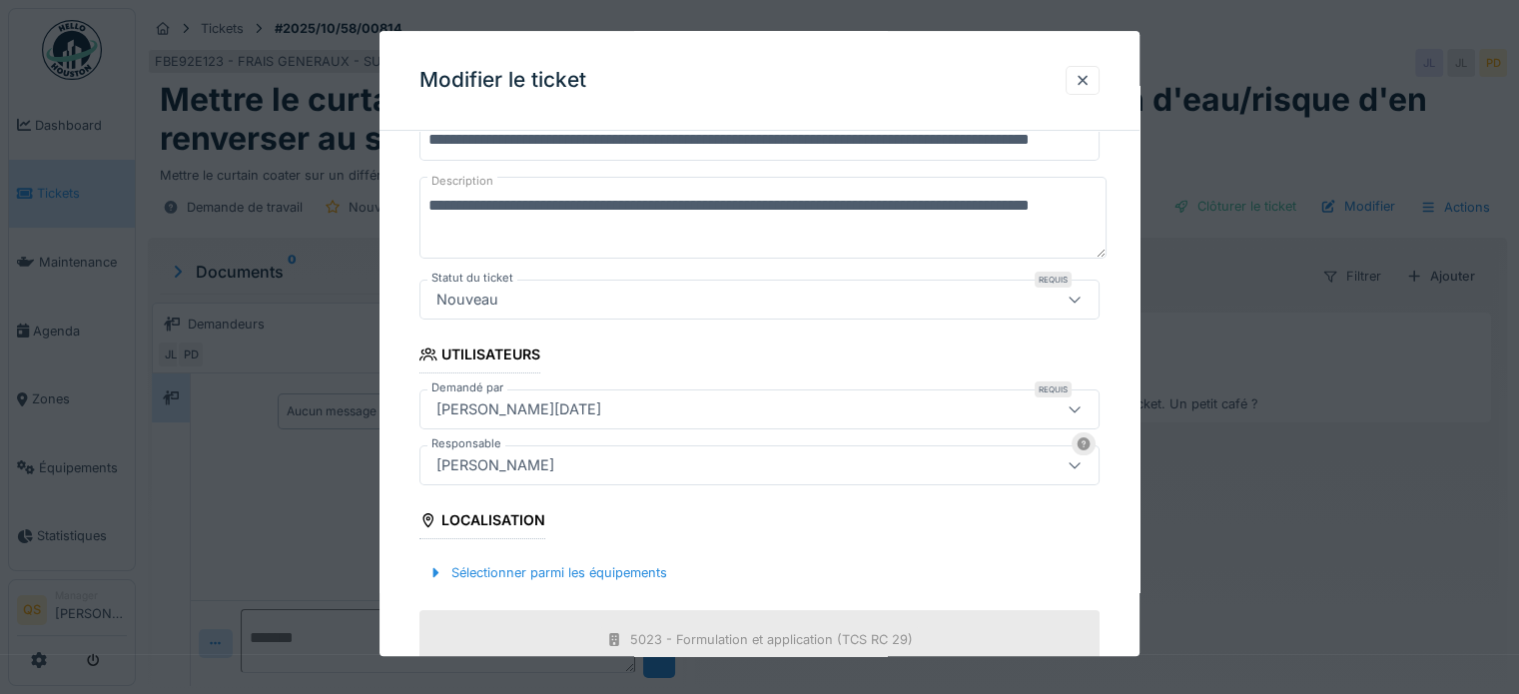
scroll to position [499, 0]
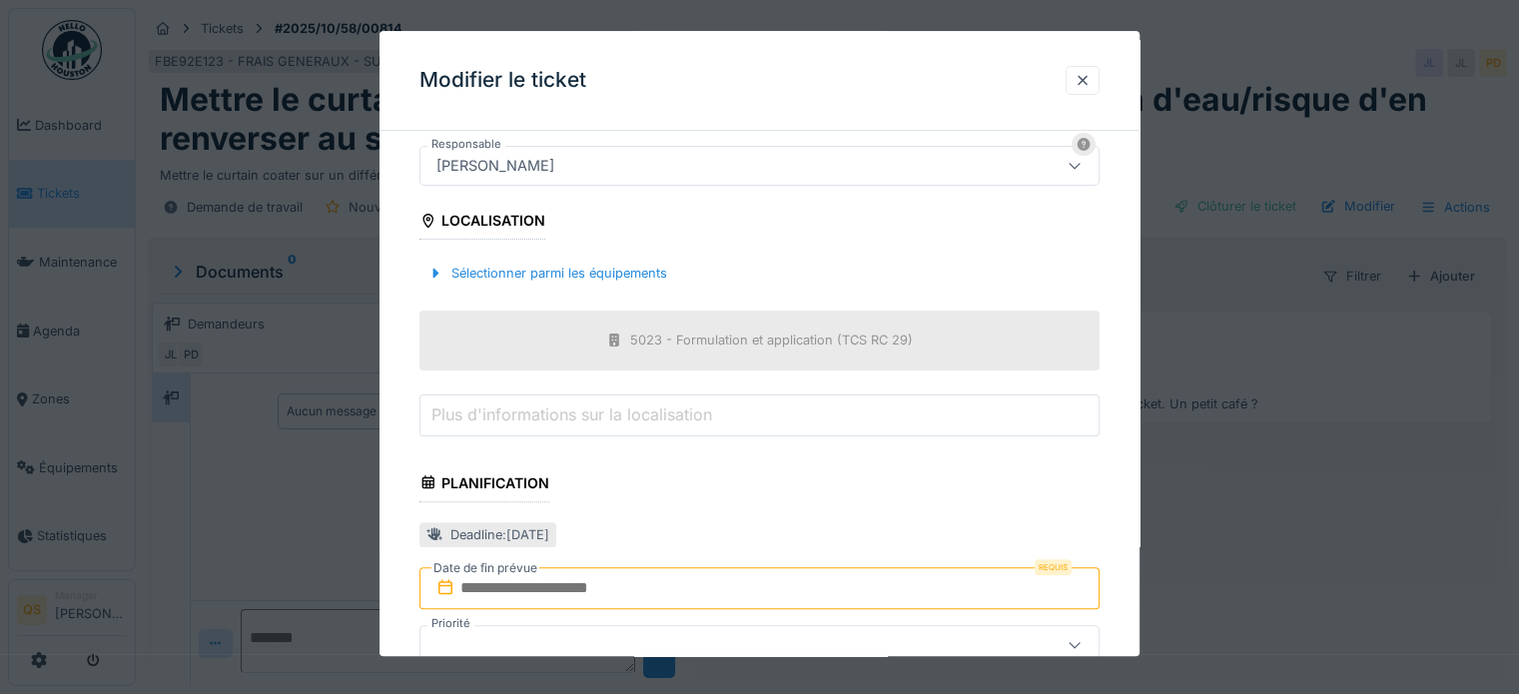
click at [599, 576] on input "text" at bounding box center [760, 588] width 680 height 42
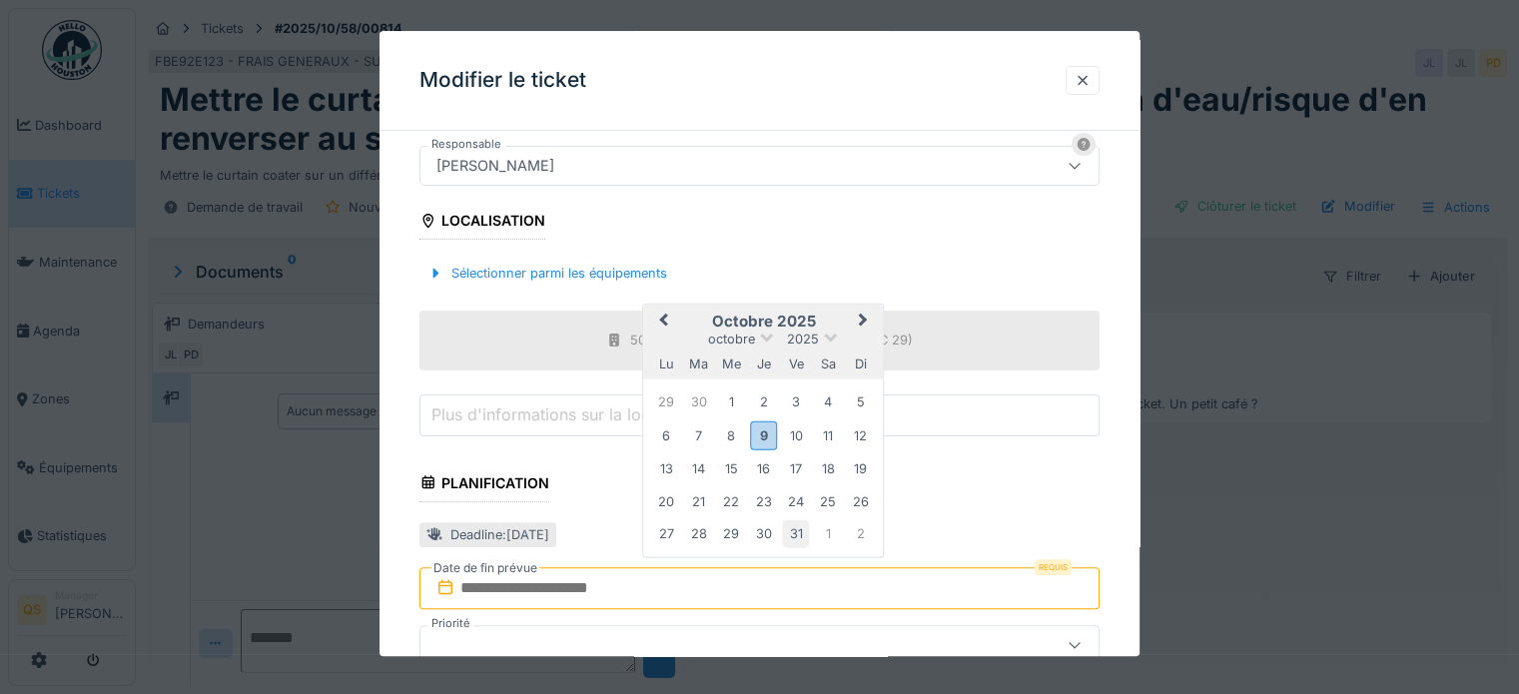
click at [799, 529] on div "31" at bounding box center [795, 533] width 27 height 27
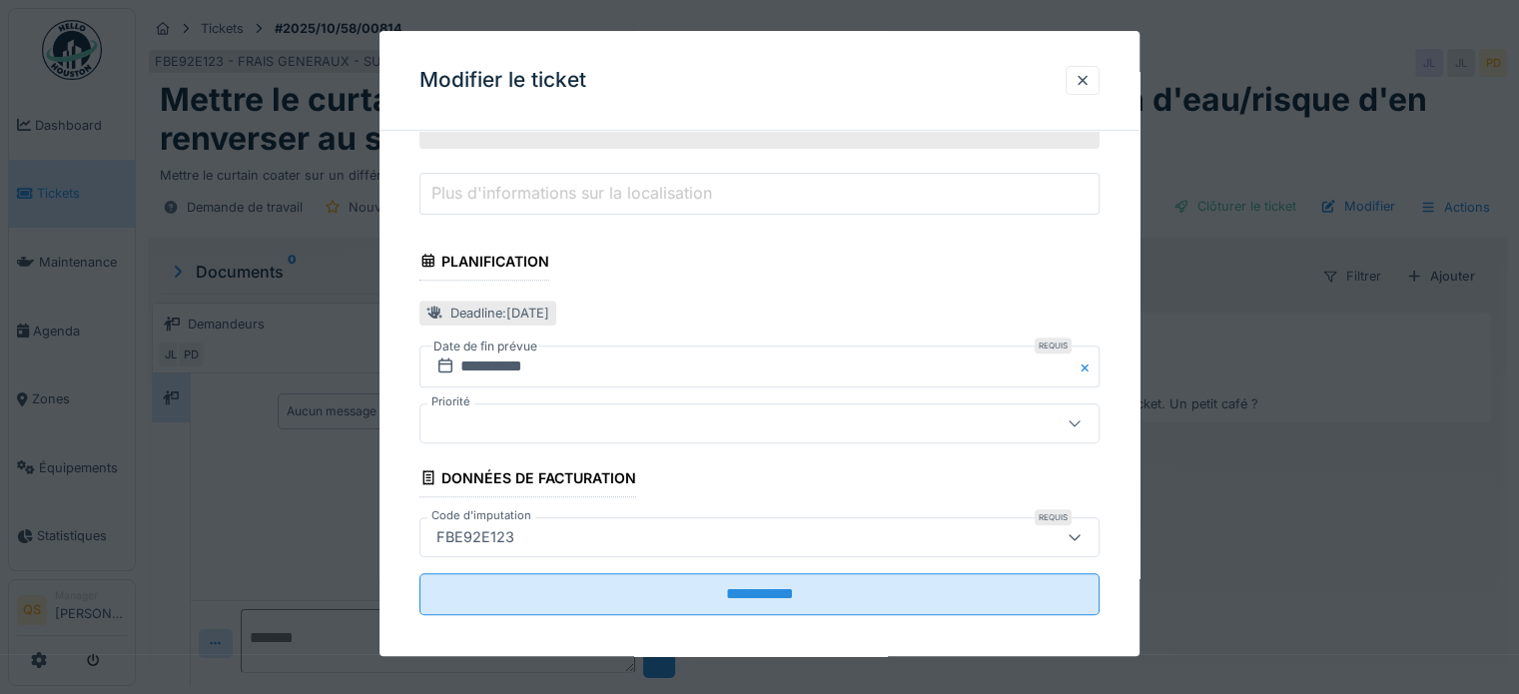
scroll to position [731, 0]
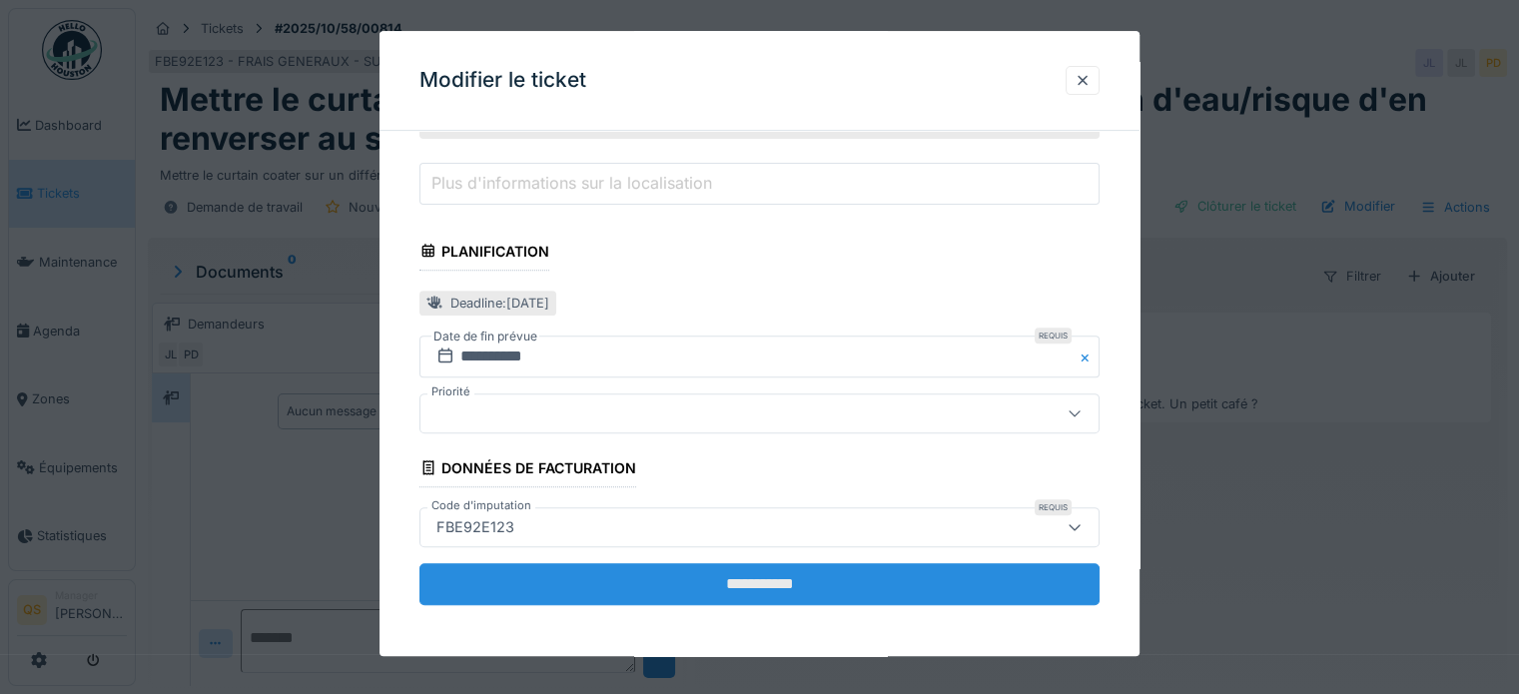
click at [546, 589] on input "**********" at bounding box center [760, 584] width 680 height 42
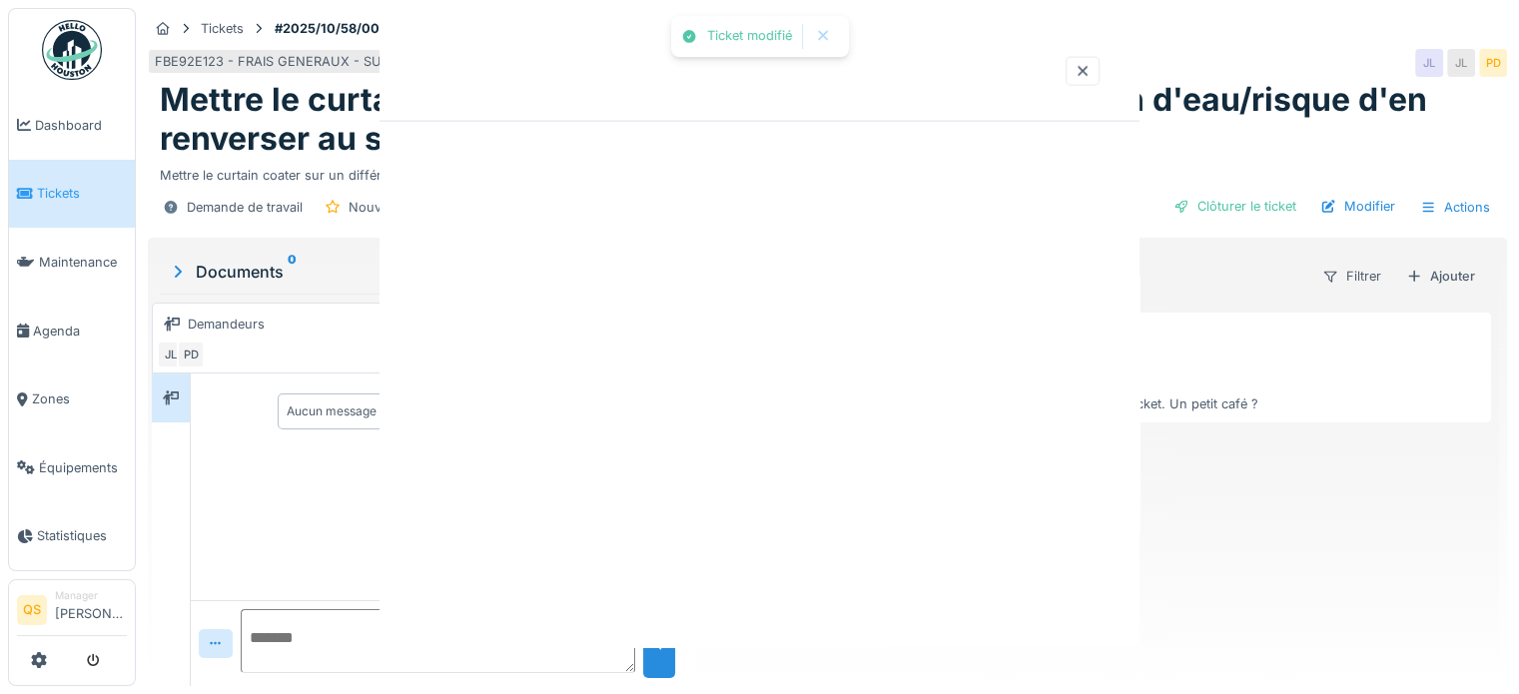
scroll to position [0, 0]
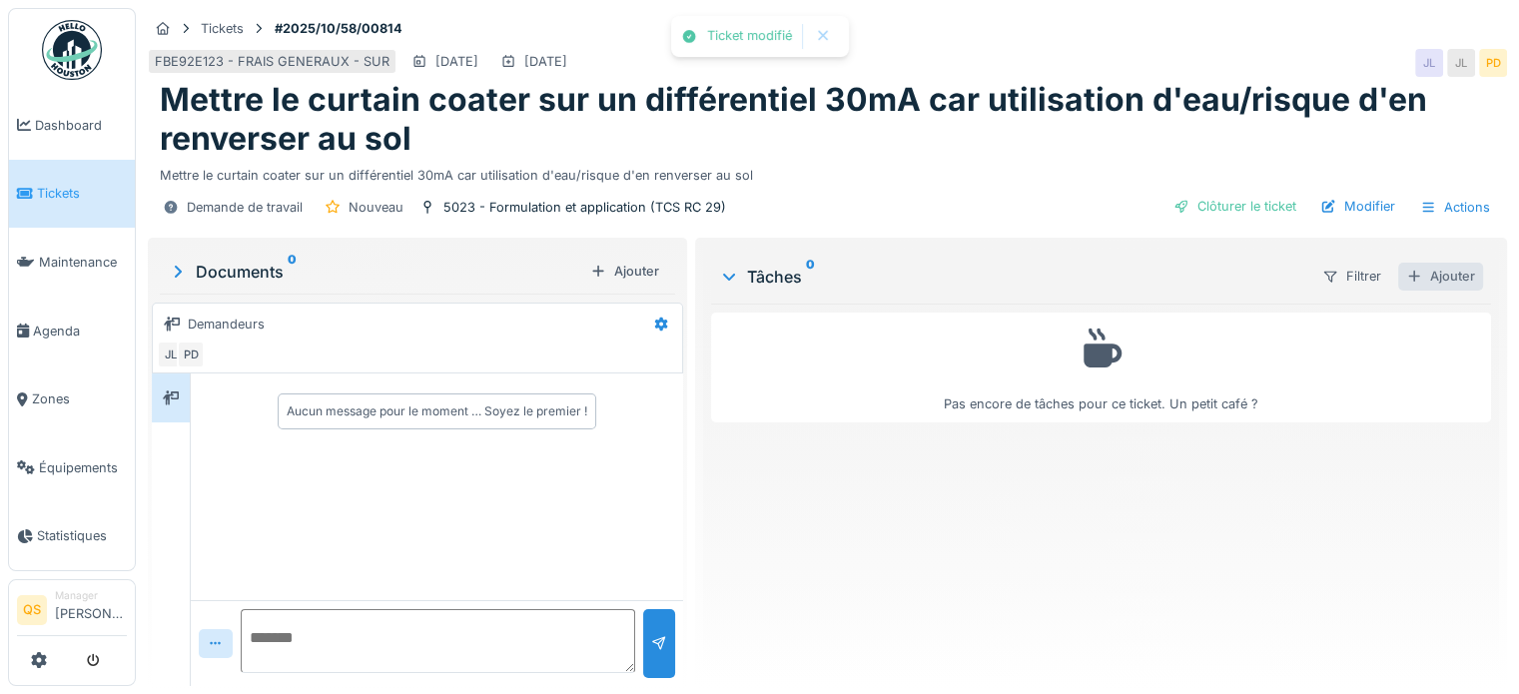
click at [1415, 266] on div "Ajouter" at bounding box center [1441, 276] width 85 height 27
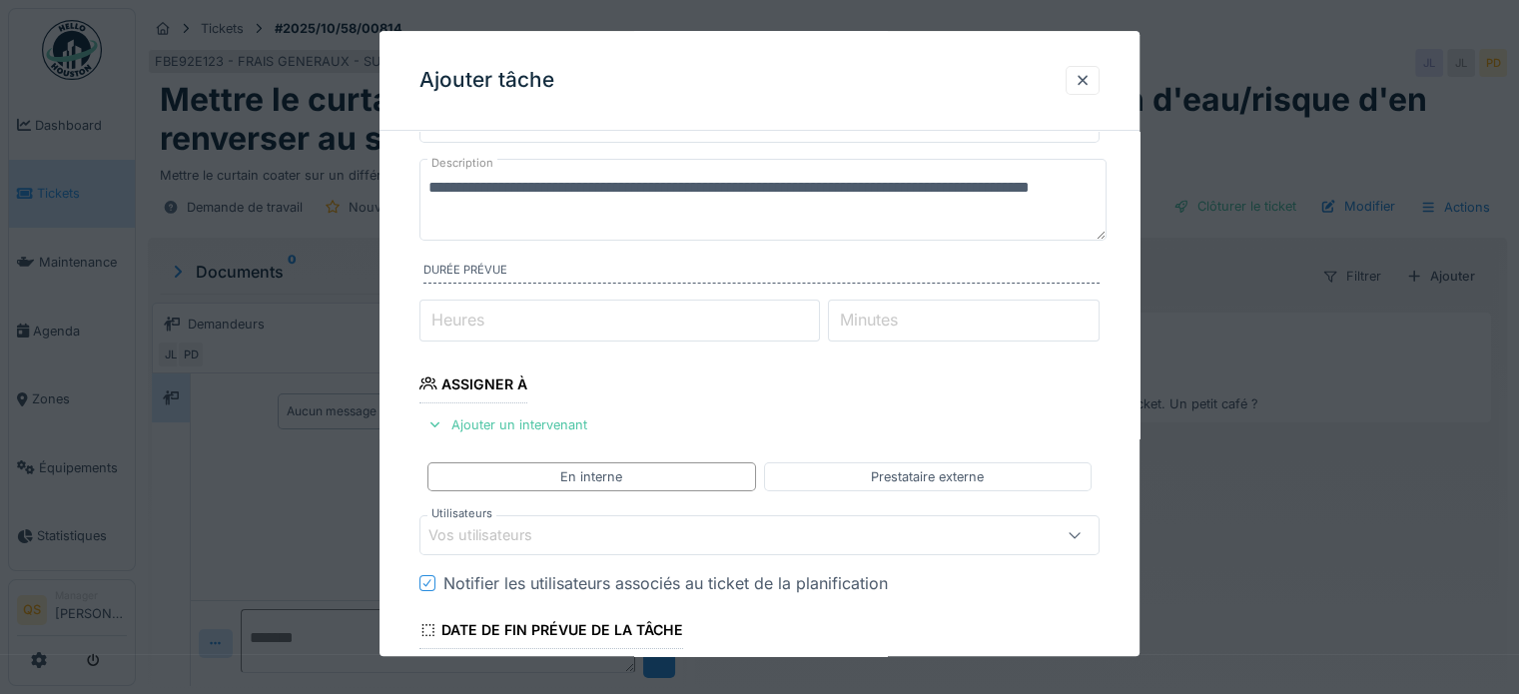
click at [559, 532] on div "Vos utilisateurs" at bounding box center [718, 535] width 579 height 22
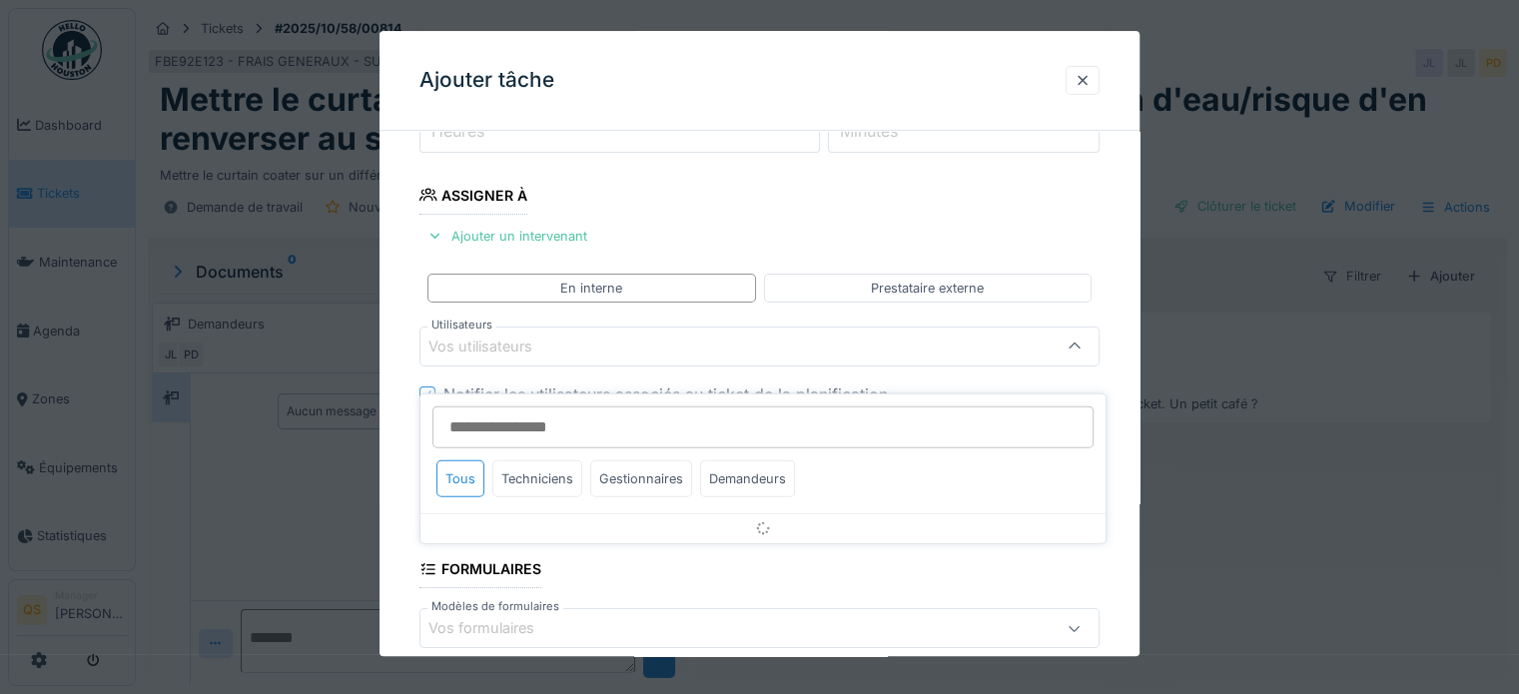
scroll to position [290, 0]
click at [567, 449] on div "Techniciens" at bounding box center [537, 455] width 90 height 37
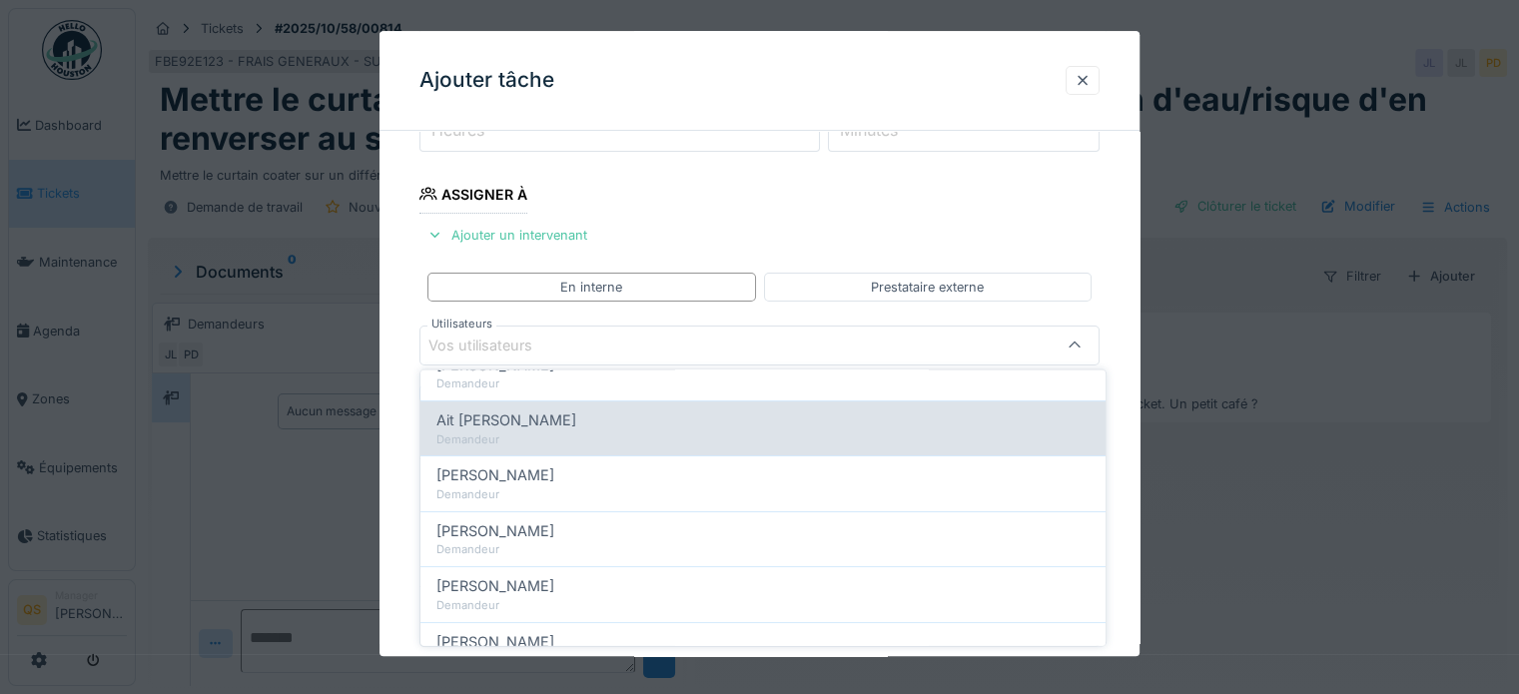
scroll to position [0, 0]
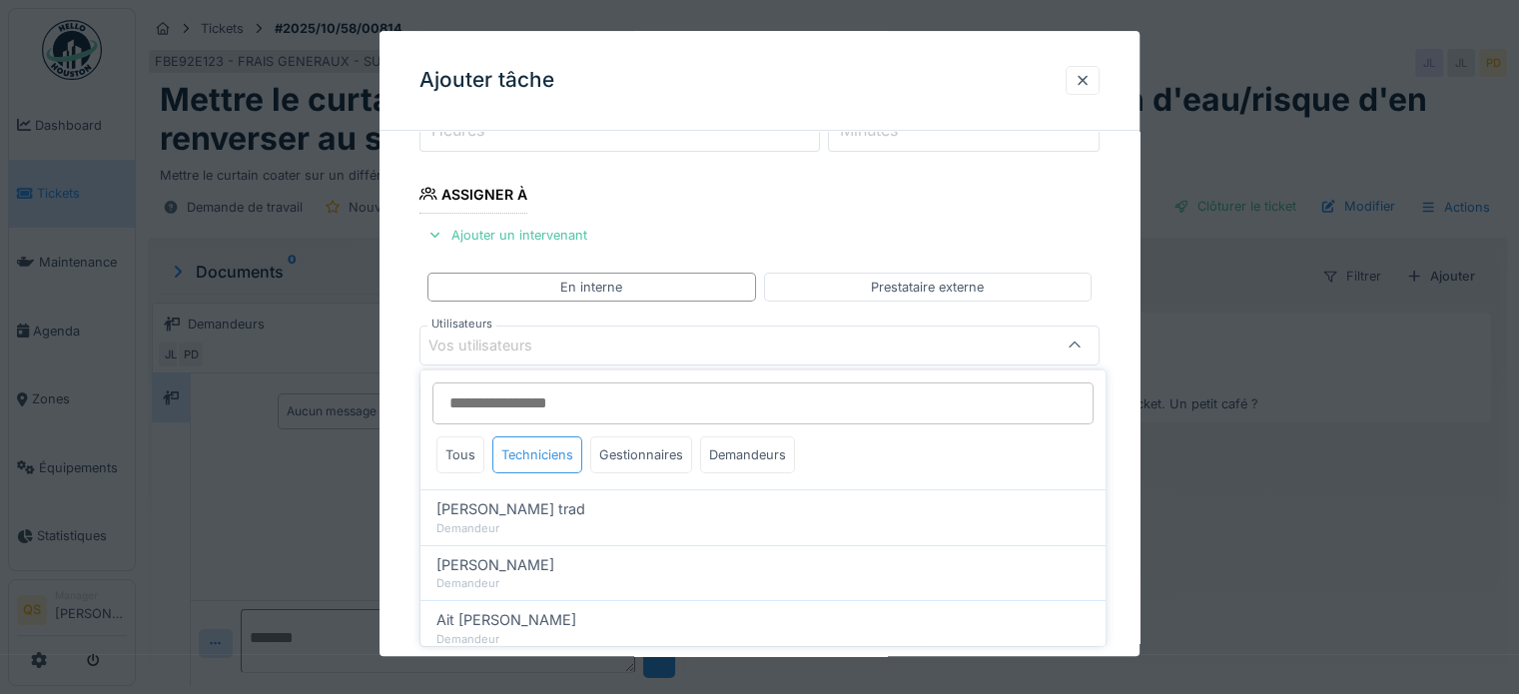
click at [547, 459] on div "Techniciens" at bounding box center [537, 455] width 90 height 37
click at [466, 459] on div "Tous" at bounding box center [461, 455] width 48 height 37
click at [540, 458] on div "Techniciens" at bounding box center [537, 455] width 90 height 37
click at [631, 458] on div "Gestionnaires" at bounding box center [641, 455] width 102 height 37
click at [557, 453] on div "Techniciens" at bounding box center [537, 455] width 90 height 37
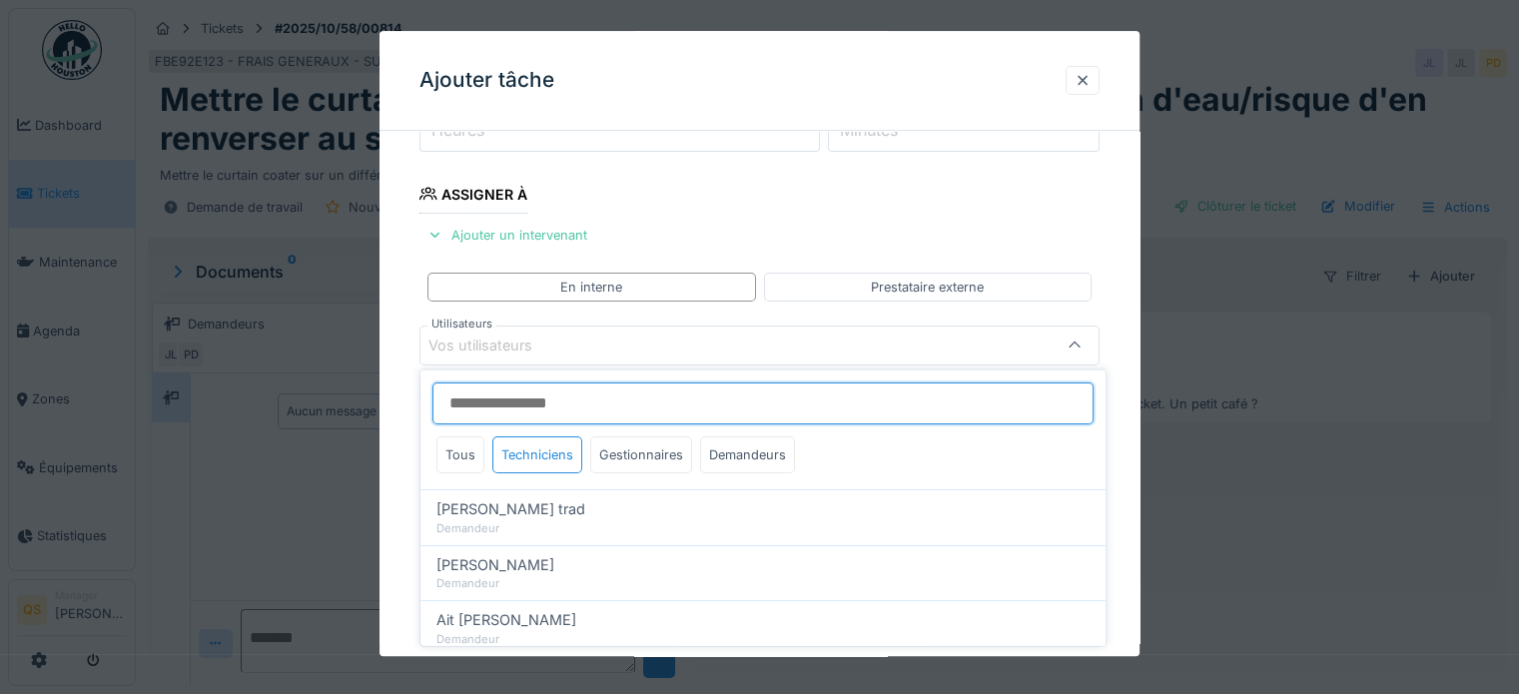
click at [527, 399] on input "Utilisateurs" at bounding box center [763, 404] width 661 height 42
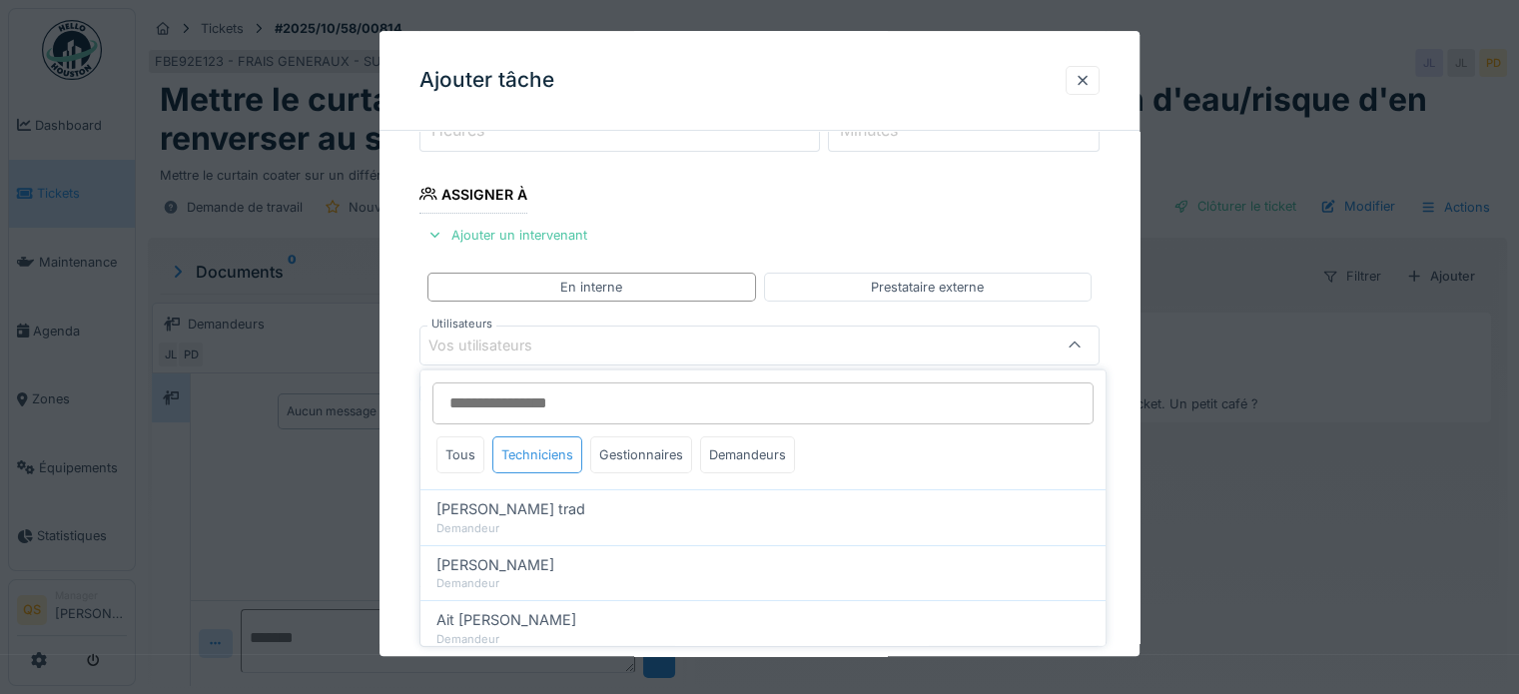
click at [523, 447] on div "Techniciens" at bounding box center [537, 455] width 90 height 37
click at [520, 461] on div "Techniciens" at bounding box center [537, 455] width 90 height 37
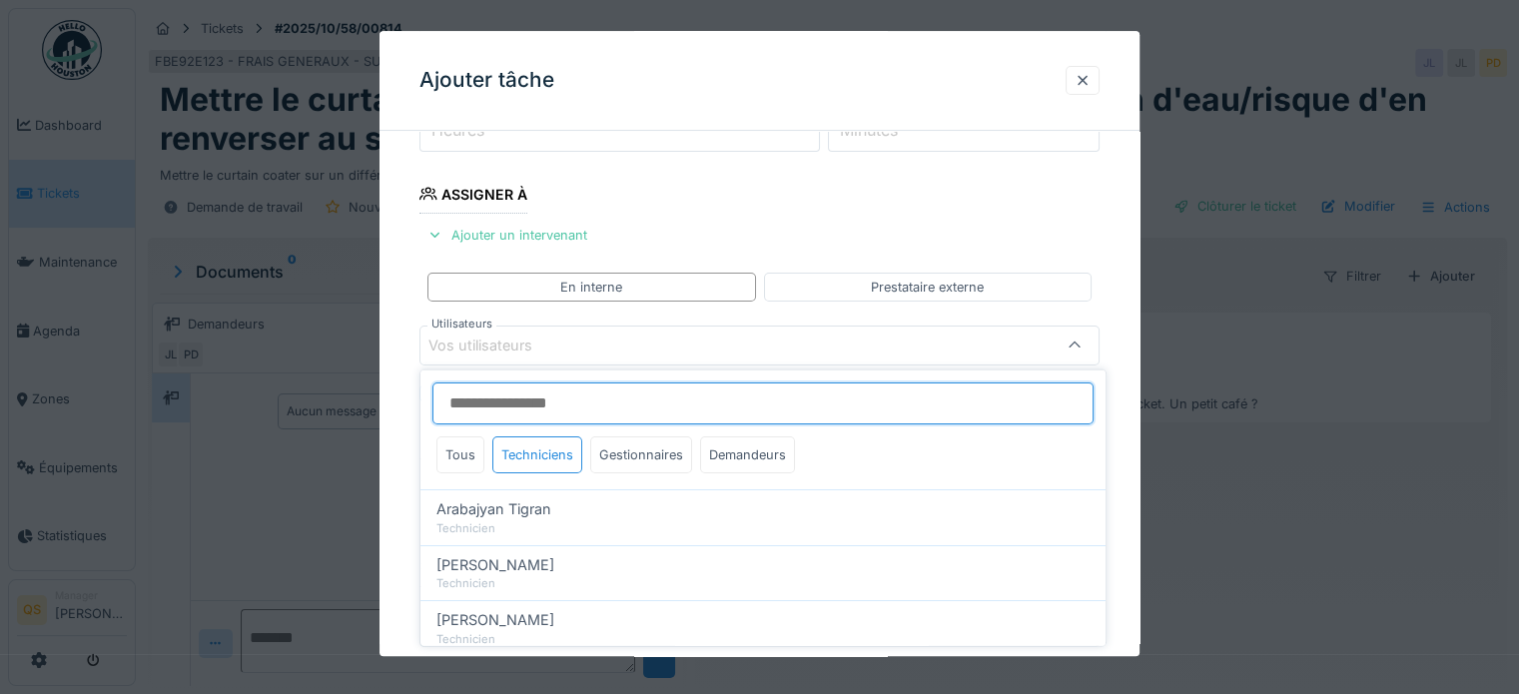
click at [522, 407] on input "Utilisateurs" at bounding box center [763, 404] width 661 height 42
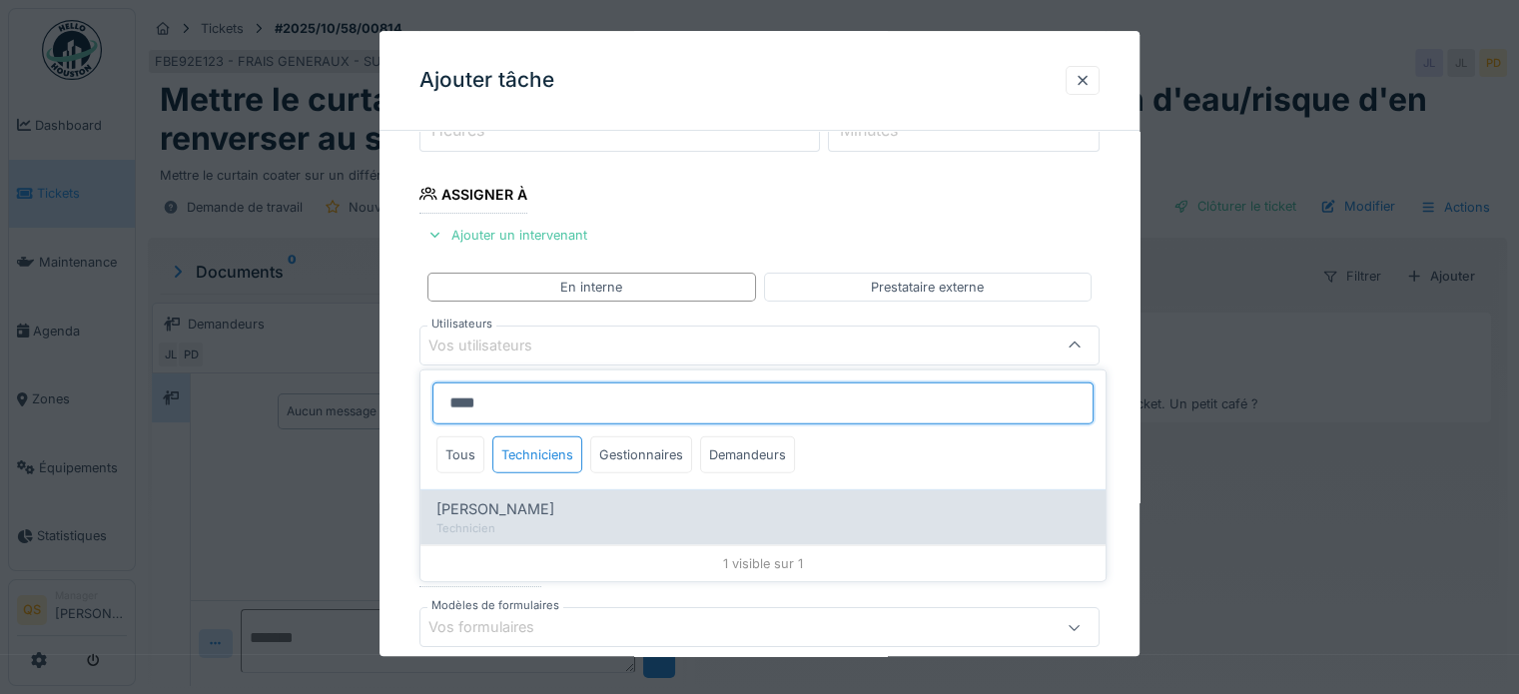
type input "****"
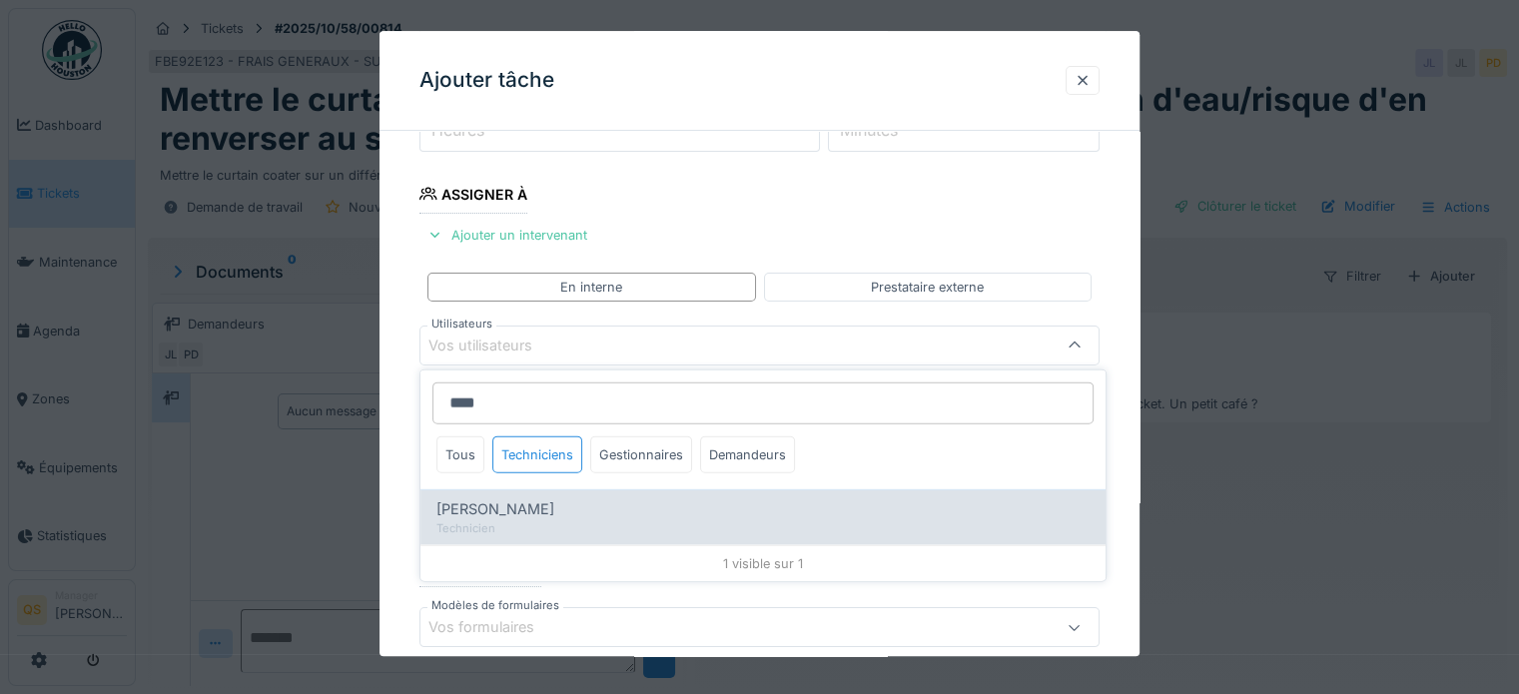
click at [523, 535] on div "[PERSON_NAME] Technicien" at bounding box center [763, 516] width 685 height 55
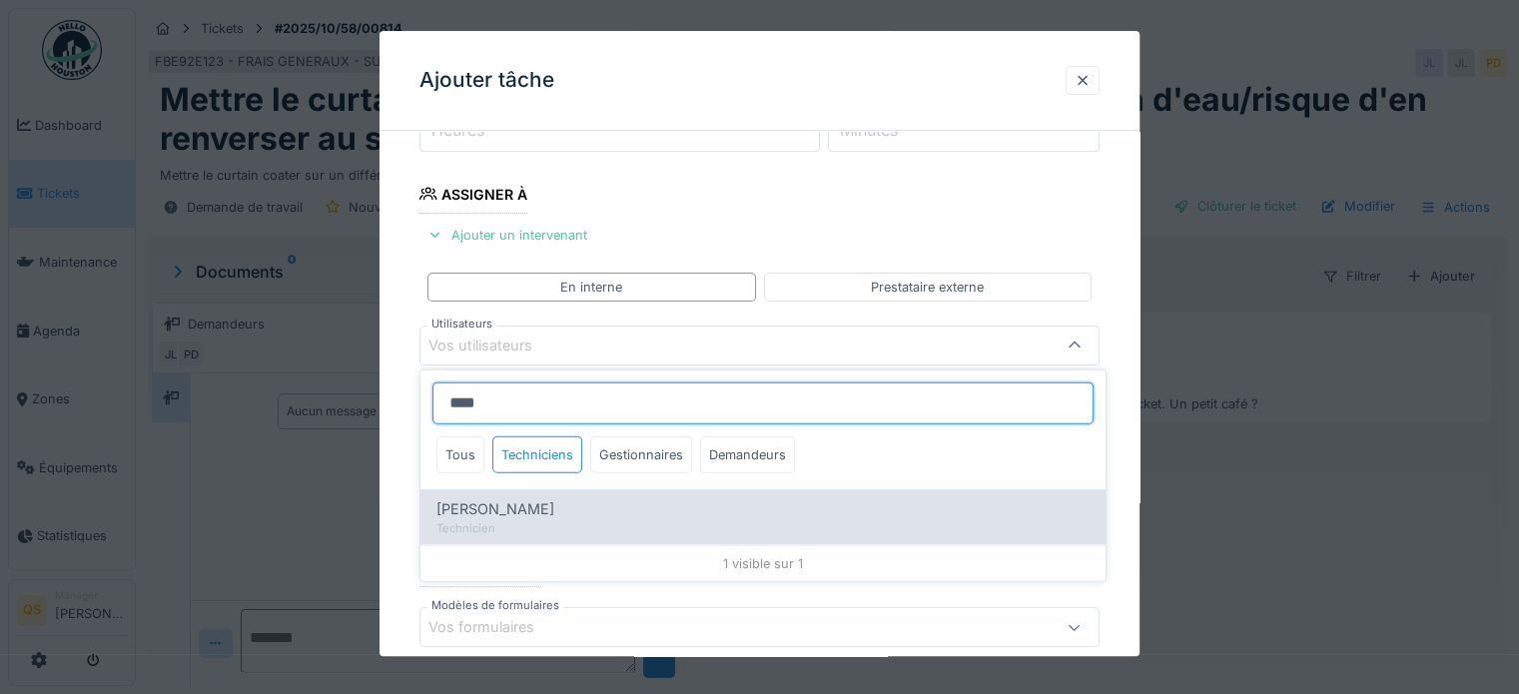
type input "****"
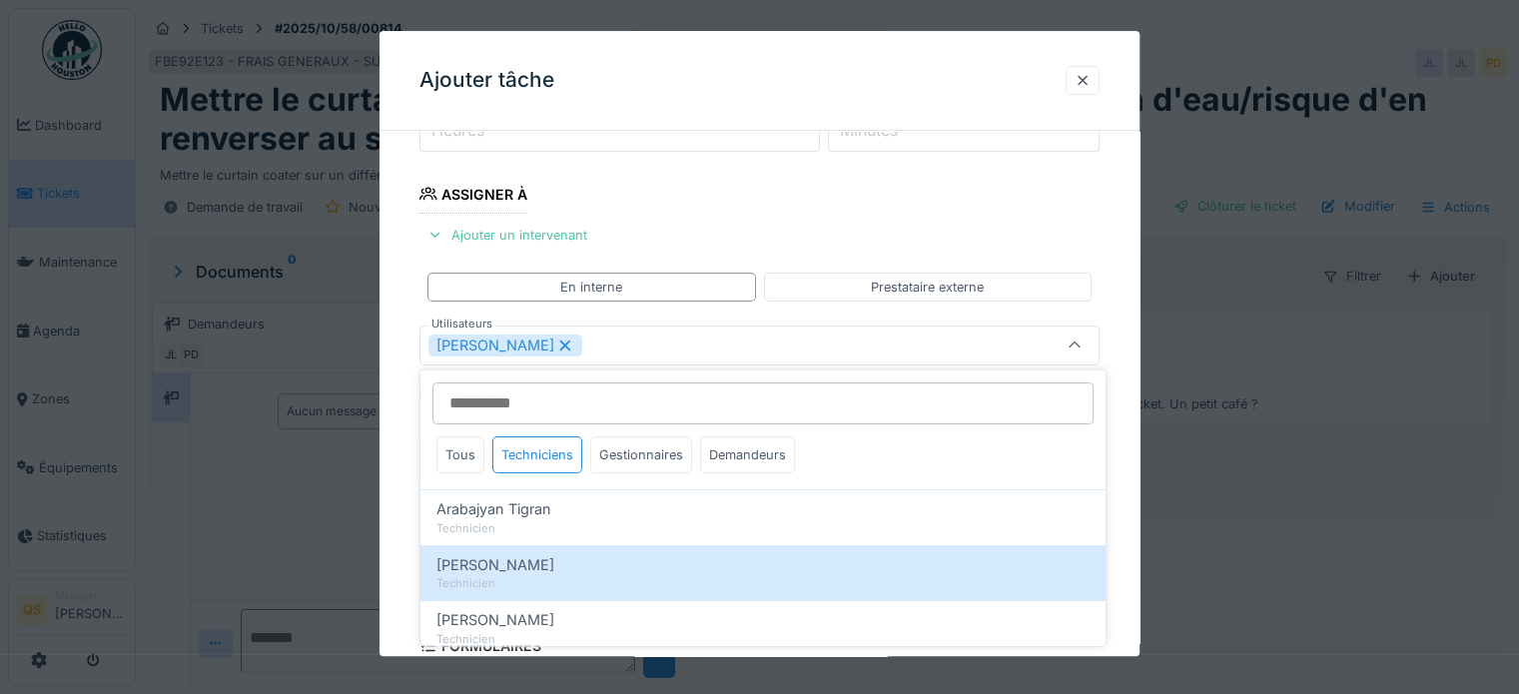
click at [391, 510] on div "**********" at bounding box center [760, 417] width 760 height 1120
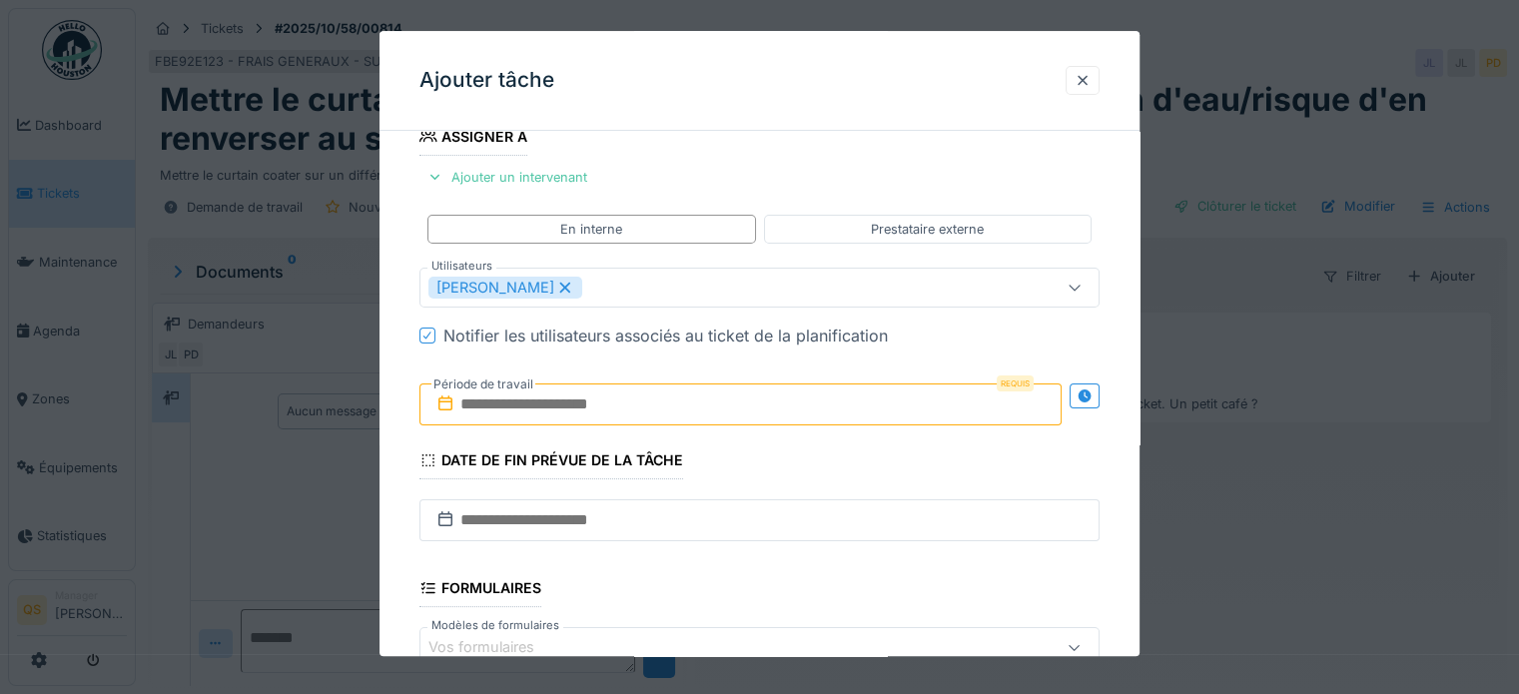
scroll to position [390, 0]
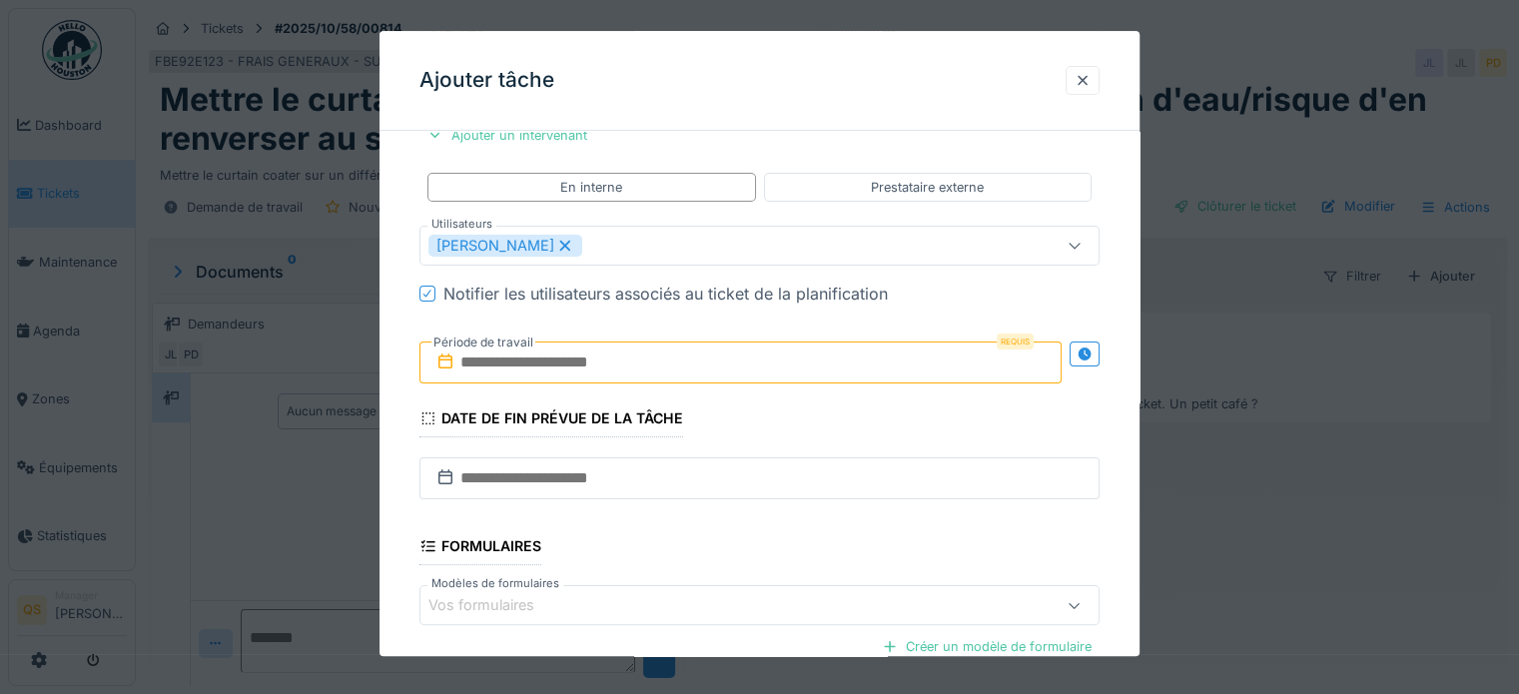
click at [519, 367] on input "text" at bounding box center [741, 363] width 642 height 42
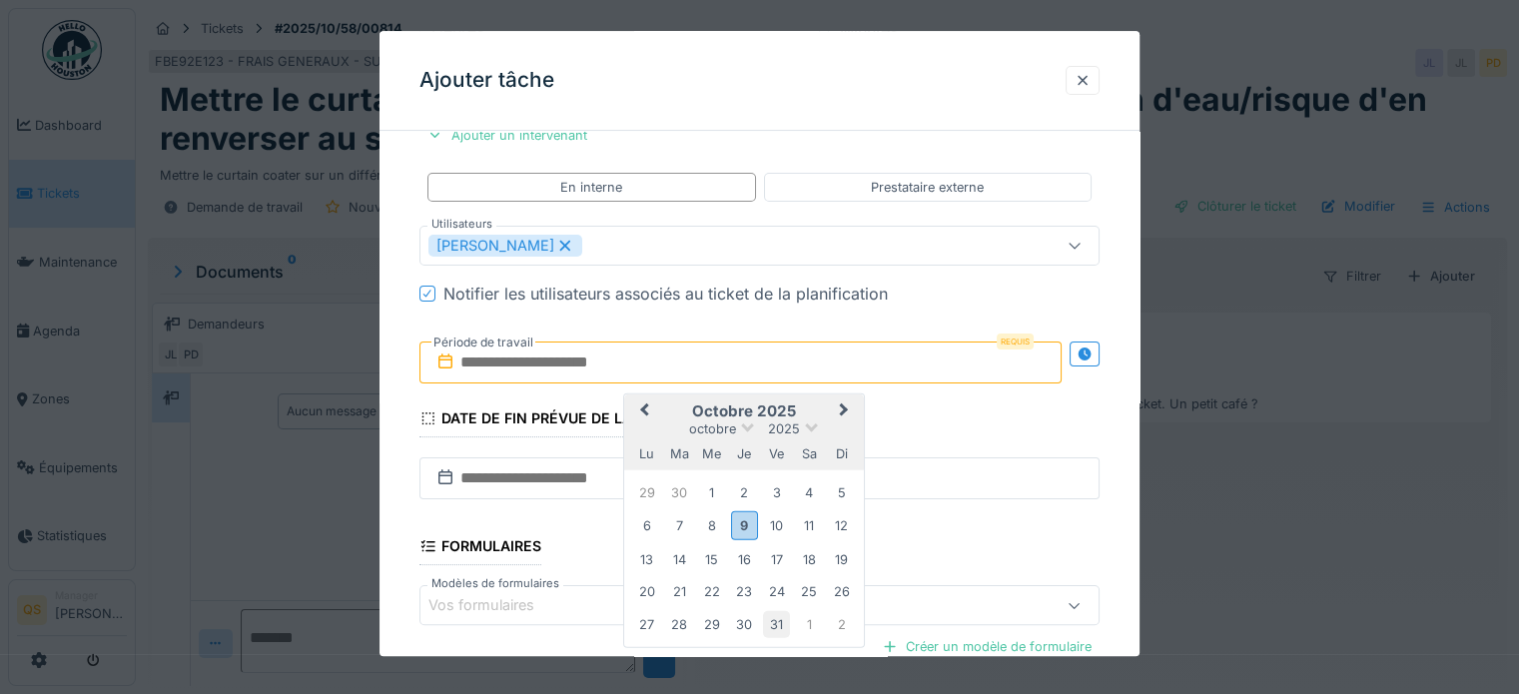
click at [787, 616] on div "31" at bounding box center [776, 624] width 27 height 27
click at [400, 451] on div "**********" at bounding box center [760, 317] width 760 height 1120
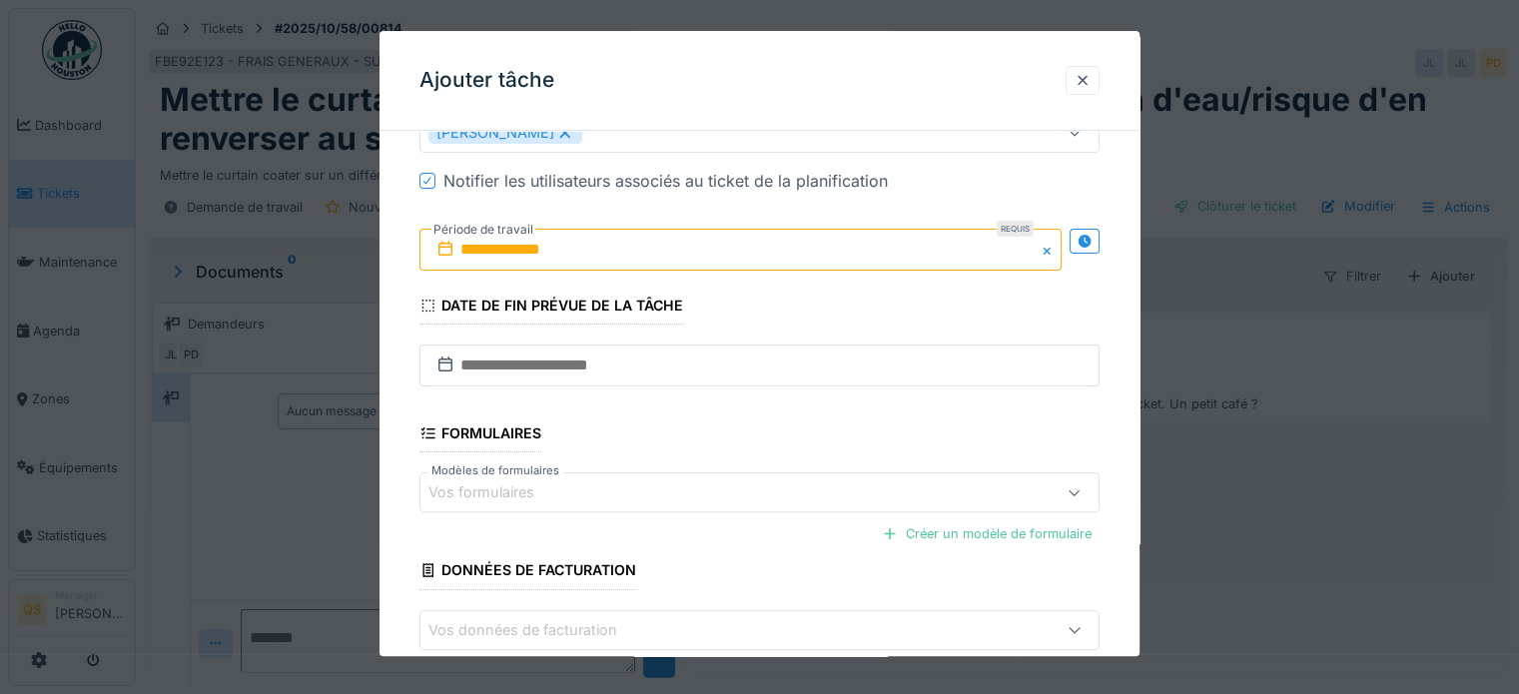
scroll to position [606, 0]
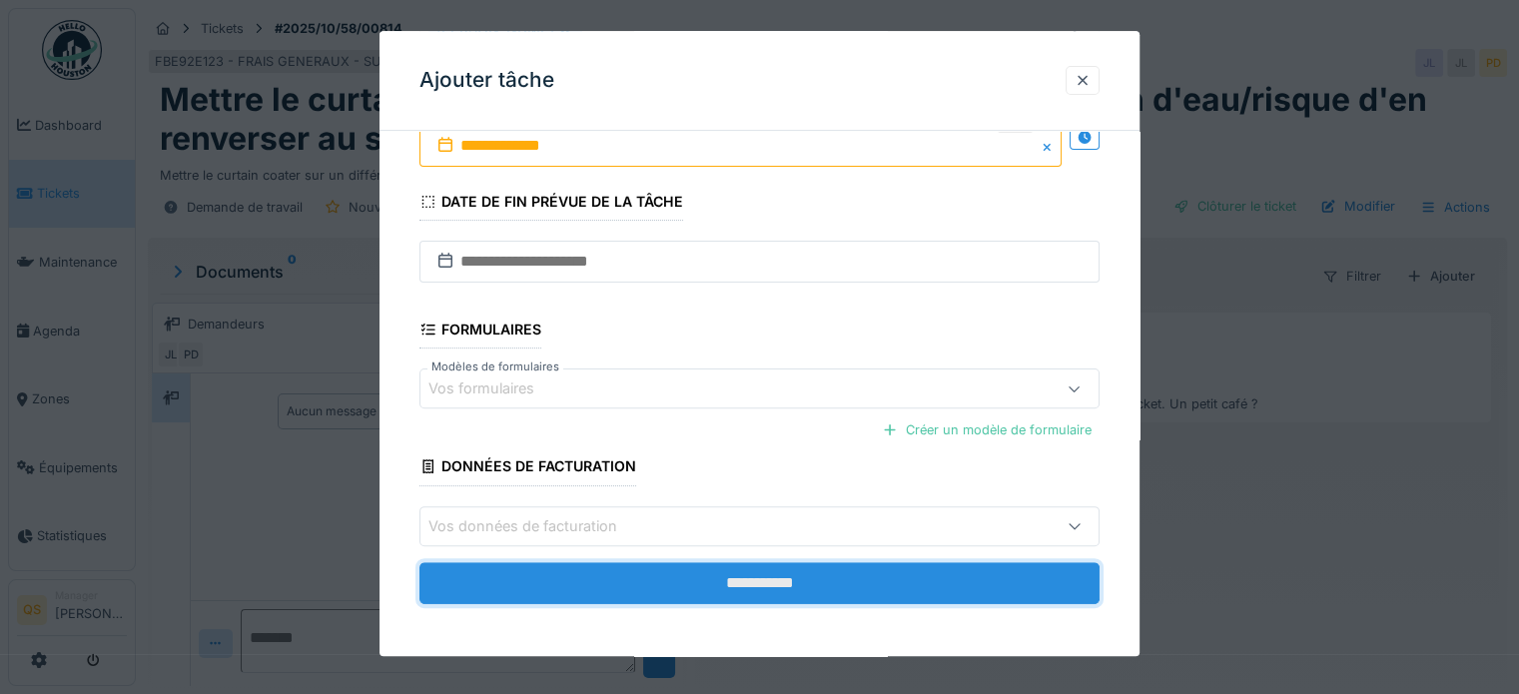
click at [687, 586] on input "**********" at bounding box center [760, 583] width 680 height 42
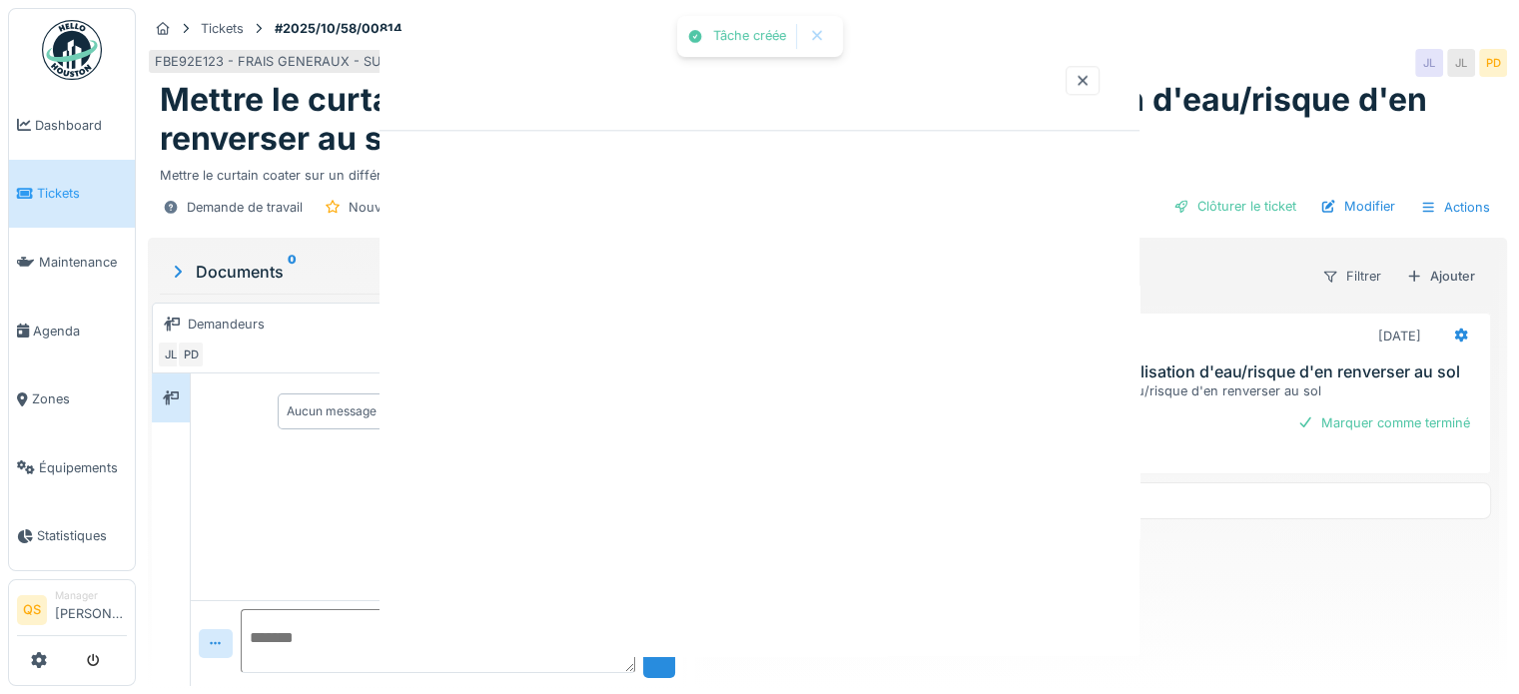
scroll to position [0, 0]
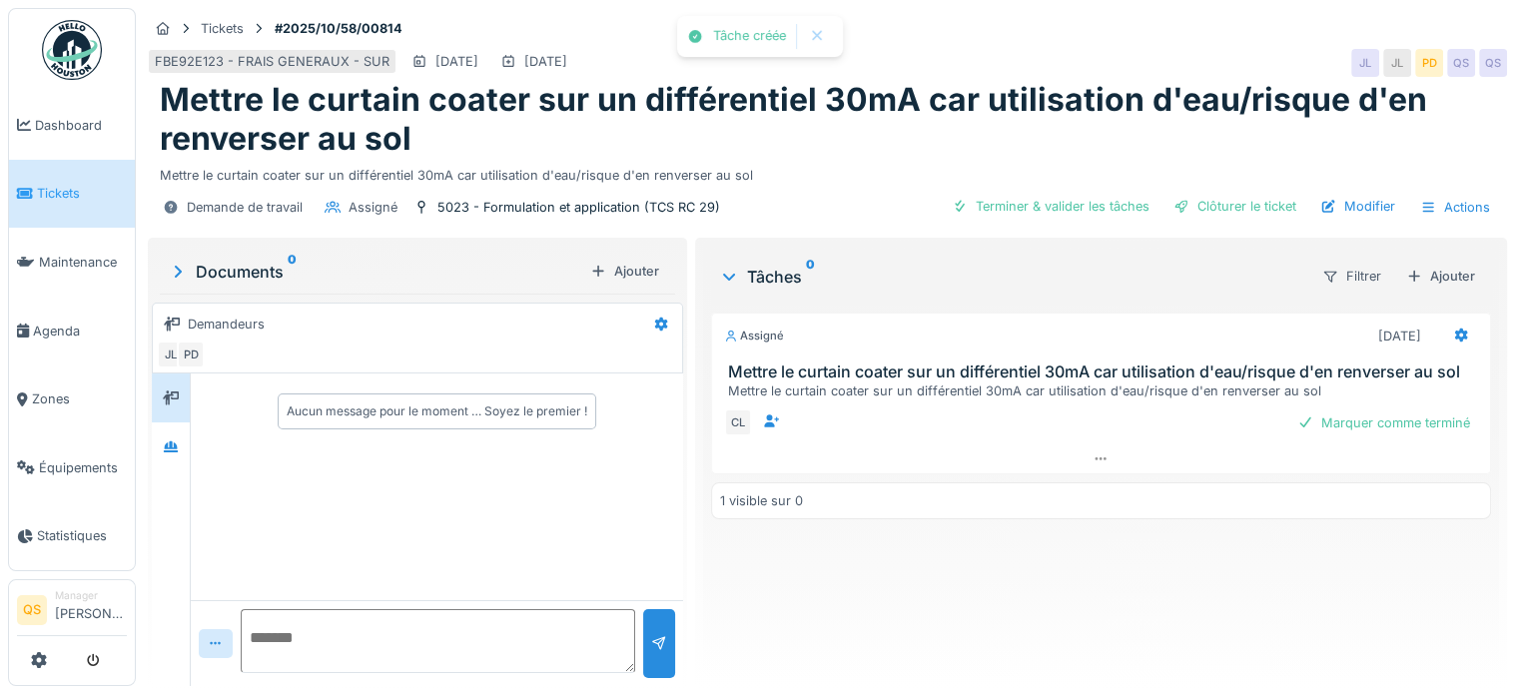
click at [70, 184] on span "Tickets" at bounding box center [82, 193] width 90 height 19
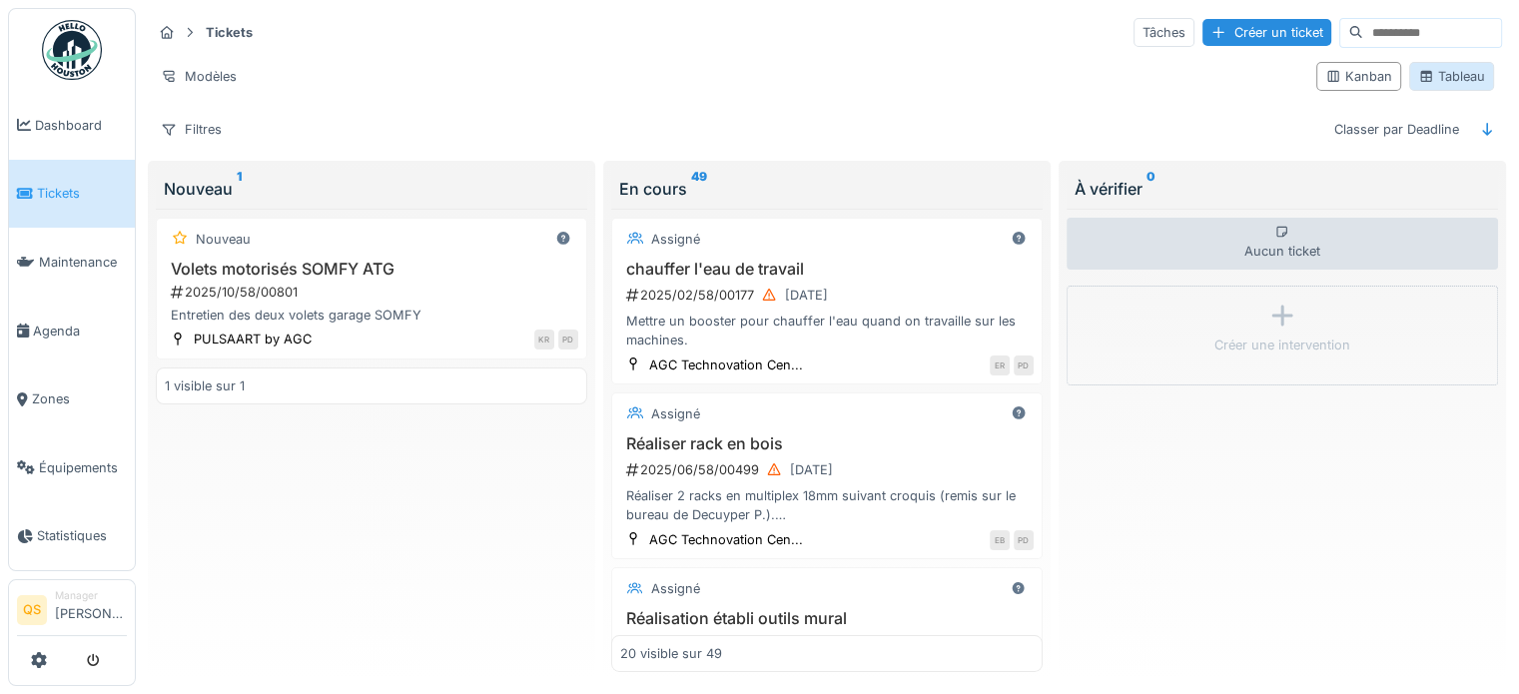
click at [1440, 85] on div "Tableau" at bounding box center [1452, 76] width 67 height 19
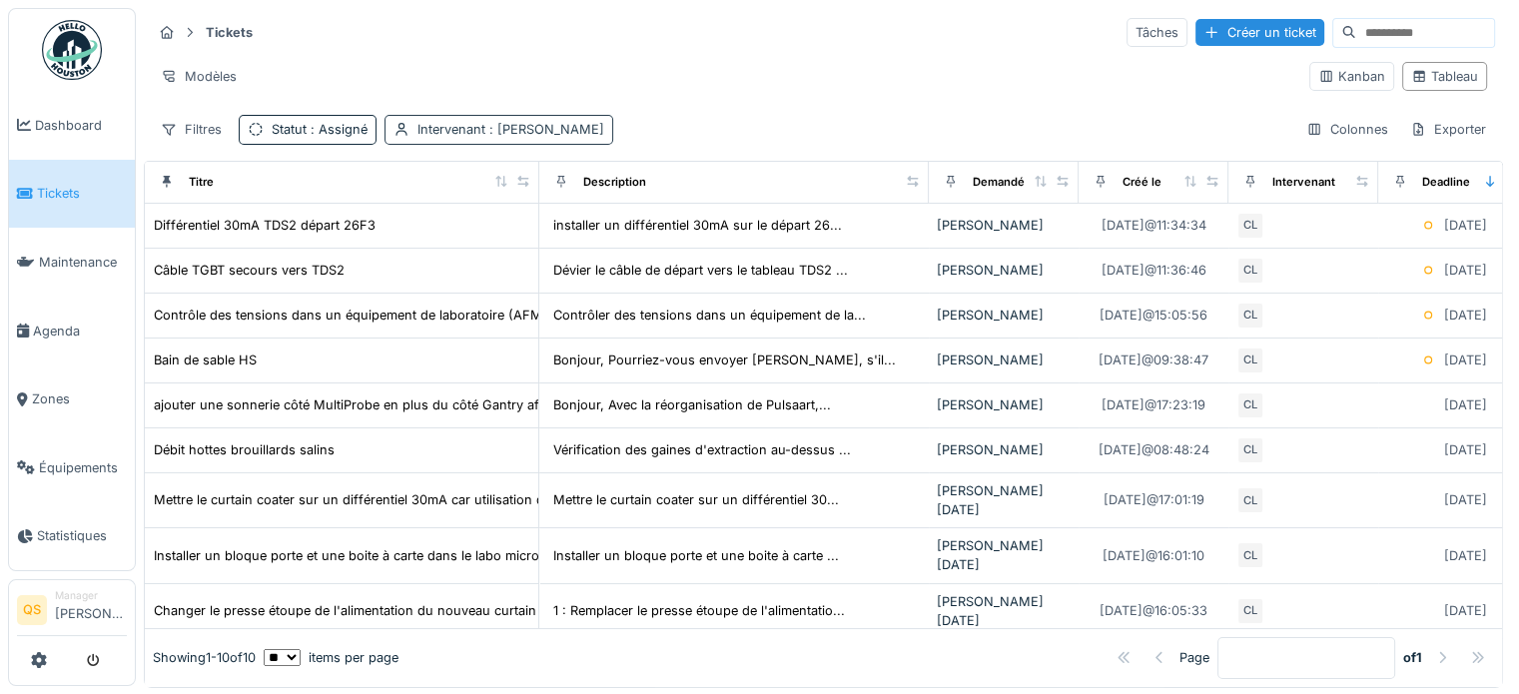
click at [489, 124] on span ": [PERSON_NAME]" at bounding box center [544, 129] width 119 height 15
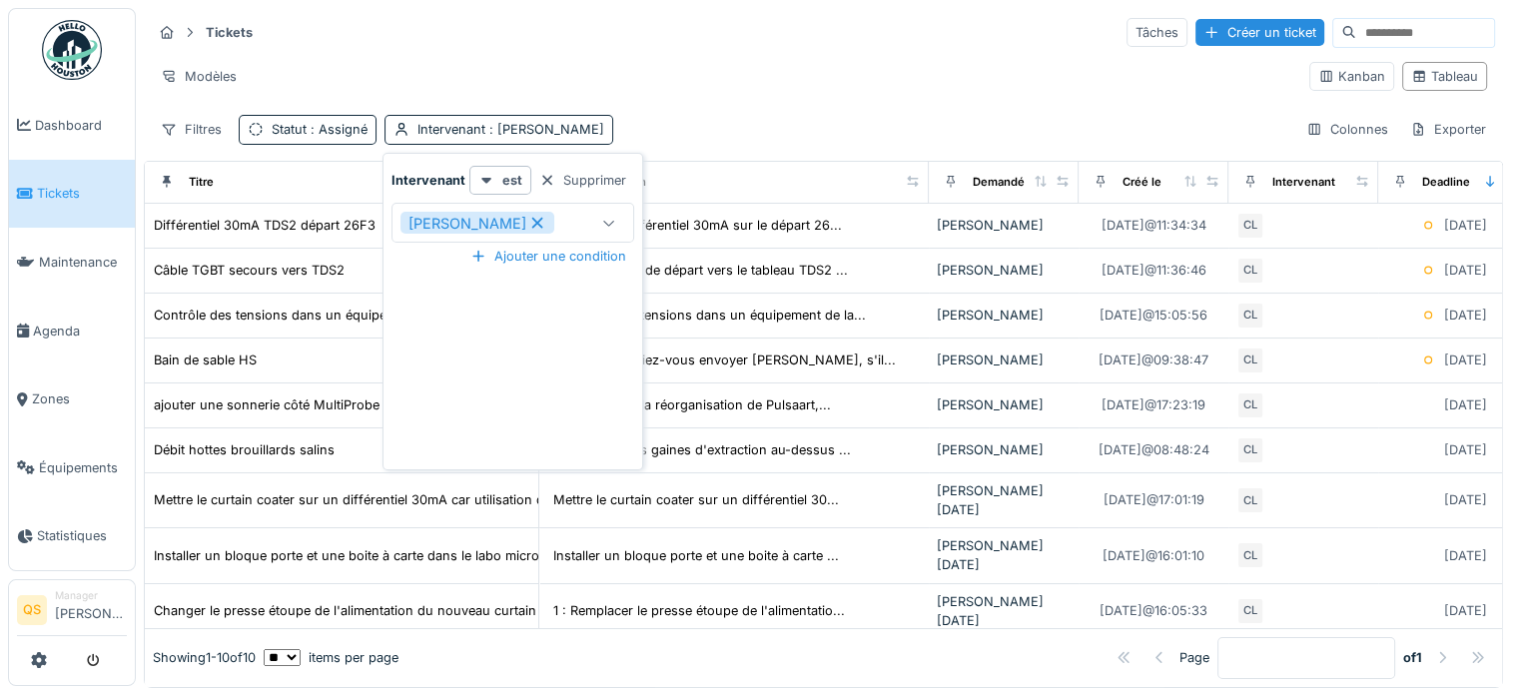
click at [539, 217] on icon at bounding box center [537, 223] width 18 height 14
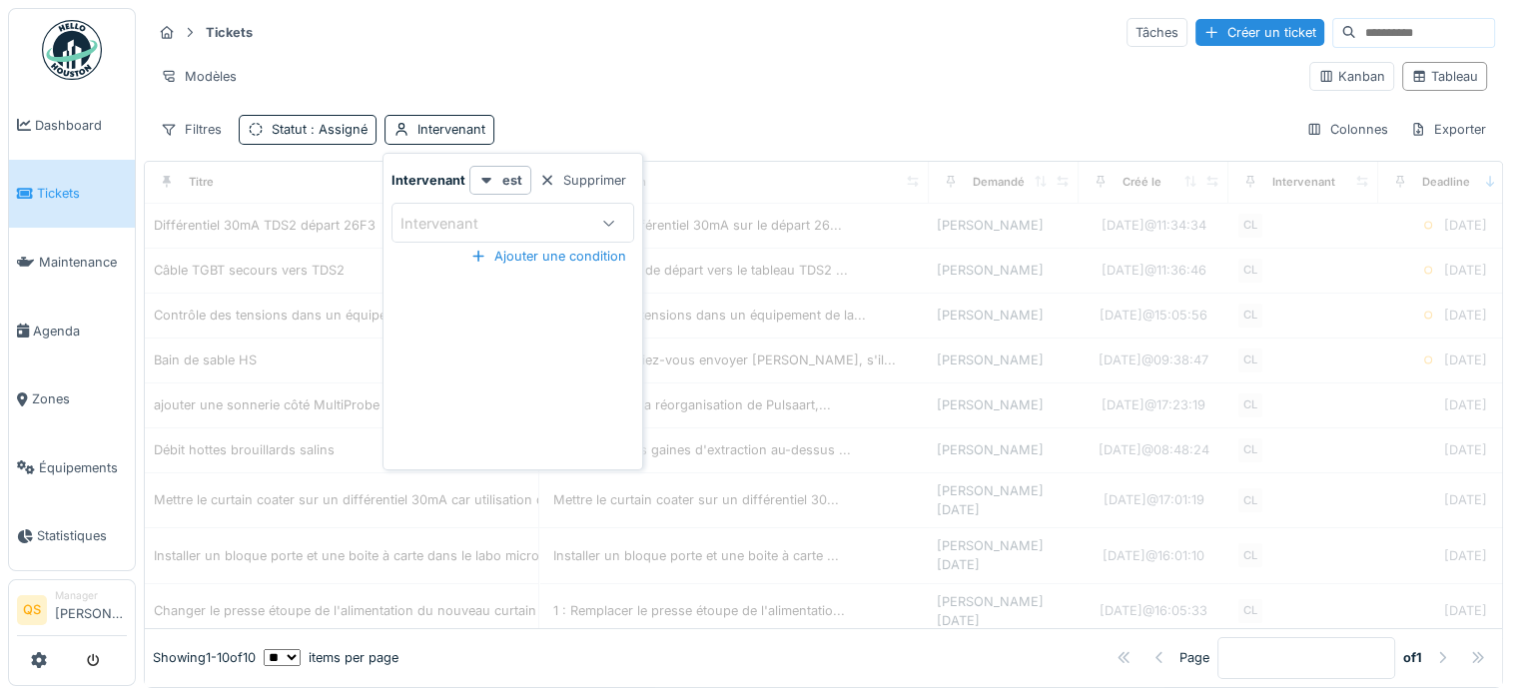
click at [507, 229] on div "Intervenant" at bounding box center [494, 223] width 187 height 22
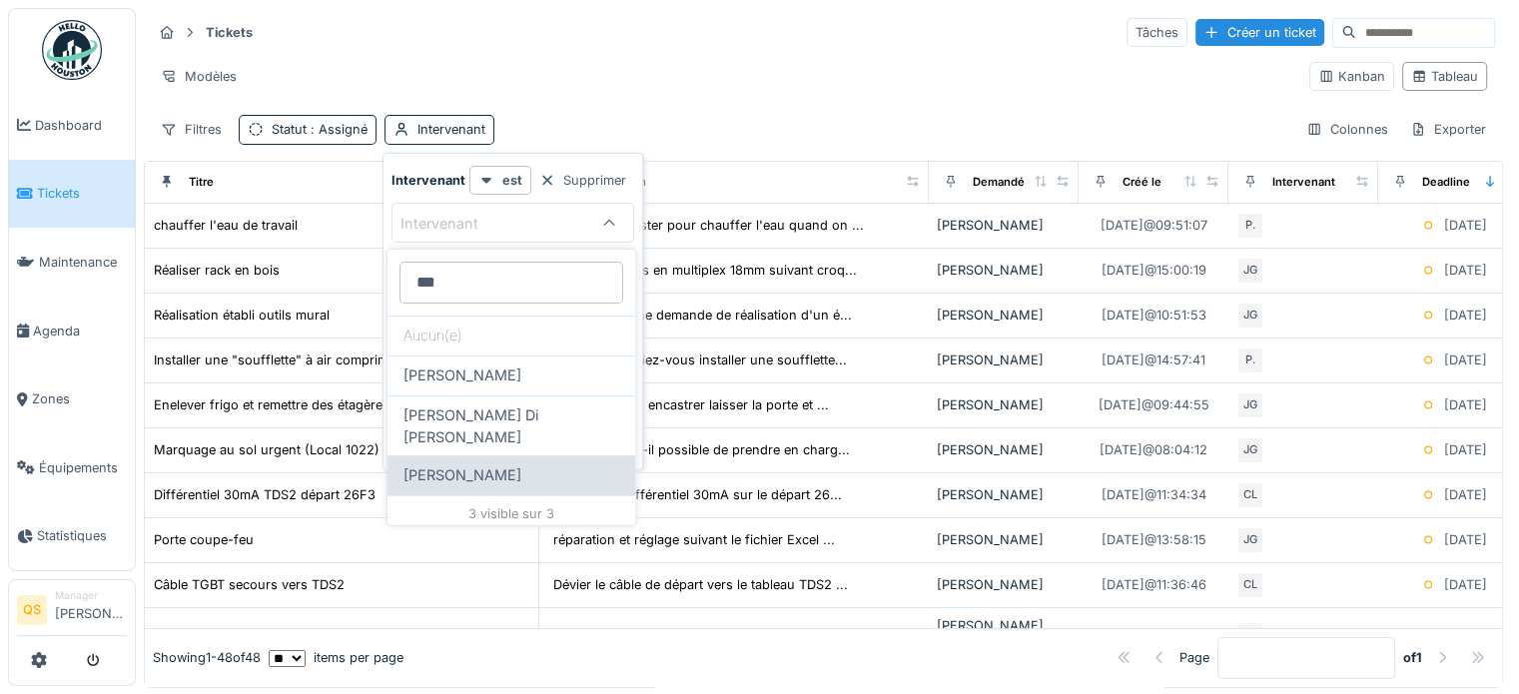
type input "***"
click at [501, 465] on span "Jean-marc Gérardy" at bounding box center [463, 476] width 118 height 22
type input "****"
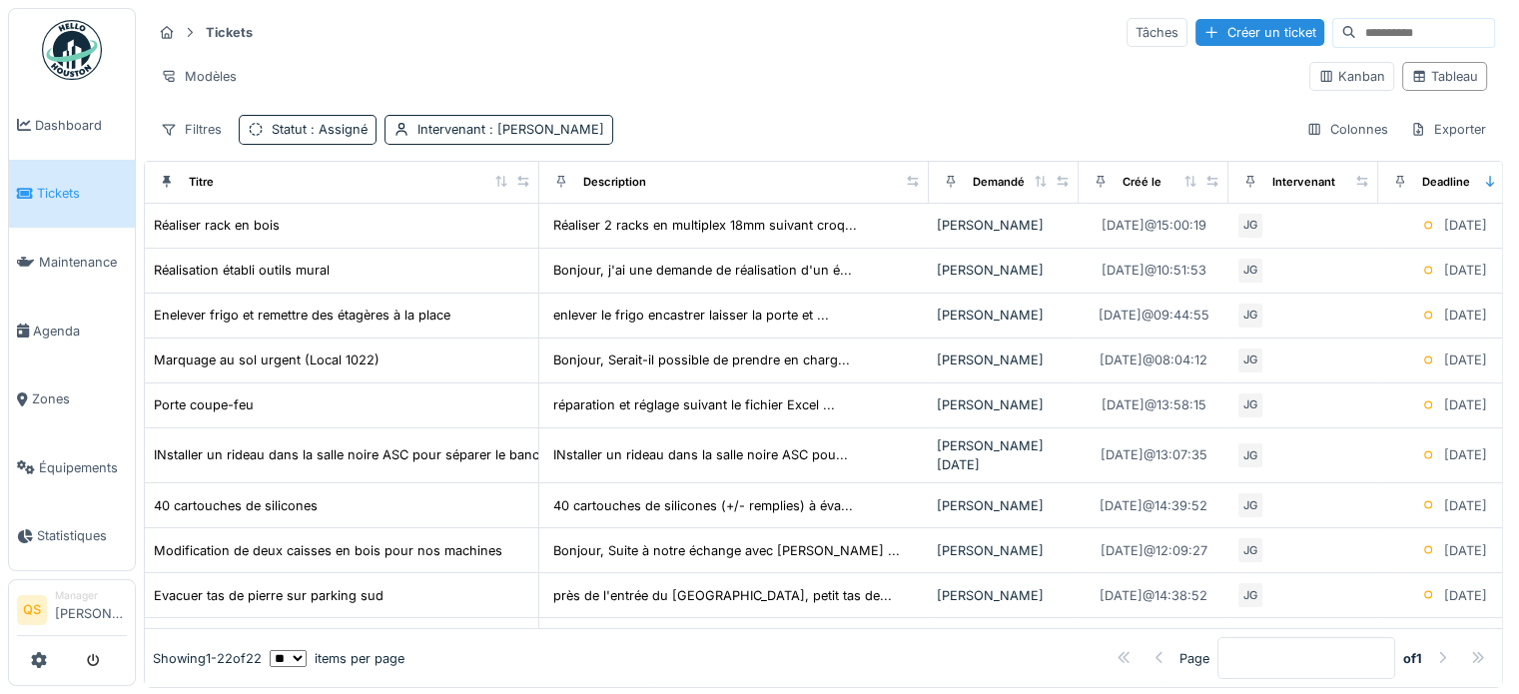
click at [731, 120] on div "Filtres Statut : Assigné Intervenant : Jean-marc Gérardy Colonnes Exporter" at bounding box center [824, 129] width 1344 height 29
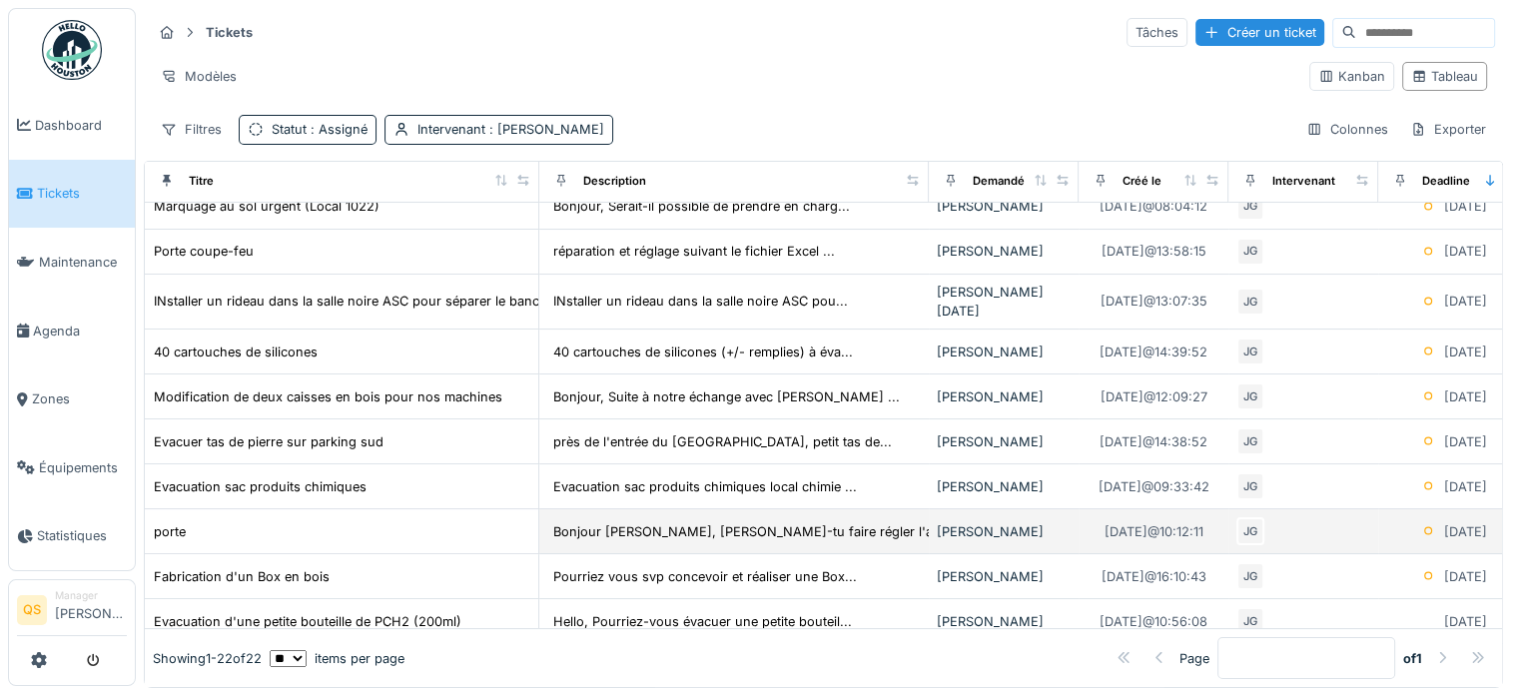
scroll to position [200, 0]
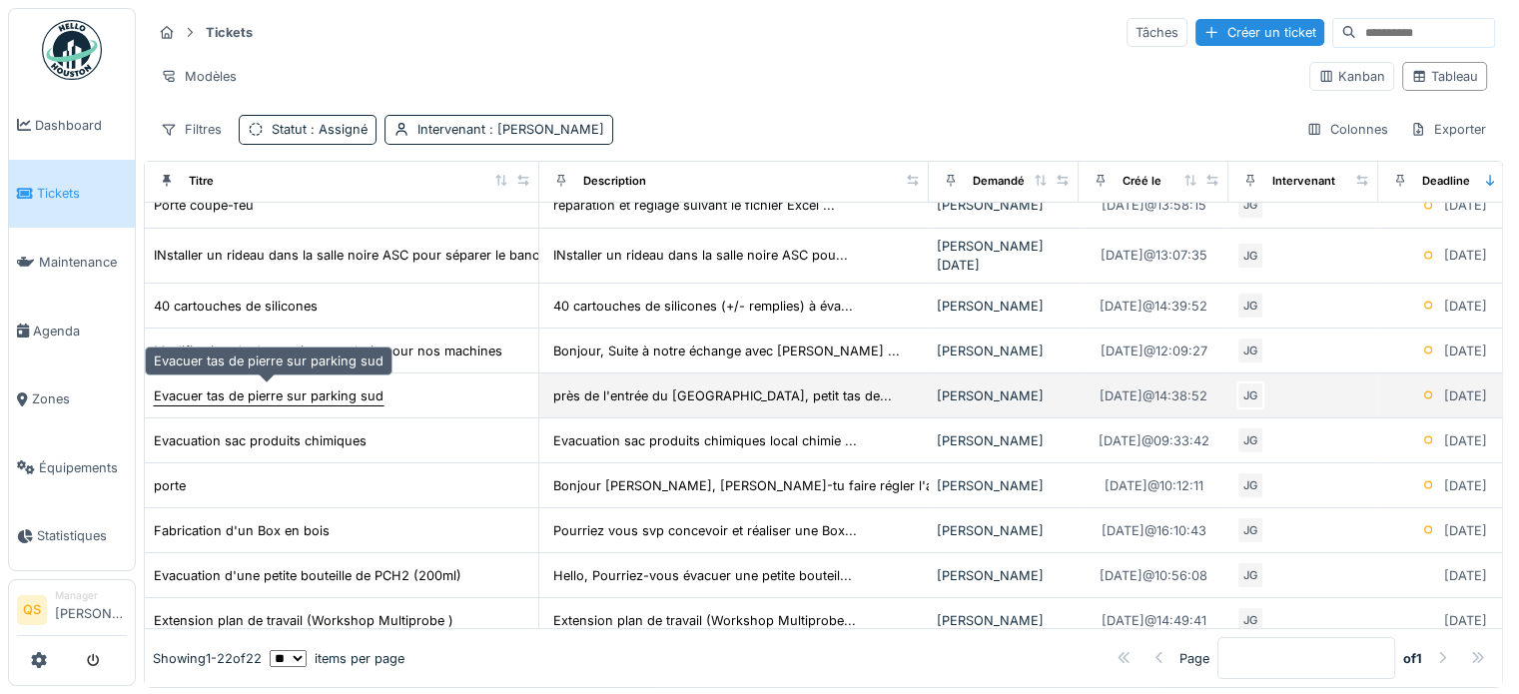
click at [320, 396] on div "Evacuer tas de pierre sur parking sud" at bounding box center [269, 396] width 230 height 19
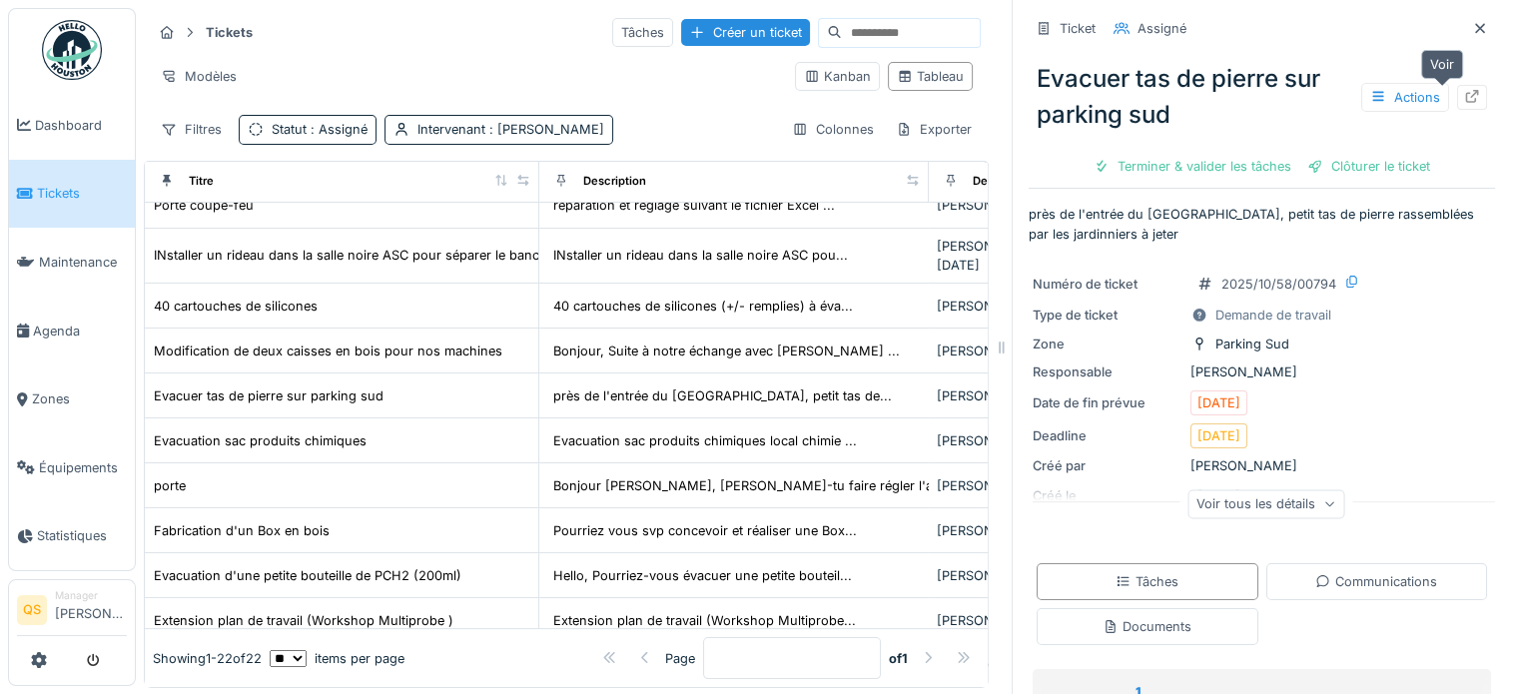
click at [1464, 97] on icon at bounding box center [1472, 96] width 16 height 13
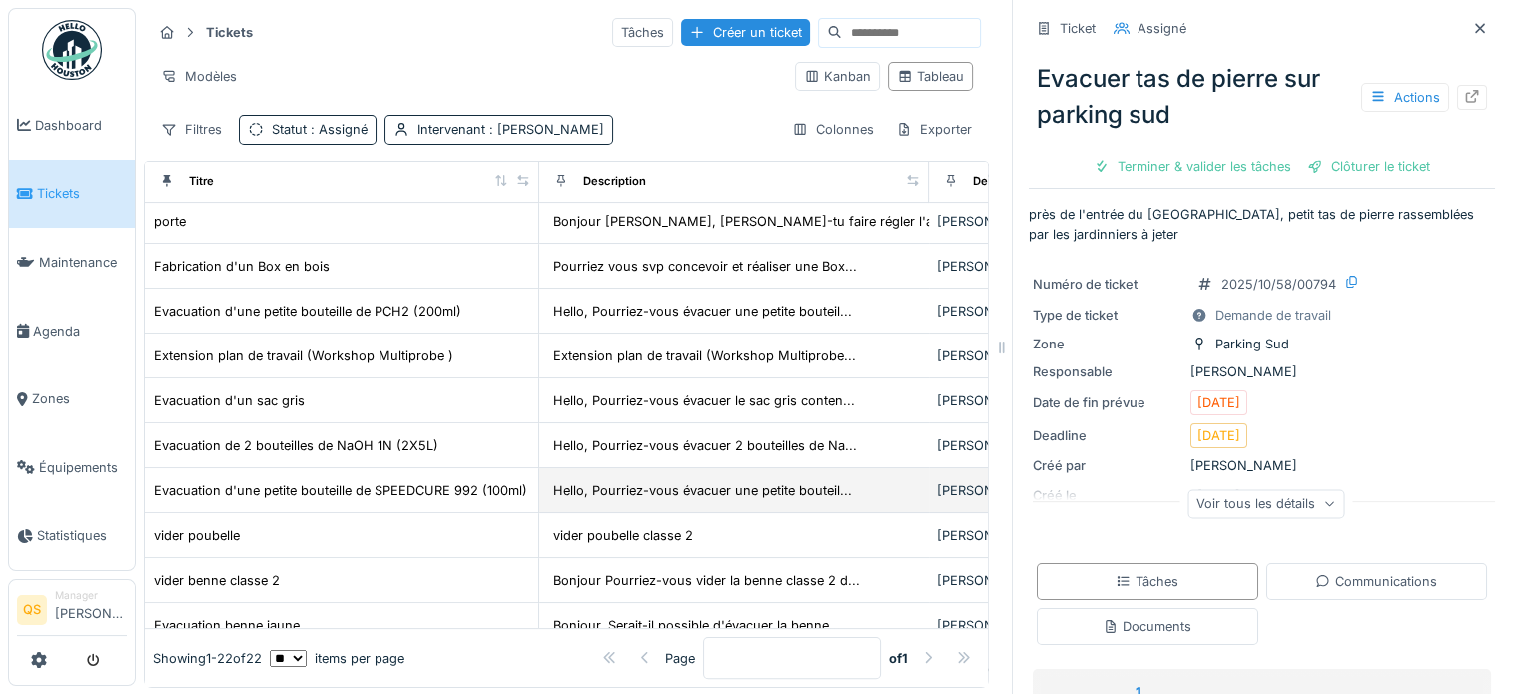
scroll to position [499, 0]
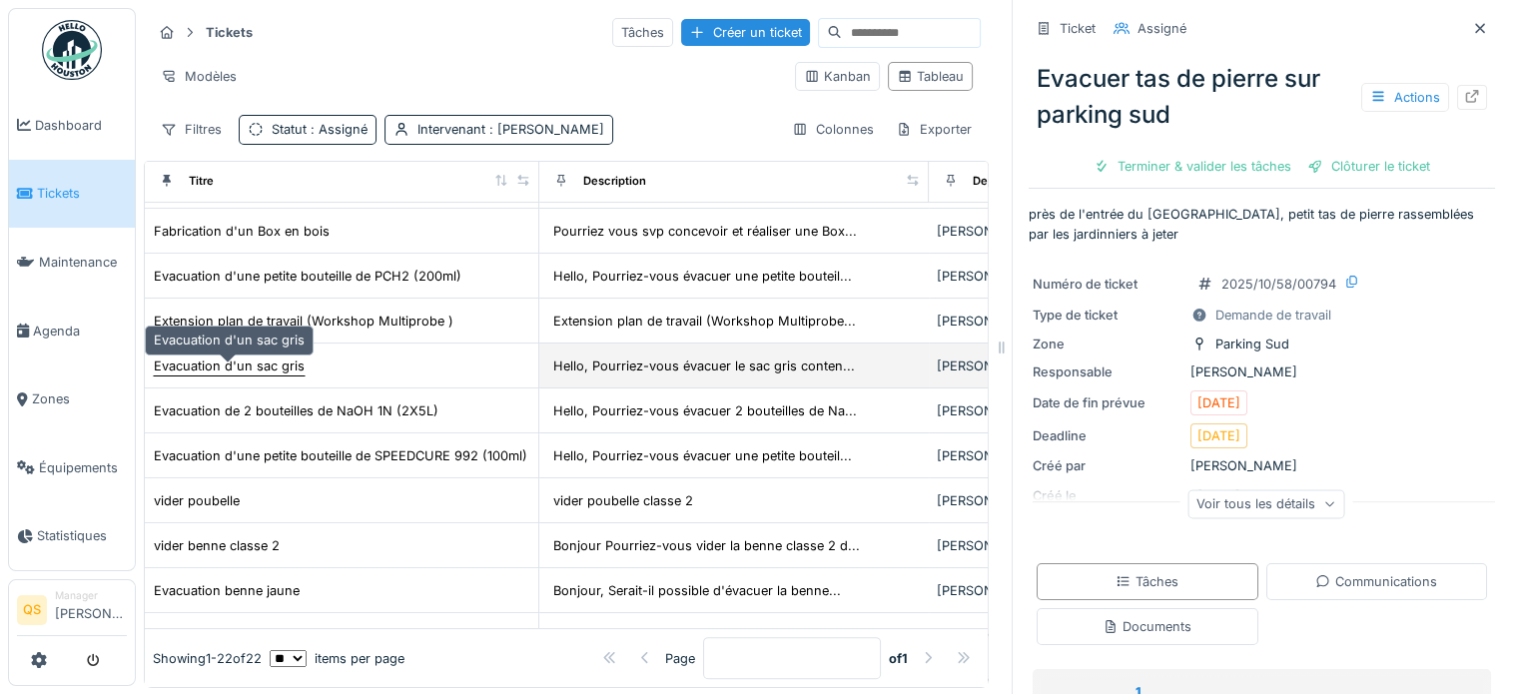
click at [274, 375] on div "Evacuation d'un sac gris" at bounding box center [229, 366] width 151 height 19
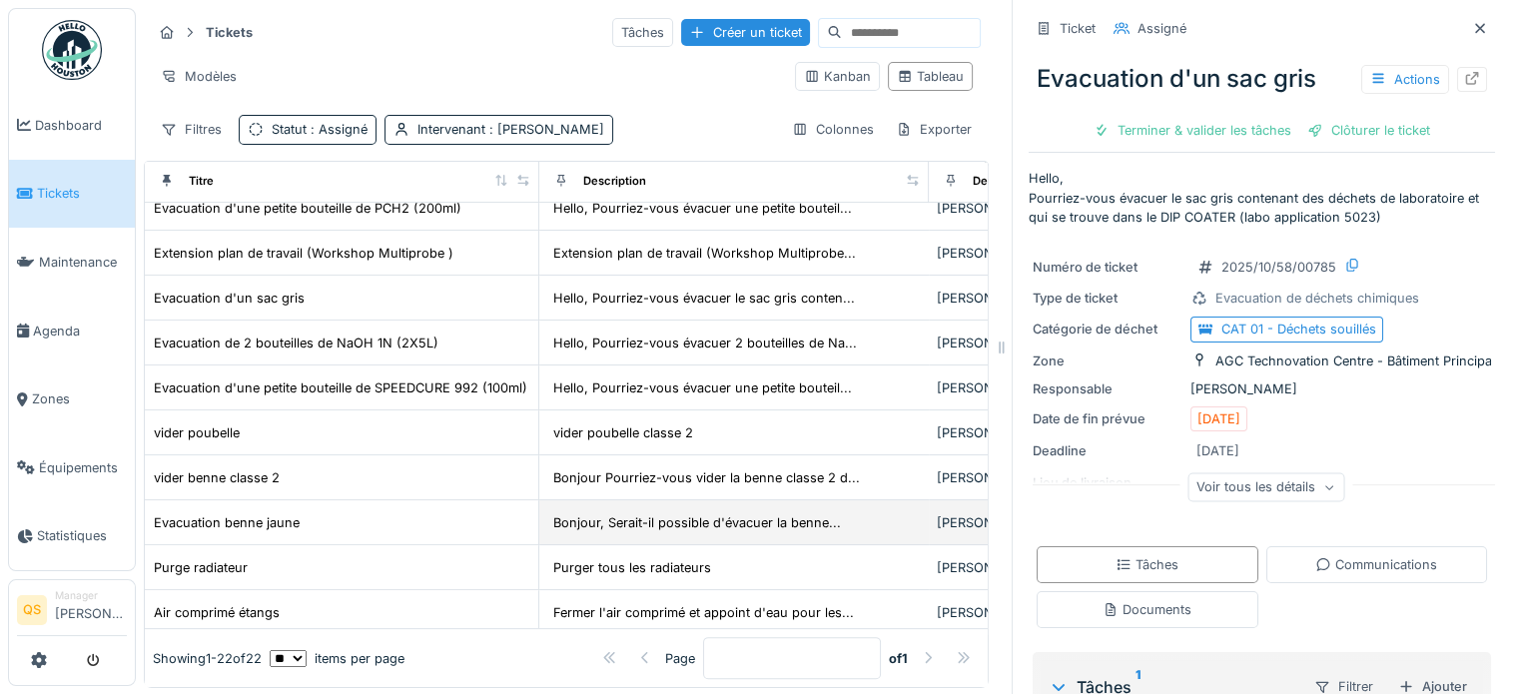
scroll to position [599, 0]
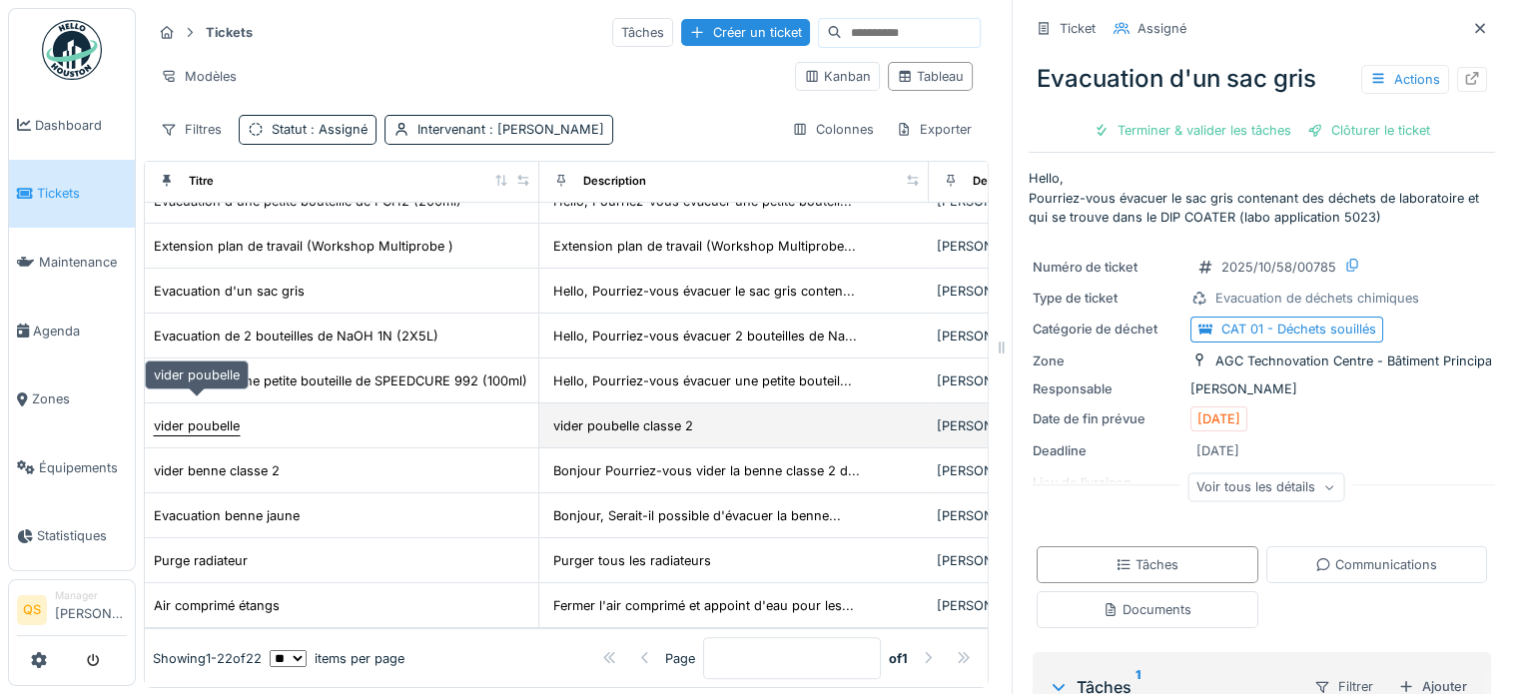
click at [223, 417] on div "vider poubelle" at bounding box center [197, 426] width 86 height 19
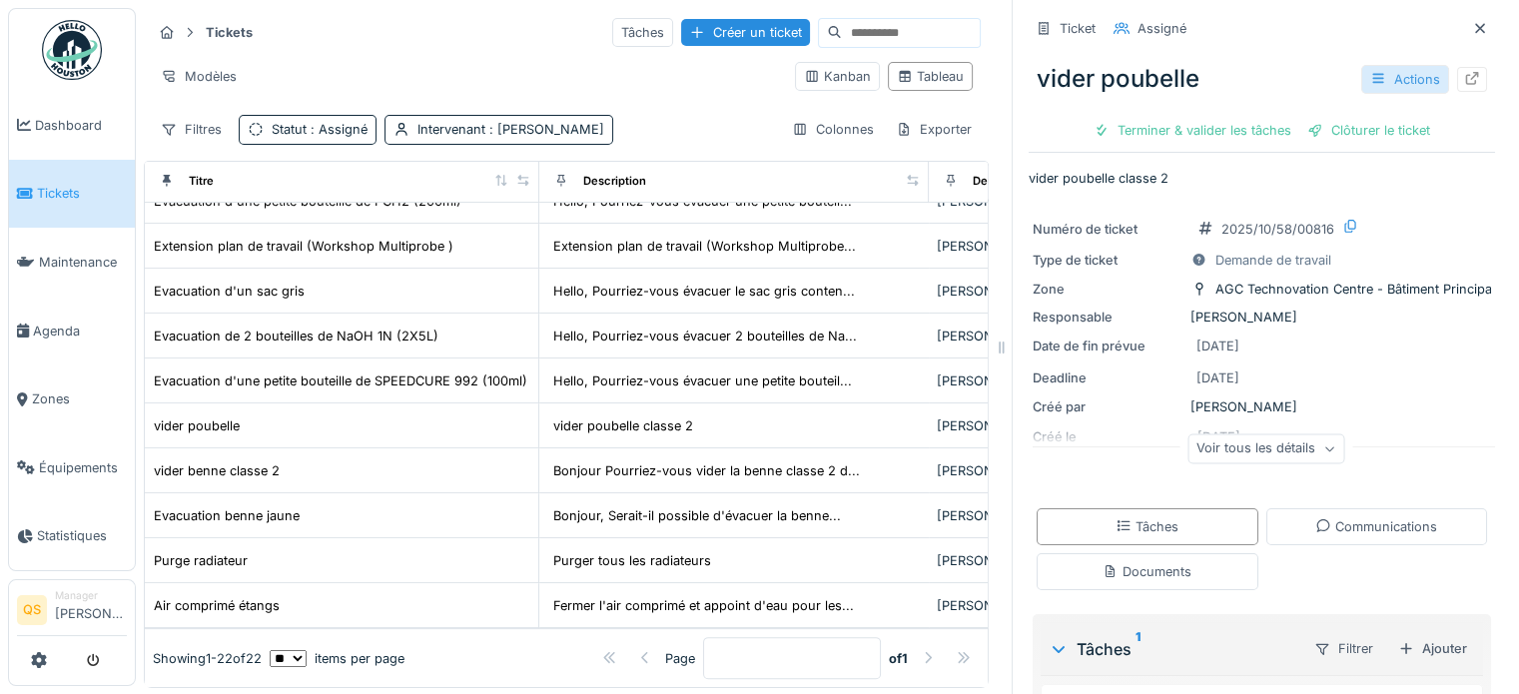
click at [1362, 86] on div "Actions" at bounding box center [1406, 79] width 88 height 29
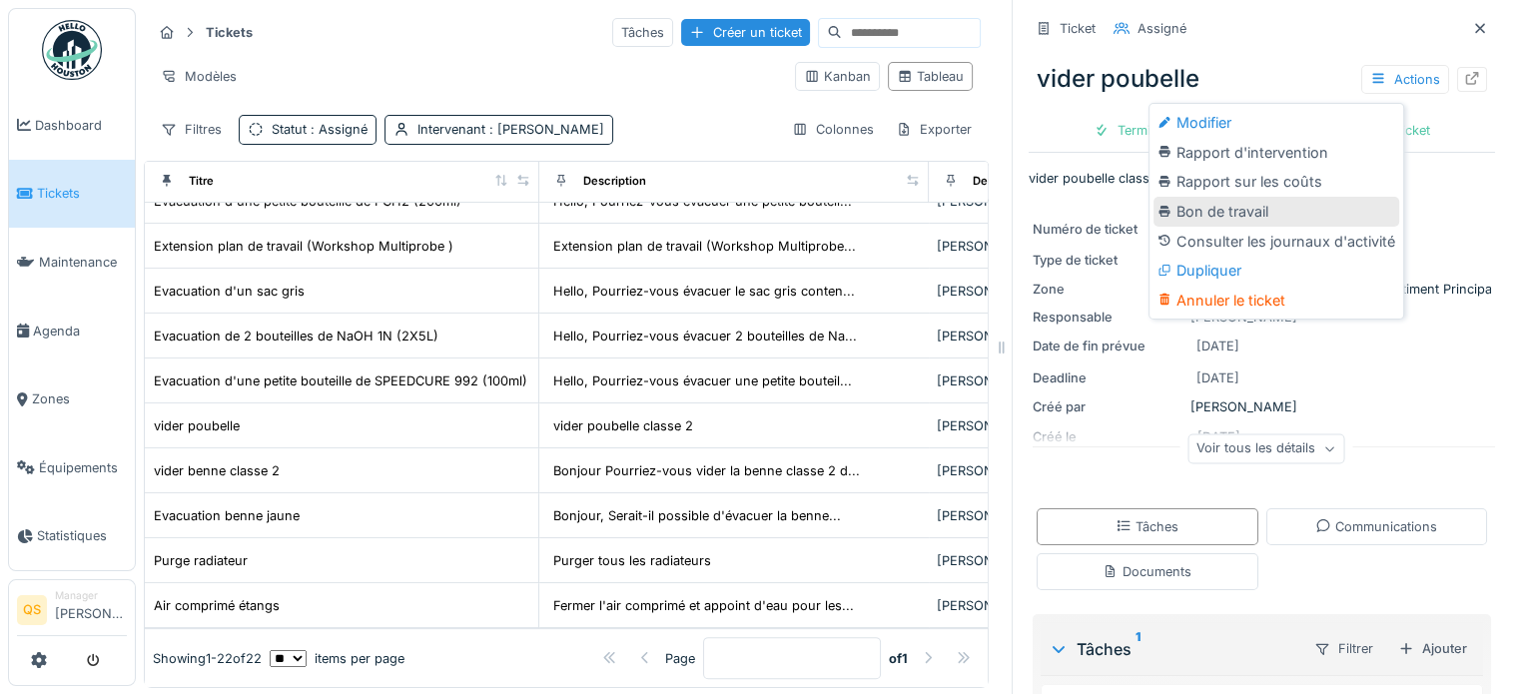
click at [1237, 215] on div "Bon de travail" at bounding box center [1277, 212] width 246 height 30
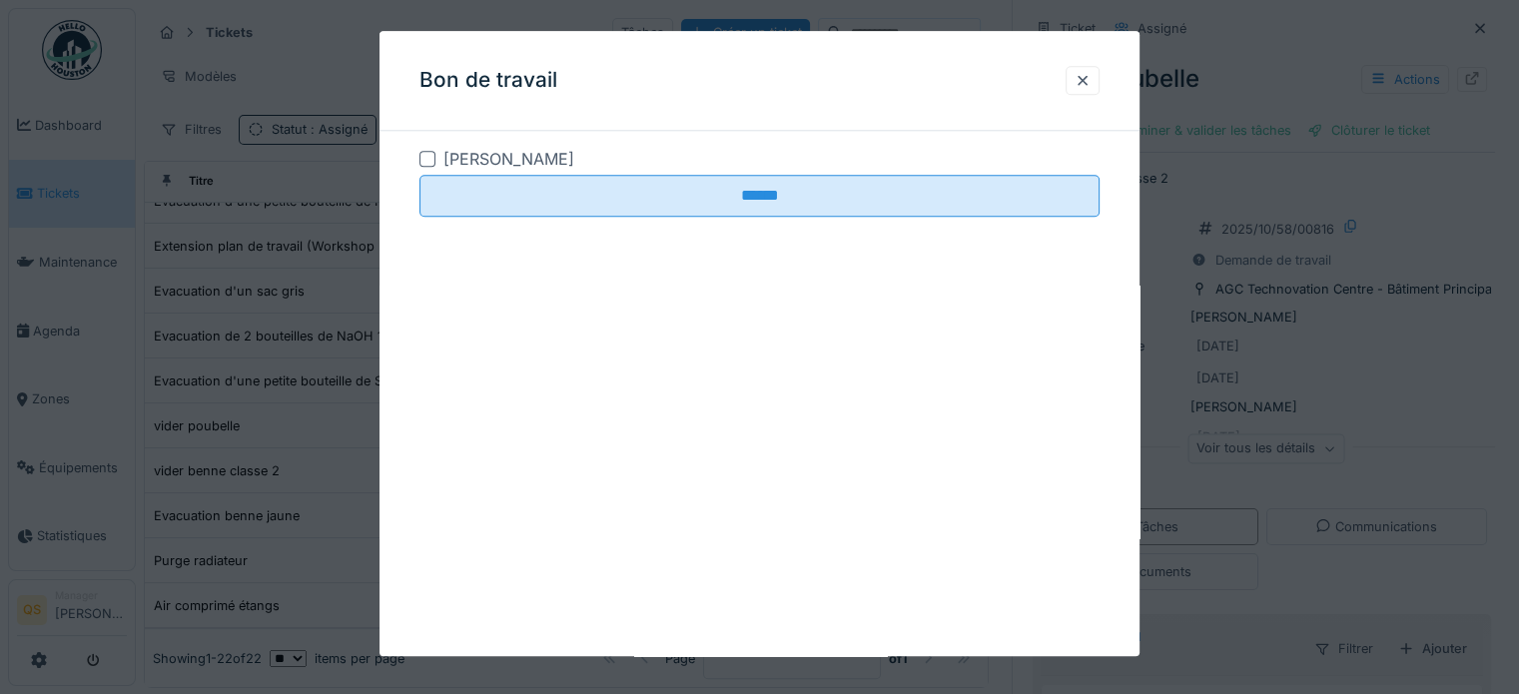
click at [428, 159] on div at bounding box center [428, 159] width 16 height 16
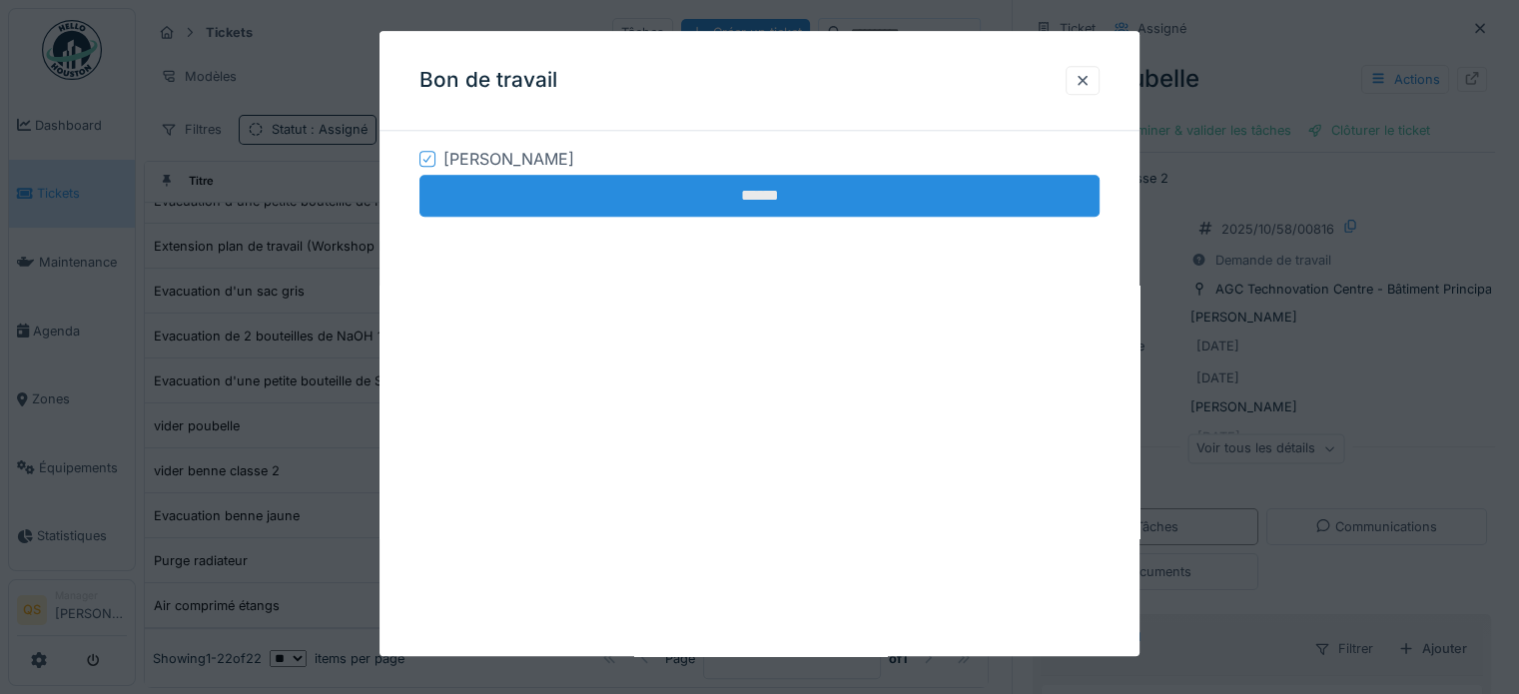
click at [529, 191] on input "******" at bounding box center [760, 196] width 680 height 42
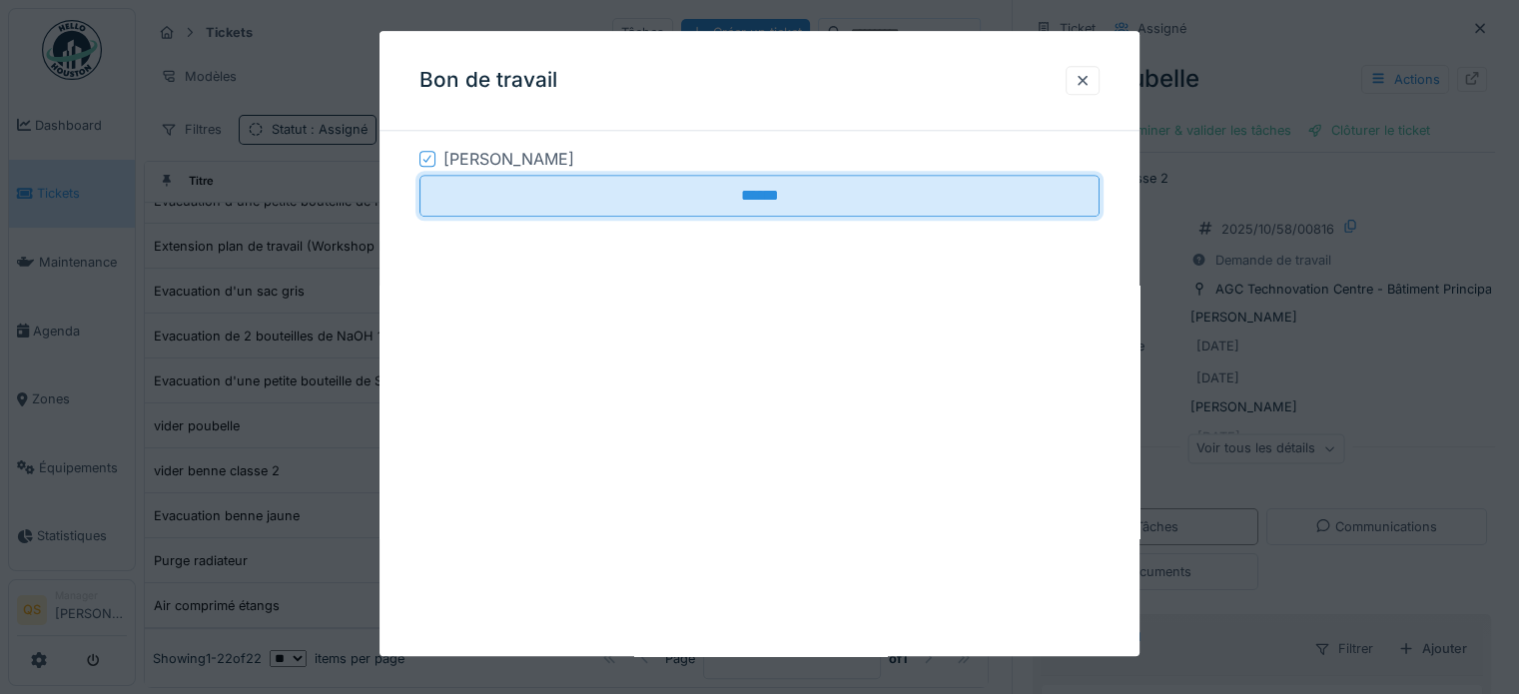
click at [1089, 82] on div at bounding box center [1083, 80] width 16 height 19
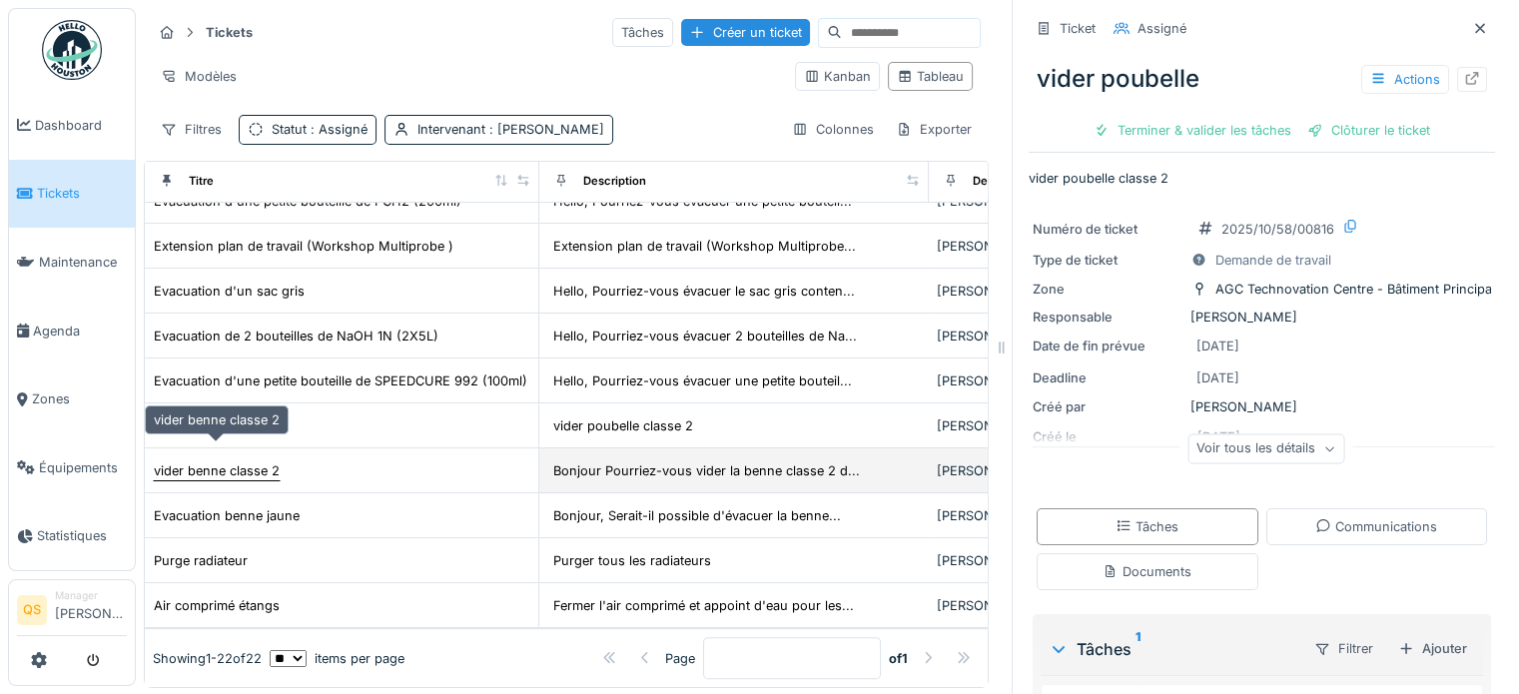
click at [204, 462] on div "vider benne classe 2" at bounding box center [217, 471] width 126 height 19
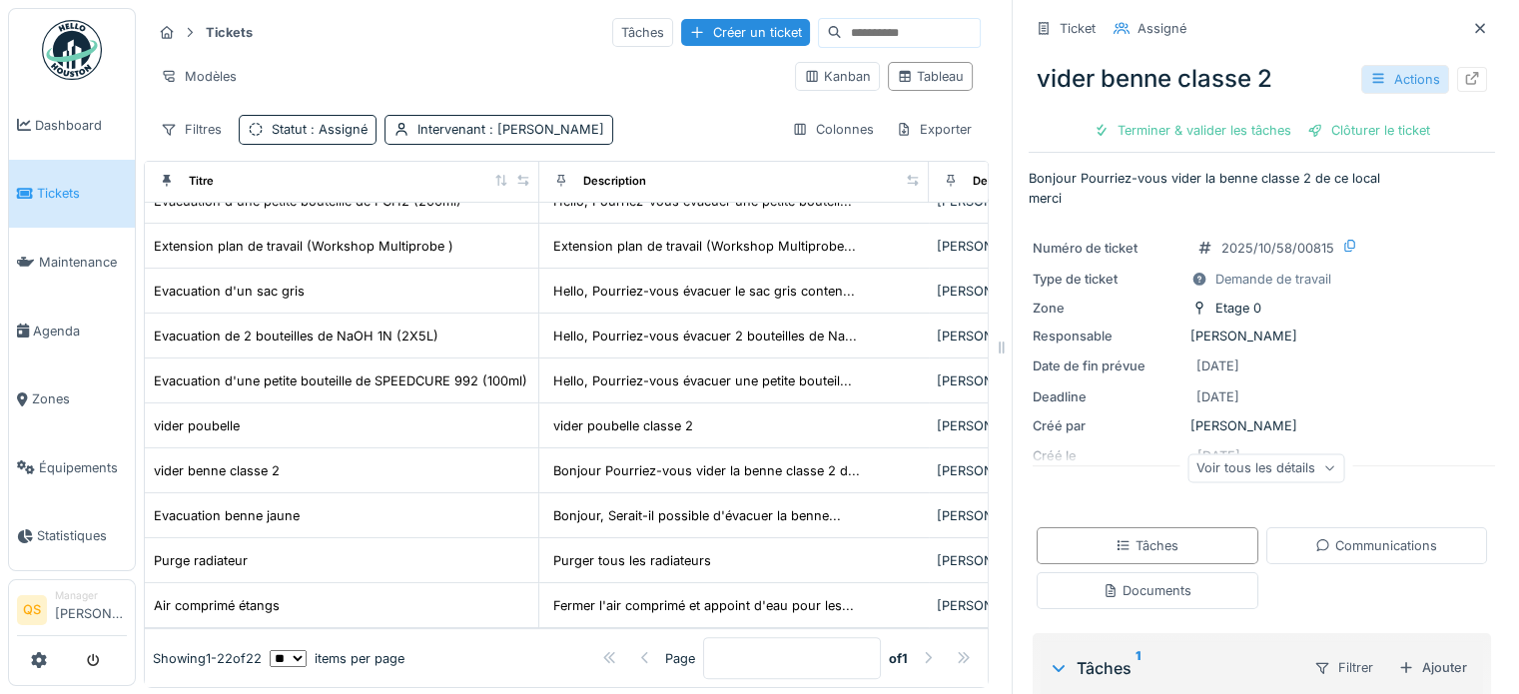
click at [1399, 82] on div "Actions" at bounding box center [1406, 79] width 88 height 29
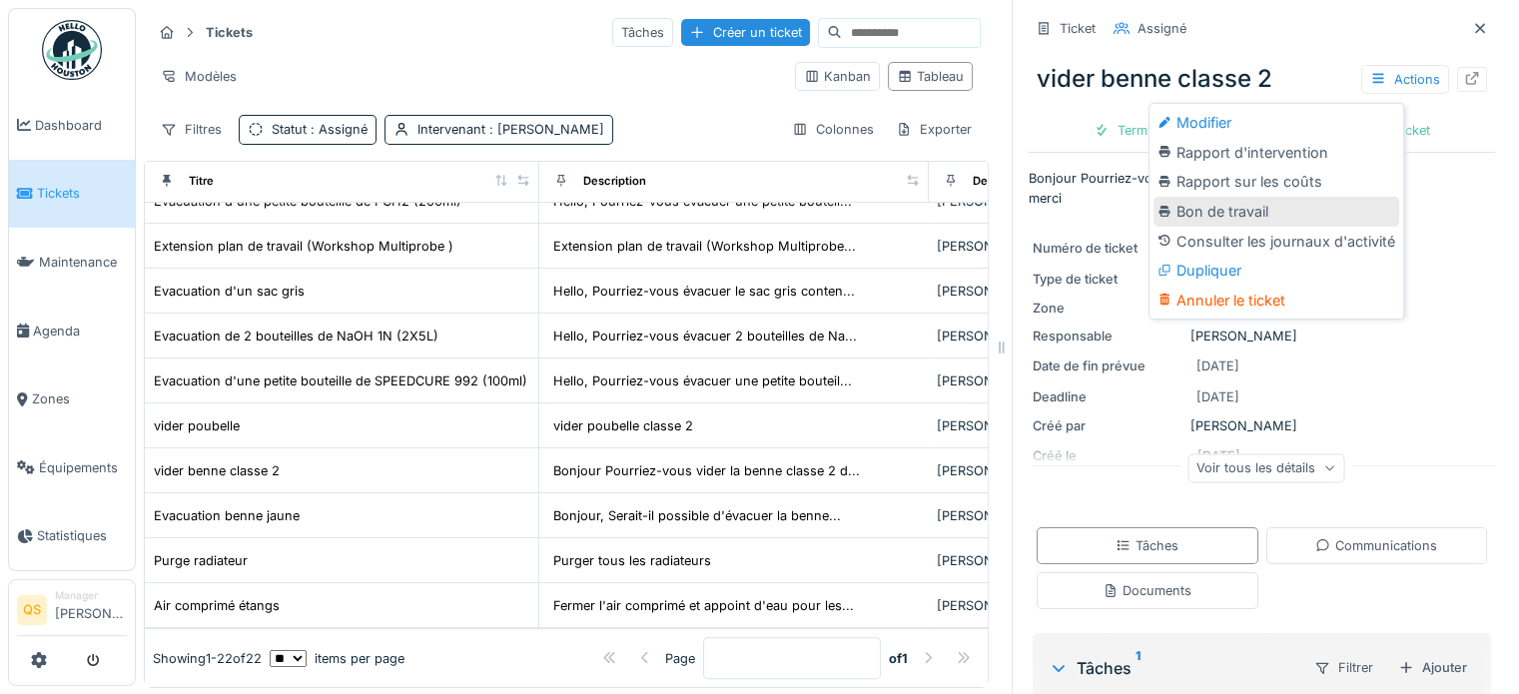
click at [1195, 214] on div "Bon de travail" at bounding box center [1277, 212] width 246 height 30
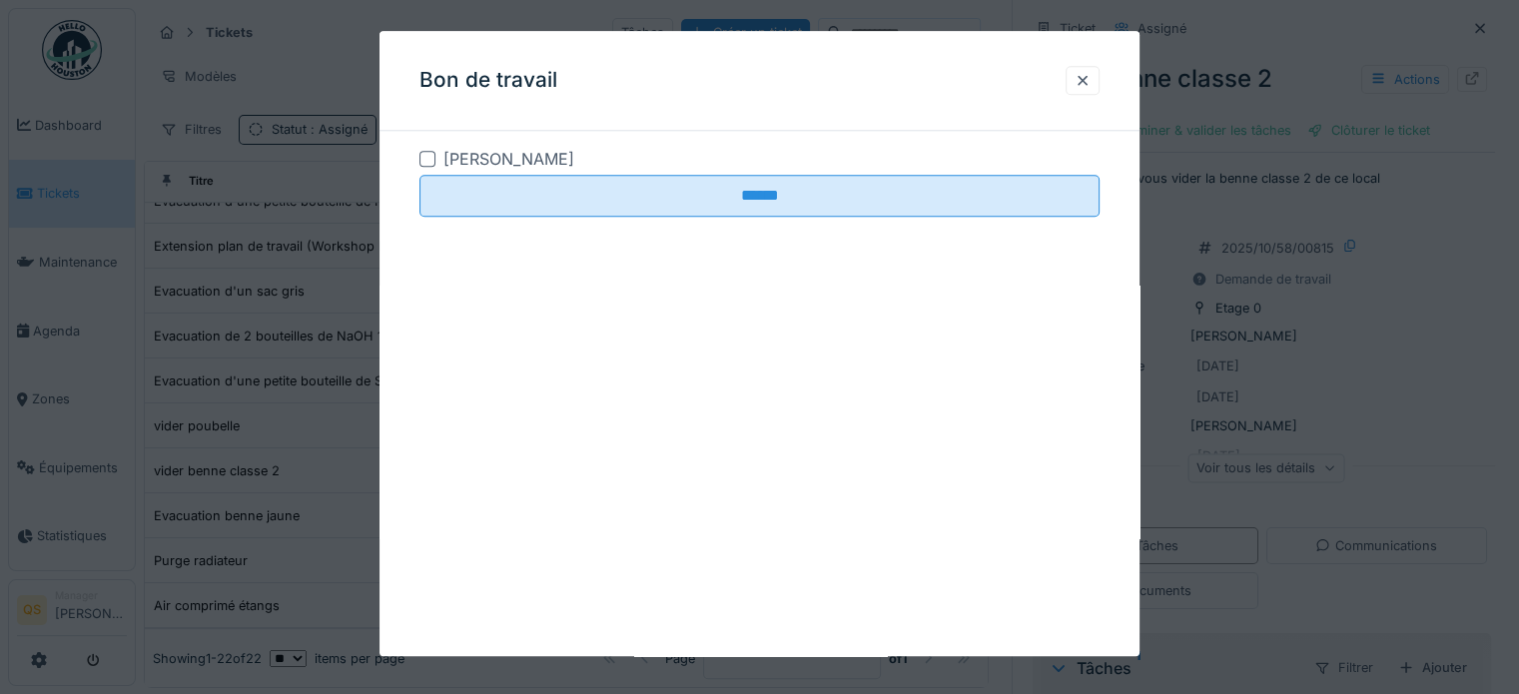
click at [432, 153] on div at bounding box center [428, 159] width 16 height 16
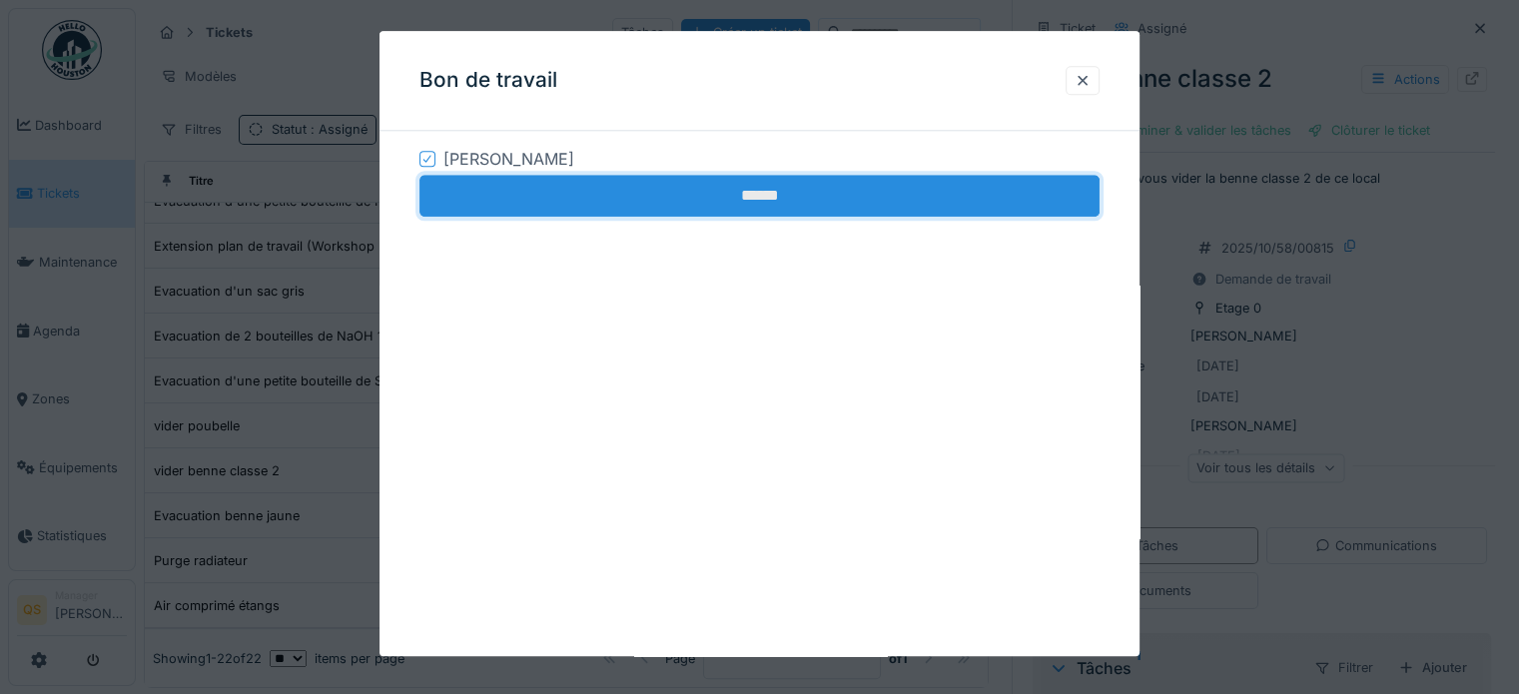
click at [519, 202] on input "******" at bounding box center [760, 196] width 680 height 42
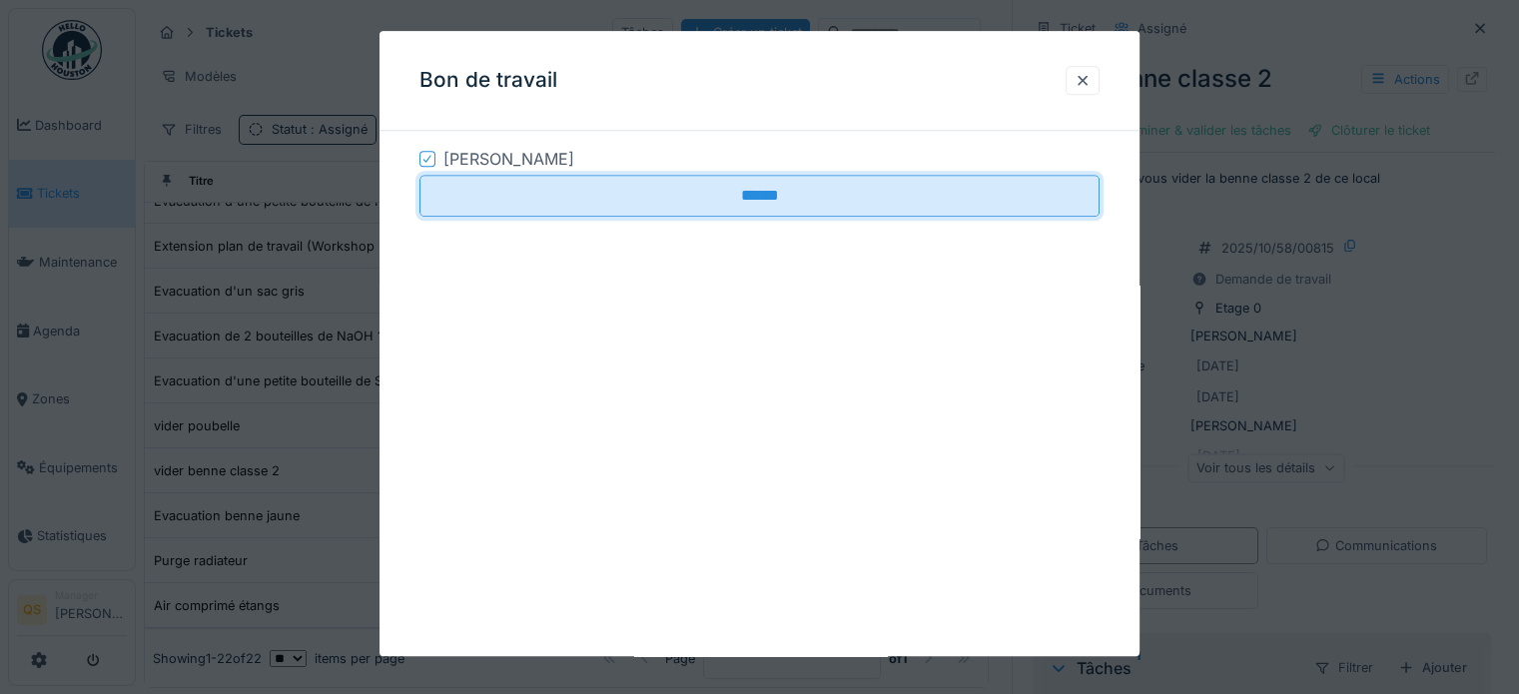
drag, startPoint x: 1085, startPoint y: 87, endPoint x: 272, endPoint y: 327, distance: 847.8
click at [1085, 87] on div at bounding box center [1083, 80] width 16 height 19
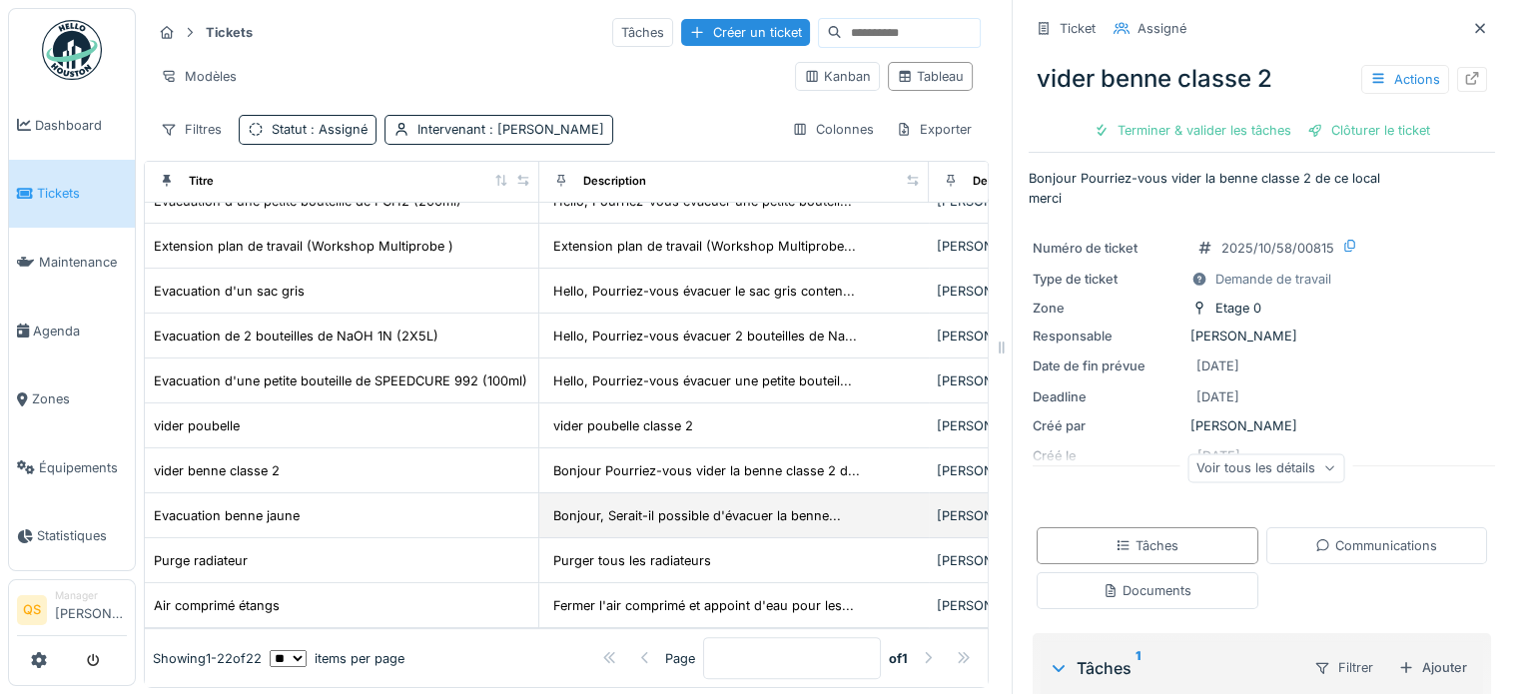
scroll to position [617, 0]
click at [234, 506] on div "Evacuation benne jaune" at bounding box center [227, 515] width 146 height 19
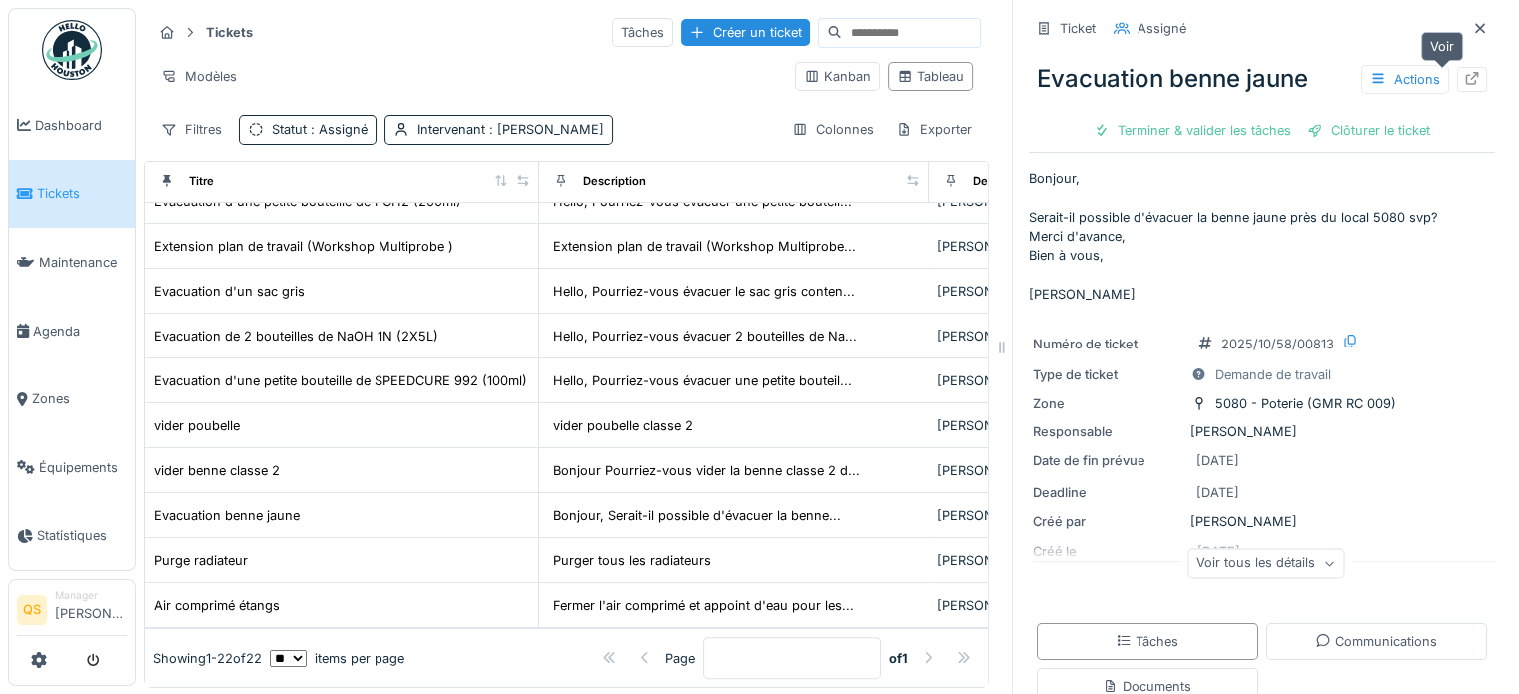
click at [1464, 77] on icon at bounding box center [1472, 78] width 16 height 13
click at [1375, 77] on div "Actions" at bounding box center [1406, 79] width 88 height 29
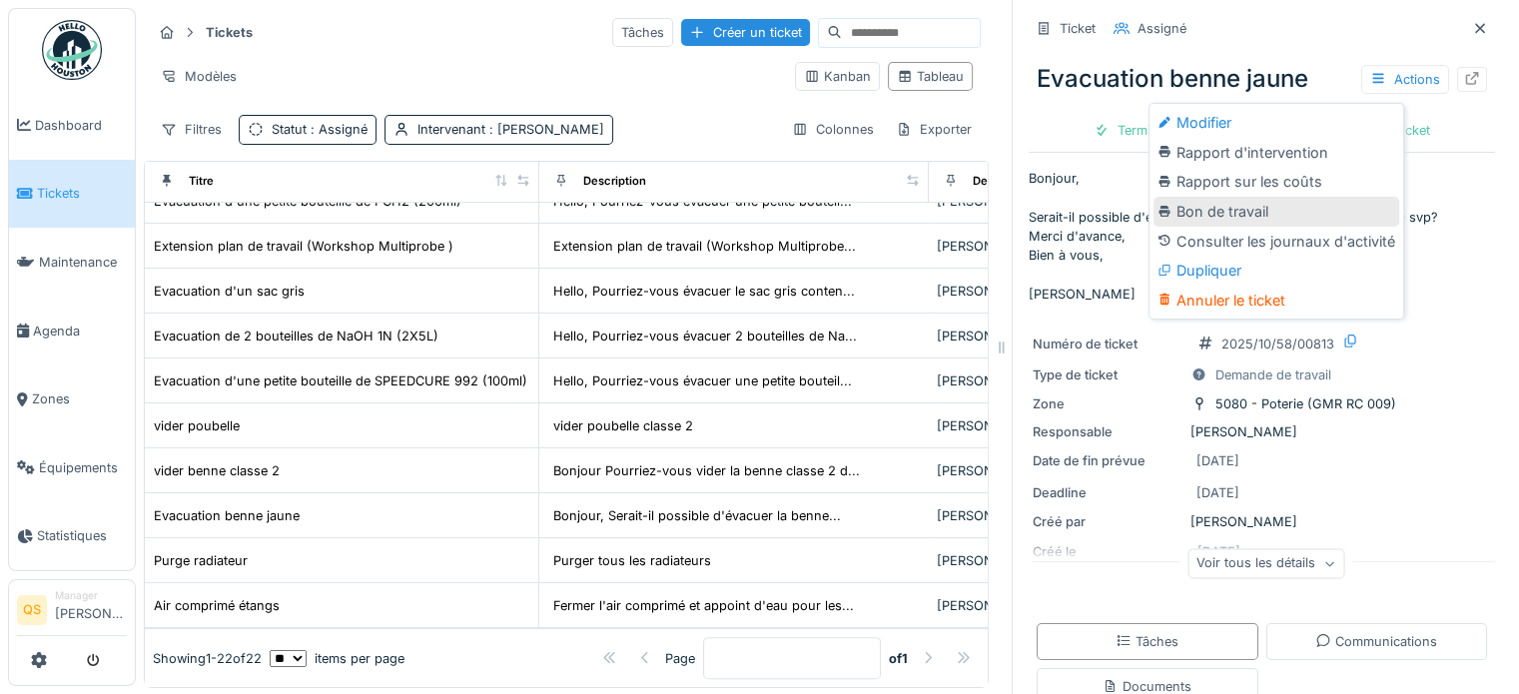
click at [1217, 212] on div "Bon de travail" at bounding box center [1277, 212] width 246 height 30
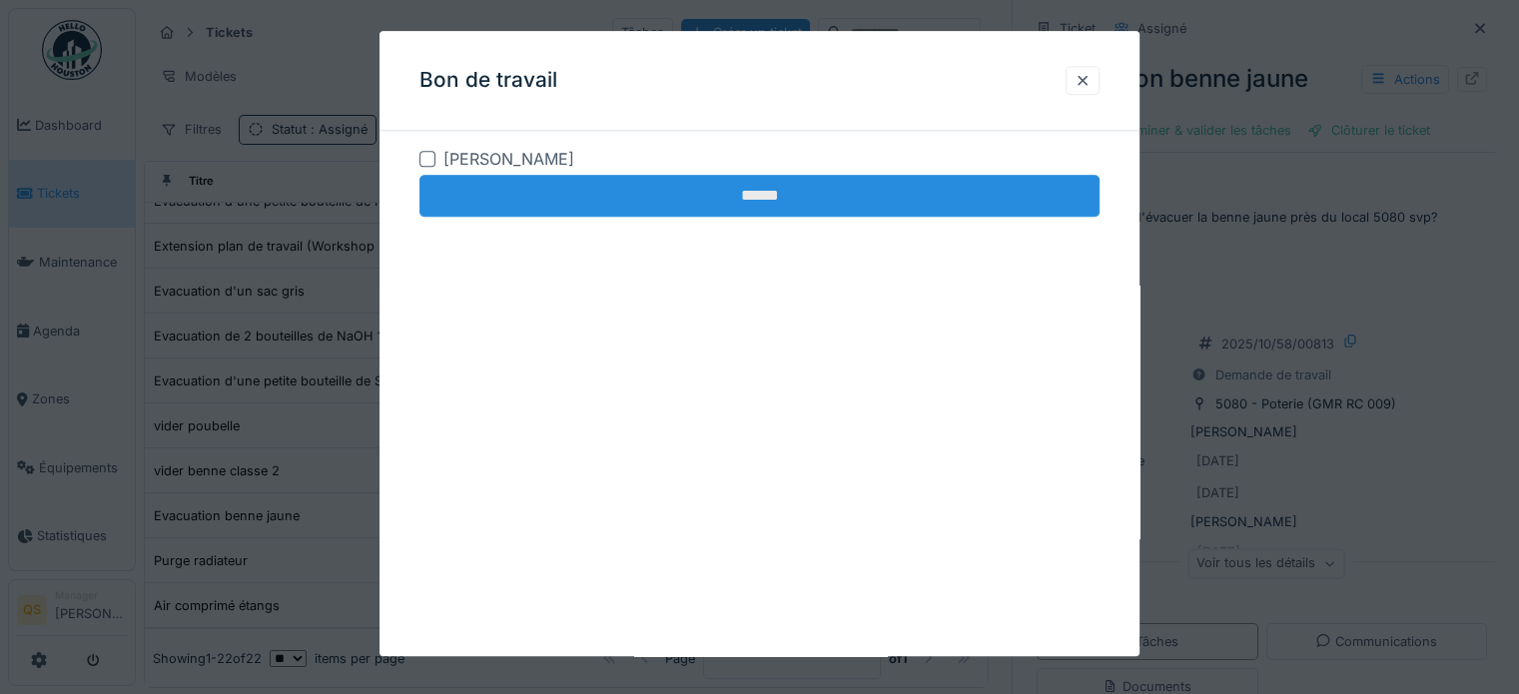
click at [433, 162] on div at bounding box center [428, 159] width 16 height 16
click at [491, 205] on input "******" at bounding box center [760, 196] width 680 height 42
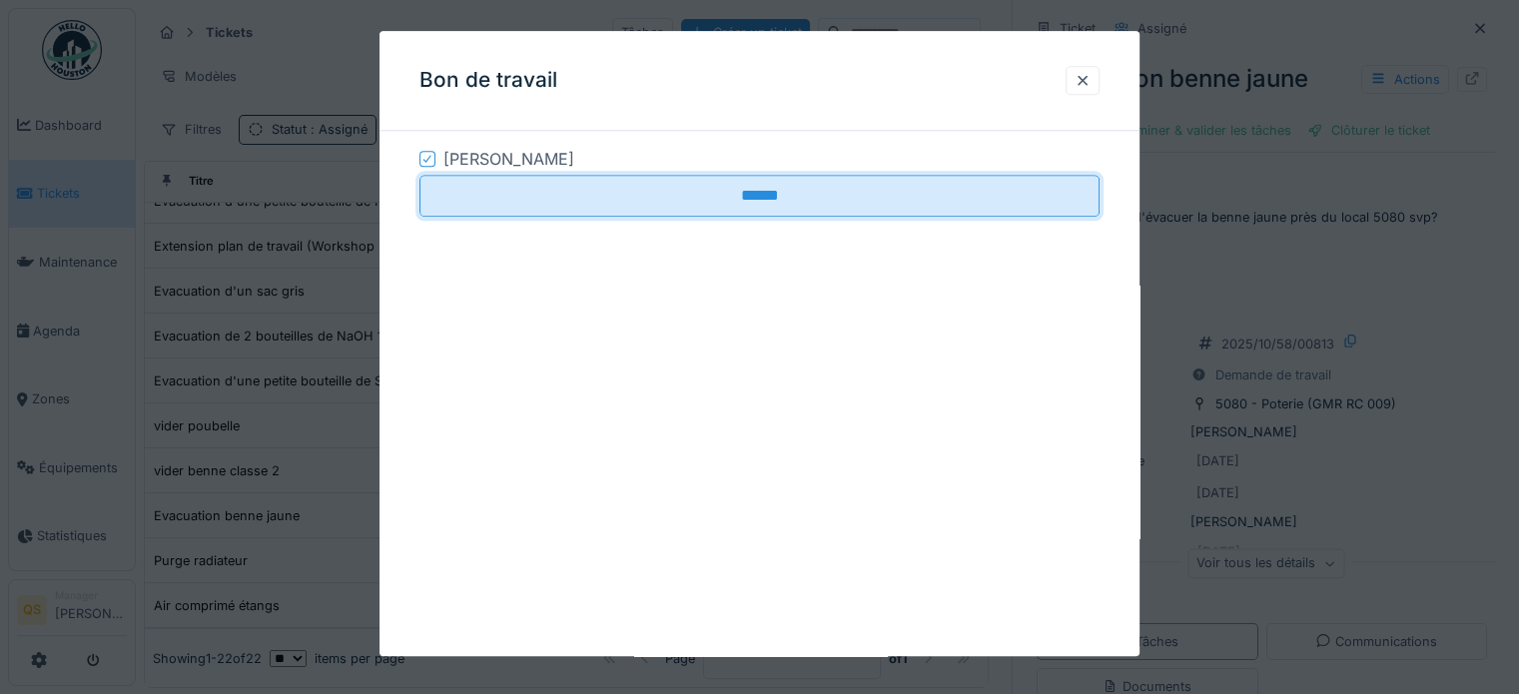
drag, startPoint x: 1100, startPoint y: 76, endPoint x: 202, endPoint y: 436, distance: 967.4
click at [1100, 76] on div at bounding box center [1083, 80] width 34 height 29
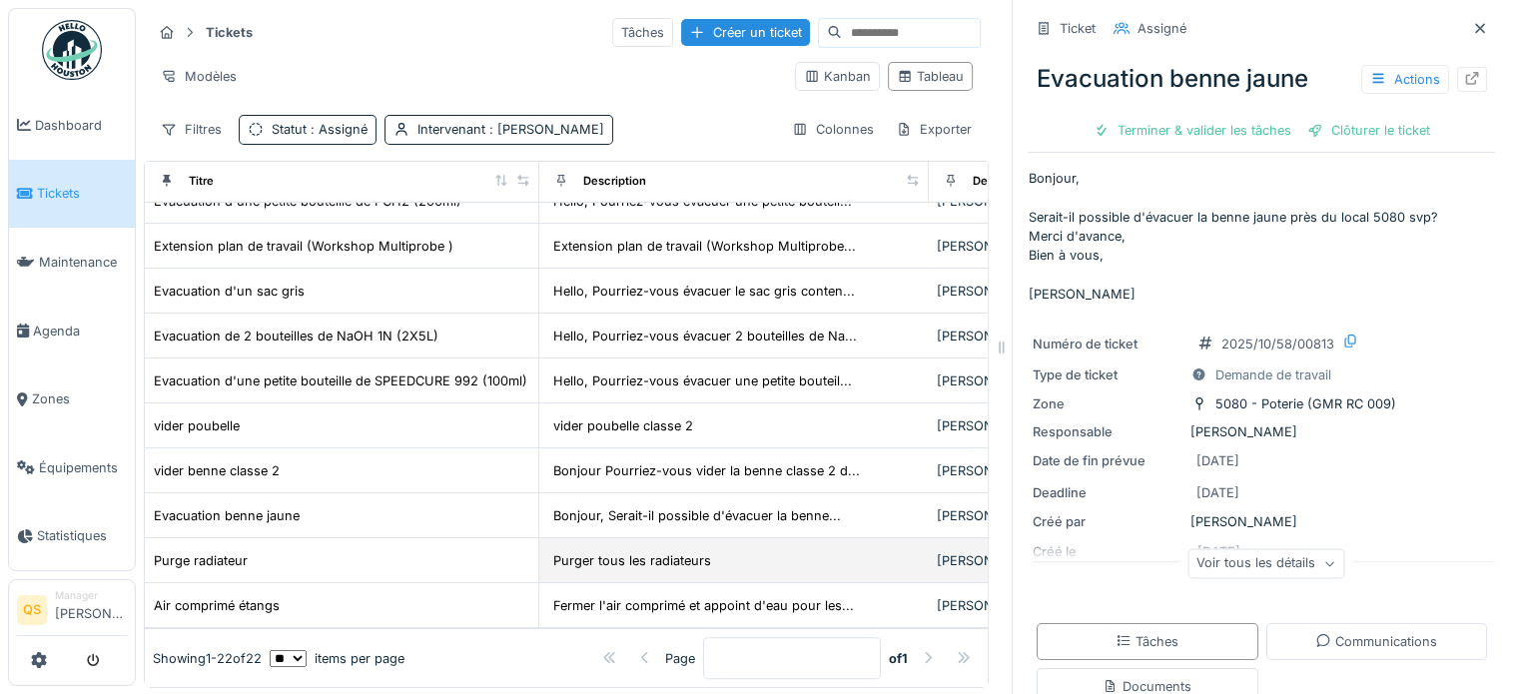
scroll to position [17, 0]
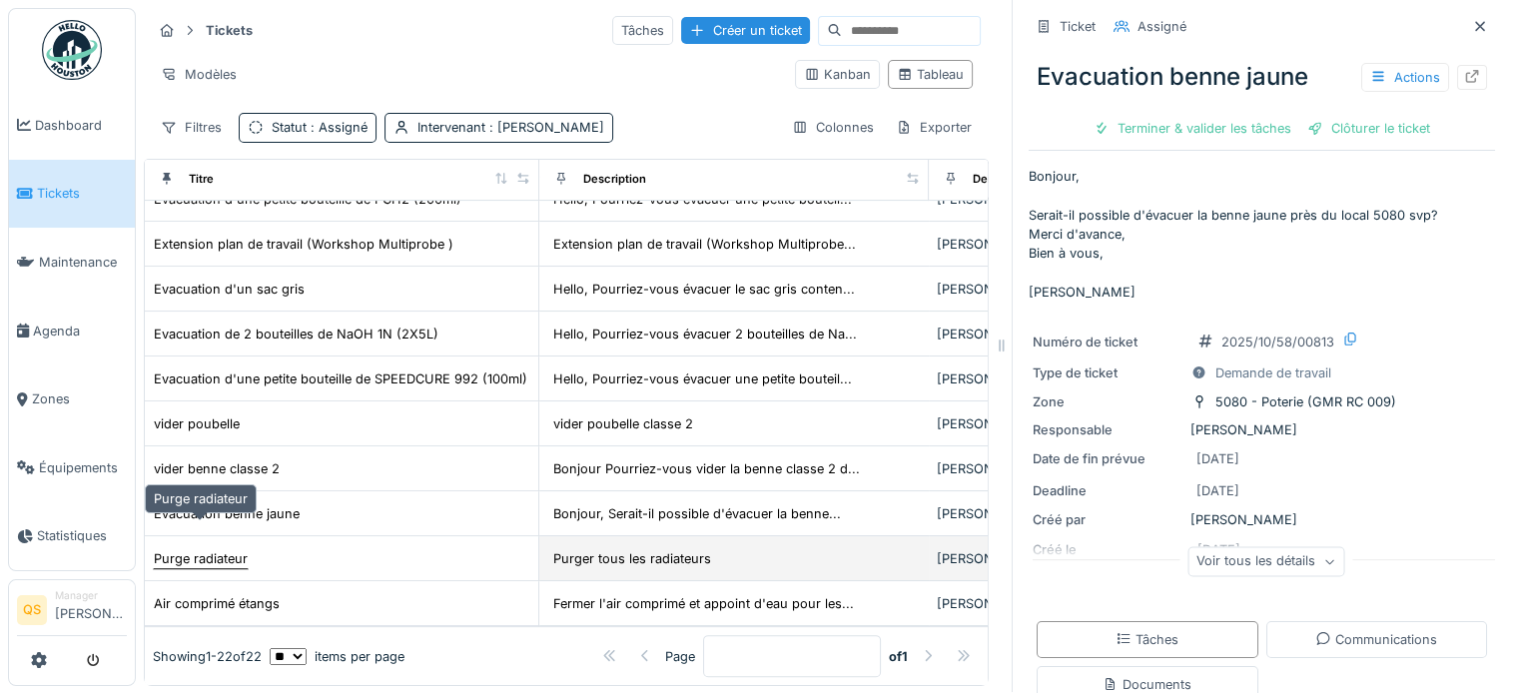
click at [220, 549] on div "Purge radiateur" at bounding box center [201, 558] width 94 height 19
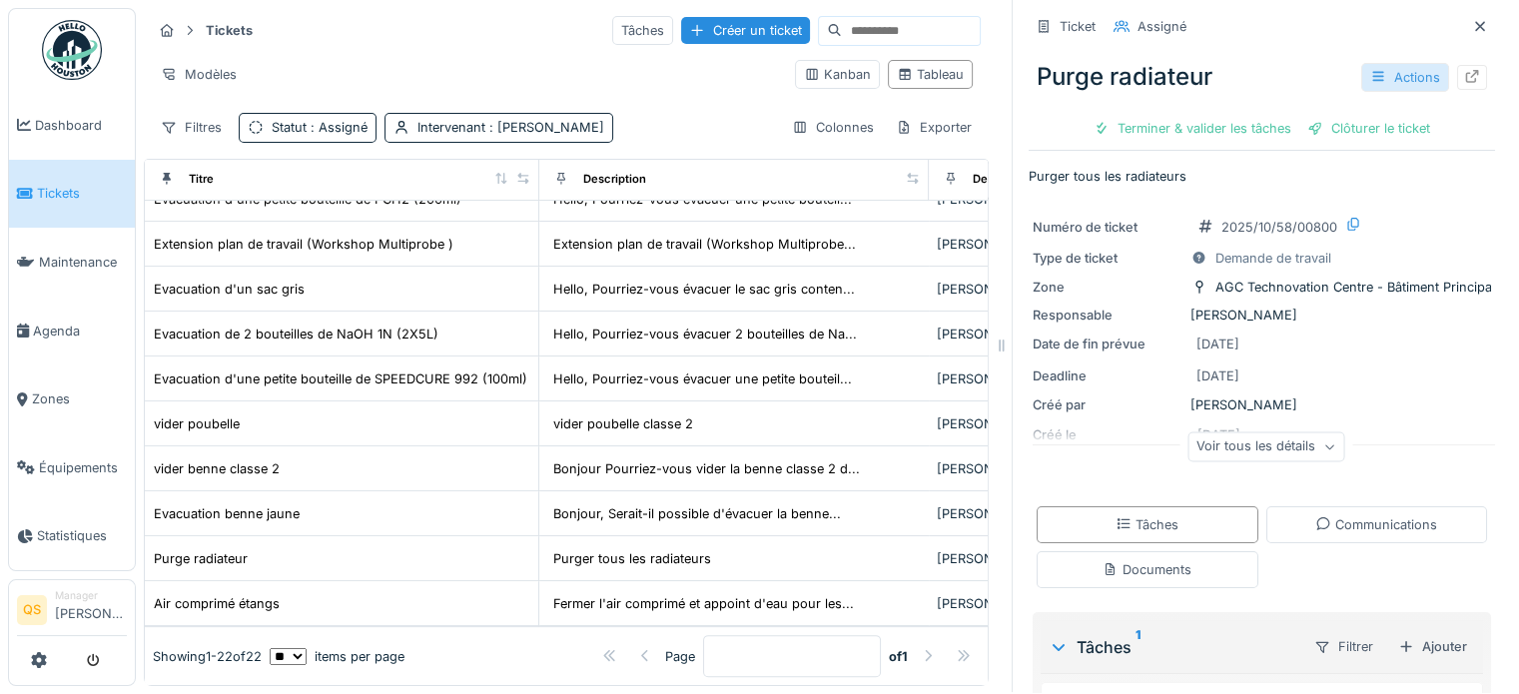
click at [1380, 63] on div "Actions" at bounding box center [1406, 77] width 88 height 29
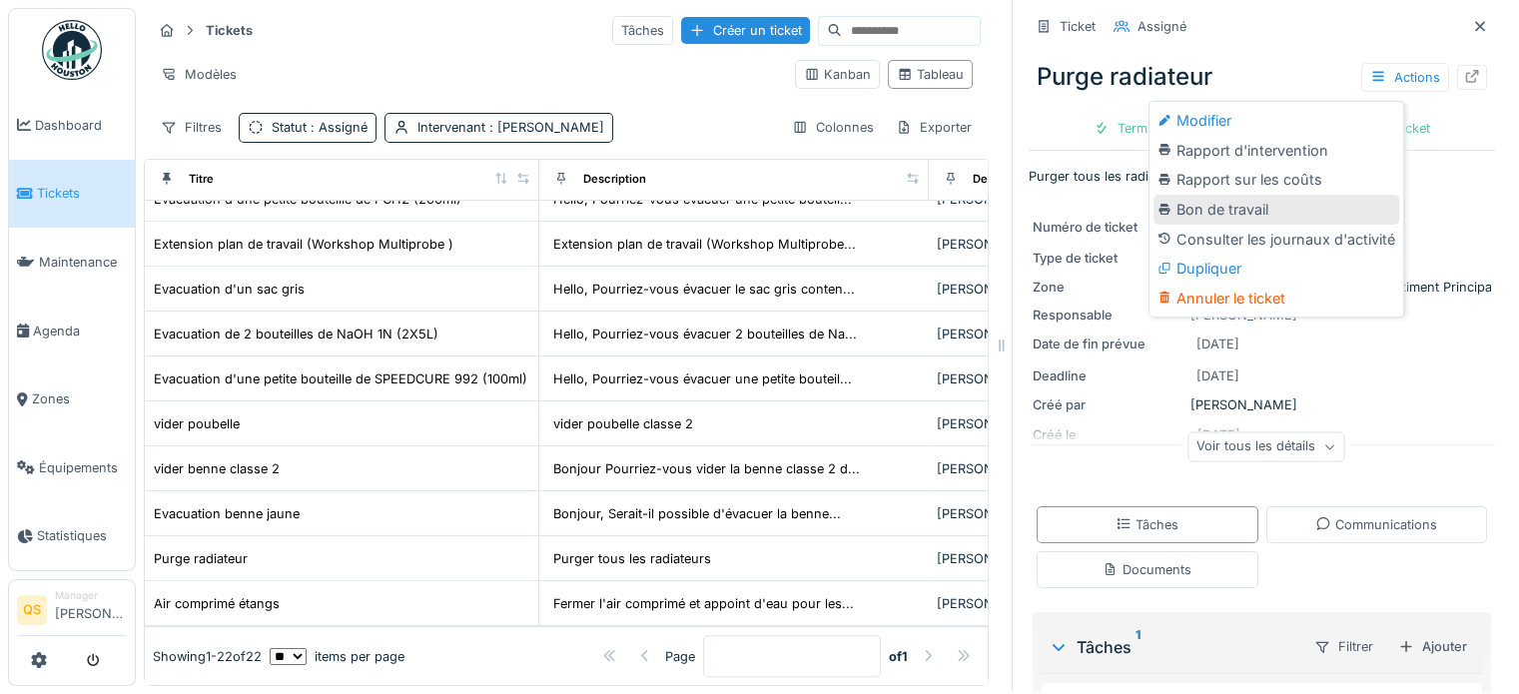
click at [1230, 195] on div "Bon de travail" at bounding box center [1277, 210] width 246 height 30
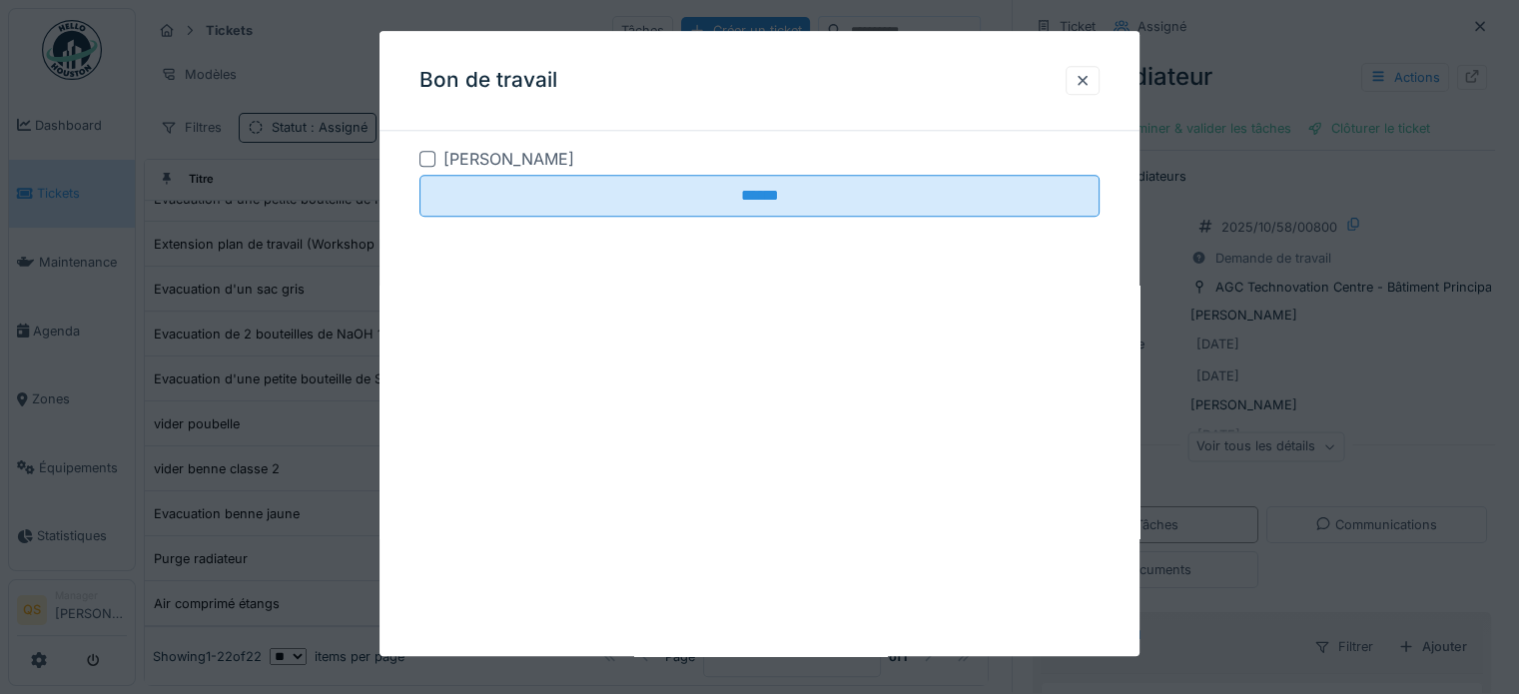
click at [429, 161] on div at bounding box center [428, 159] width 16 height 16
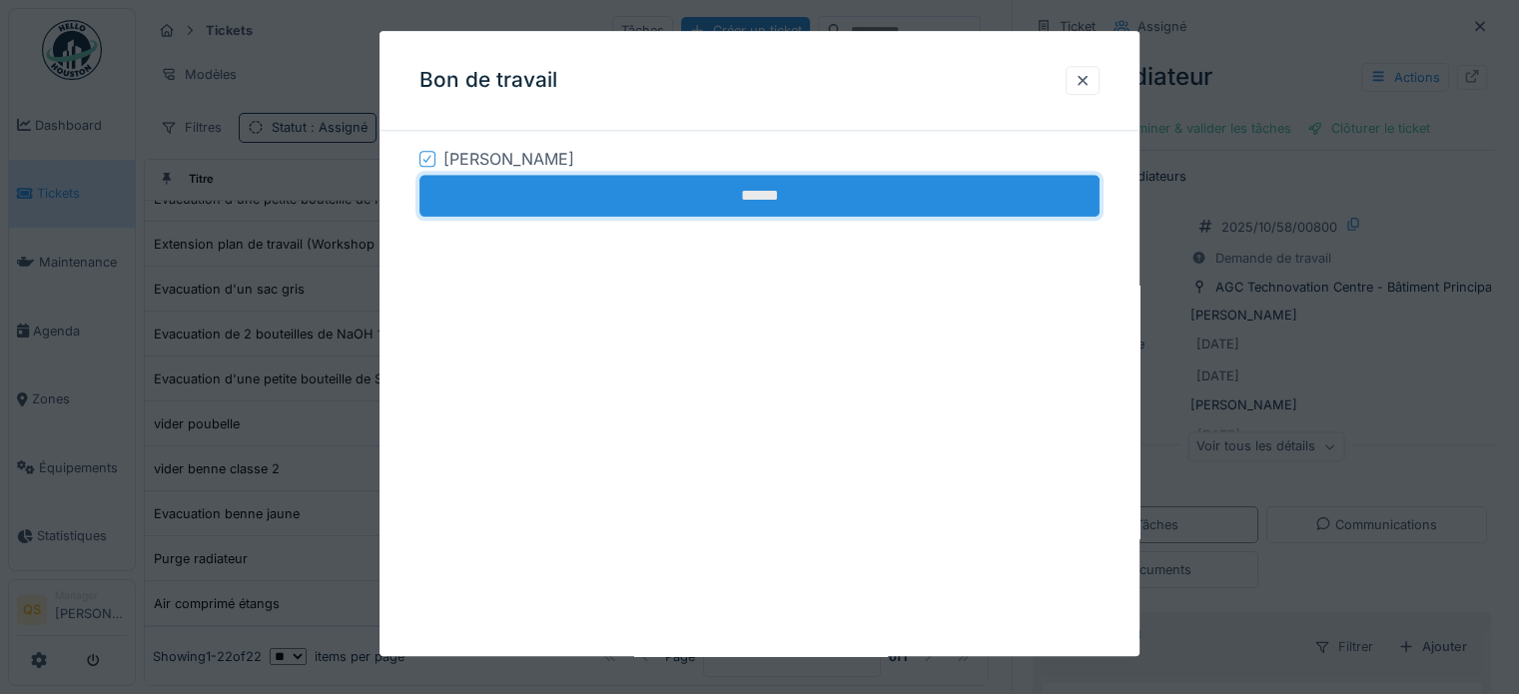
click at [499, 198] on input "******" at bounding box center [760, 196] width 680 height 42
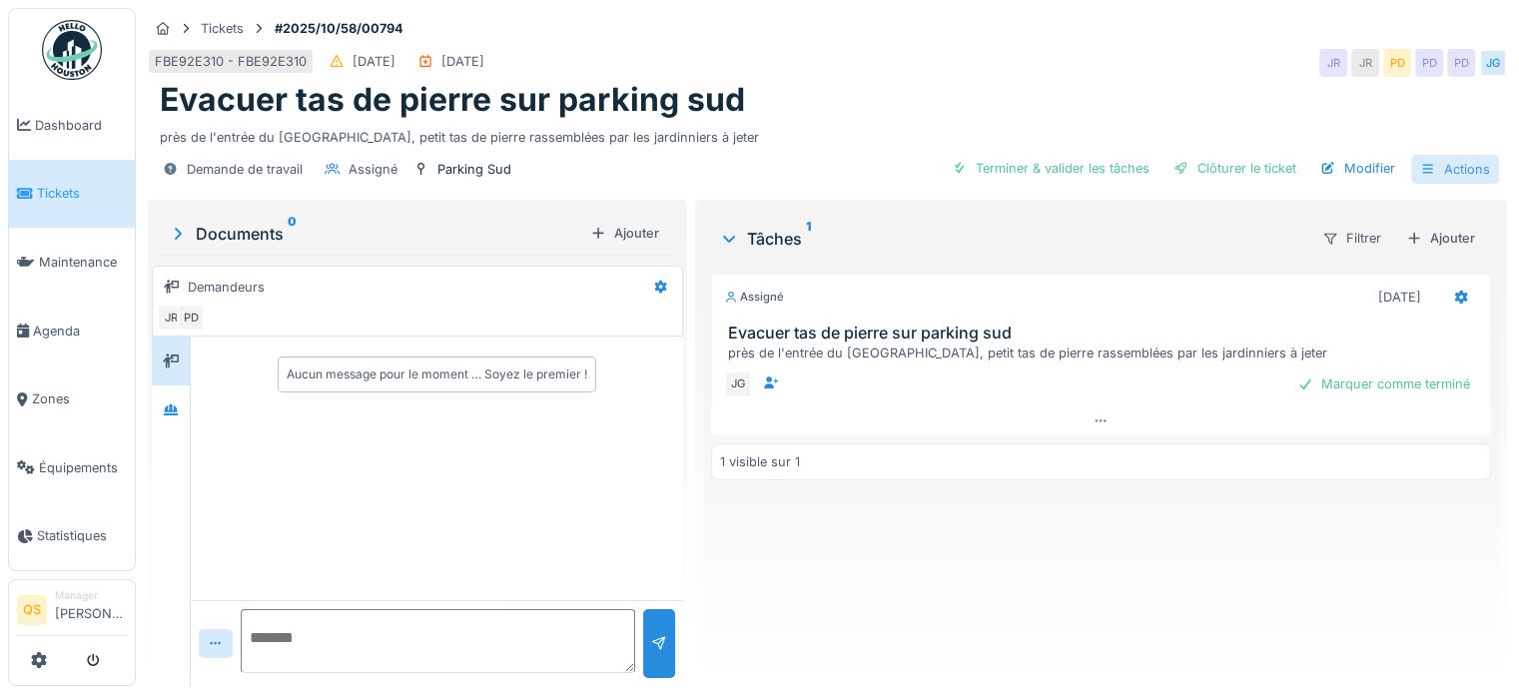
click at [1442, 167] on div "Actions" at bounding box center [1456, 169] width 88 height 29
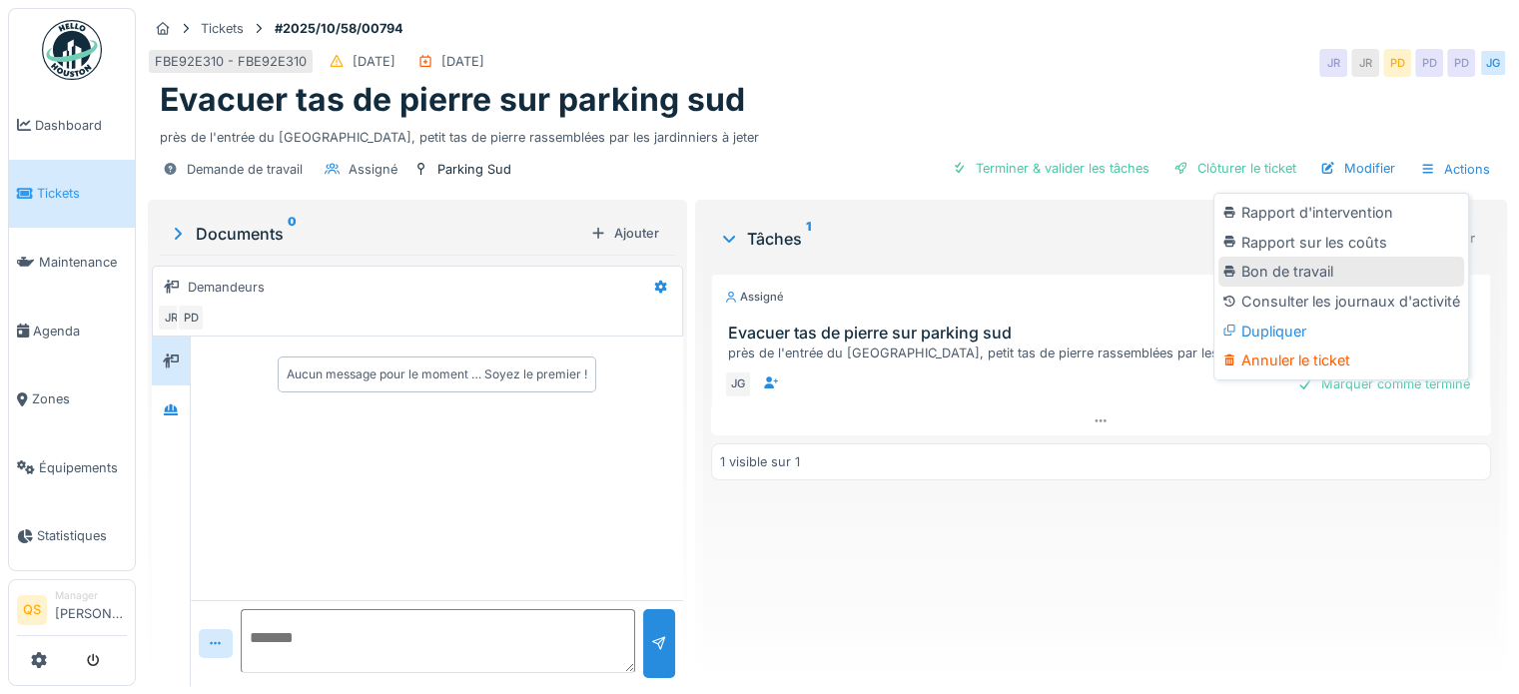
click at [1311, 270] on div "Bon de travail" at bounding box center [1342, 272] width 246 height 30
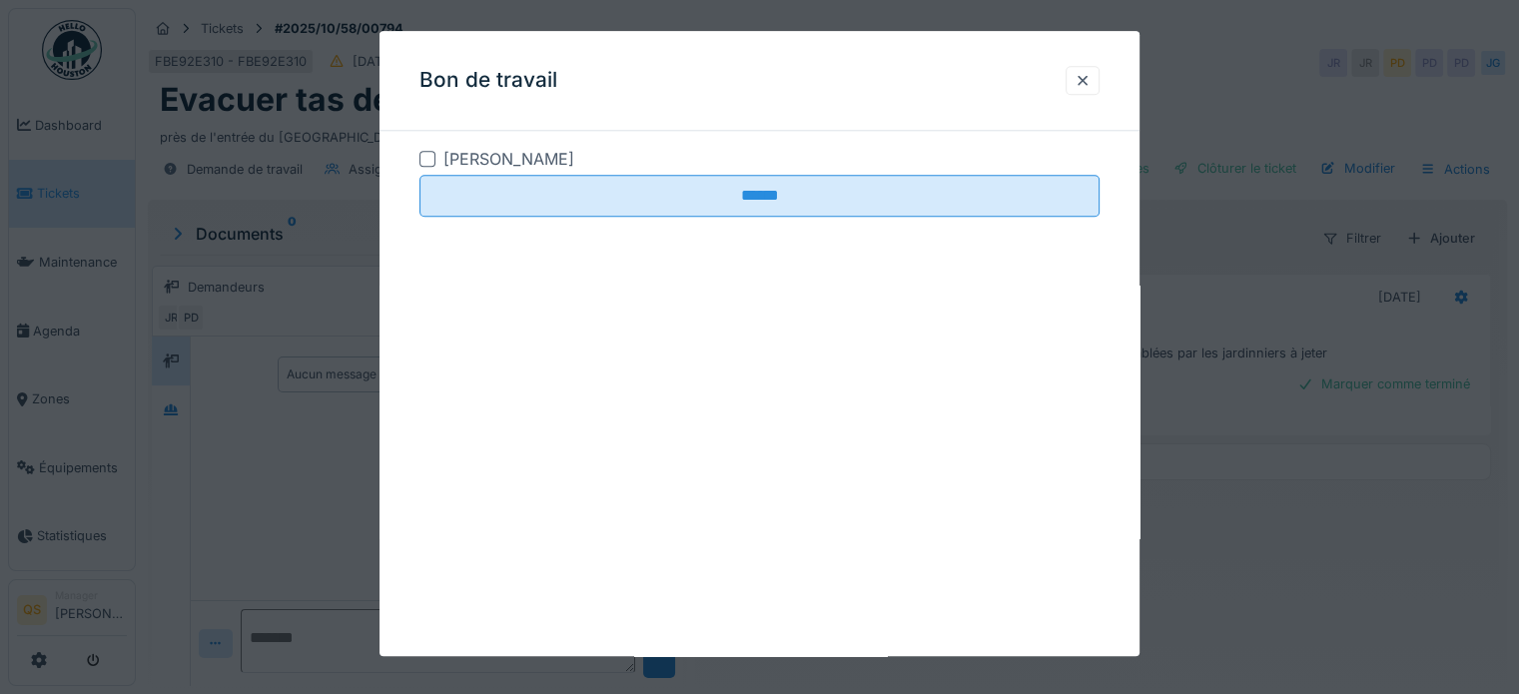
click at [436, 162] on div at bounding box center [428, 159] width 16 height 16
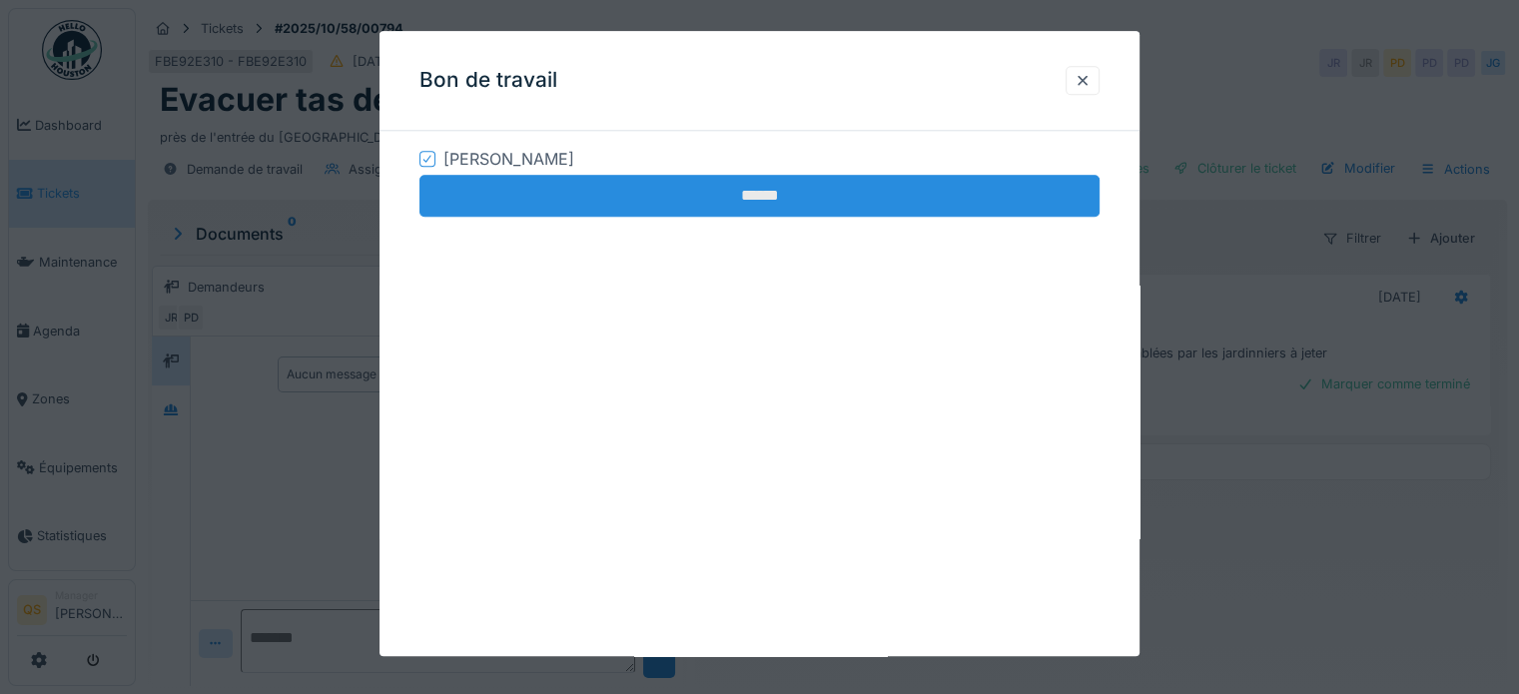
click at [531, 200] on input "******" at bounding box center [760, 196] width 680 height 42
